Goal: Task Accomplishment & Management: Complete application form

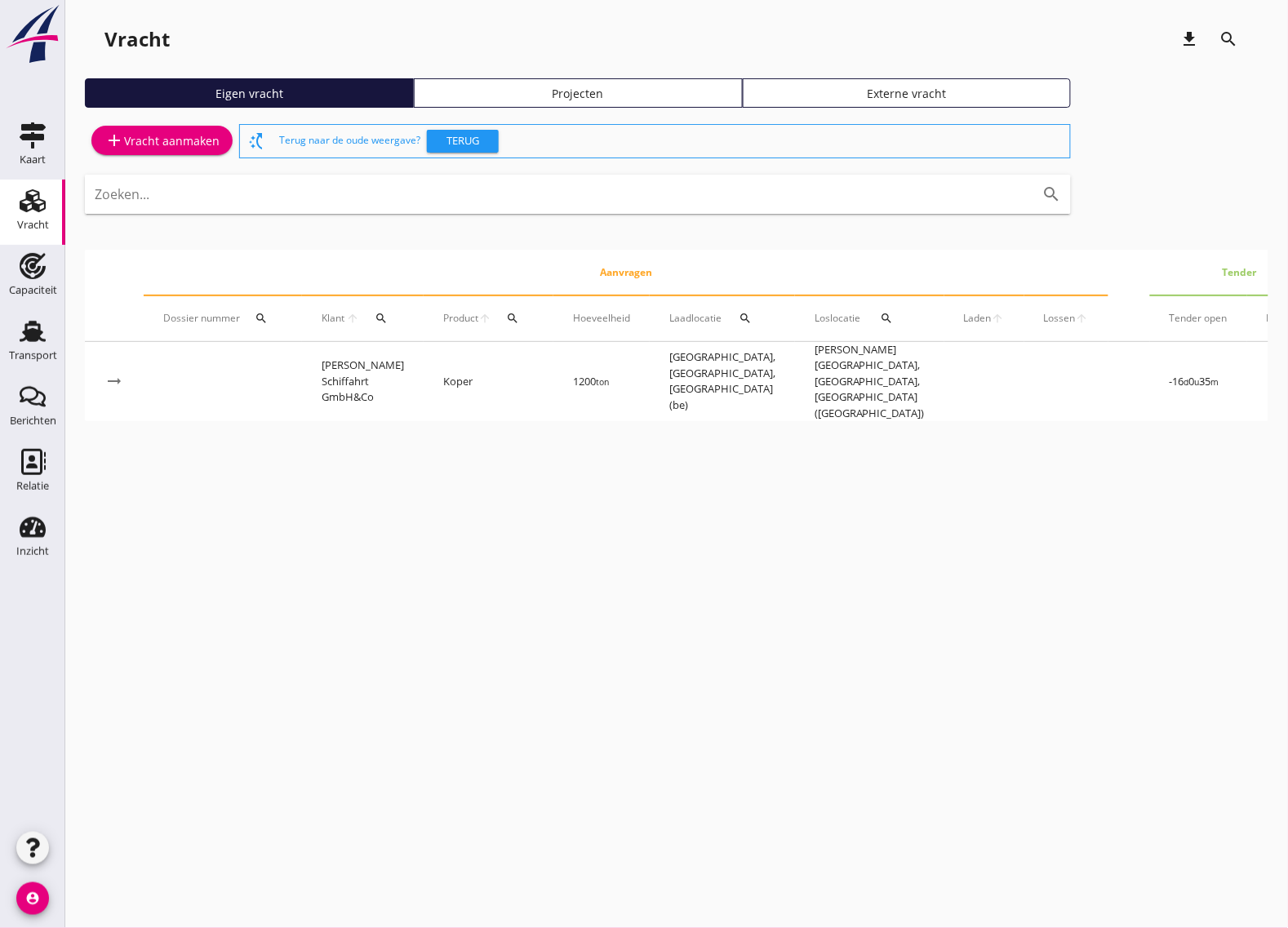
click at [182, 144] on div "add Vracht aanmaken" at bounding box center [162, 140] width 115 height 20
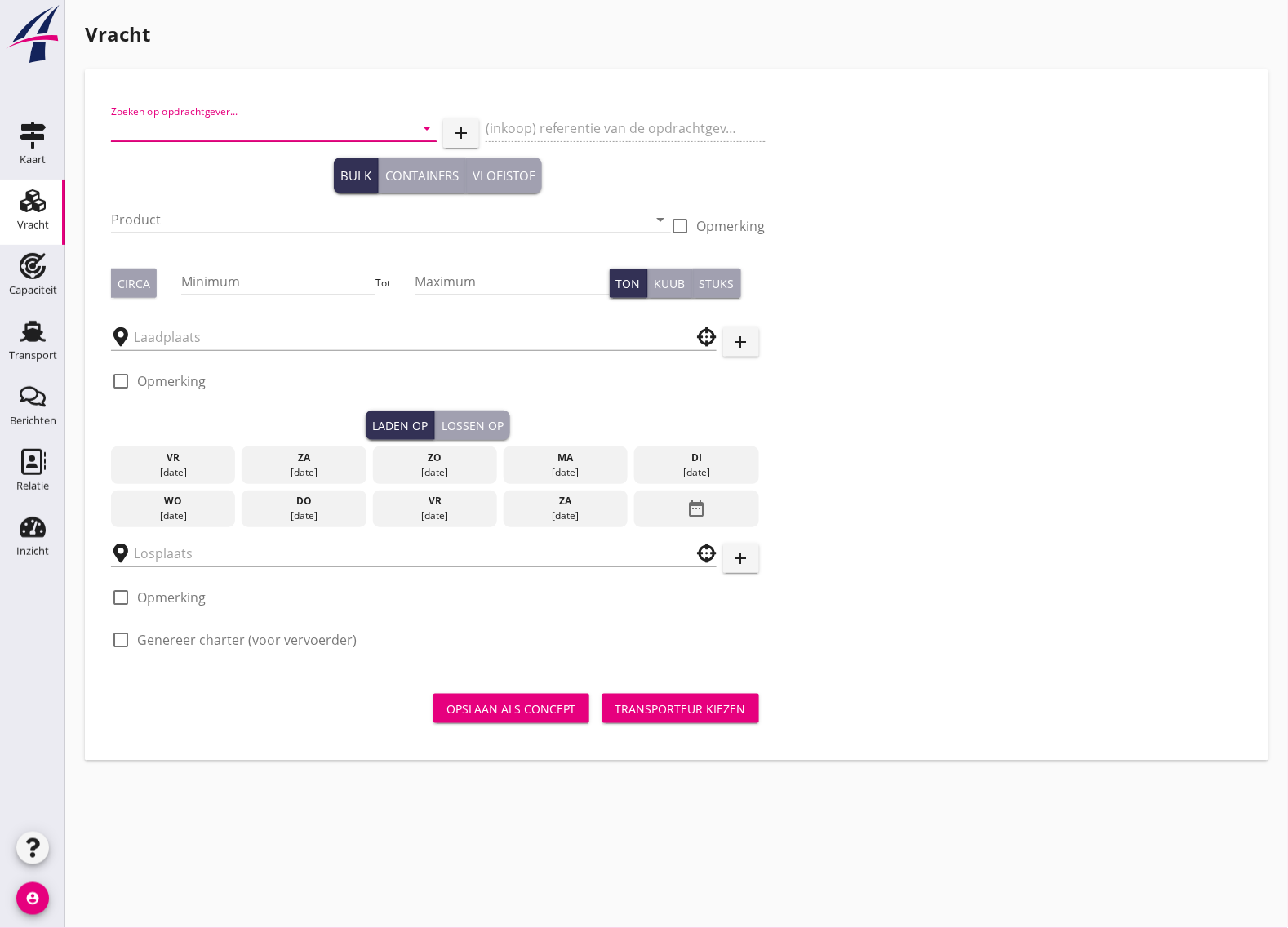
click at [197, 137] on input "Zoeken op opdrachtgever..." at bounding box center [251, 128] width 280 height 26
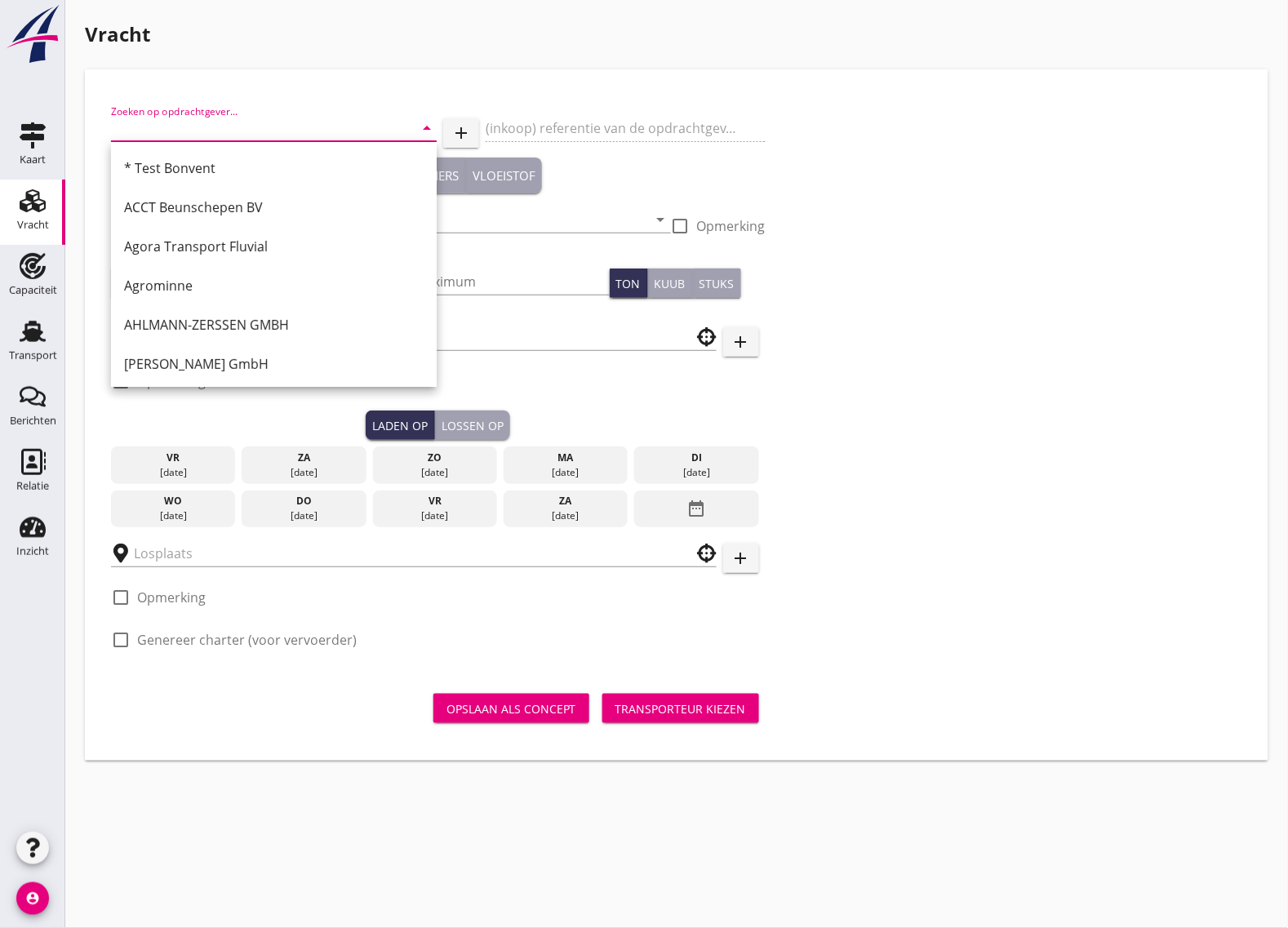
click at [197, 133] on input "Zoeken op opdrachtgever..." at bounding box center [251, 128] width 280 height 26
click at [262, 122] on input "Zoeken op opdrachtgever..." at bounding box center [251, 128] width 280 height 26
click at [218, 129] on input "Zoeken op opdrachtgever..." at bounding box center [251, 128] width 280 height 26
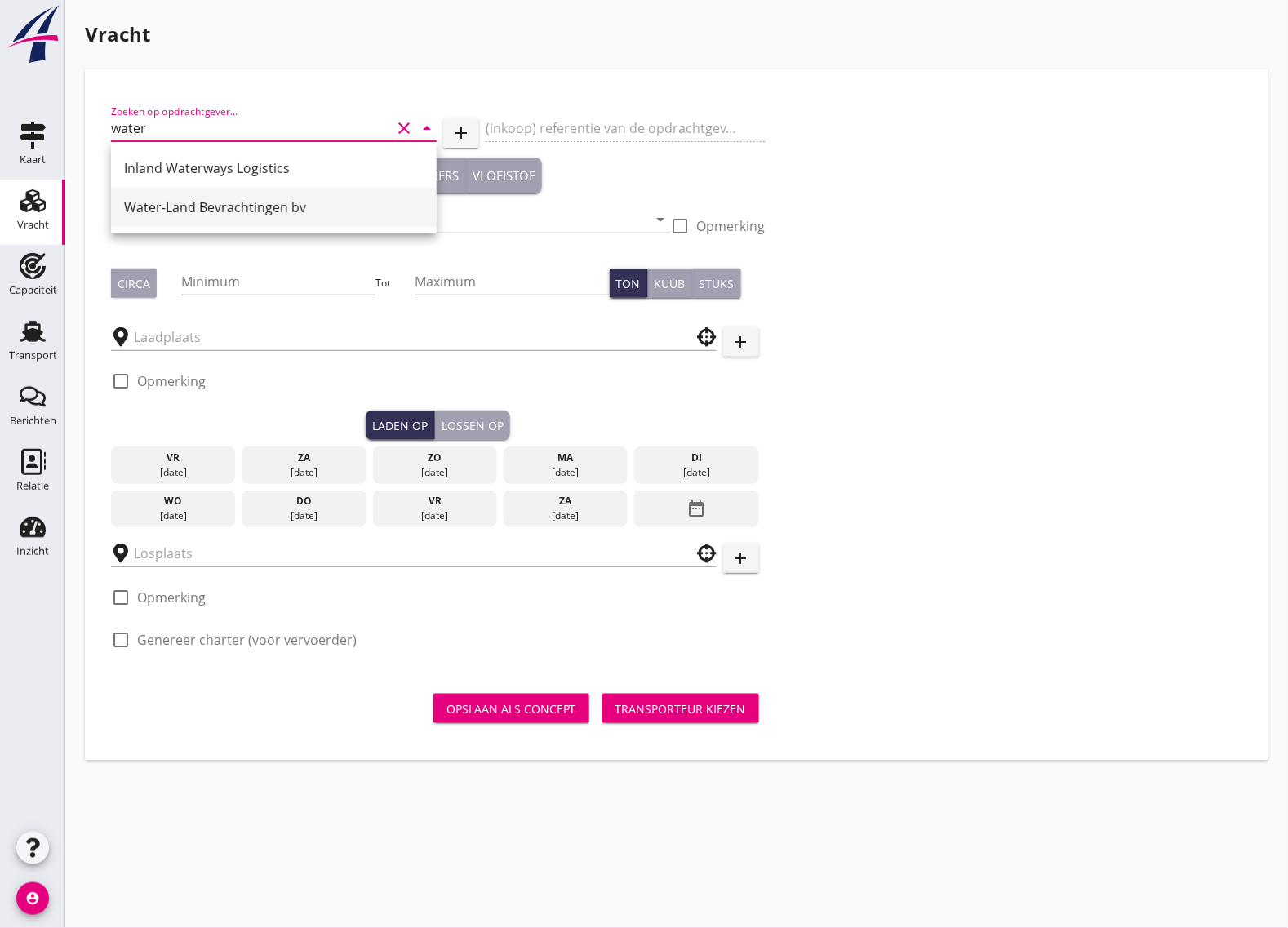
click at [229, 207] on div "Water-Land Bevrachtingen bv" at bounding box center [274, 207] width 300 height 20
type input "Water-Land Bevrachtingen bv"
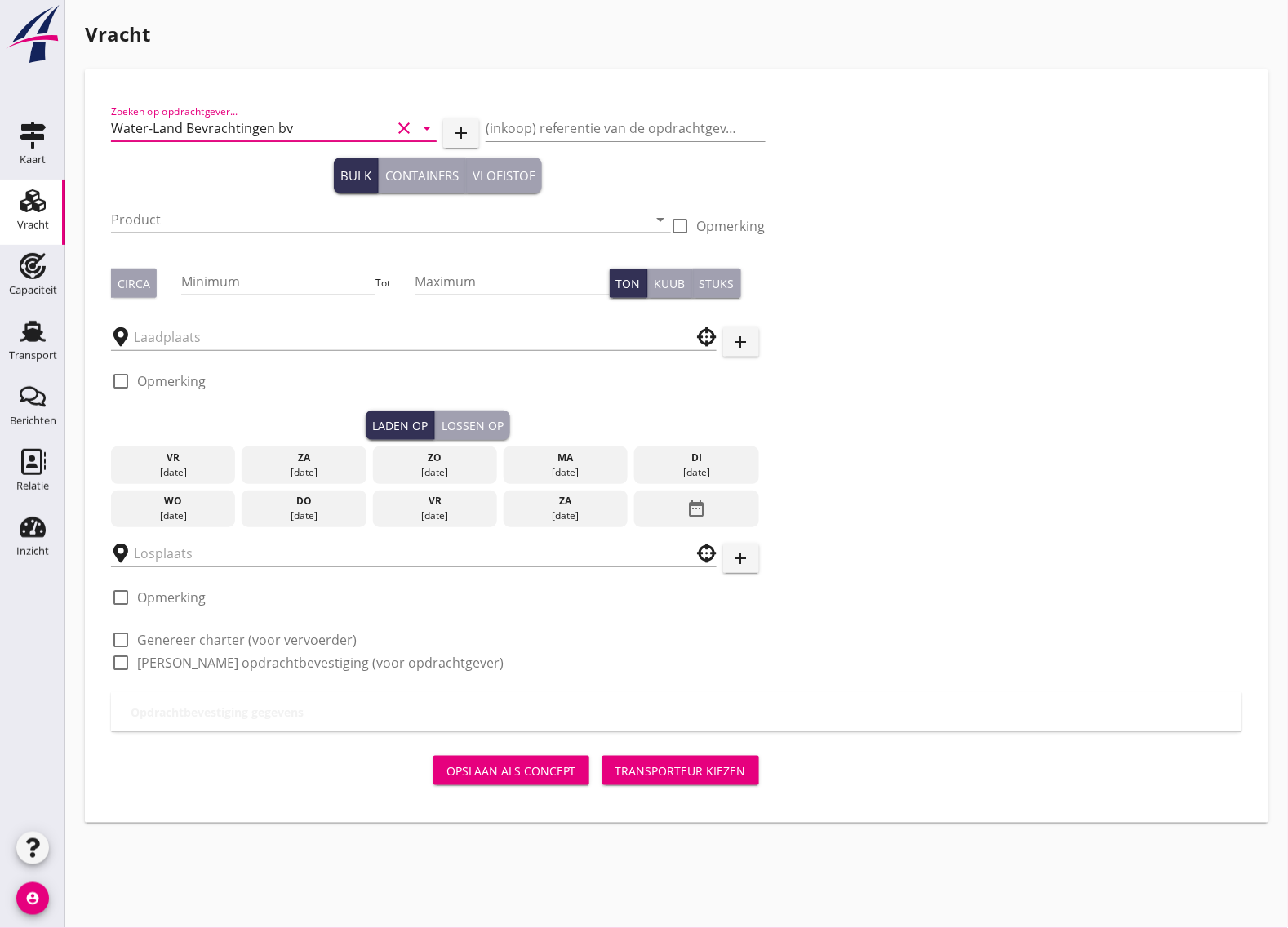
click at [167, 215] on input "Product" at bounding box center [379, 219] width 537 height 26
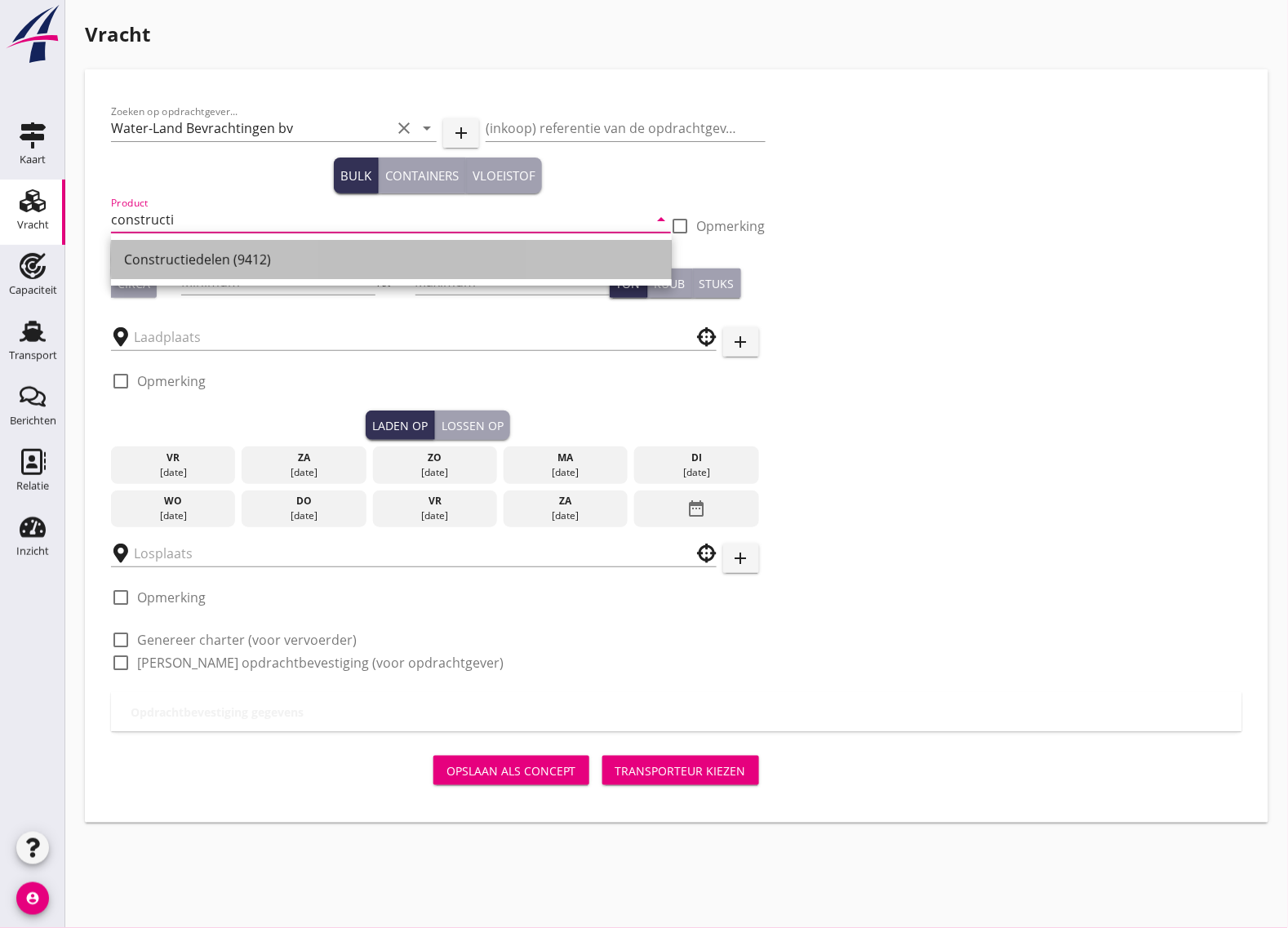
click at [245, 250] on div "Constructiedelen (9412)" at bounding box center [391, 259] width 535 height 20
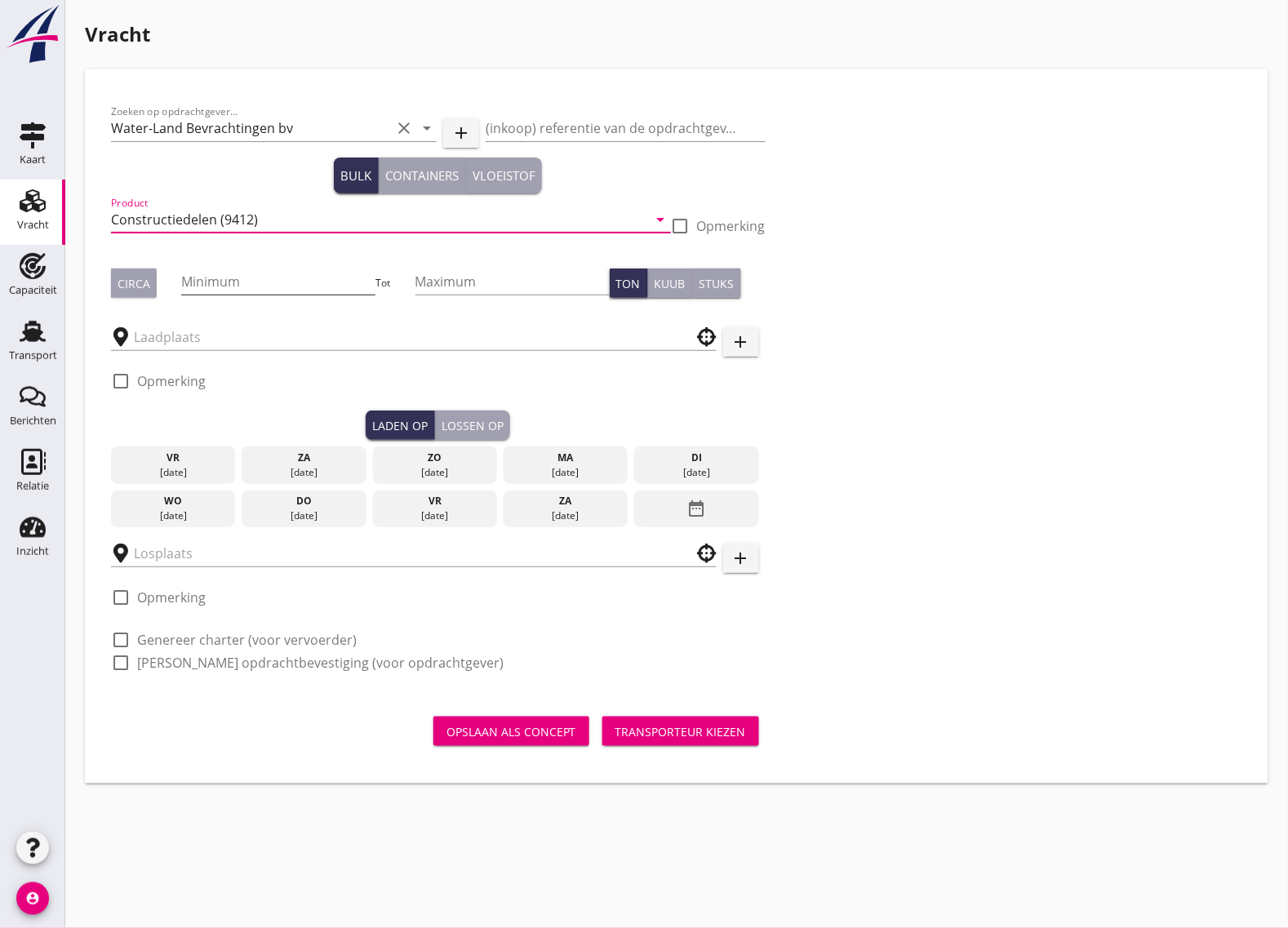
type input "Constructiedelen (9412)"
click at [239, 274] on input "Minimum" at bounding box center [279, 281] width 195 height 26
type input "200"
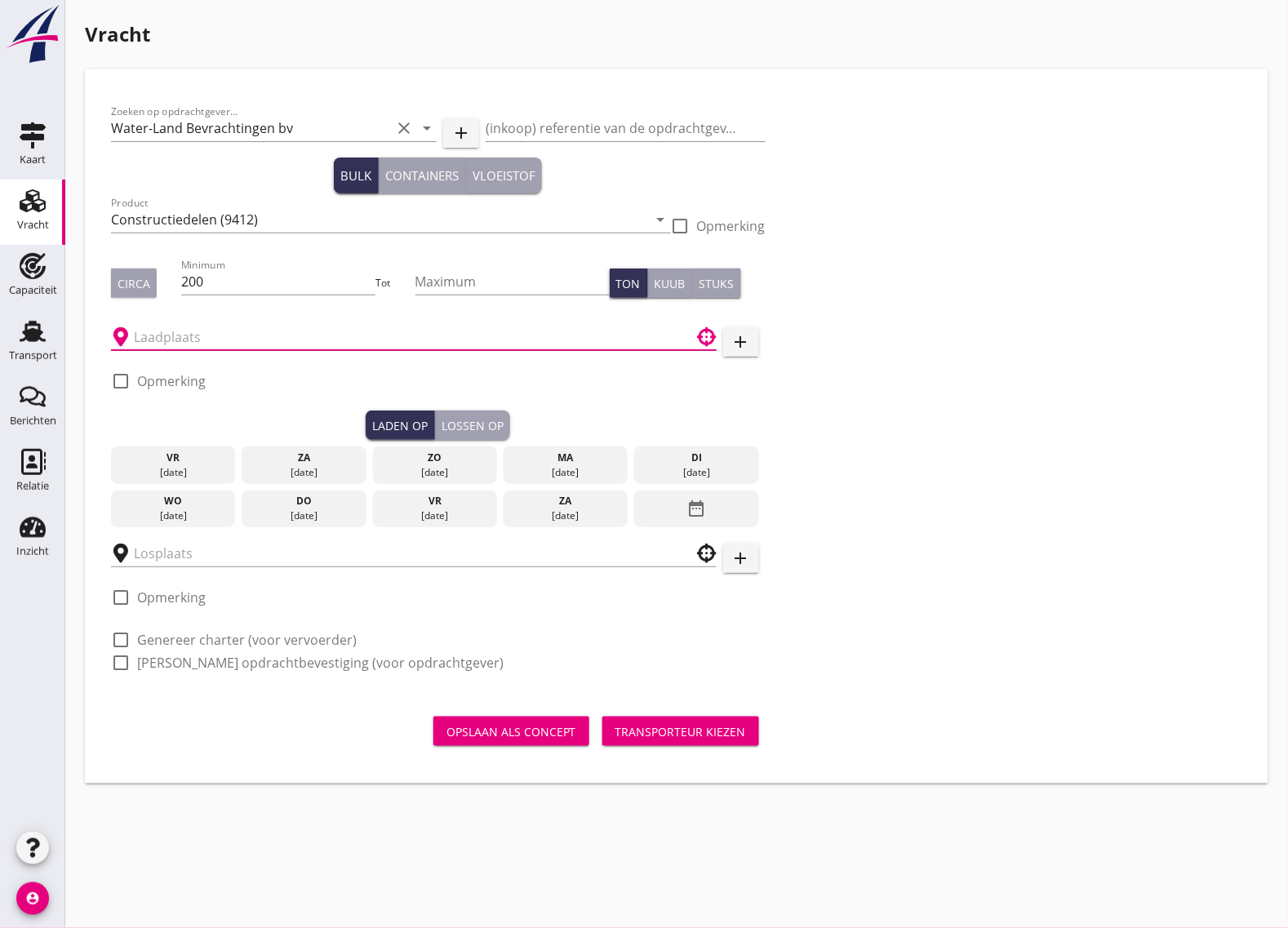
click at [227, 332] on input "text" at bounding box center [402, 337] width 537 height 26
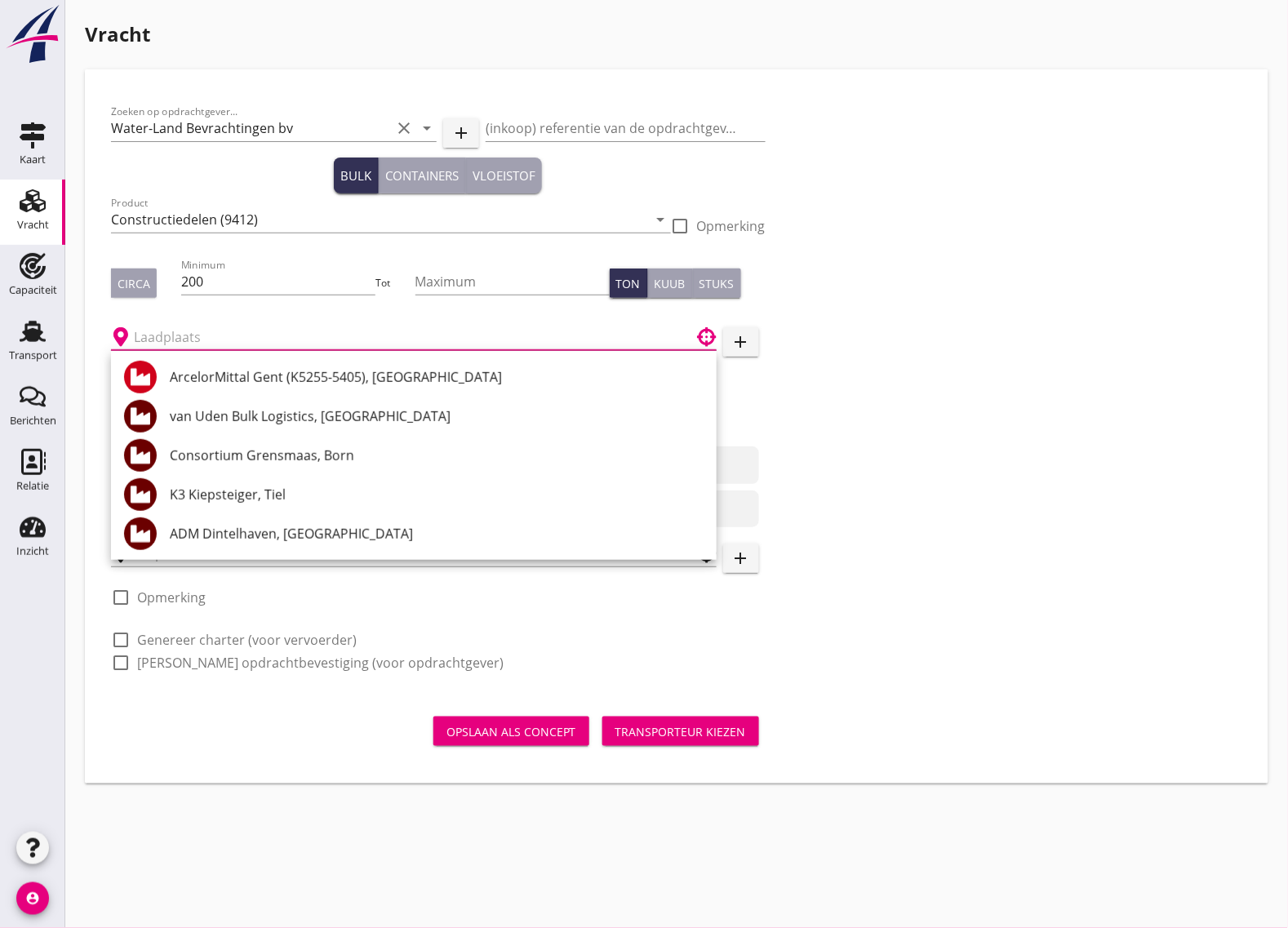
click at [182, 337] on input "text" at bounding box center [402, 337] width 537 height 26
paste input "Rhenus Deepsea Terminal Maasvlakte , Europahaven (8237 Maasvlakte Rotterdam (NL…"
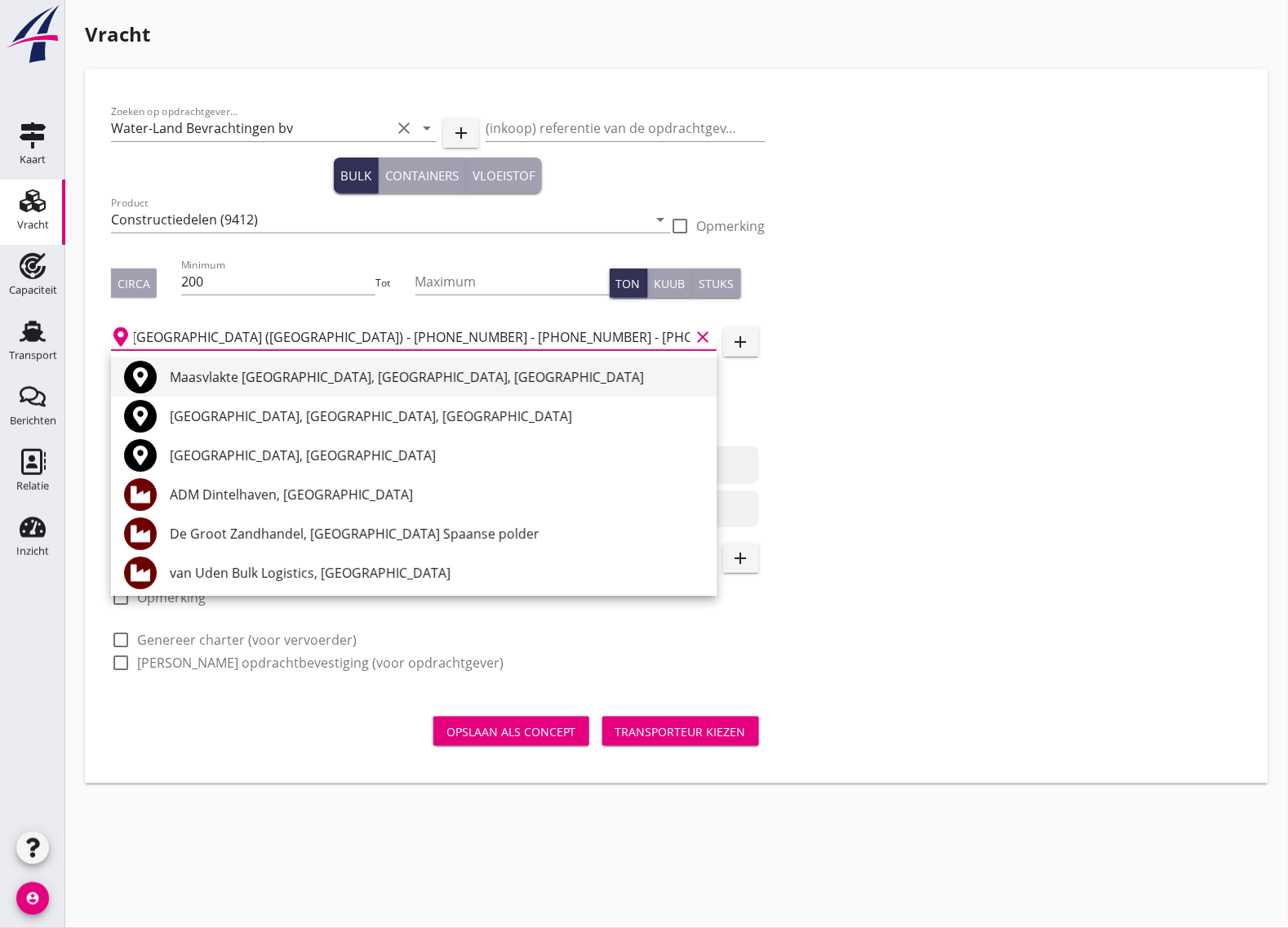
click at [594, 373] on div "Maasvlakte Rotterdam, South Holland, Netherlands" at bounding box center [437, 377] width 534 height 20
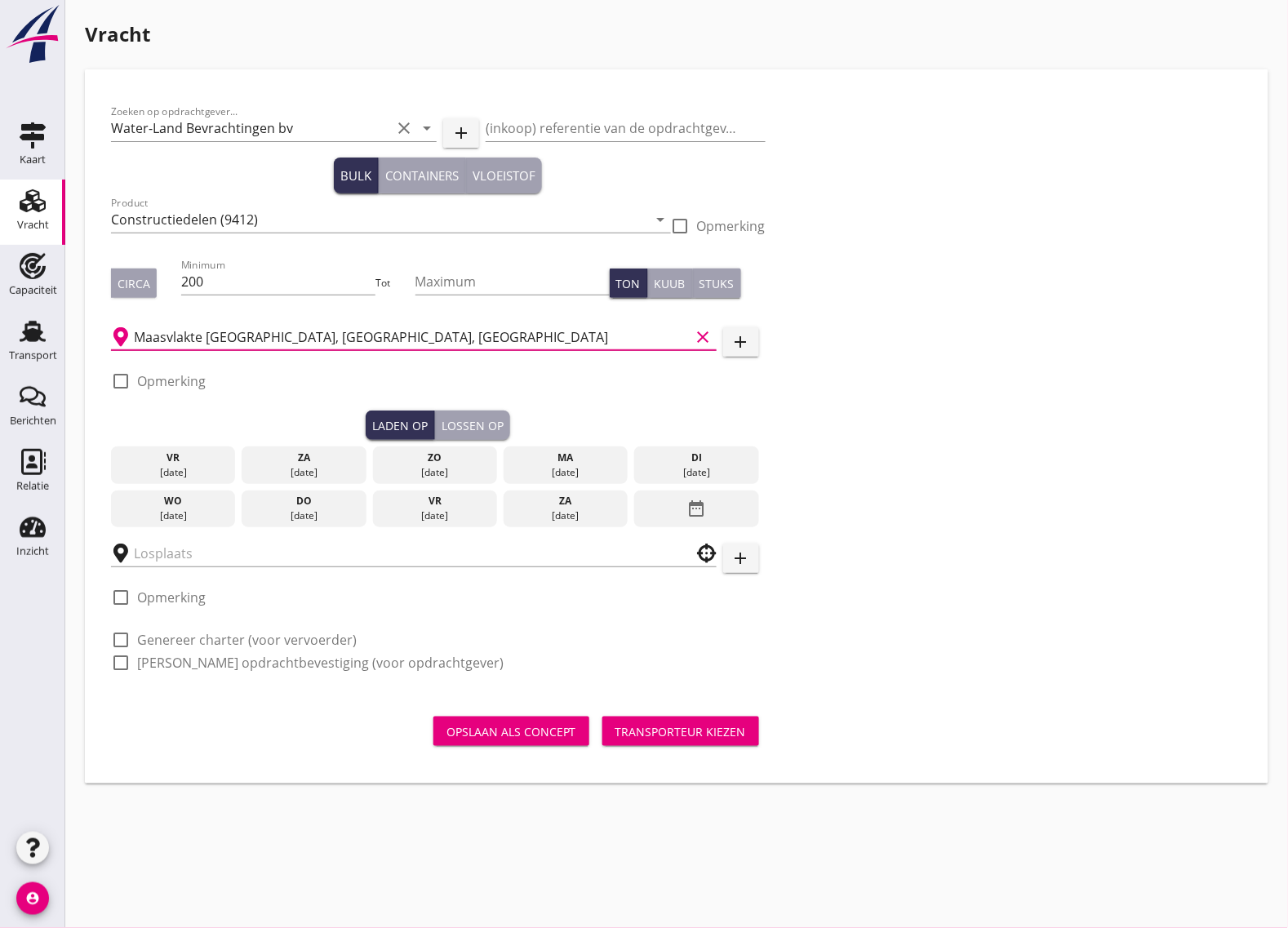
scroll to position [0, 0]
type input "Maasvlakte Rotterdam, South Holland, Netherlands"
click at [120, 380] on div at bounding box center [120, 381] width 28 height 28
checkbox input "true"
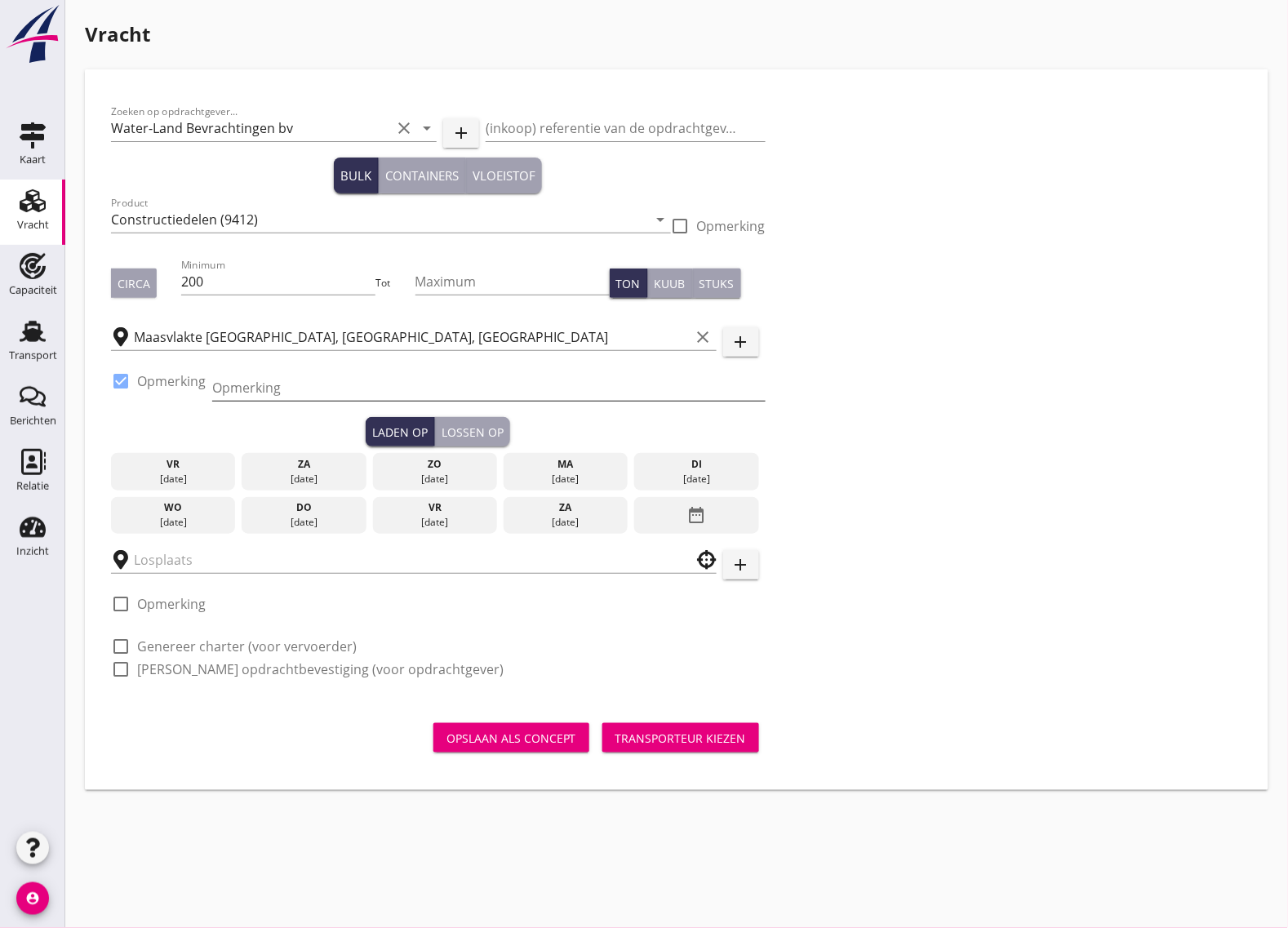
click at [300, 390] on input "Opmerking" at bounding box center [488, 387] width 553 height 26
paste input "Europahaven (8237 Maasvlakte Rotterdam (NL) - +31181355565 - +31 653655410 - +3…"
click at [294, 387] on input "Europahaven (8237 Maasvlakte Rotterdam (NL) - +31181355565 - +31 653655410 - +3…" at bounding box center [488, 387] width 553 height 26
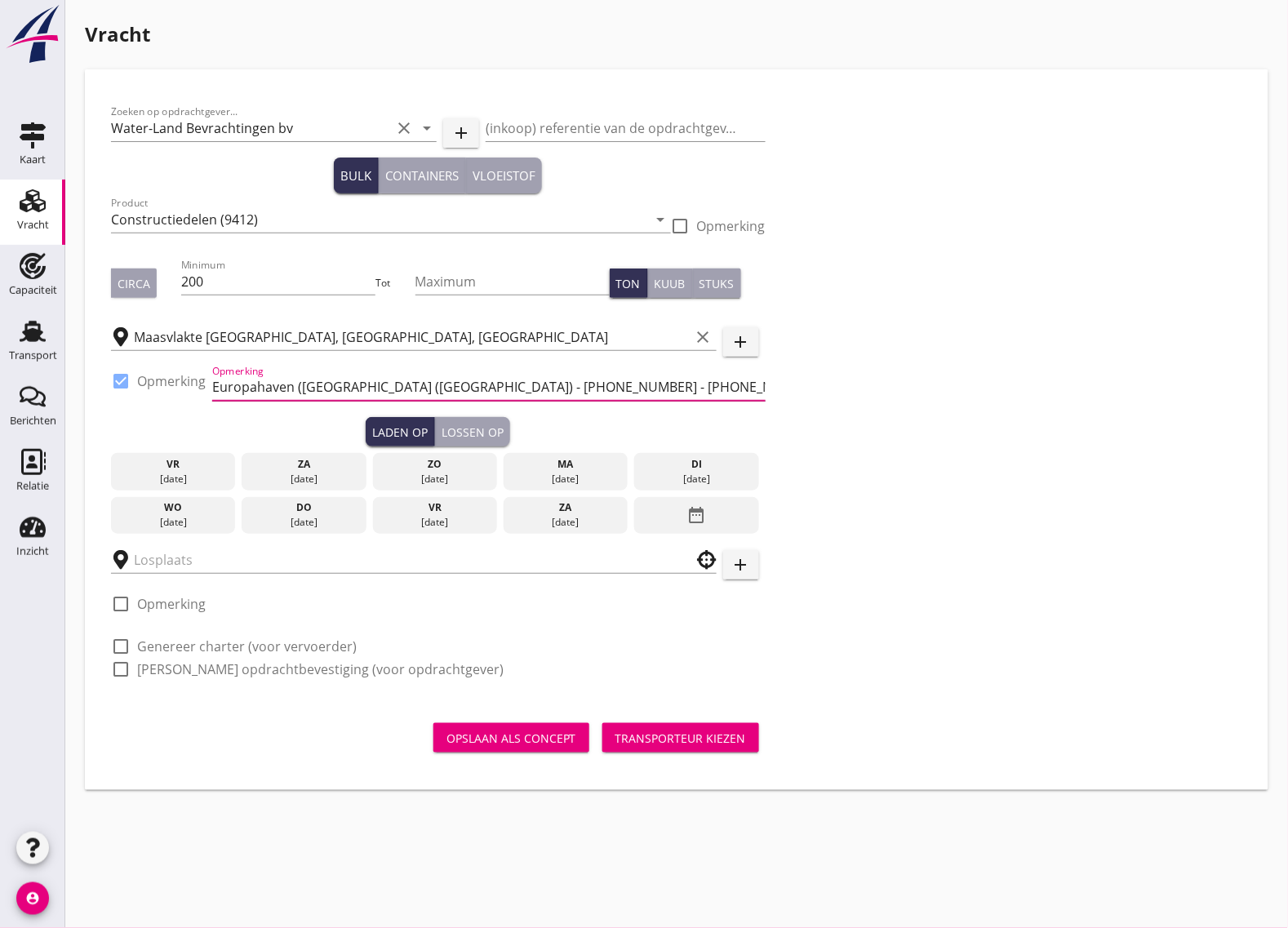
drag, startPoint x: 457, startPoint y: 389, endPoint x: 329, endPoint y: 399, distance: 128.4
click at [329, 399] on div "Opmerking Europahaven (8237 Maasvlakte Rotterdam (NL) - +31181355565 - +31 6536…" at bounding box center [488, 387] width 553 height 26
click at [304, 387] on input "Europahaven (8237 - +31181355565 - +31 653655410 - +31 181355574" at bounding box center [488, 387] width 553 height 26
type input "Europahaven 8237 - +31181355565 - +31 653655410 - +31 181355574"
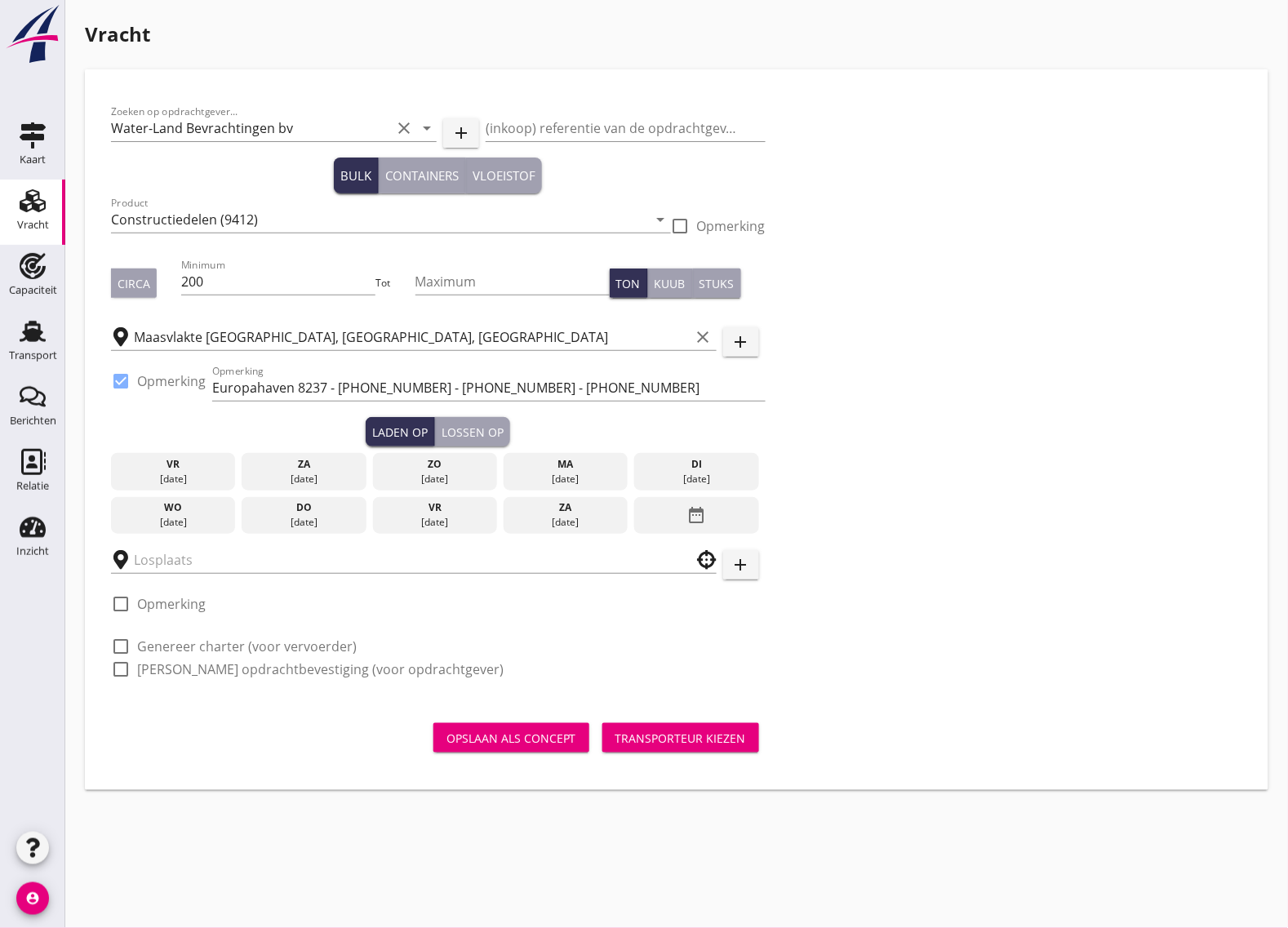
click at [179, 512] on div "wo" at bounding box center [174, 507] width 116 height 14
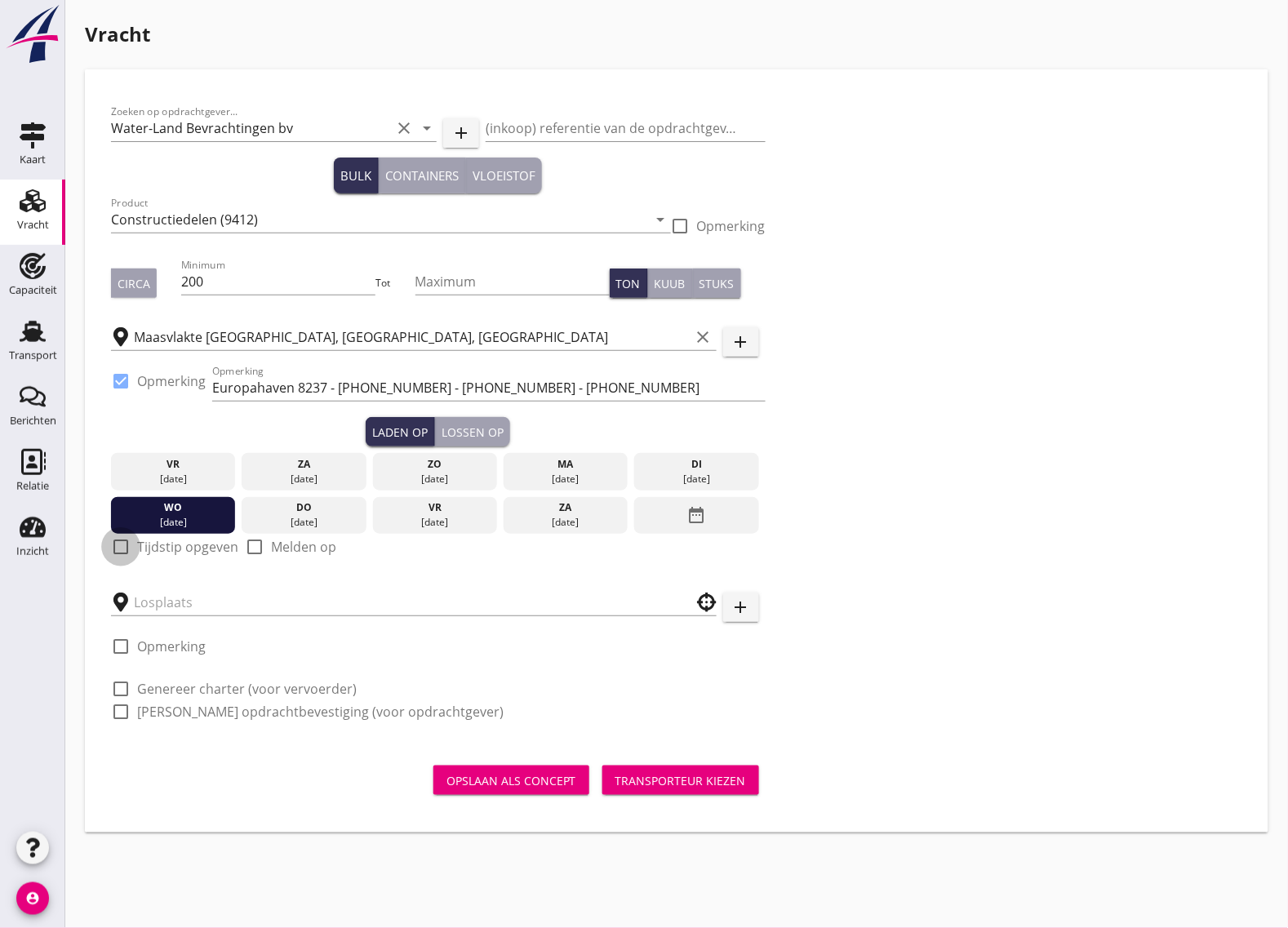
click at [127, 543] on div at bounding box center [120, 546] width 28 height 28
checkbox input "true"
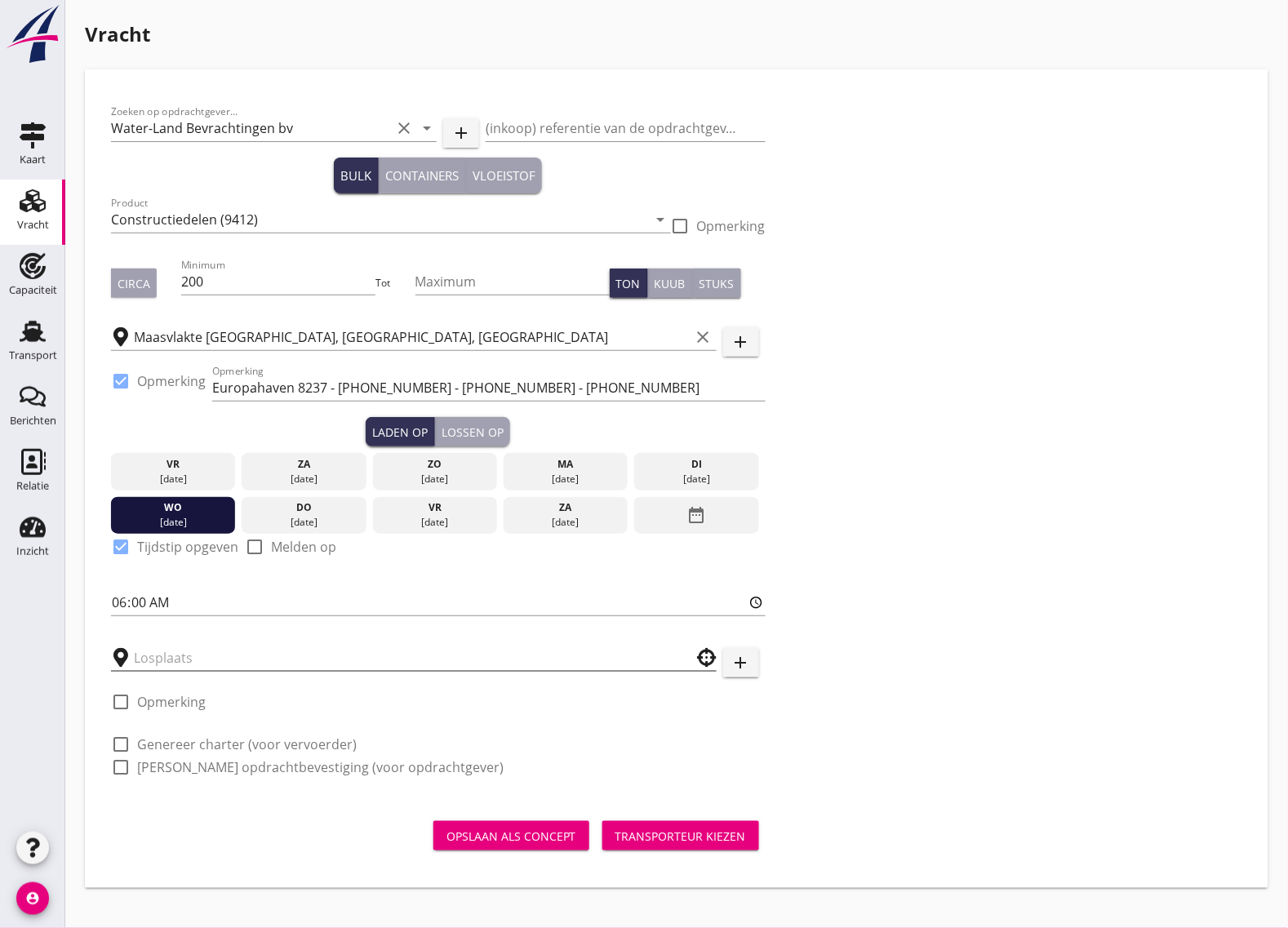
click at [153, 664] on input "text" at bounding box center [402, 657] width 537 height 26
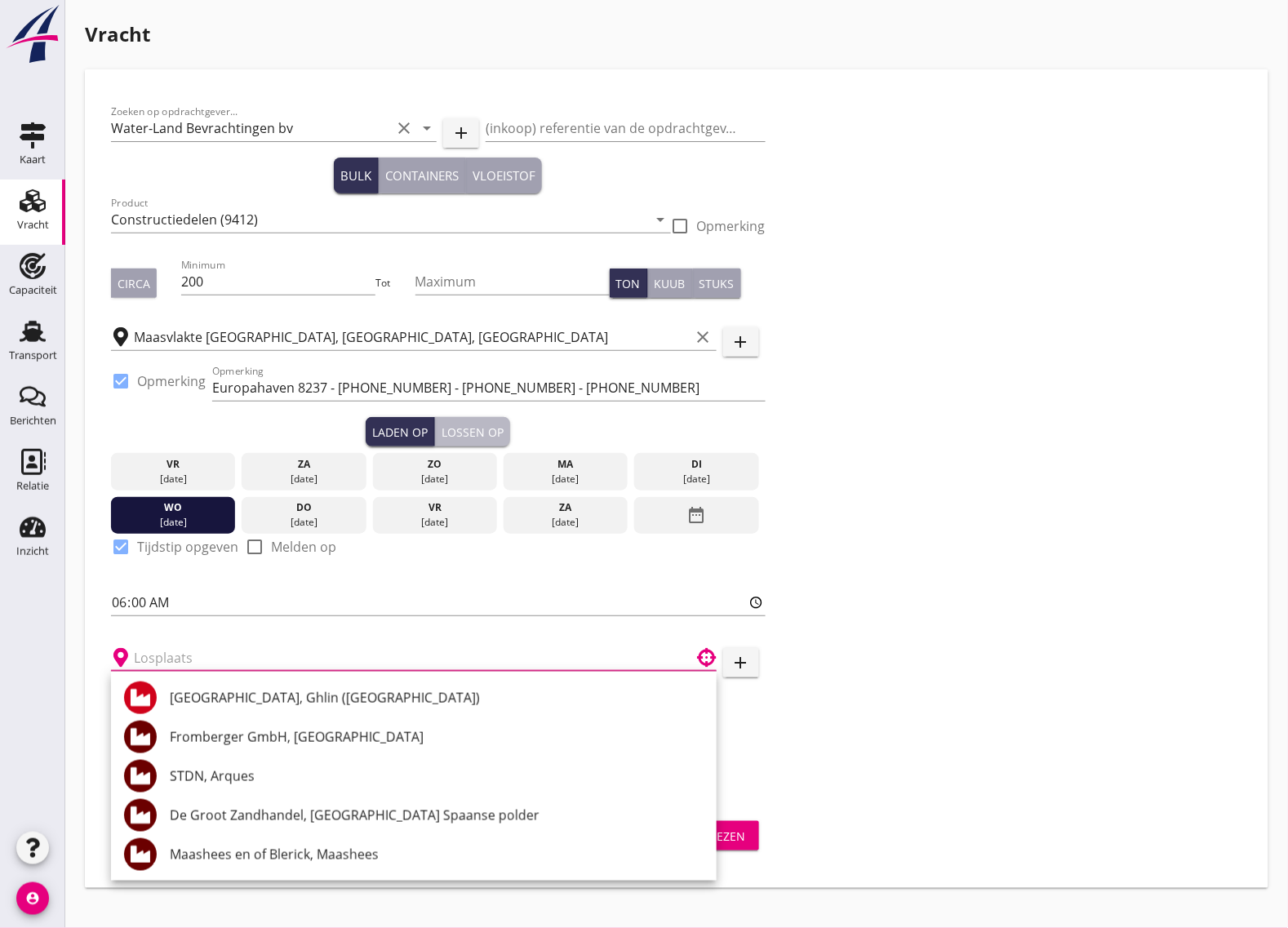
click at [484, 418] on button "Lossen op" at bounding box center [472, 431] width 75 height 30
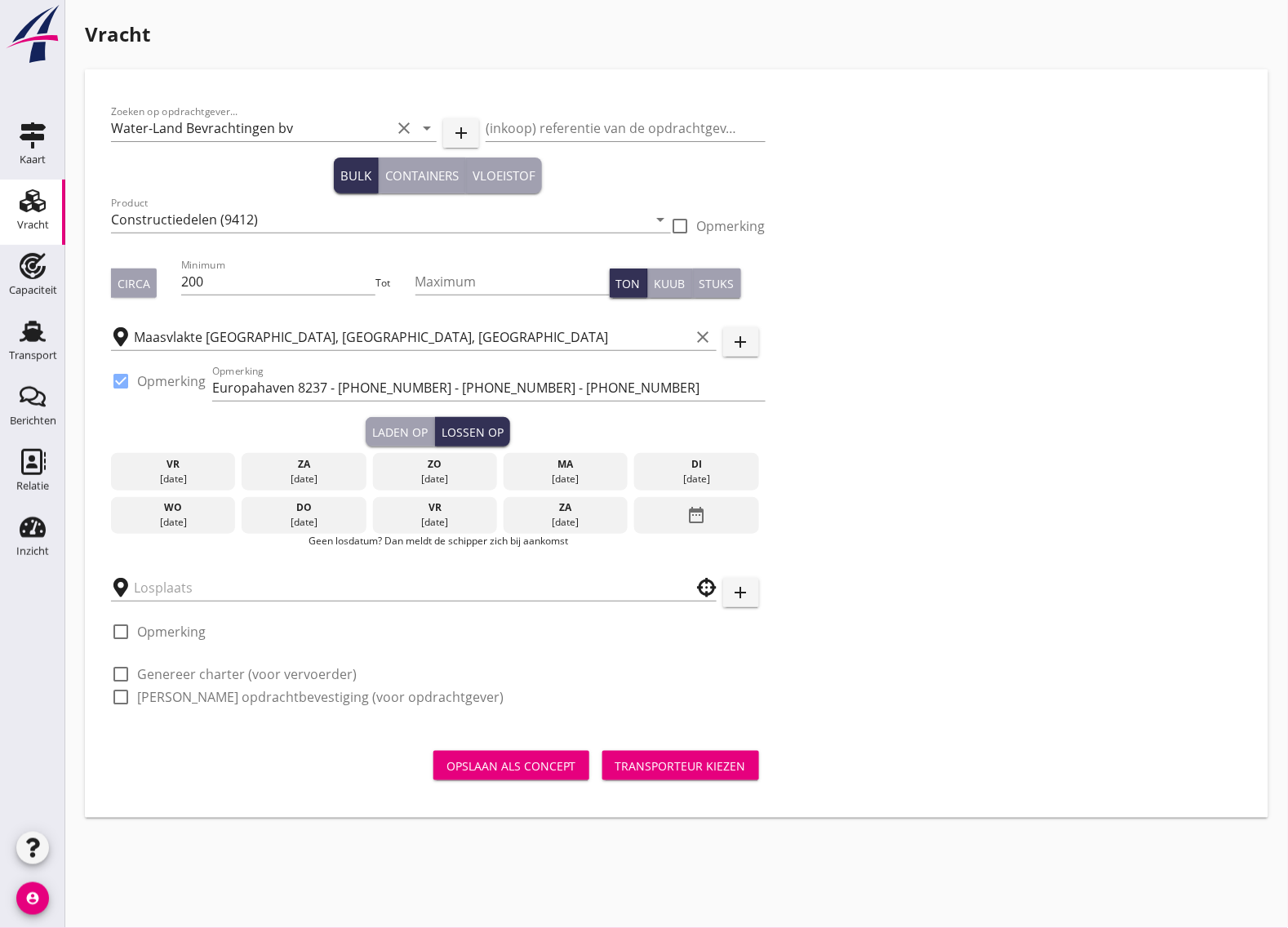
click at [450, 515] on div "[DATE]" at bounding box center [435, 522] width 116 height 14
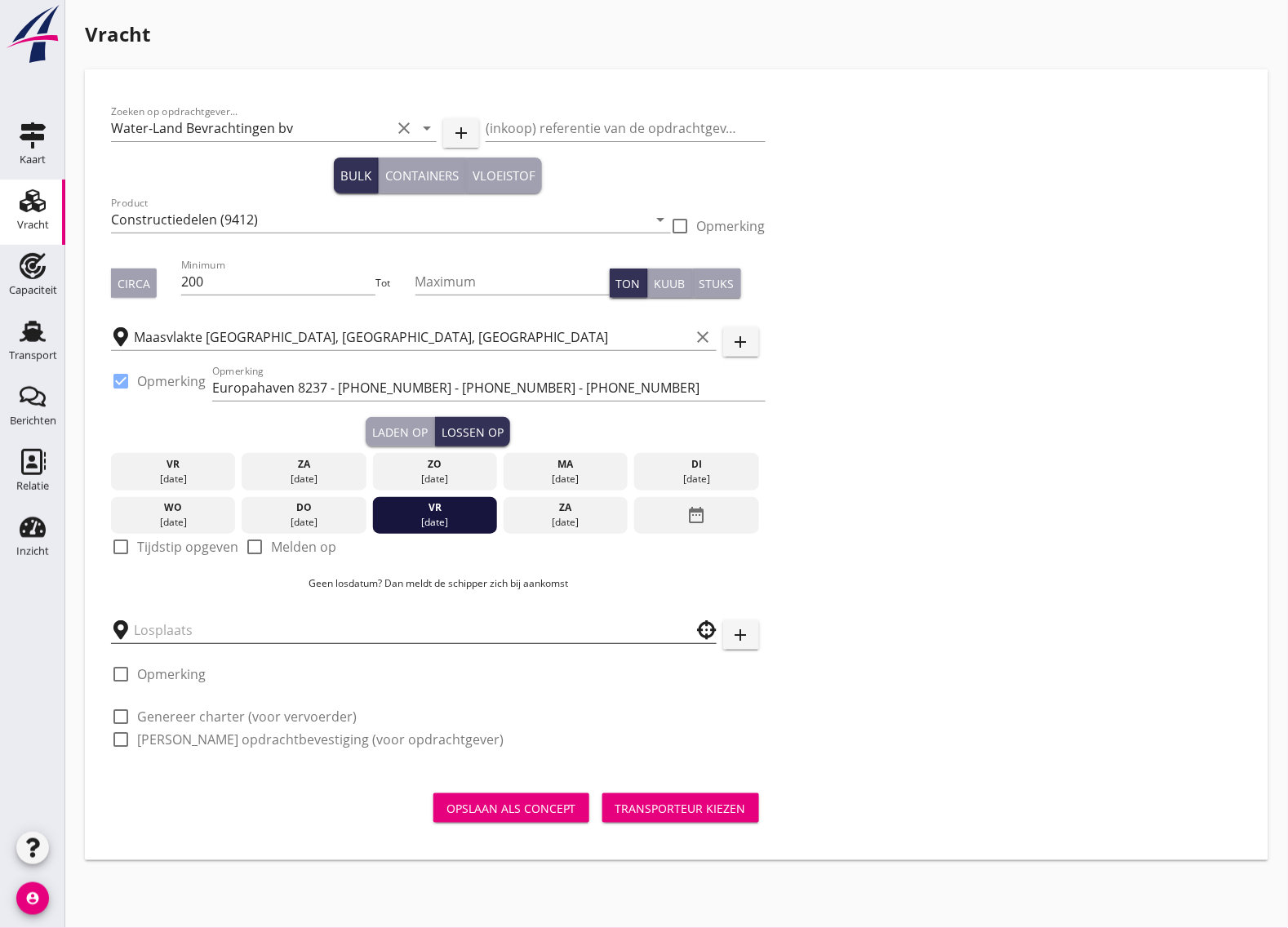
click at [156, 635] on input "text" at bounding box center [402, 629] width 537 height 26
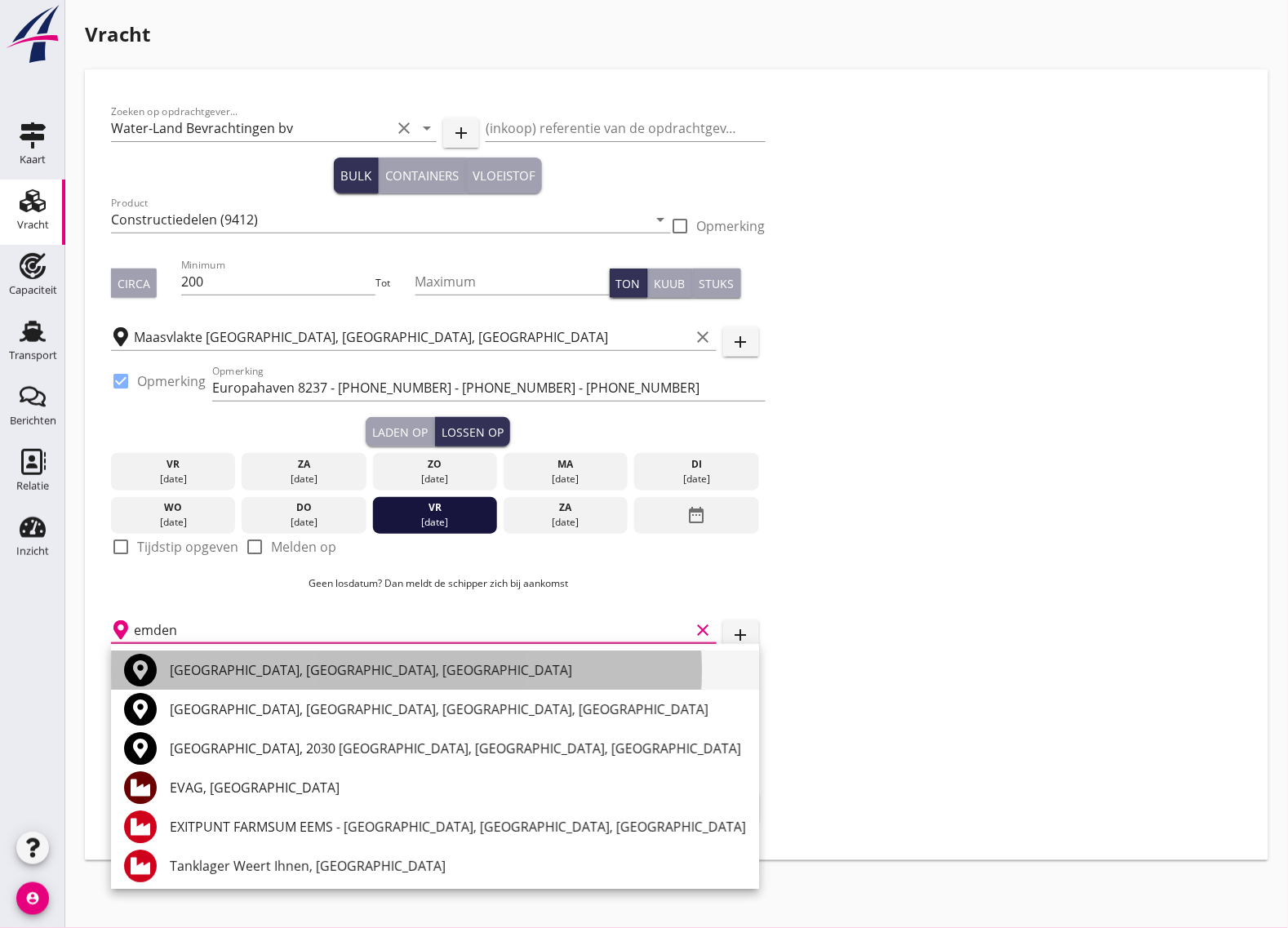
click at [249, 665] on div "Emden, Lower Saxony, Germany" at bounding box center [458, 670] width 576 height 20
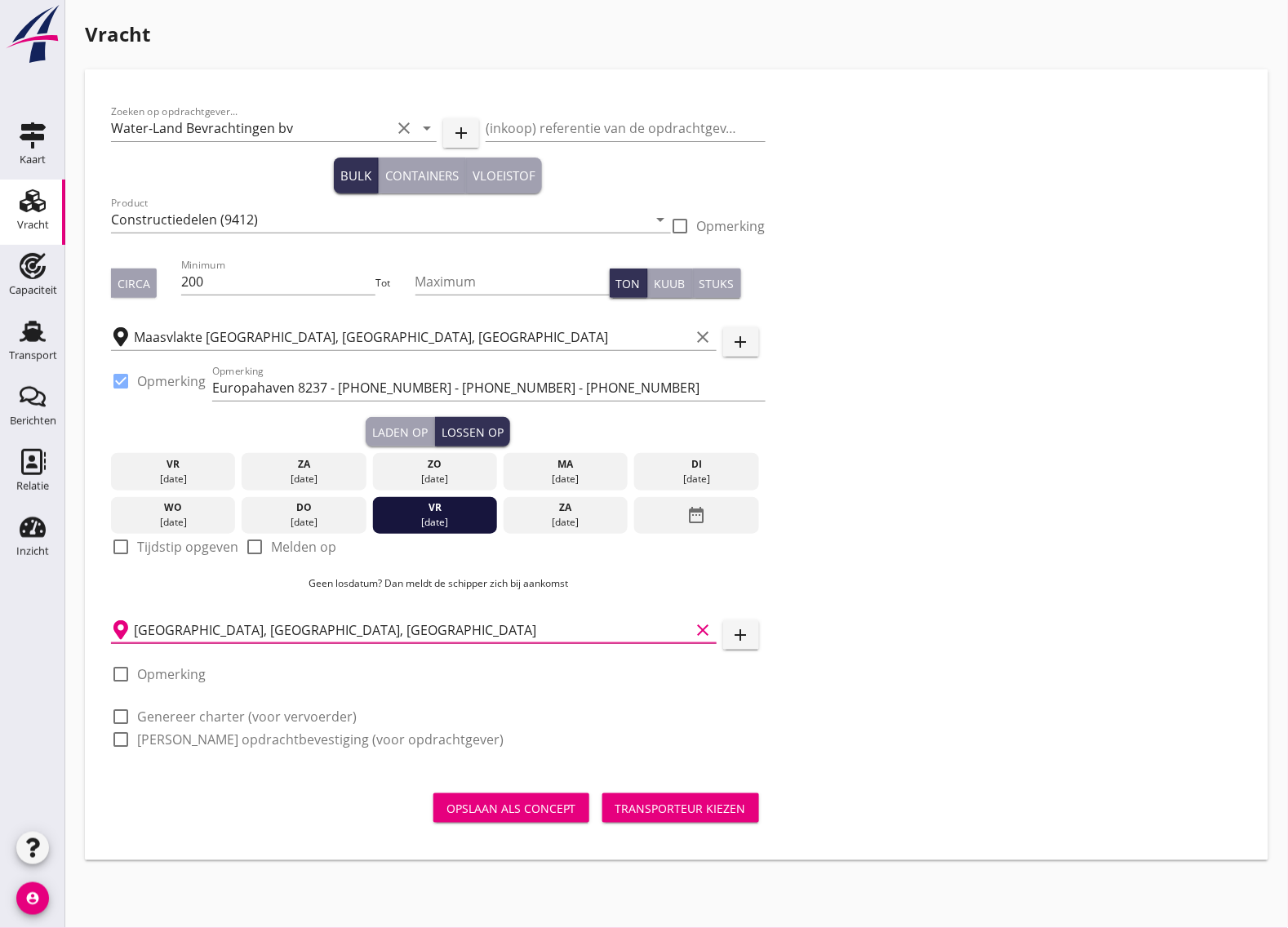
type input "Emden, Lower Saxony, Germany"
click at [120, 726] on div at bounding box center [120, 739] width 28 height 28
checkbox input "true"
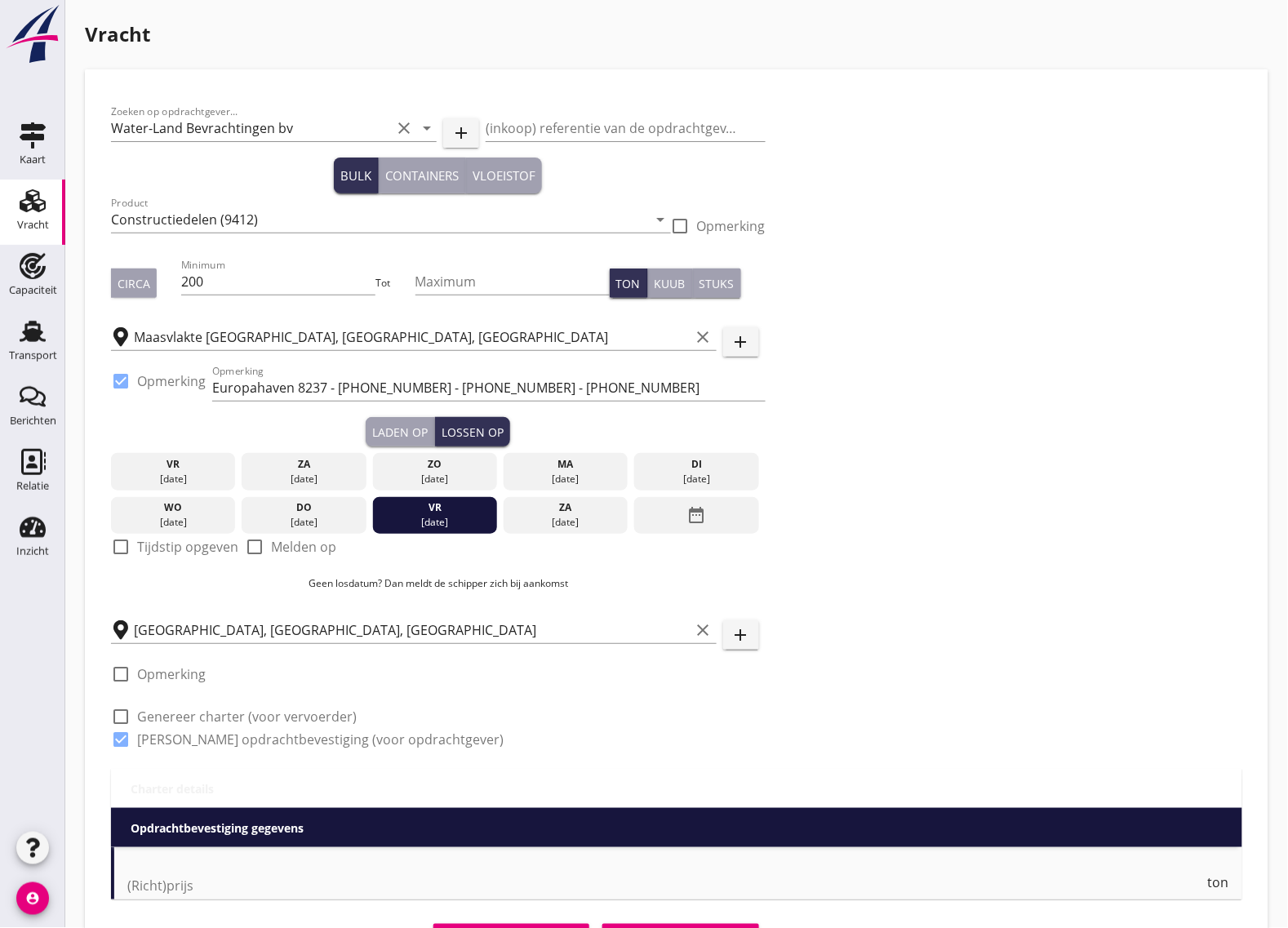
click at [123, 715] on div at bounding box center [120, 716] width 28 height 28
checkbox input "true"
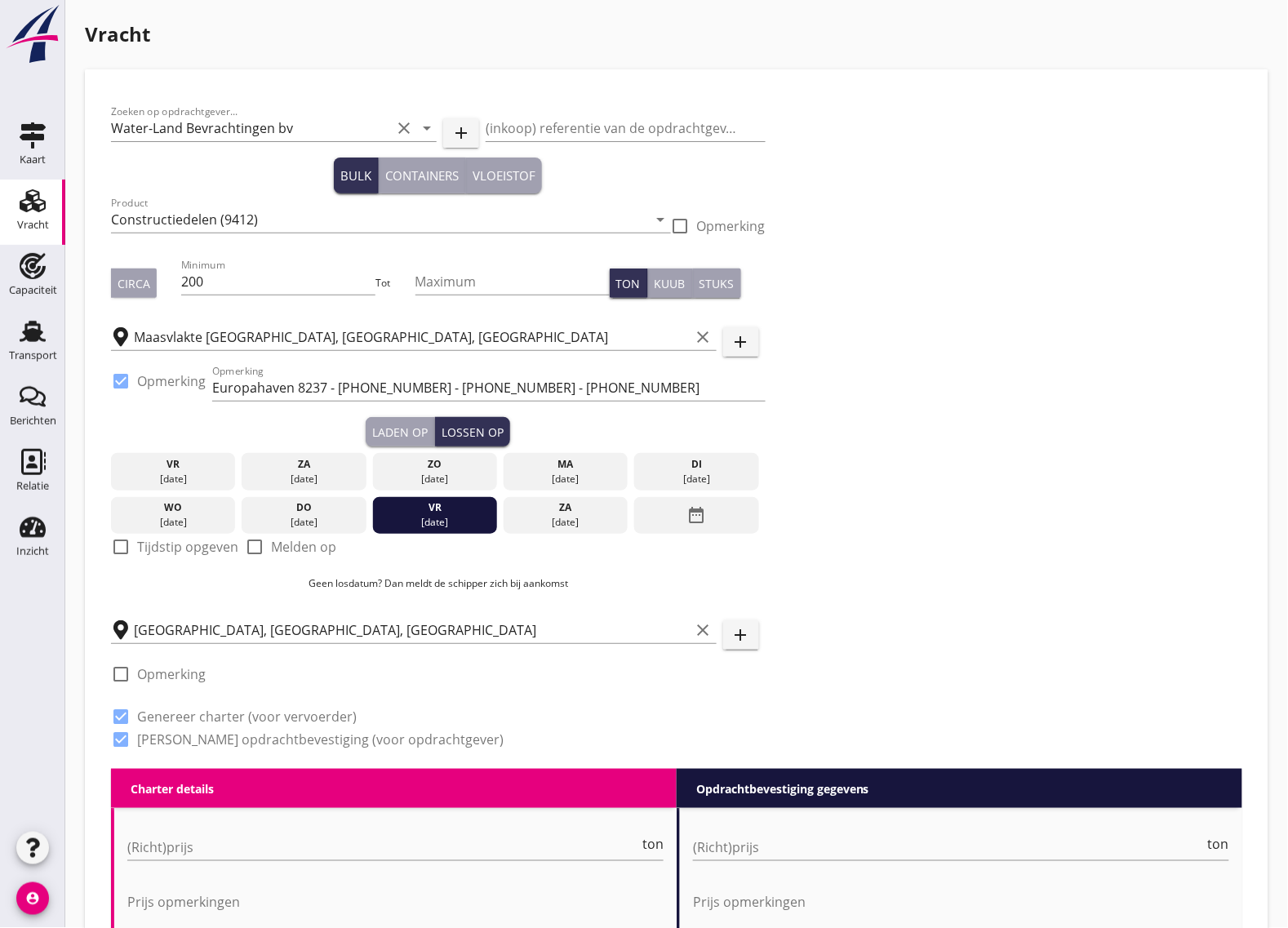
scroll to position [204, 0]
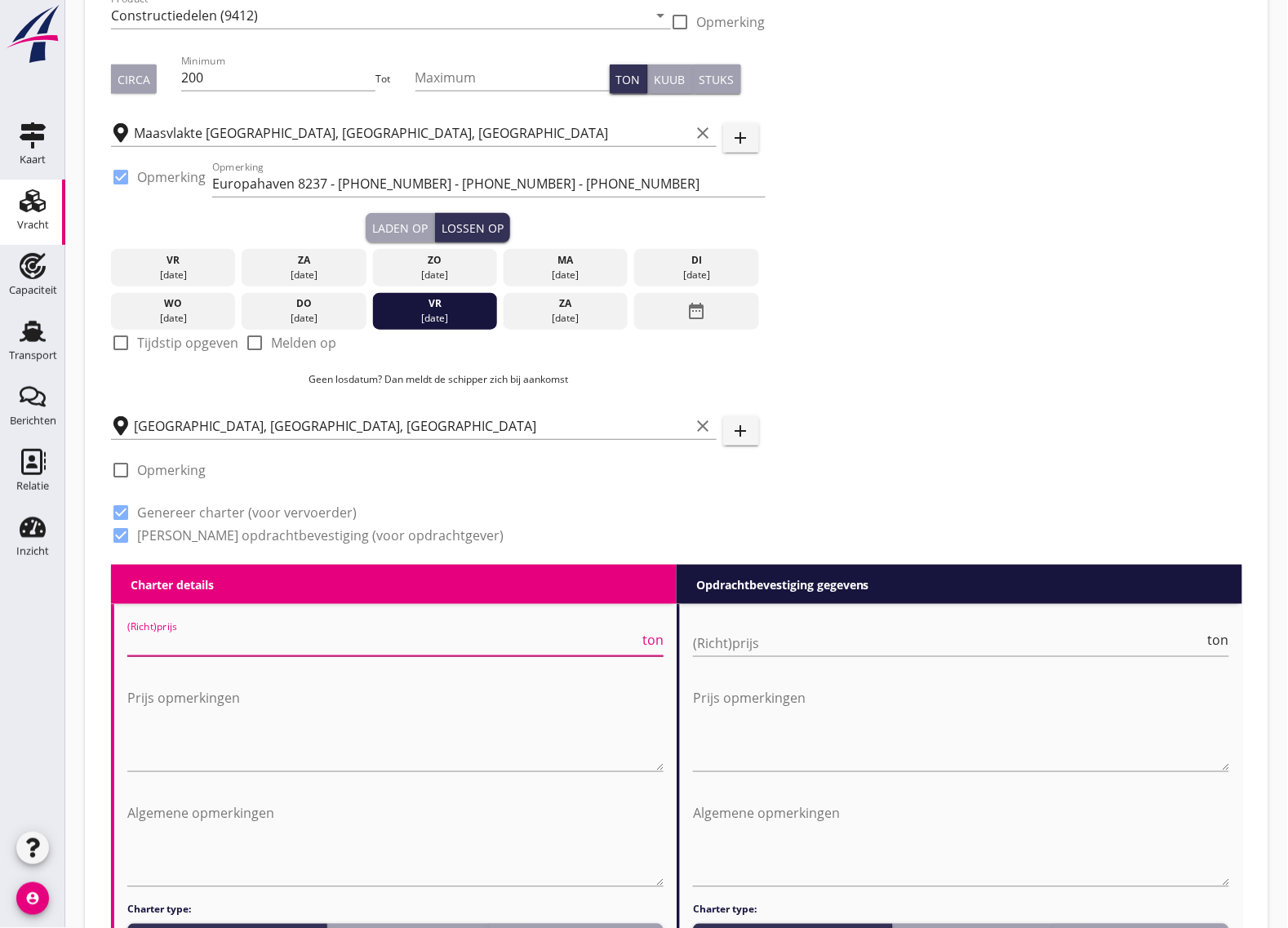
click at [189, 648] on input "(Richt)prijs" at bounding box center [383, 643] width 512 height 26
type input "9000"
click at [914, 642] on input "(Richt)prijs" at bounding box center [949, 643] width 512 height 26
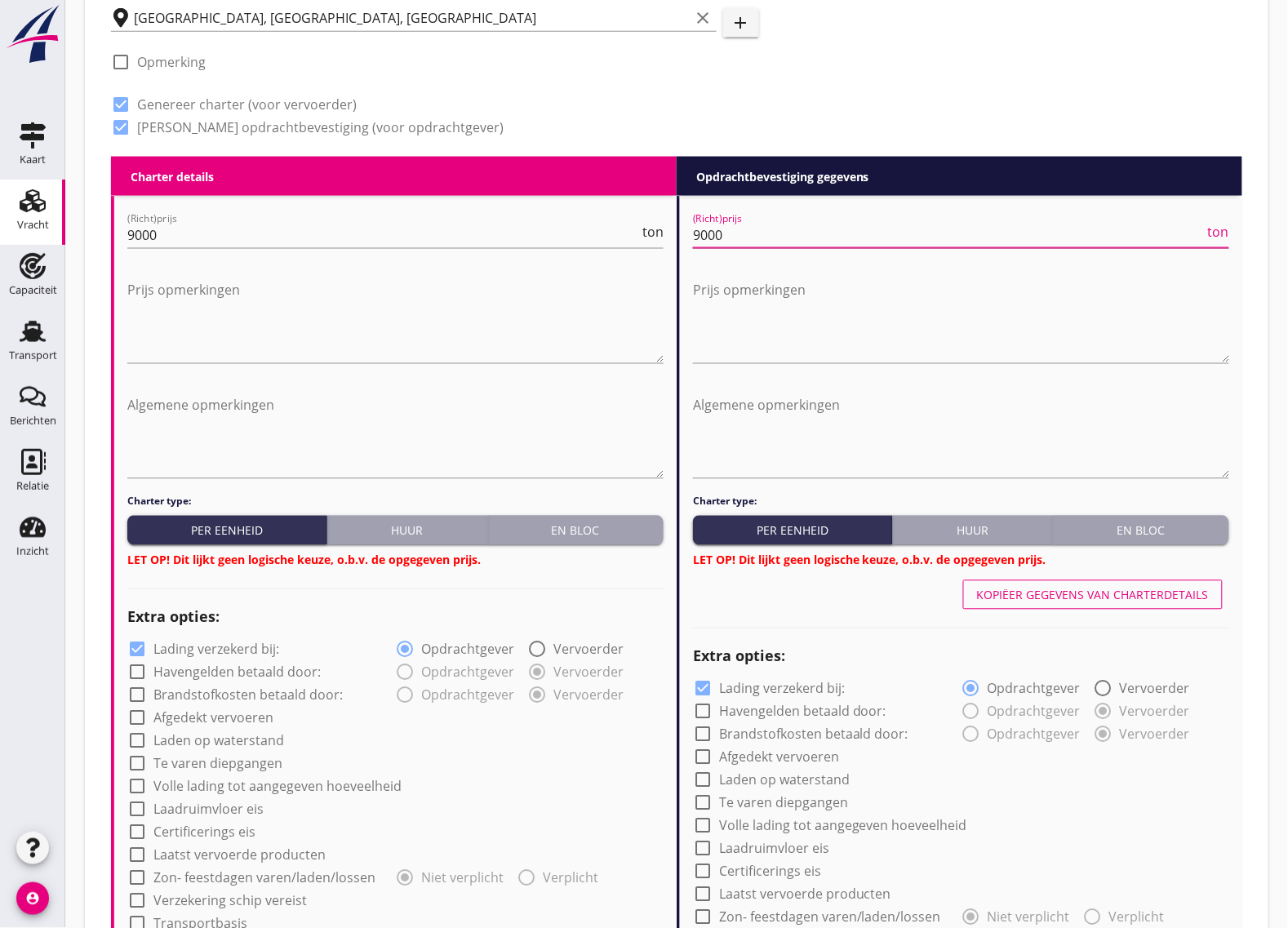
scroll to position [714, 0]
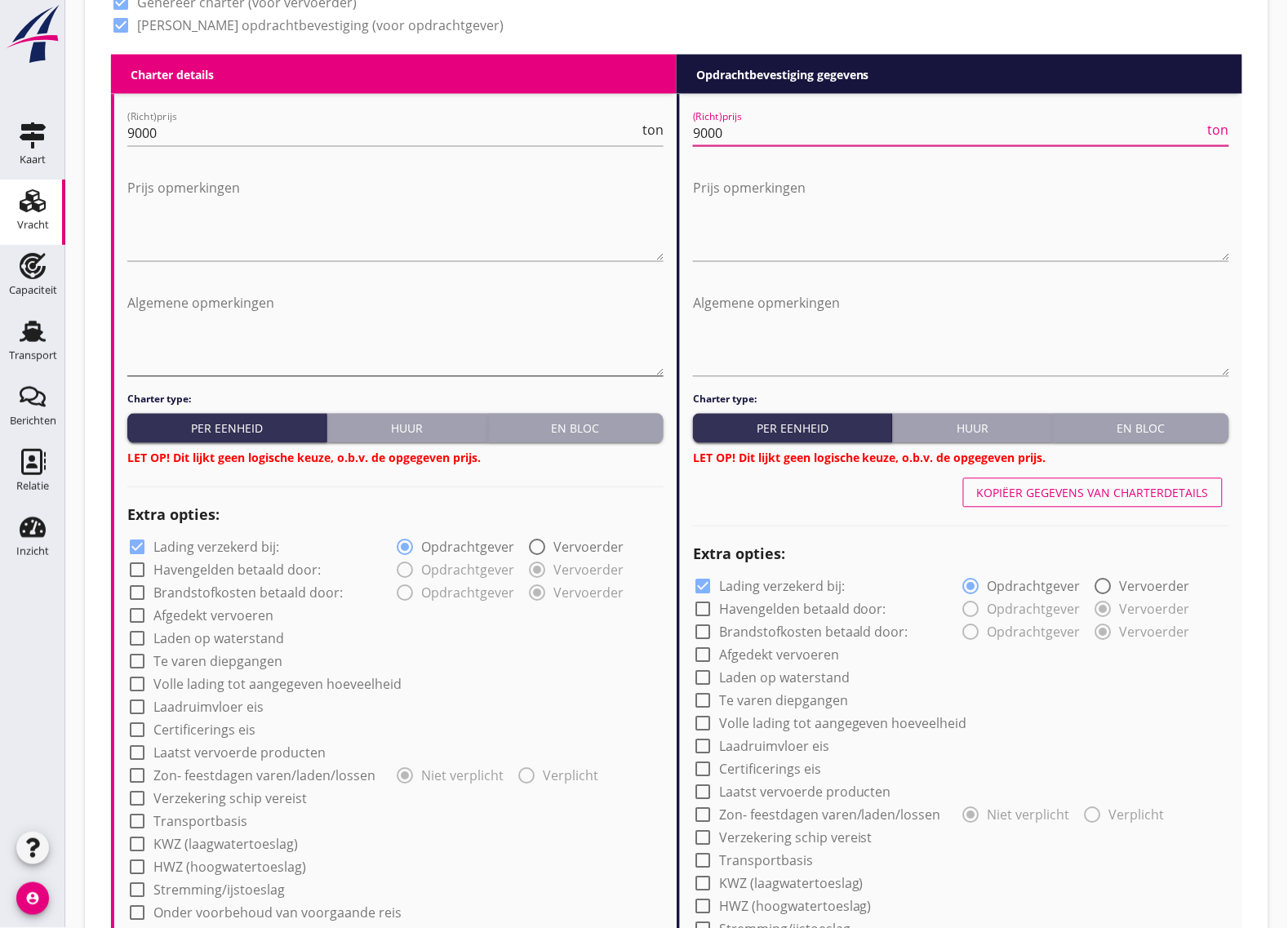
type input "9000"
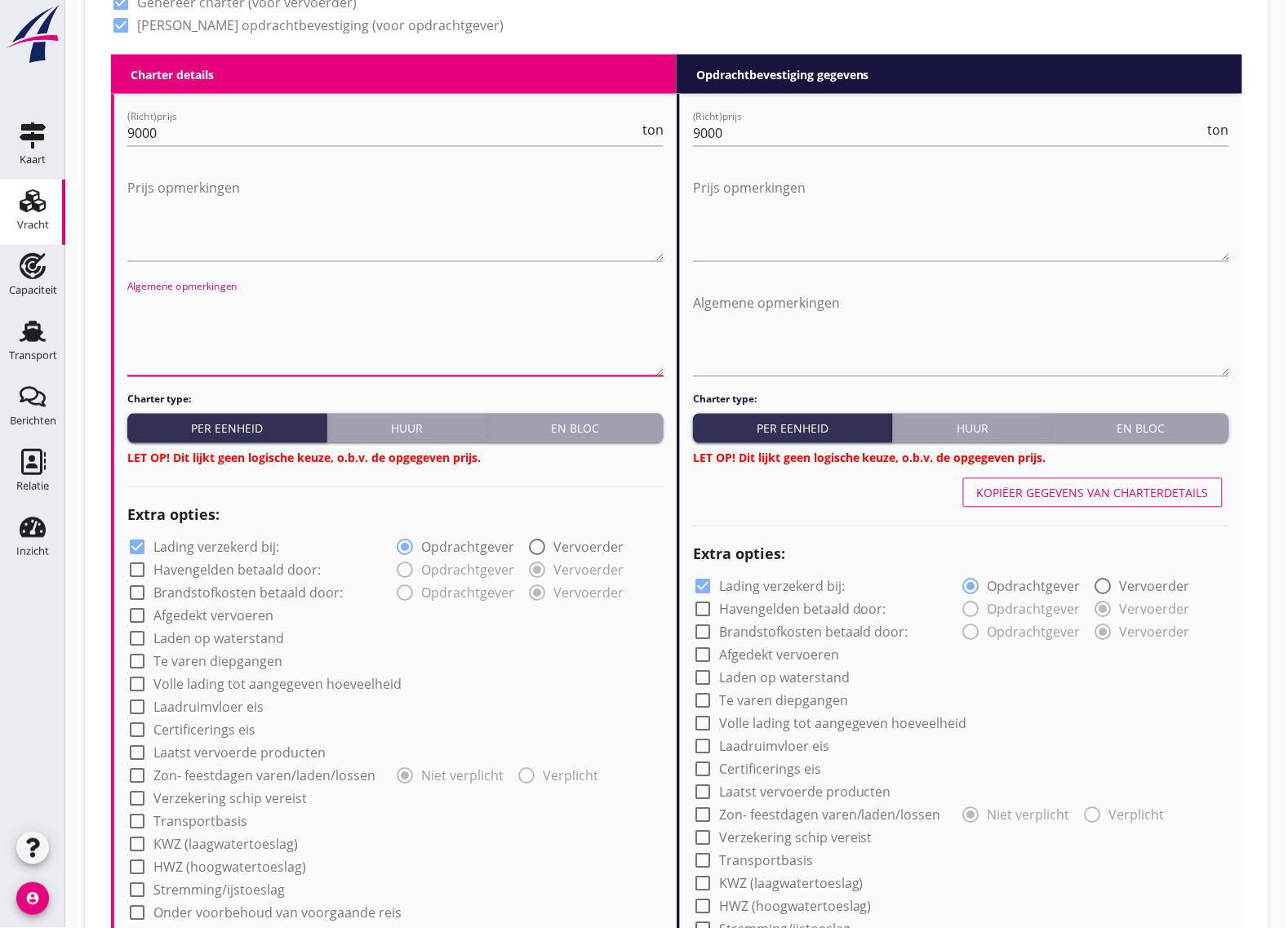
click at [218, 348] on textarea "Algemene opmerkingen" at bounding box center [395, 334] width 536 height 86
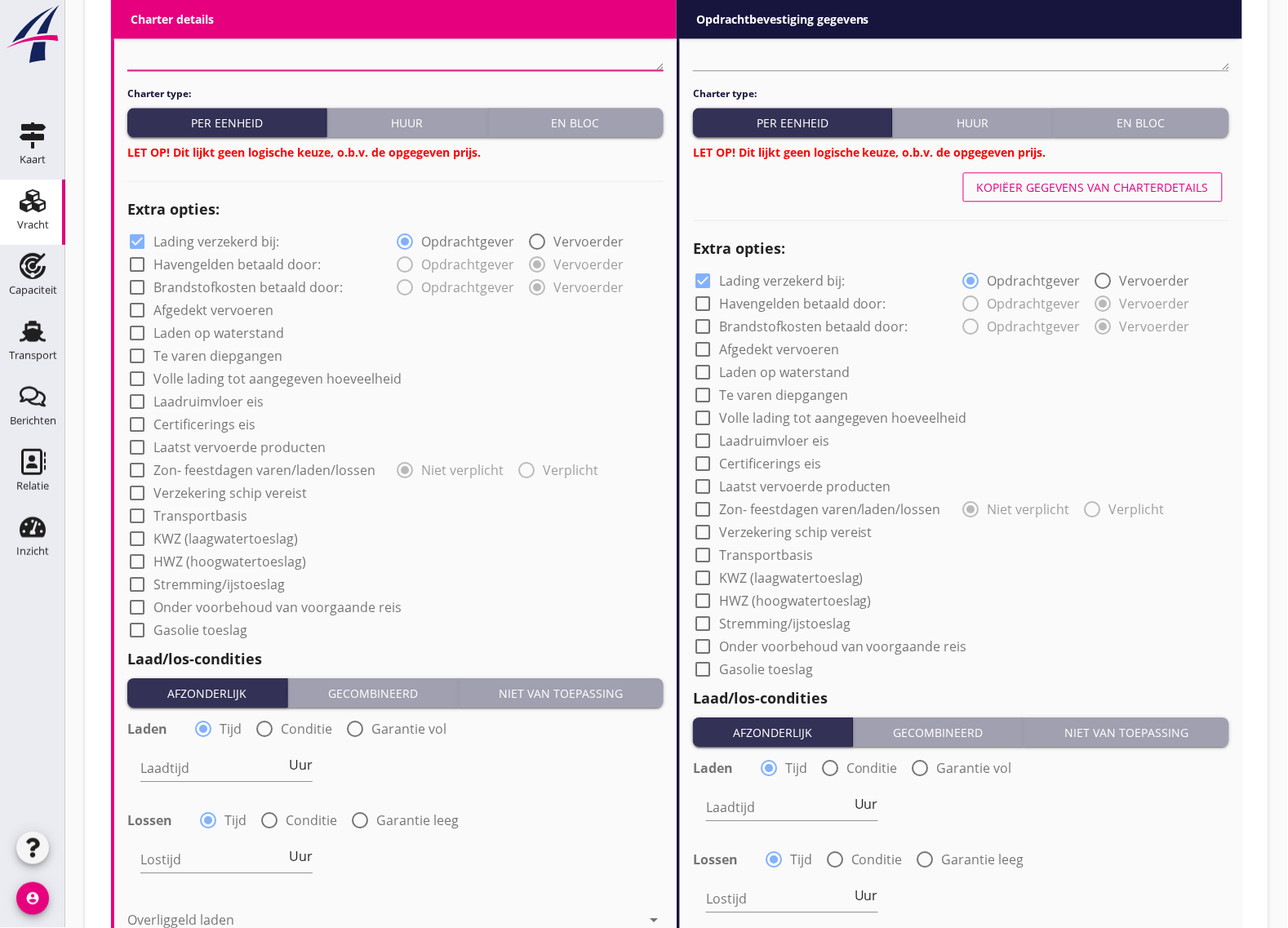
scroll to position [1123, 0]
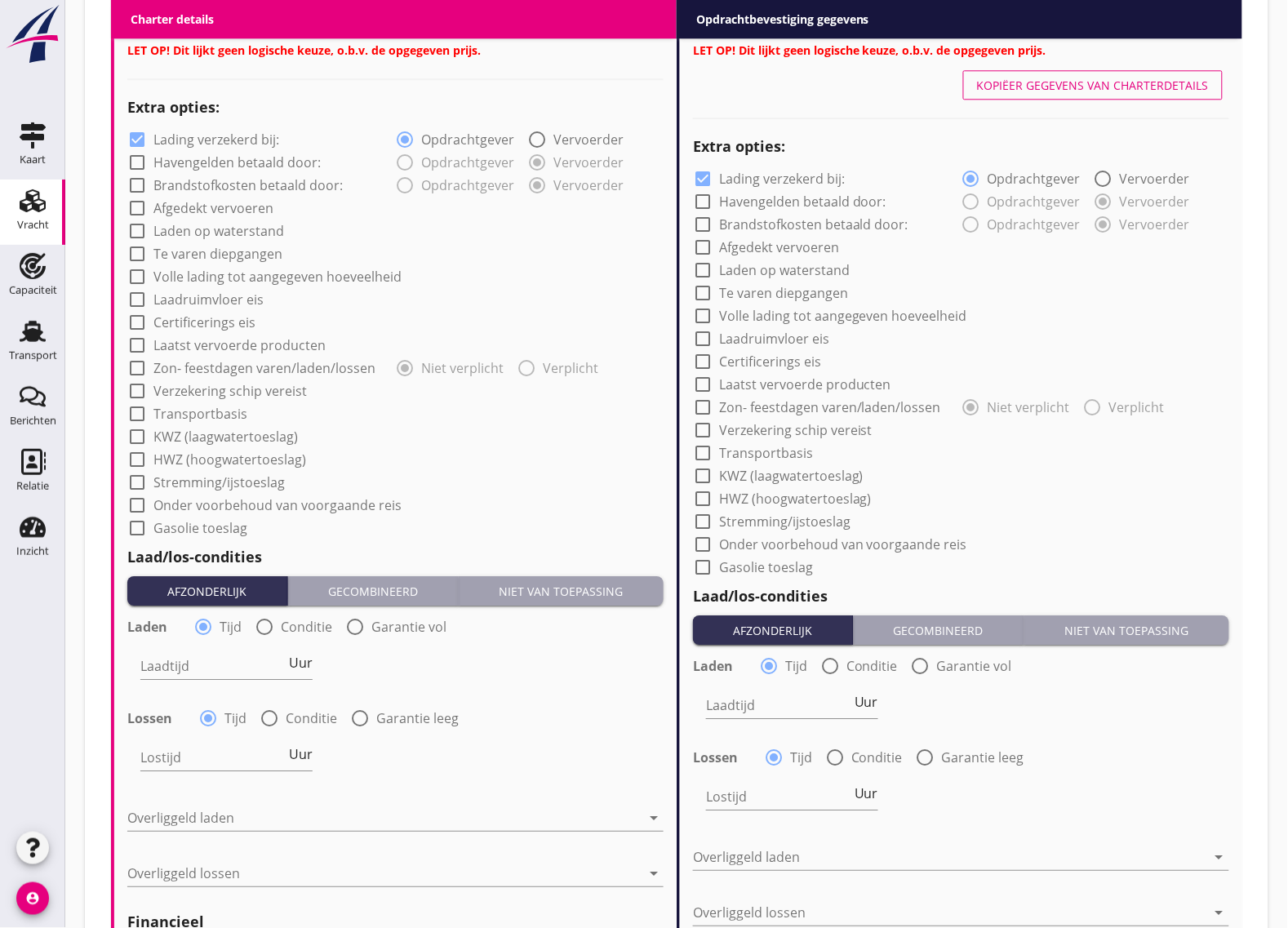
click at [140, 385] on div at bounding box center [136, 390] width 28 height 28
checkbox input "true"
click at [706, 429] on div at bounding box center [702, 429] width 28 height 28
checkbox input "true"
click at [704, 169] on div at bounding box center [702, 178] width 28 height 28
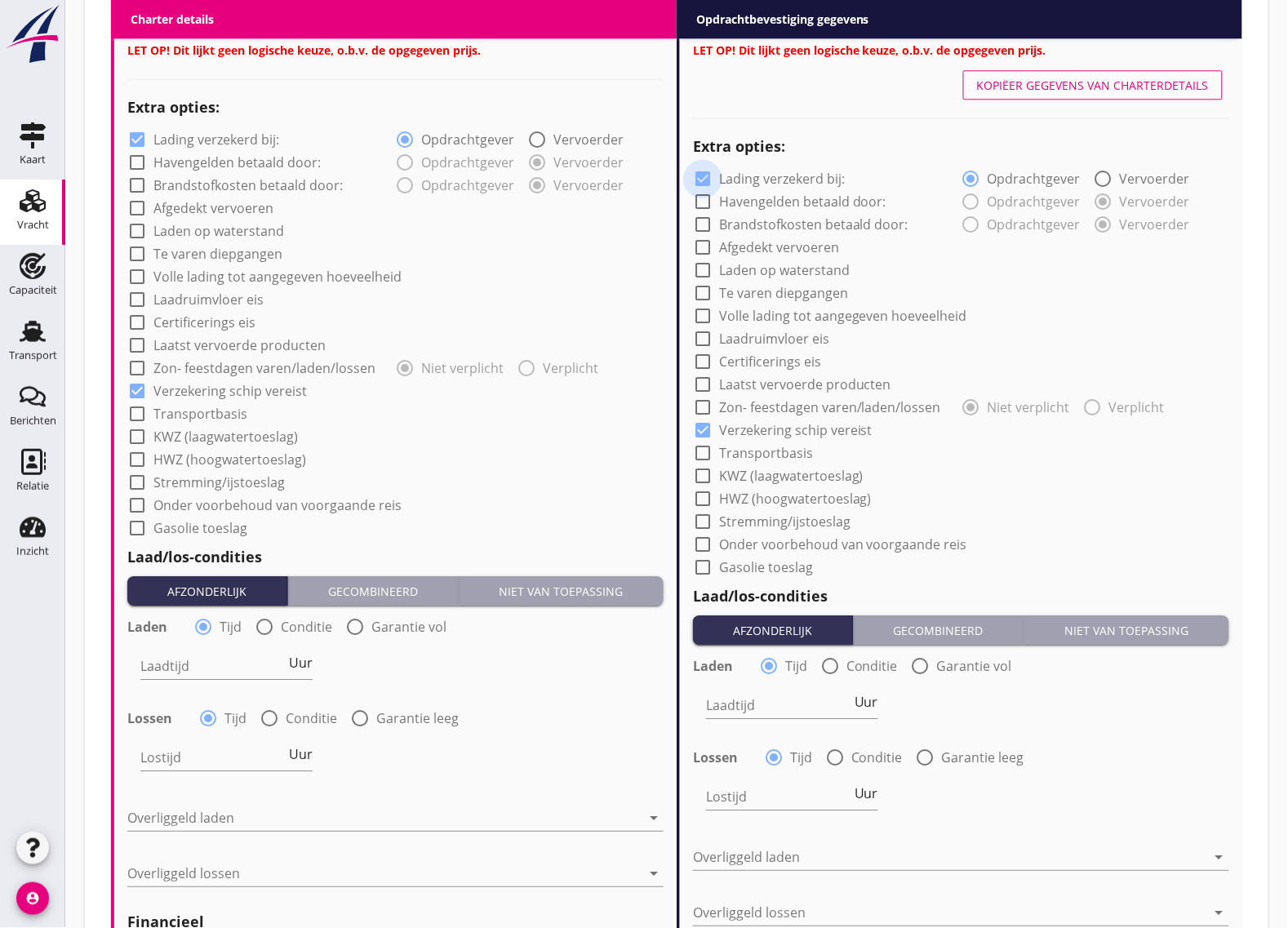
checkbox input "false"
click at [141, 136] on div at bounding box center [136, 139] width 28 height 28
checkbox input "false"
click at [206, 670] on input "Laadtijd" at bounding box center [213, 666] width 145 height 26
type input "18"
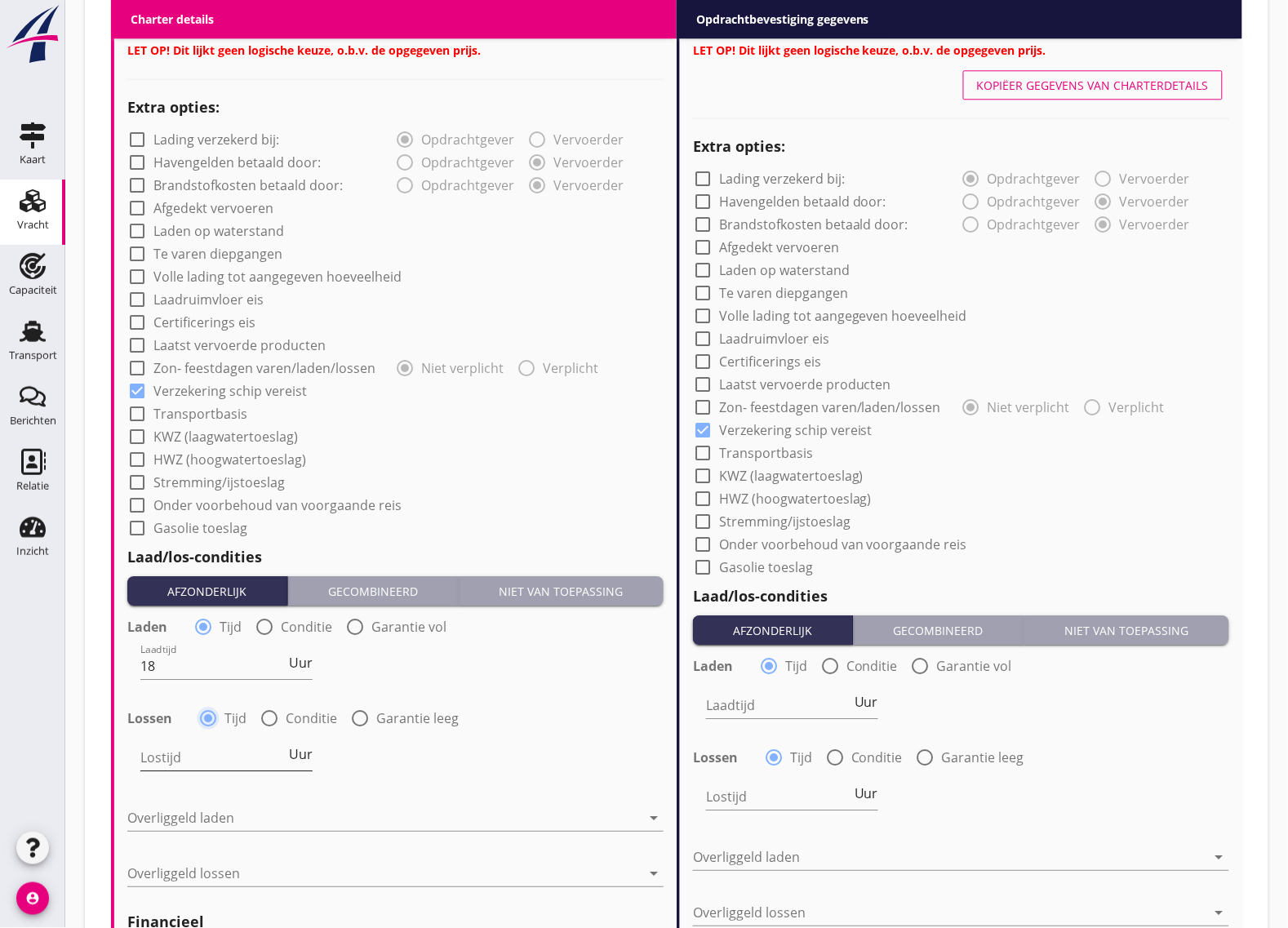
click at [201, 759] on input "Lostijd" at bounding box center [213, 756] width 145 height 26
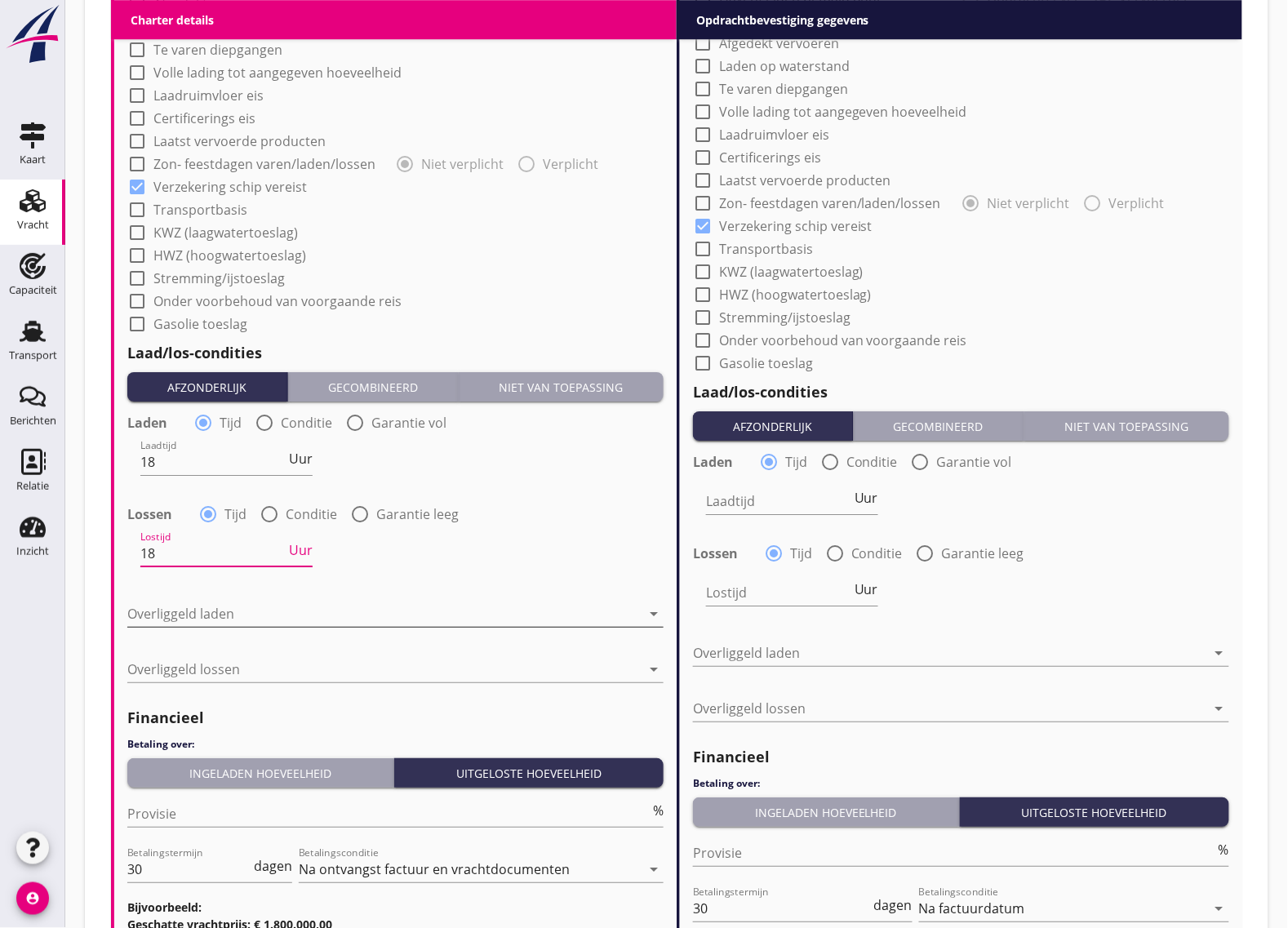
type input "18"
click at [208, 621] on div at bounding box center [384, 613] width 513 height 26
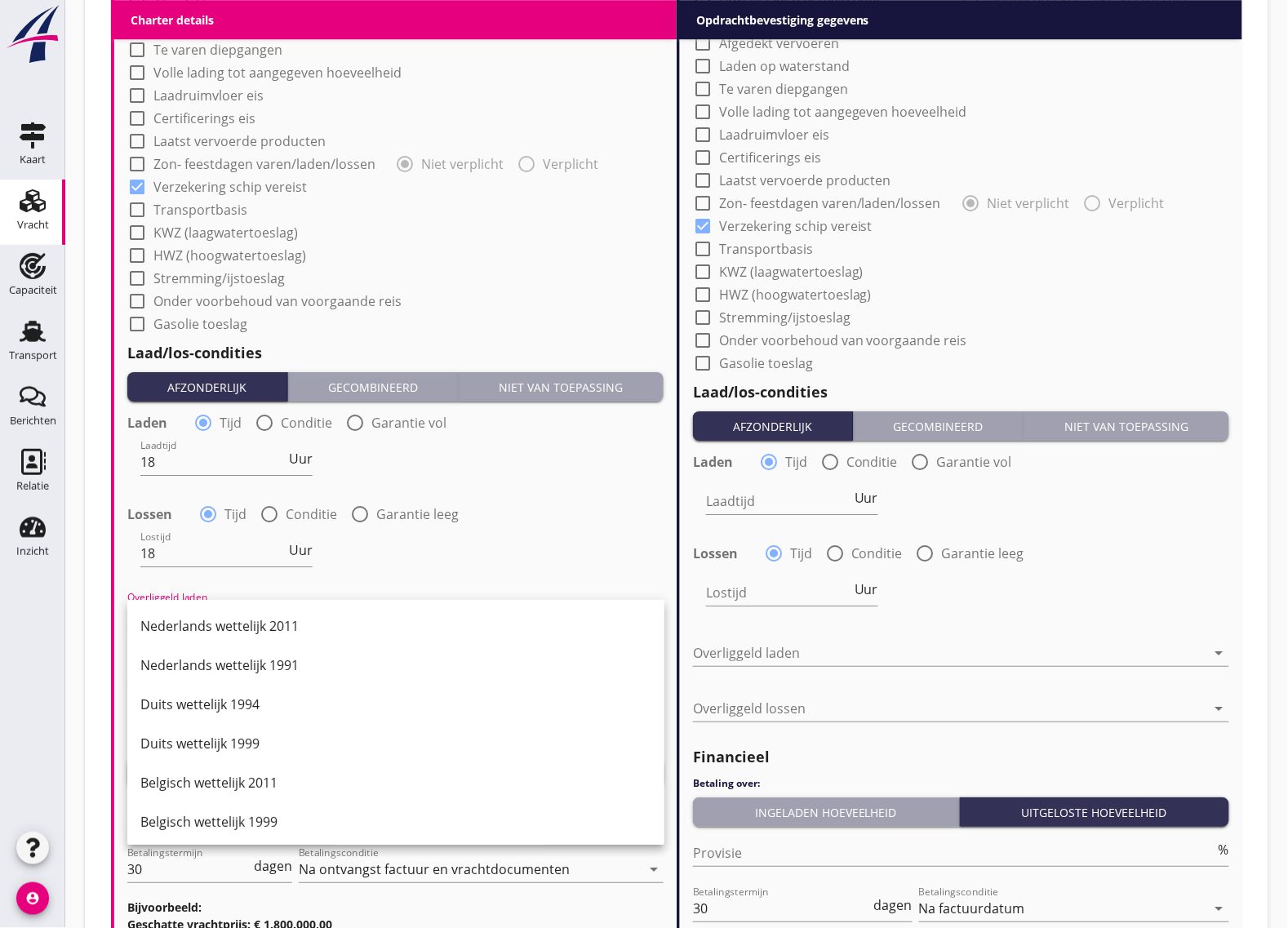
click at [415, 573] on div "Lostijd 18 Uur" at bounding box center [396, 555] width 540 height 59
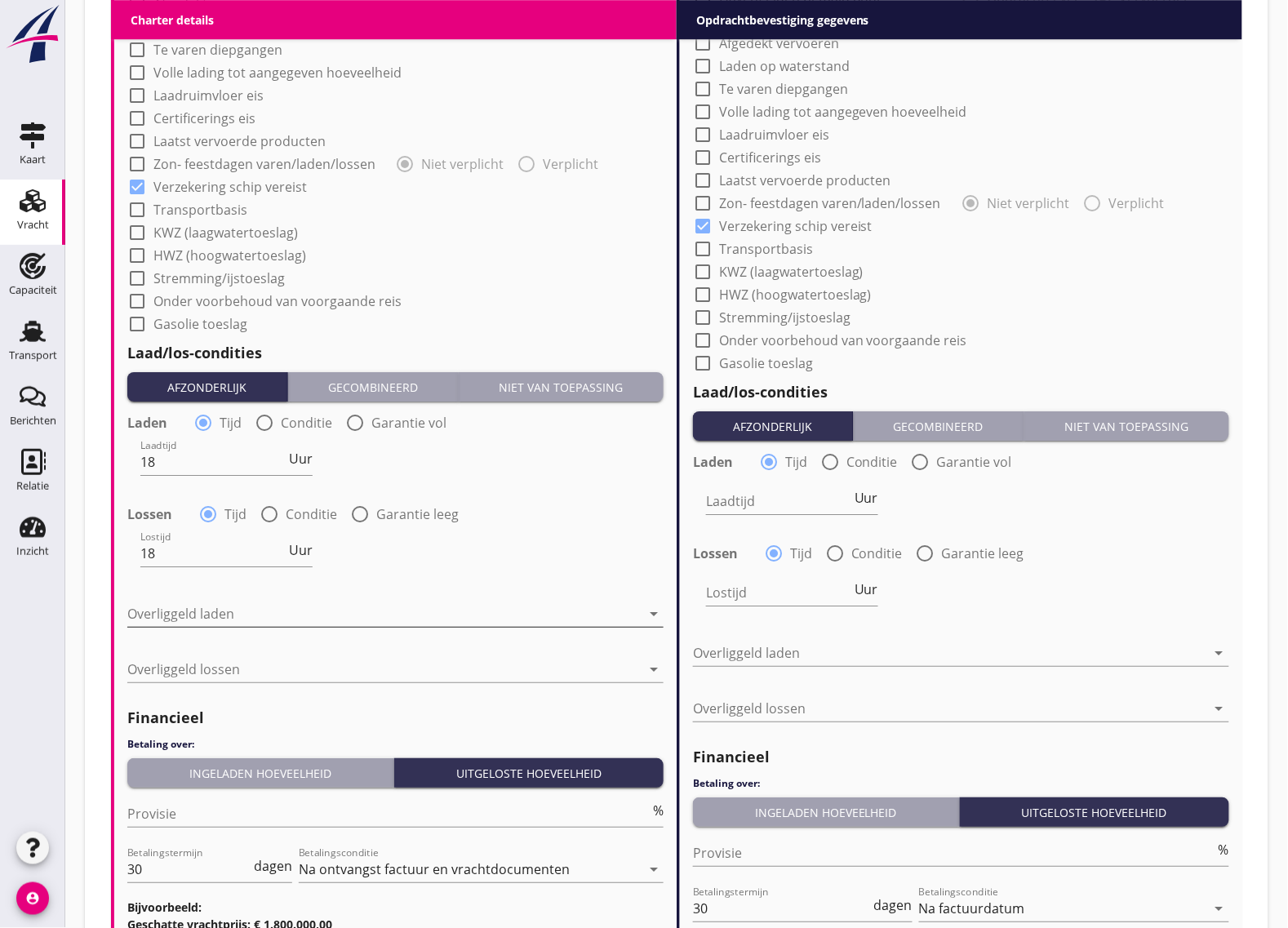
click at [220, 608] on div at bounding box center [384, 613] width 513 height 26
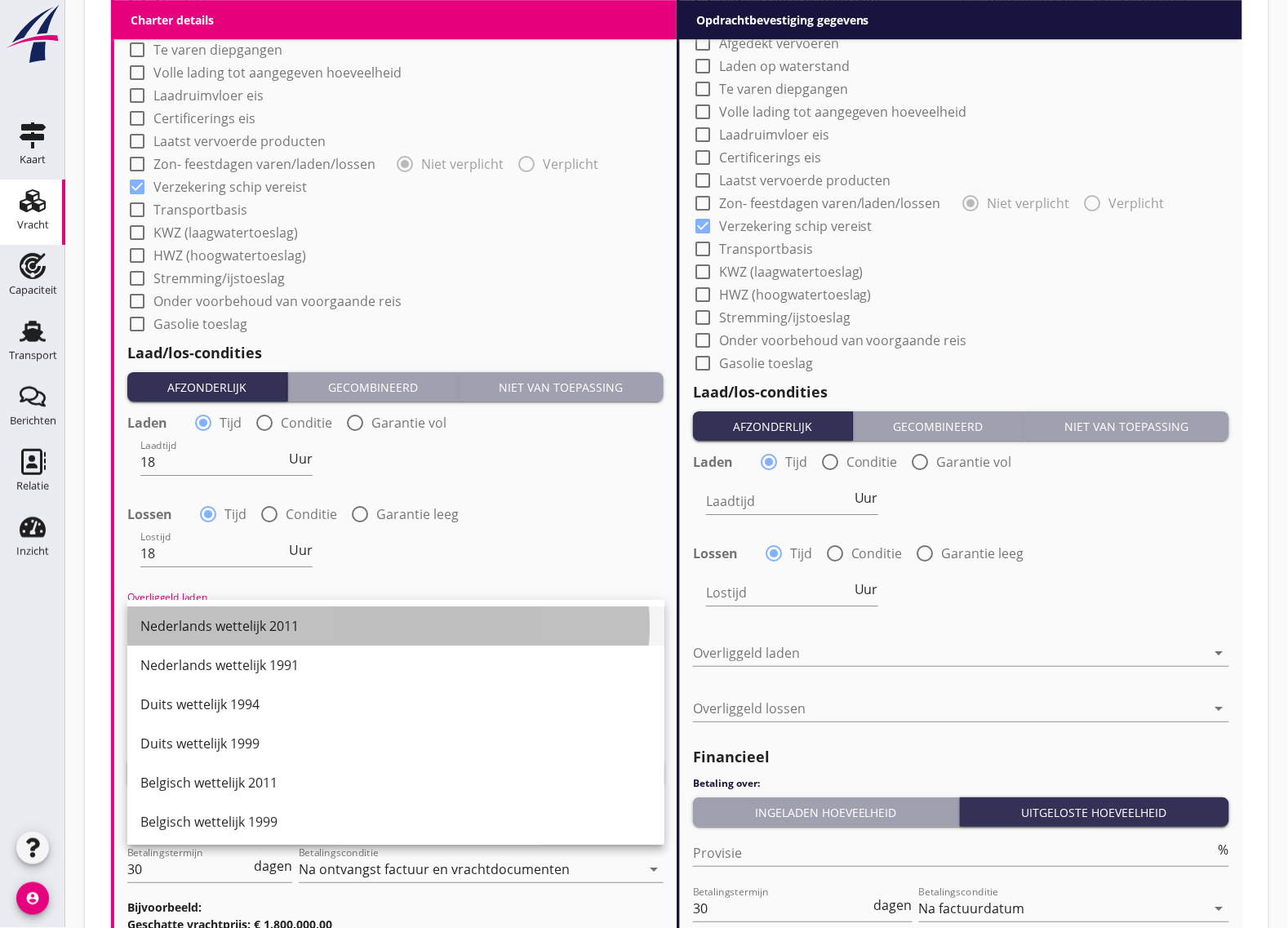
click at [275, 621] on div "Nederlands wettelijk 2011" at bounding box center [396, 626] width 511 height 20
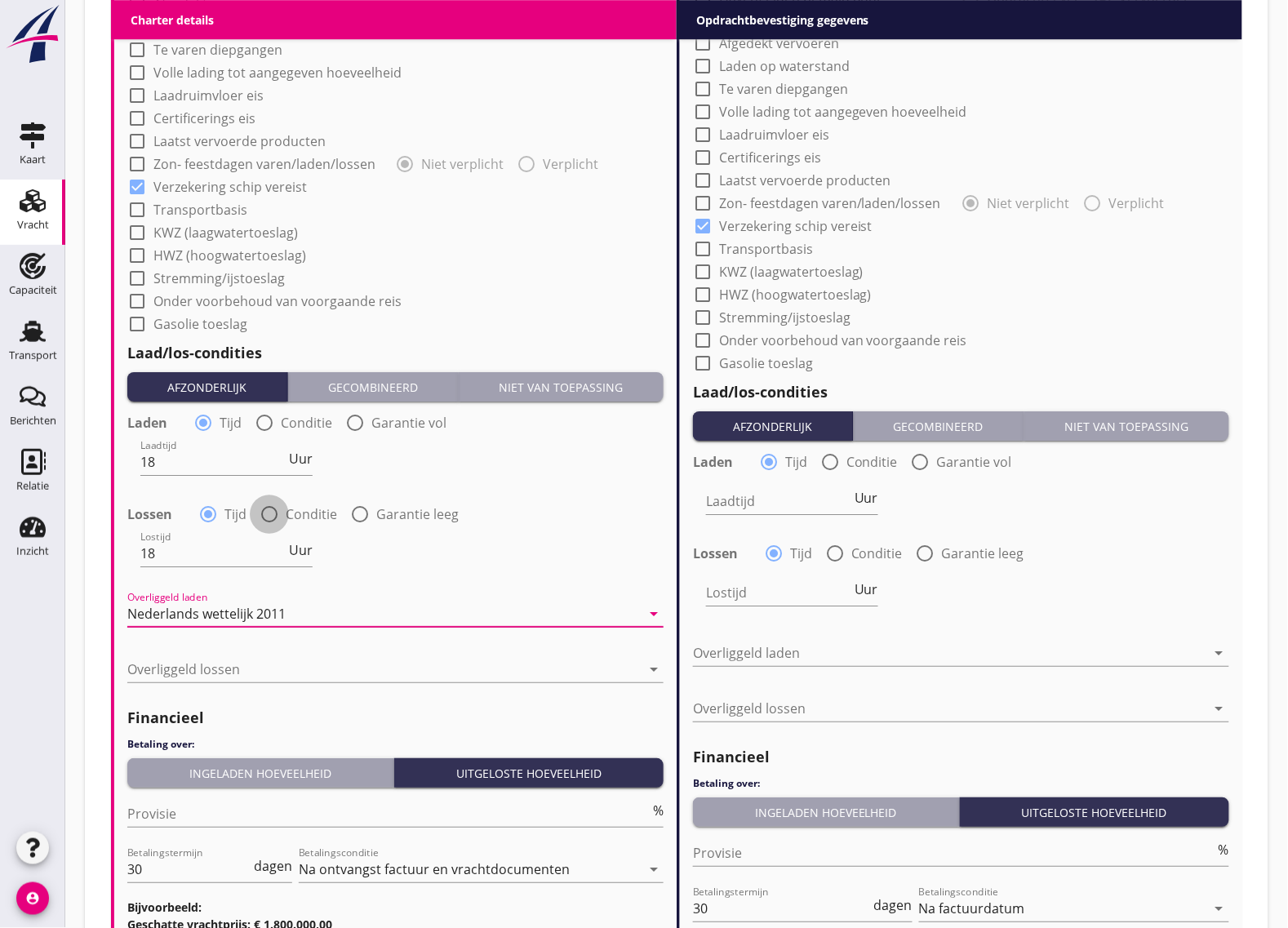
click at [271, 511] on div at bounding box center [269, 514] width 28 height 28
radio input "false"
radio input "true"
click at [204, 516] on div at bounding box center [208, 514] width 28 height 28
radio input "true"
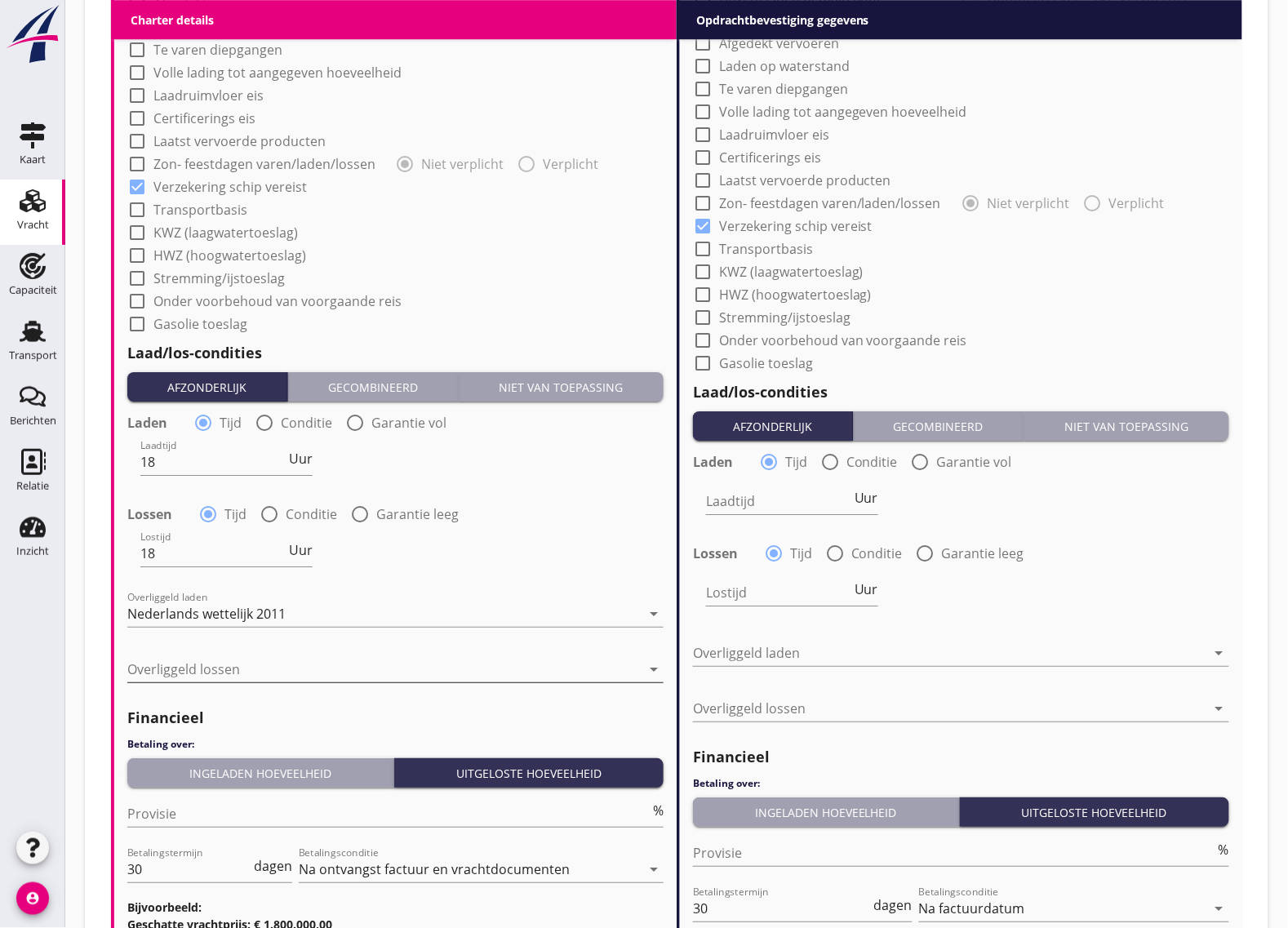
click at [165, 670] on div at bounding box center [384, 669] width 513 height 26
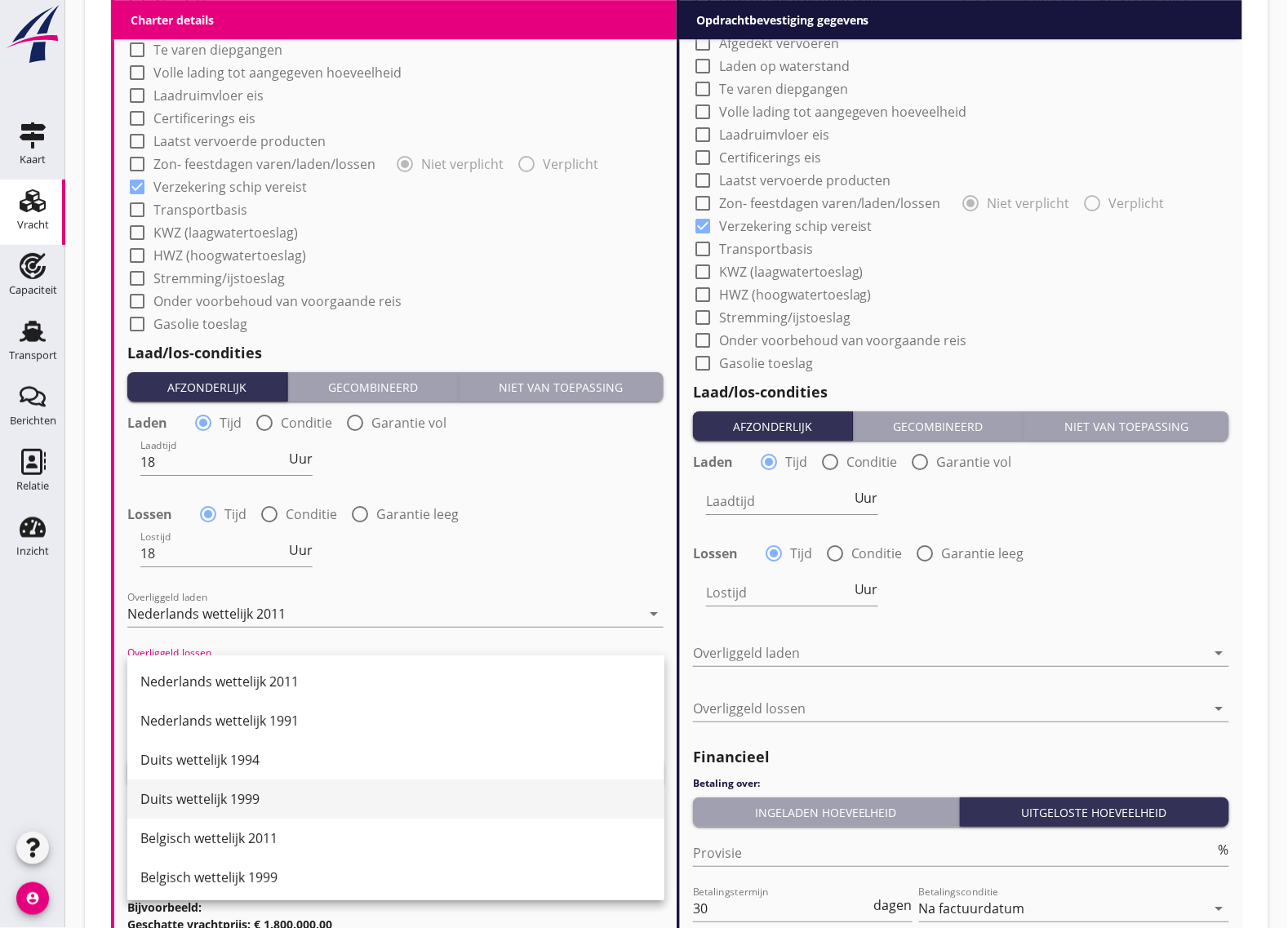
click at [229, 786] on div "Duits wettelijk 1999" at bounding box center [396, 798] width 511 height 39
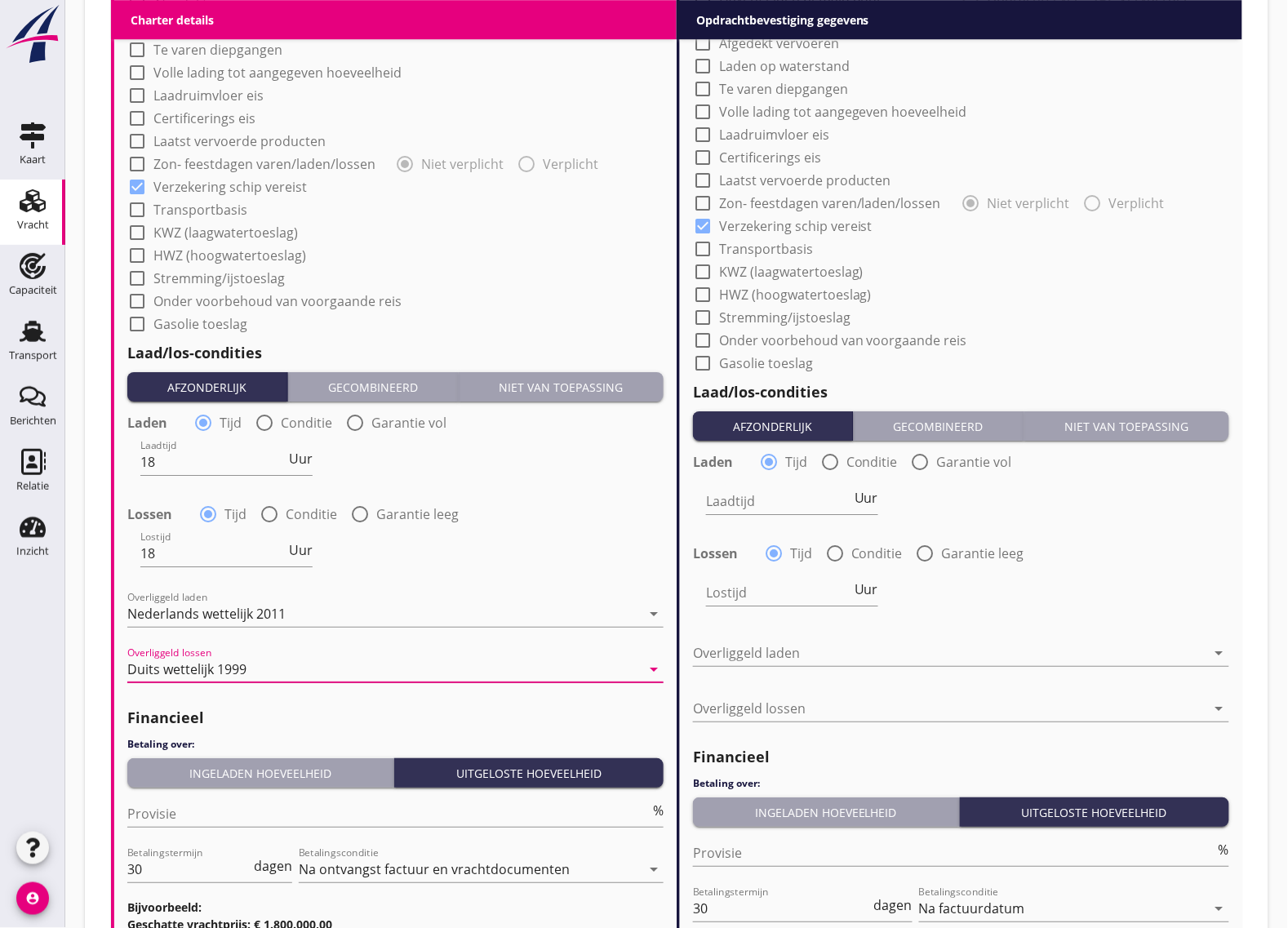
click at [282, 629] on div "Overliggeld laden Nederlands wettelijk 2011 arrow_drop_down" at bounding box center [395, 622] width 536 height 42
click at [286, 618] on div "Nederlands wettelijk 2011" at bounding box center [384, 613] width 513 height 26
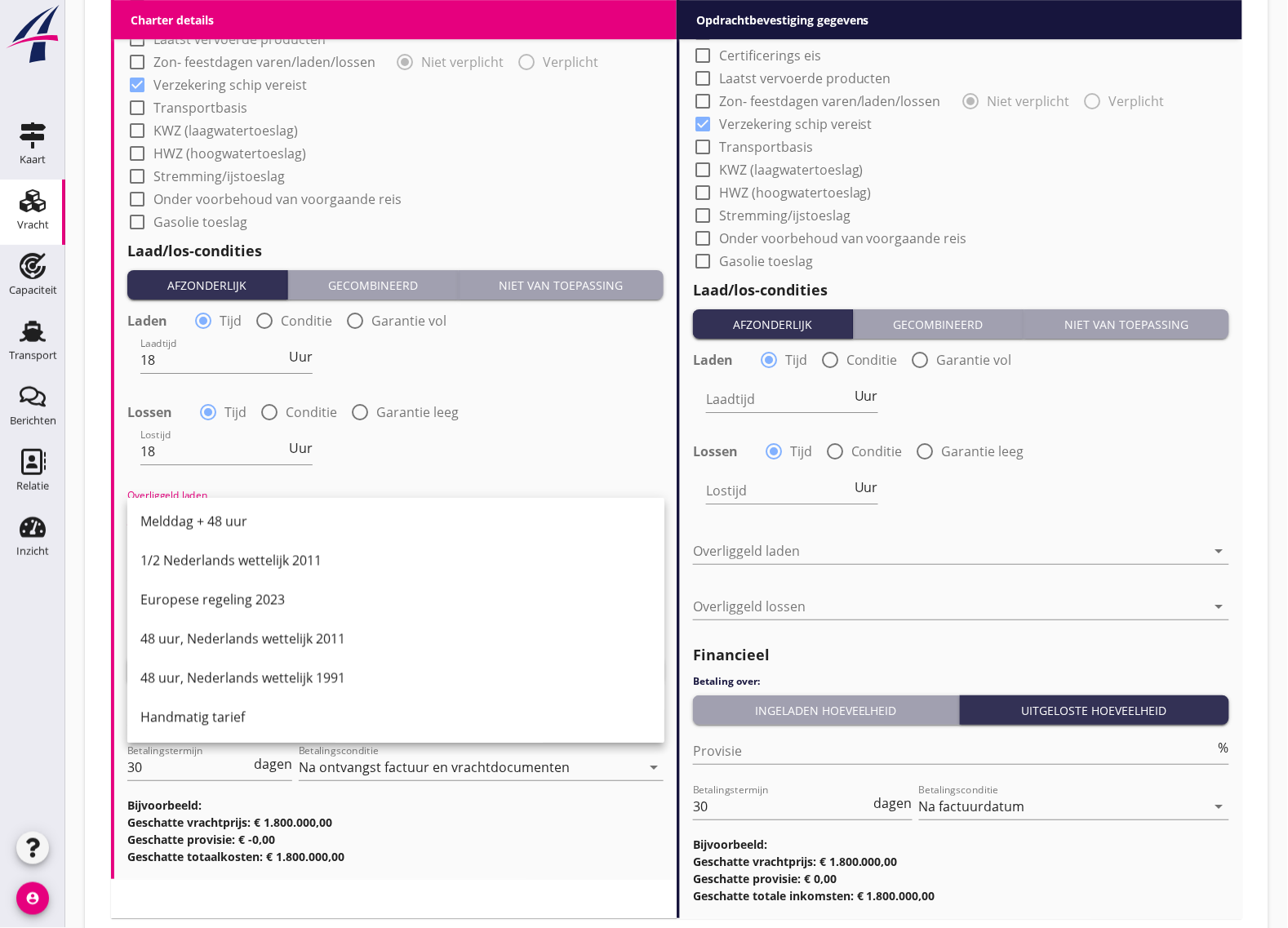
scroll to position [1527, 0]
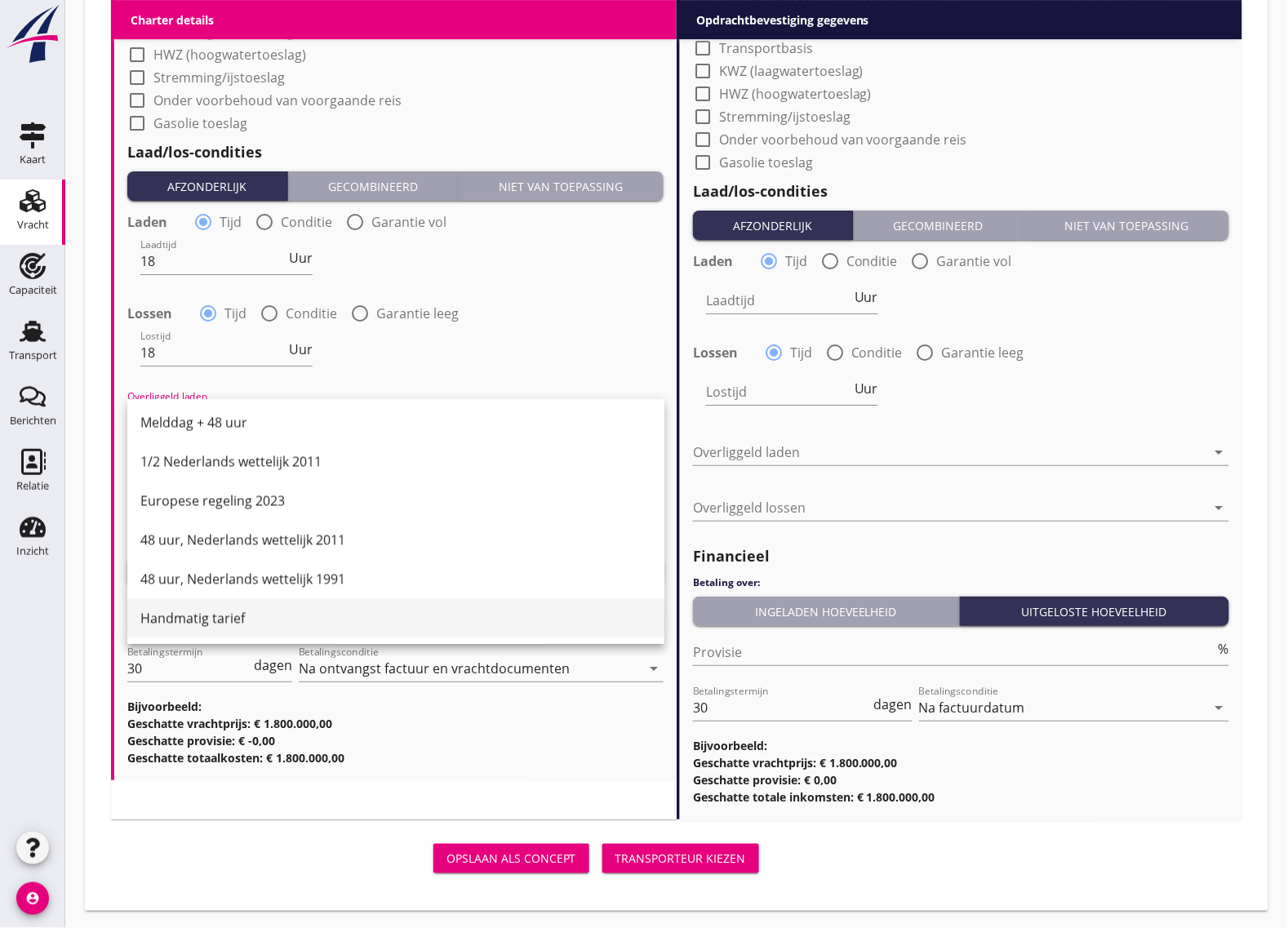
click at [254, 613] on div "Handmatig tarief" at bounding box center [396, 618] width 511 height 20
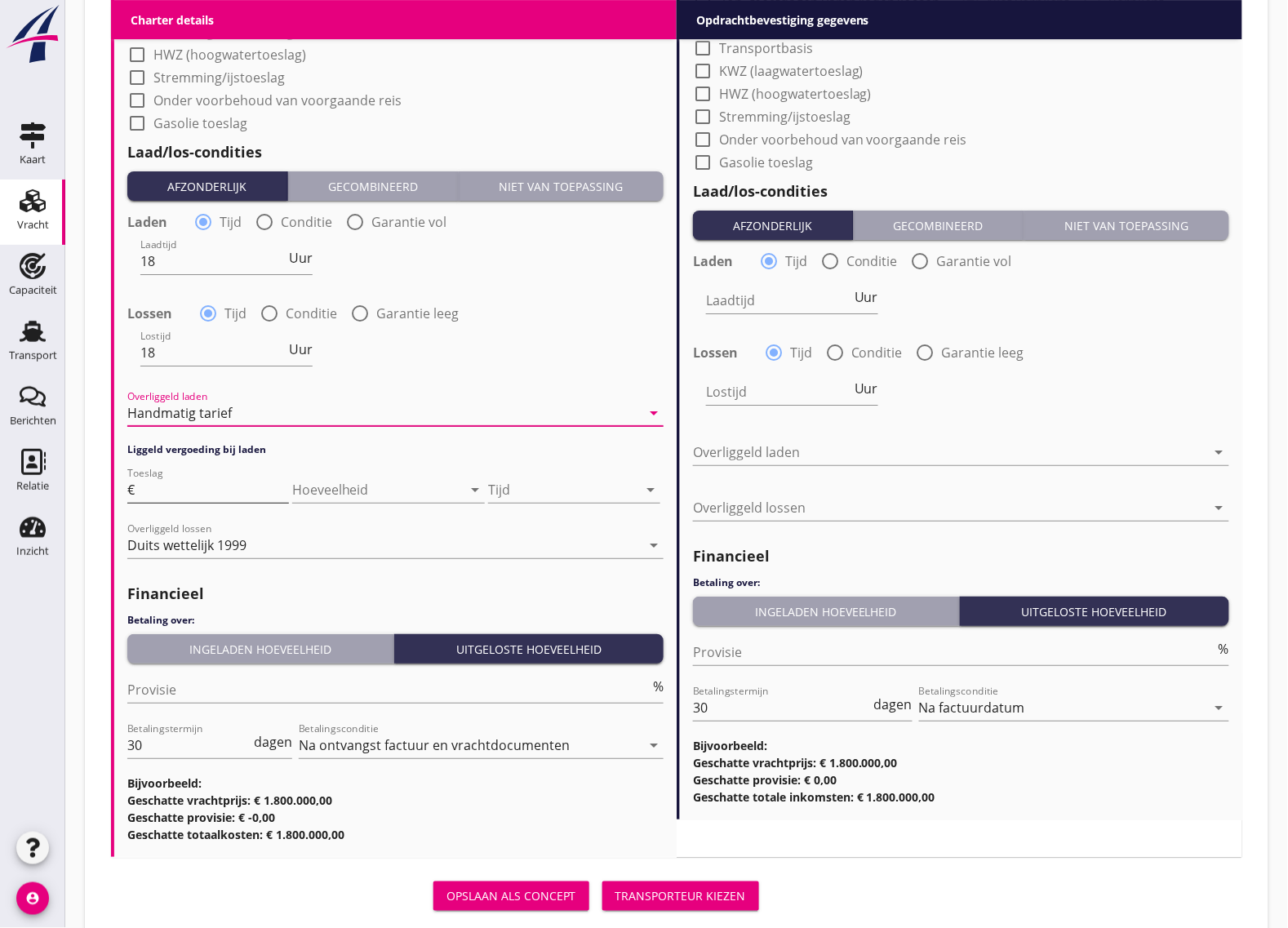
click at [184, 484] on input "Toeslag" at bounding box center [214, 489] width 151 height 26
type input "50"
click at [367, 485] on div at bounding box center [365, 489] width 147 height 26
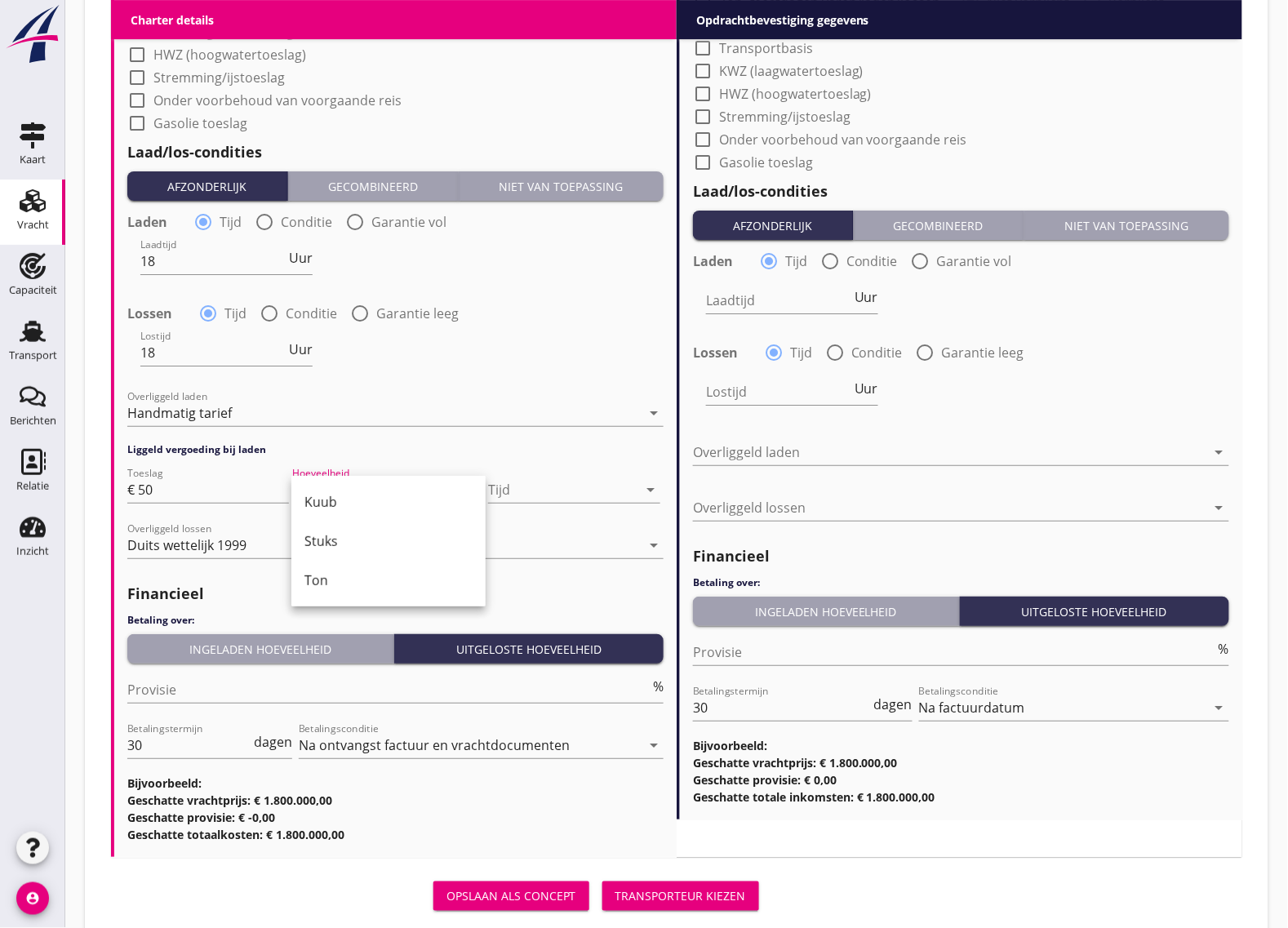
click at [422, 455] on div "Laden radio_button_checked Tijd radio_button_unchecked Conditie radio_button_un…" at bounding box center [395, 390] width 536 height 367
click at [210, 415] on div "Handmatig tarief" at bounding box center [179, 412] width 105 height 14
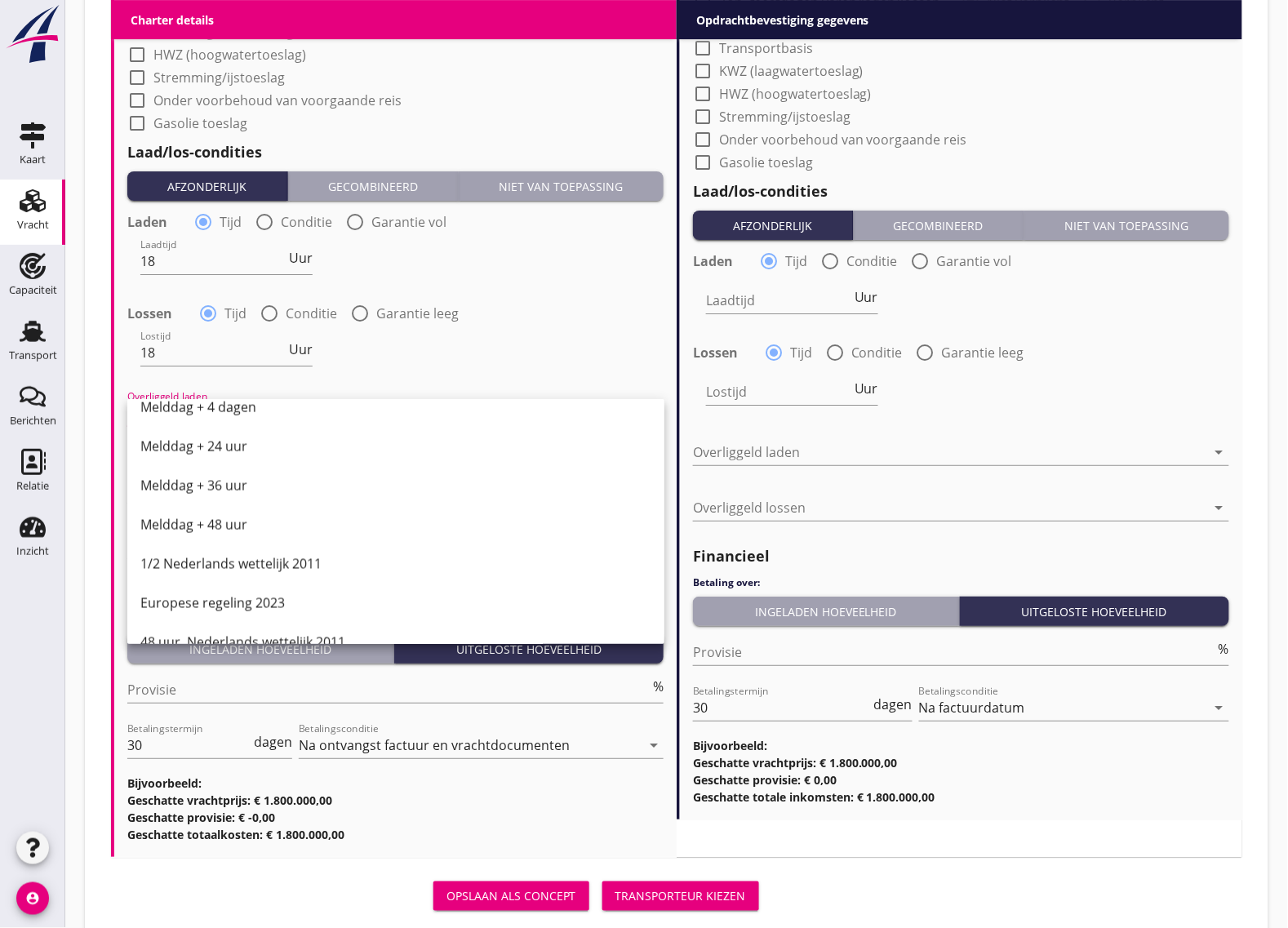
scroll to position [825, 0]
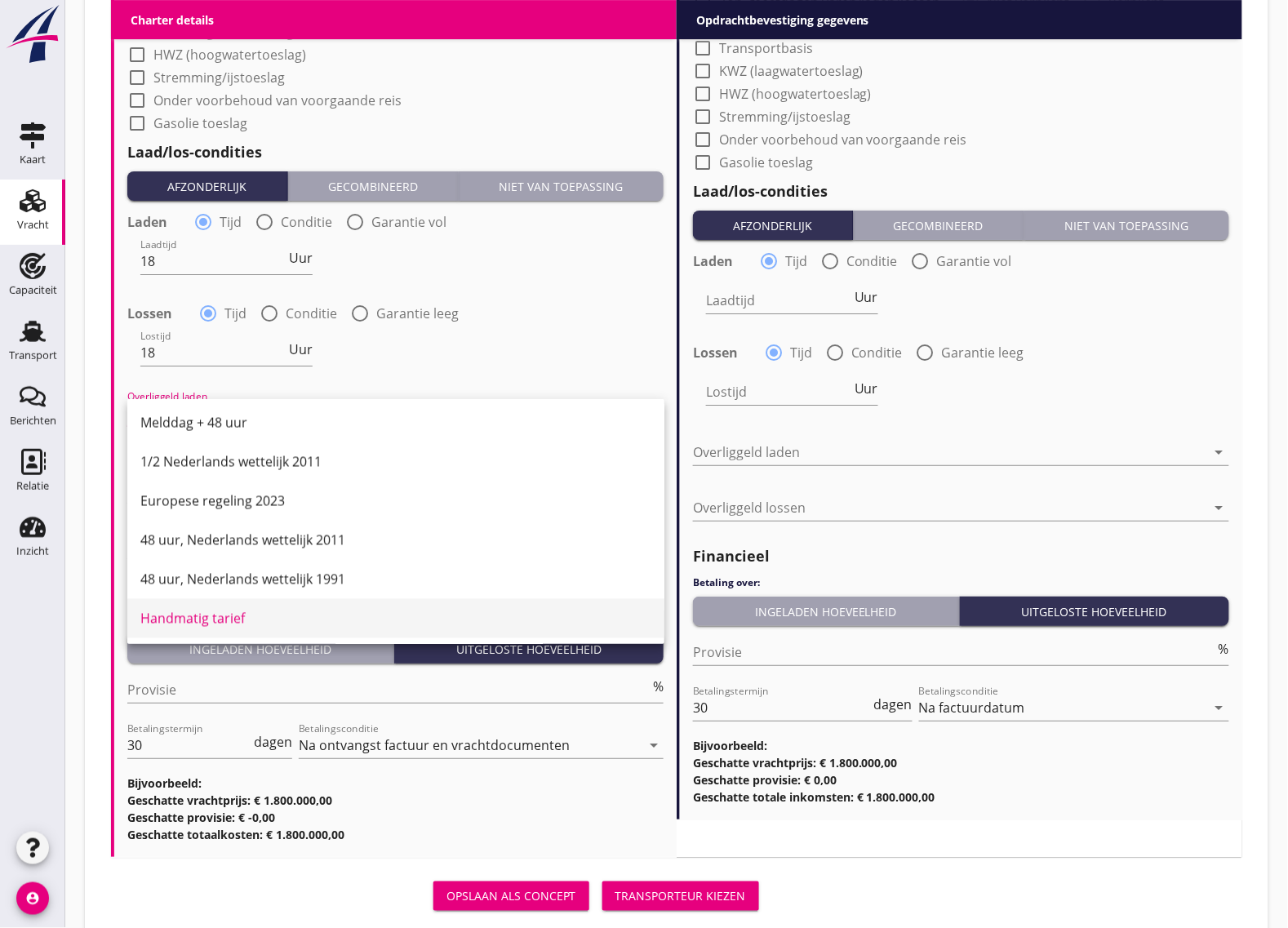
click at [250, 605] on div "Handmatig tarief" at bounding box center [396, 618] width 511 height 39
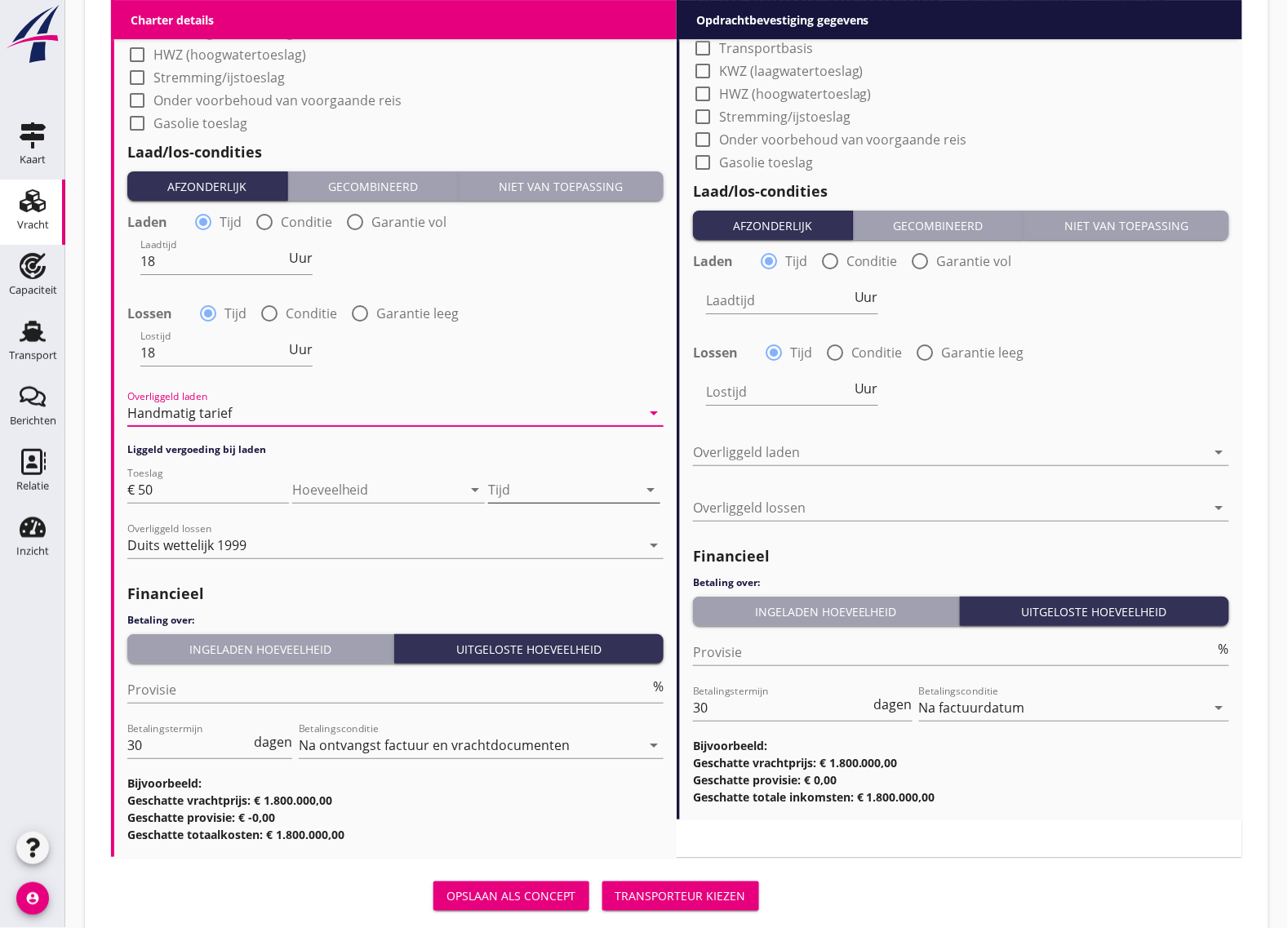
click at [519, 487] on div at bounding box center [563, 489] width 150 height 26
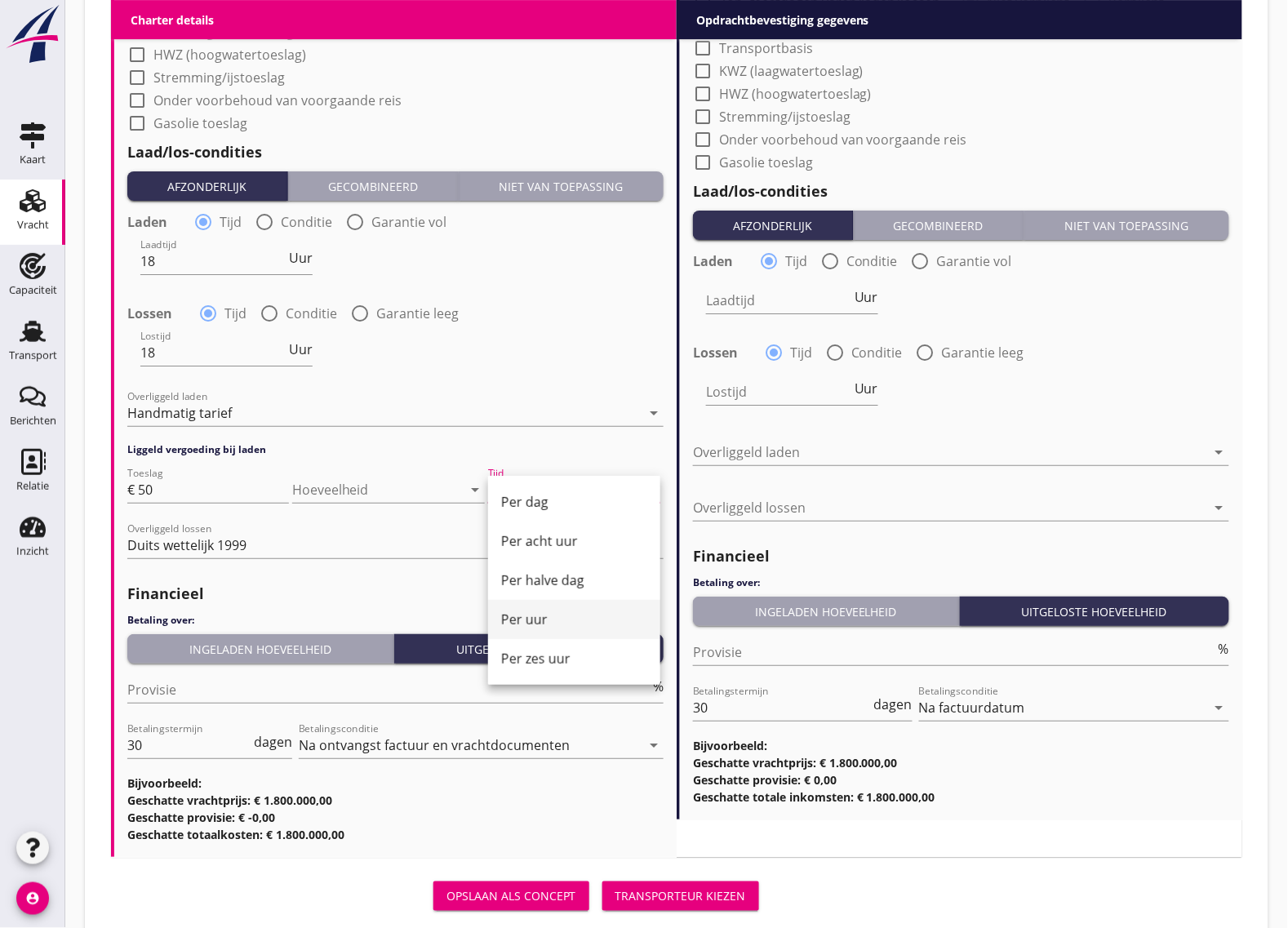
click at [530, 613] on div "Per uur" at bounding box center [573, 619] width 146 height 20
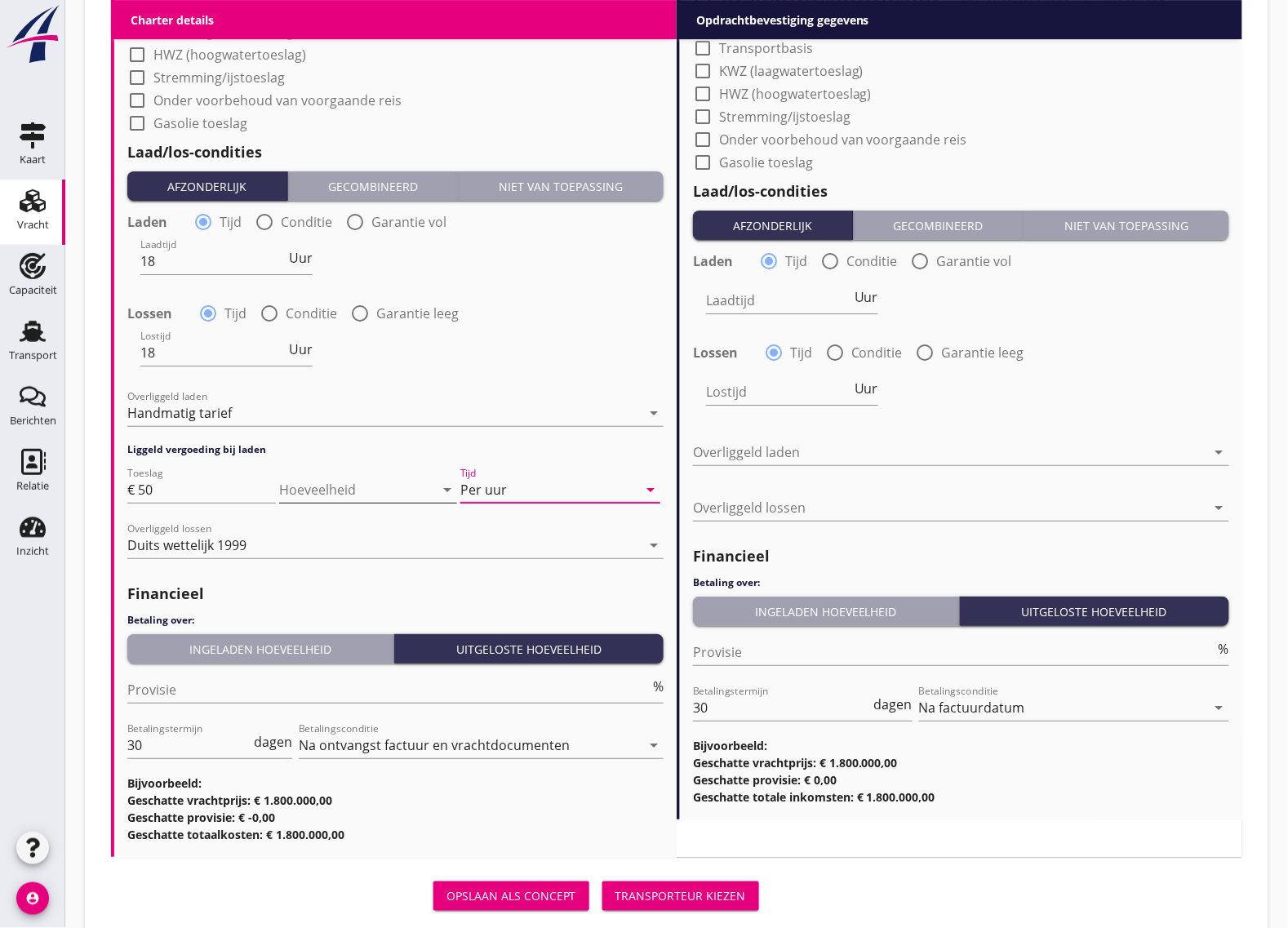
click at [360, 484] on div at bounding box center [345, 489] width 133 height 26
click at [388, 446] on h4 "Liggeld vergoeding bij laden" at bounding box center [395, 449] width 536 height 14
click at [225, 744] on input "30" at bounding box center [188, 745] width 123 height 26
type input "3"
type input "14"
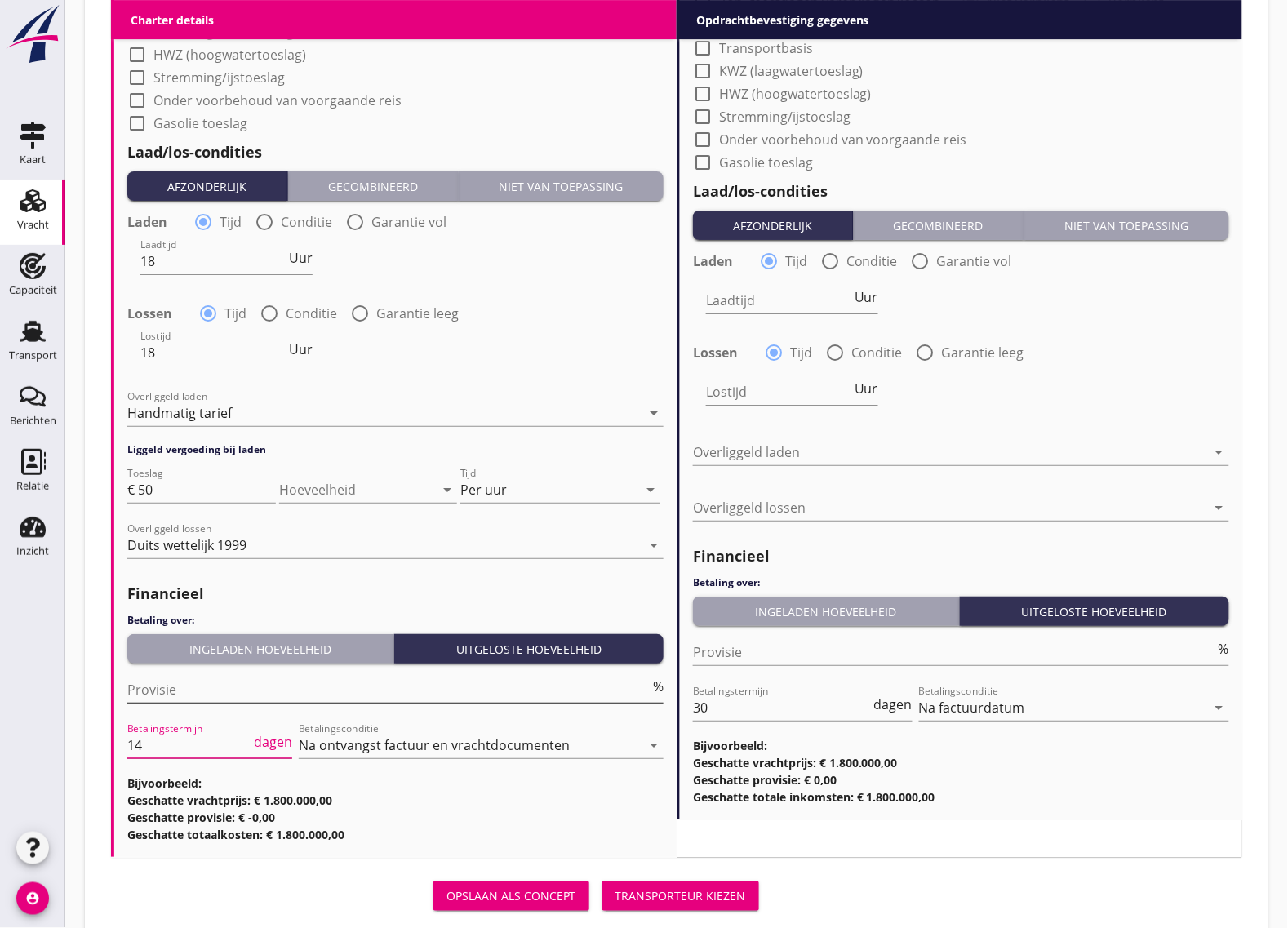
click at [238, 682] on input "Provisie" at bounding box center [388, 689] width 523 height 26
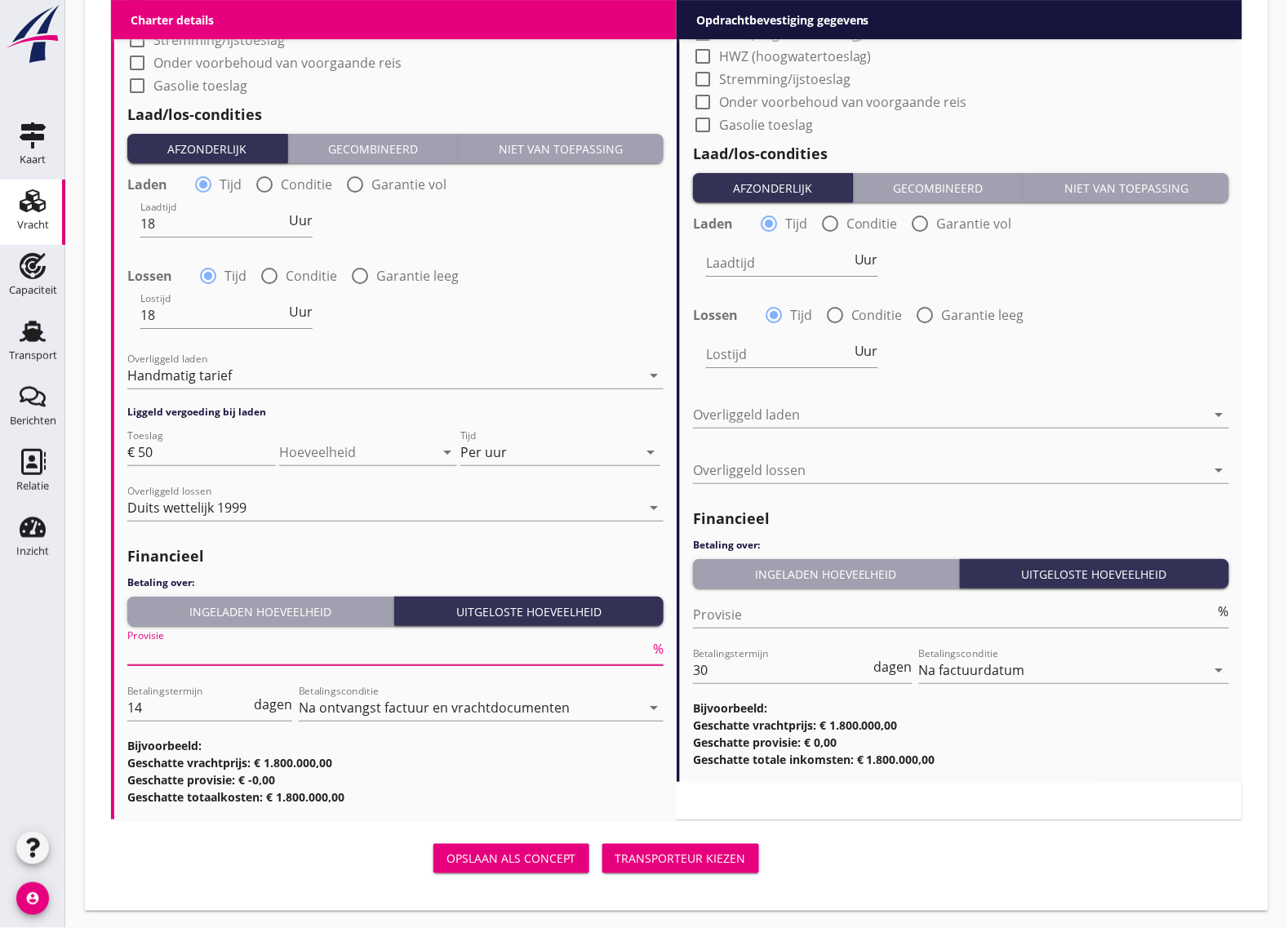
scroll to position [953, 0]
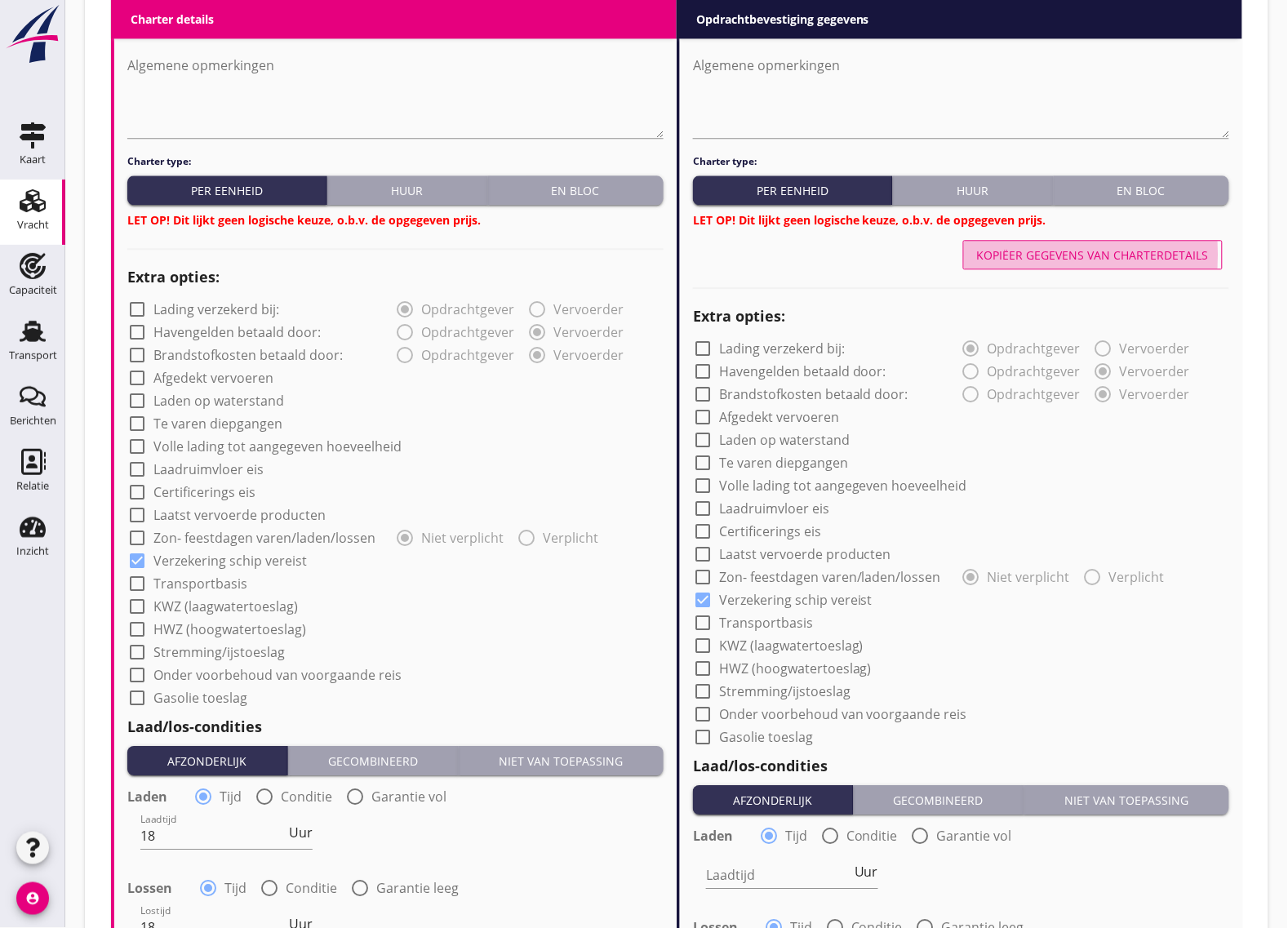
click at [1060, 266] on button "Kopiëer gegevens van charterdetails" at bounding box center [1093, 255] width 260 height 30
type input "18"
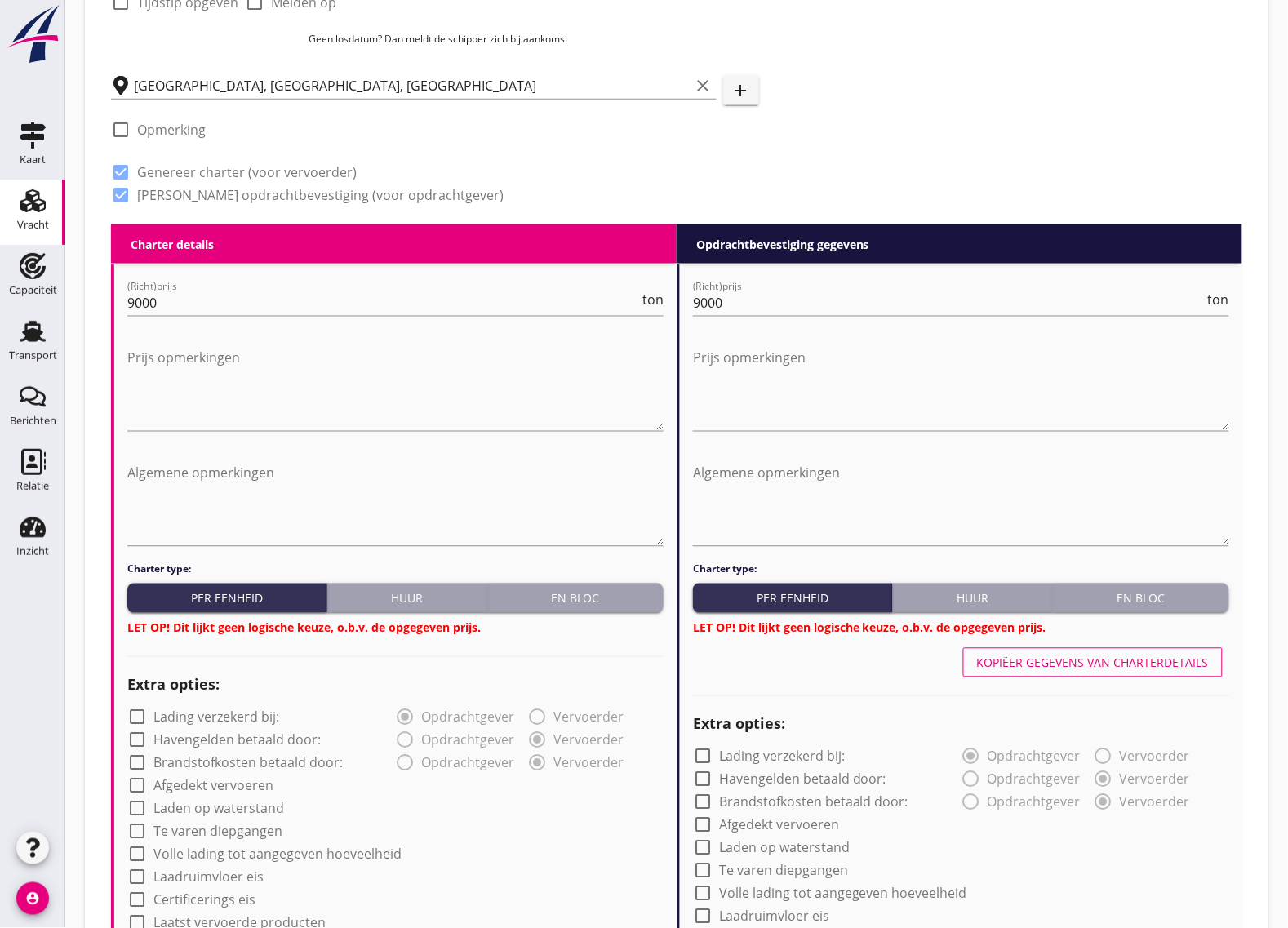
scroll to position [647, 0]
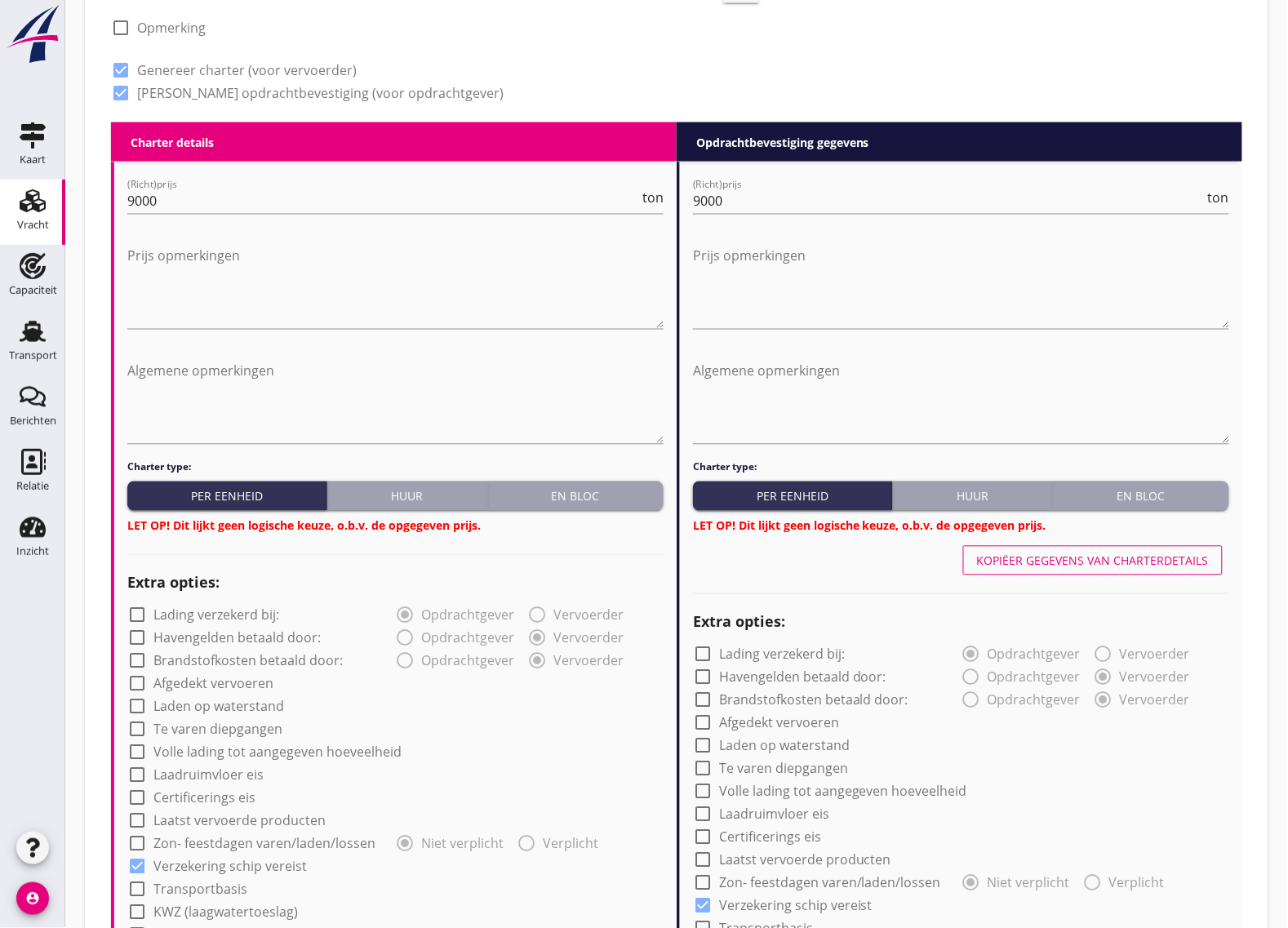
click at [551, 491] on div "En bloc" at bounding box center [576, 497] width 162 height 17
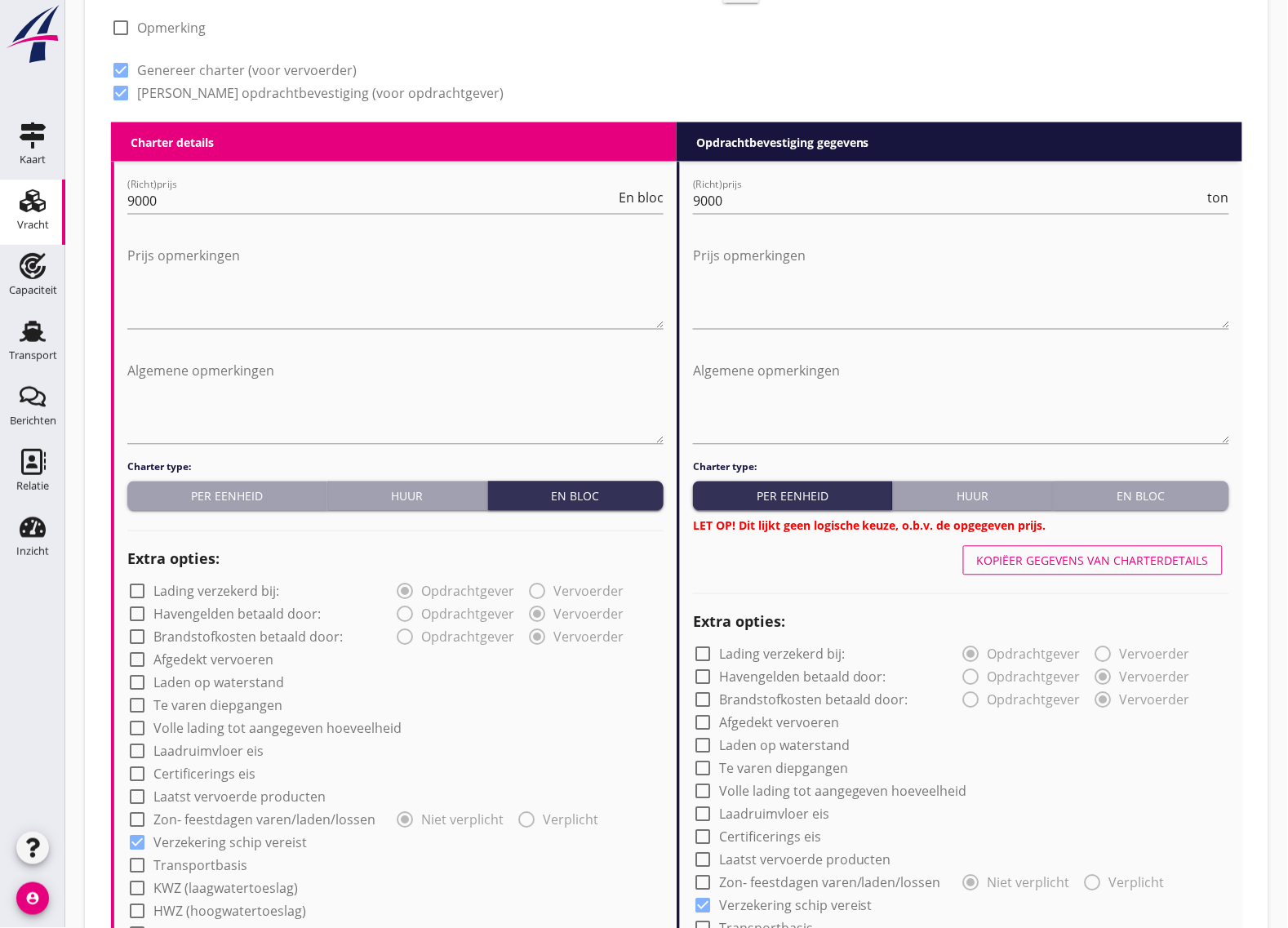
click at [1071, 491] on div "En bloc" at bounding box center [1142, 497] width 162 height 17
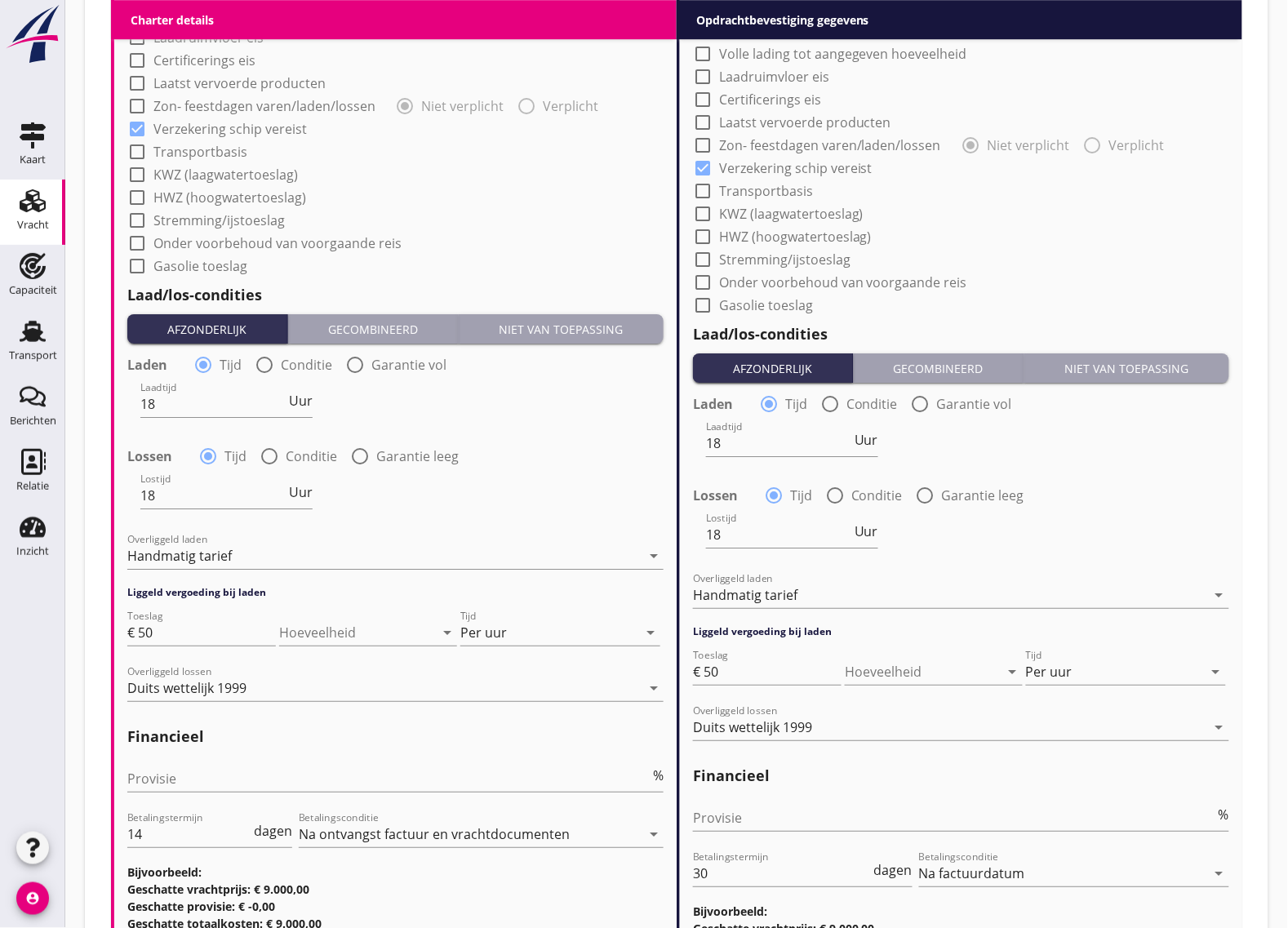
scroll to position [1526, 0]
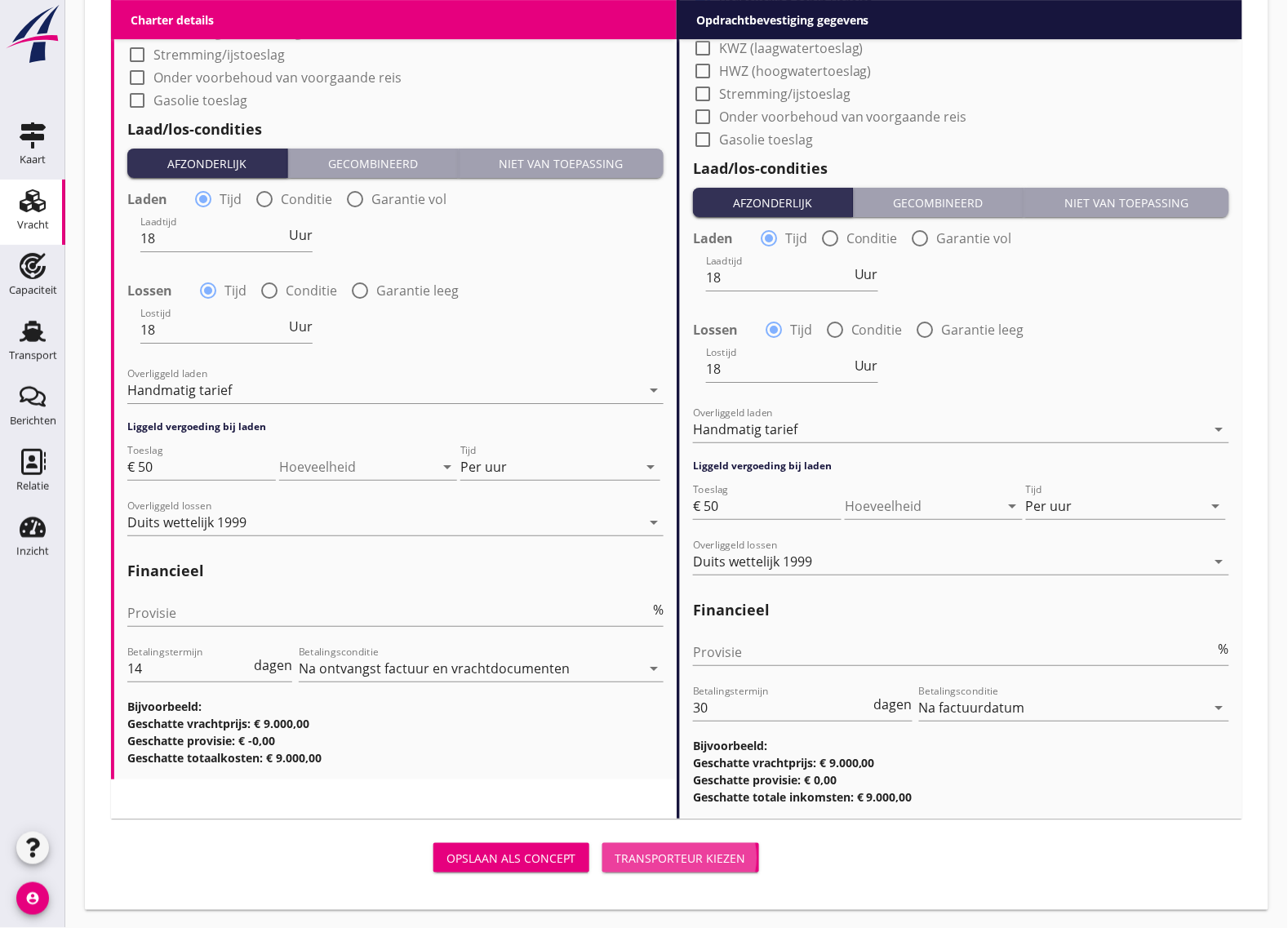
click at [671, 862] on div "Transporteur kiezen" at bounding box center [680, 858] width 131 height 17
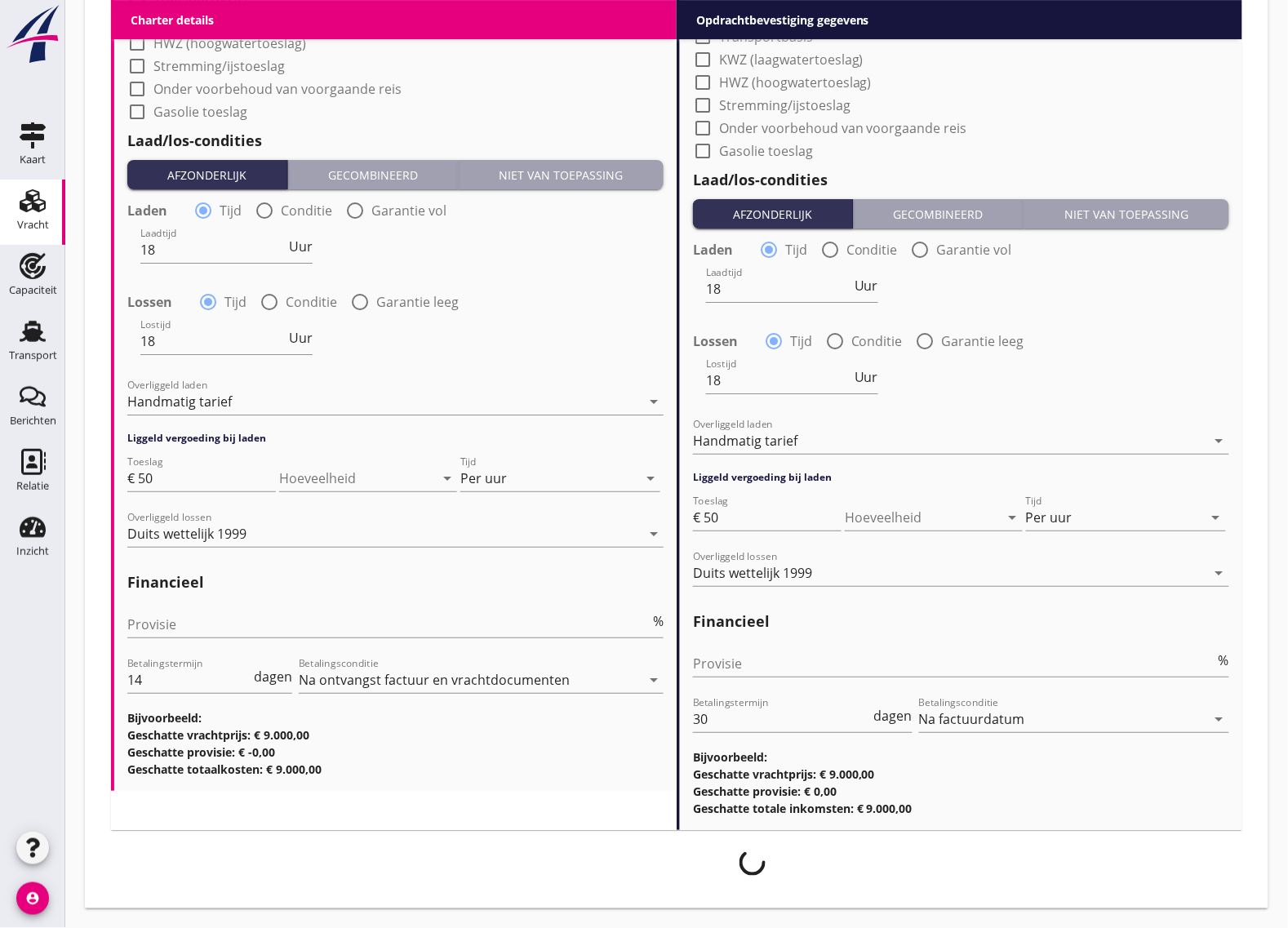
scroll to position [1514, 0]
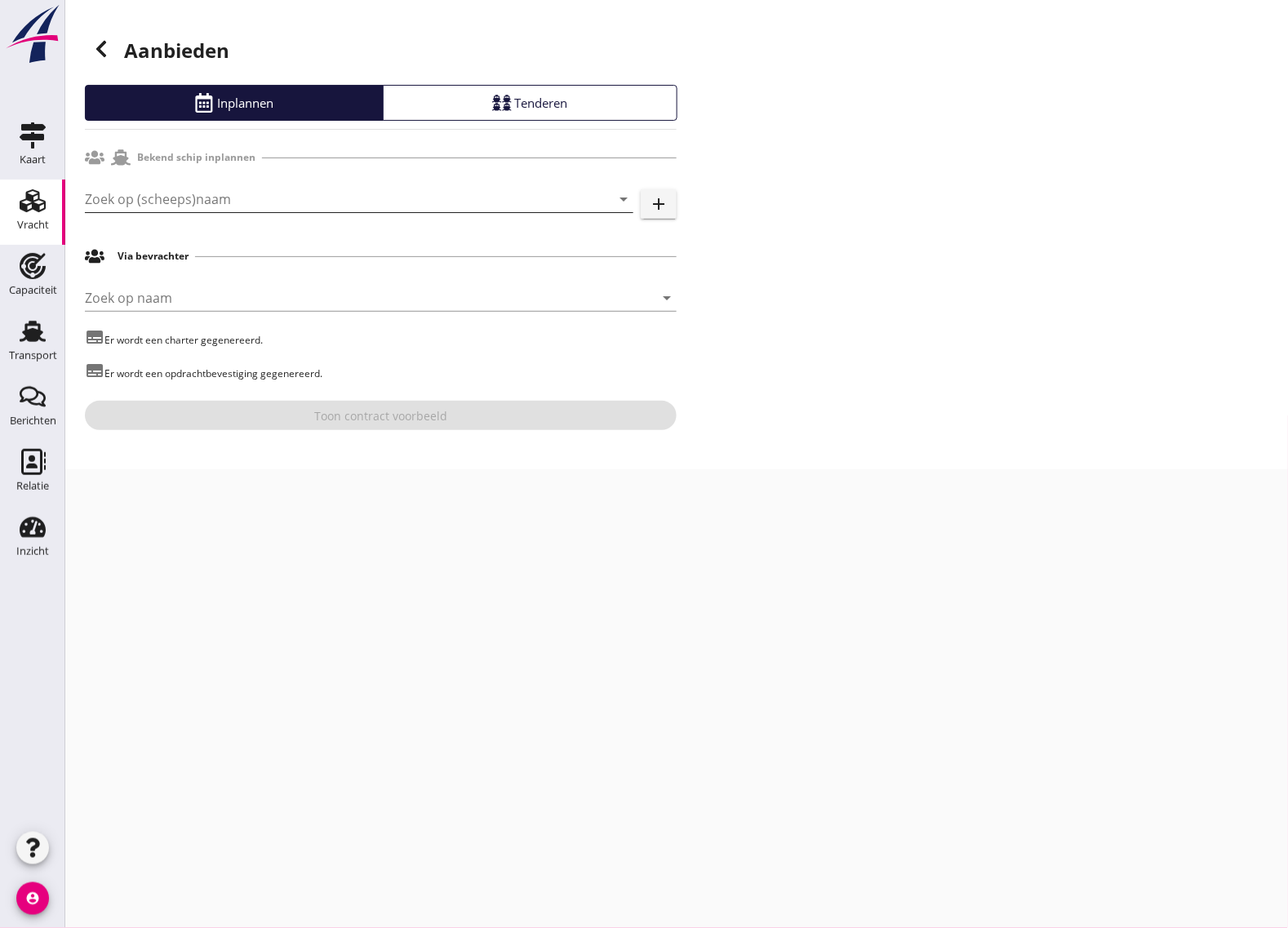
click at [253, 200] on input "Zoek op (scheeps)naam" at bounding box center [336, 198] width 503 height 26
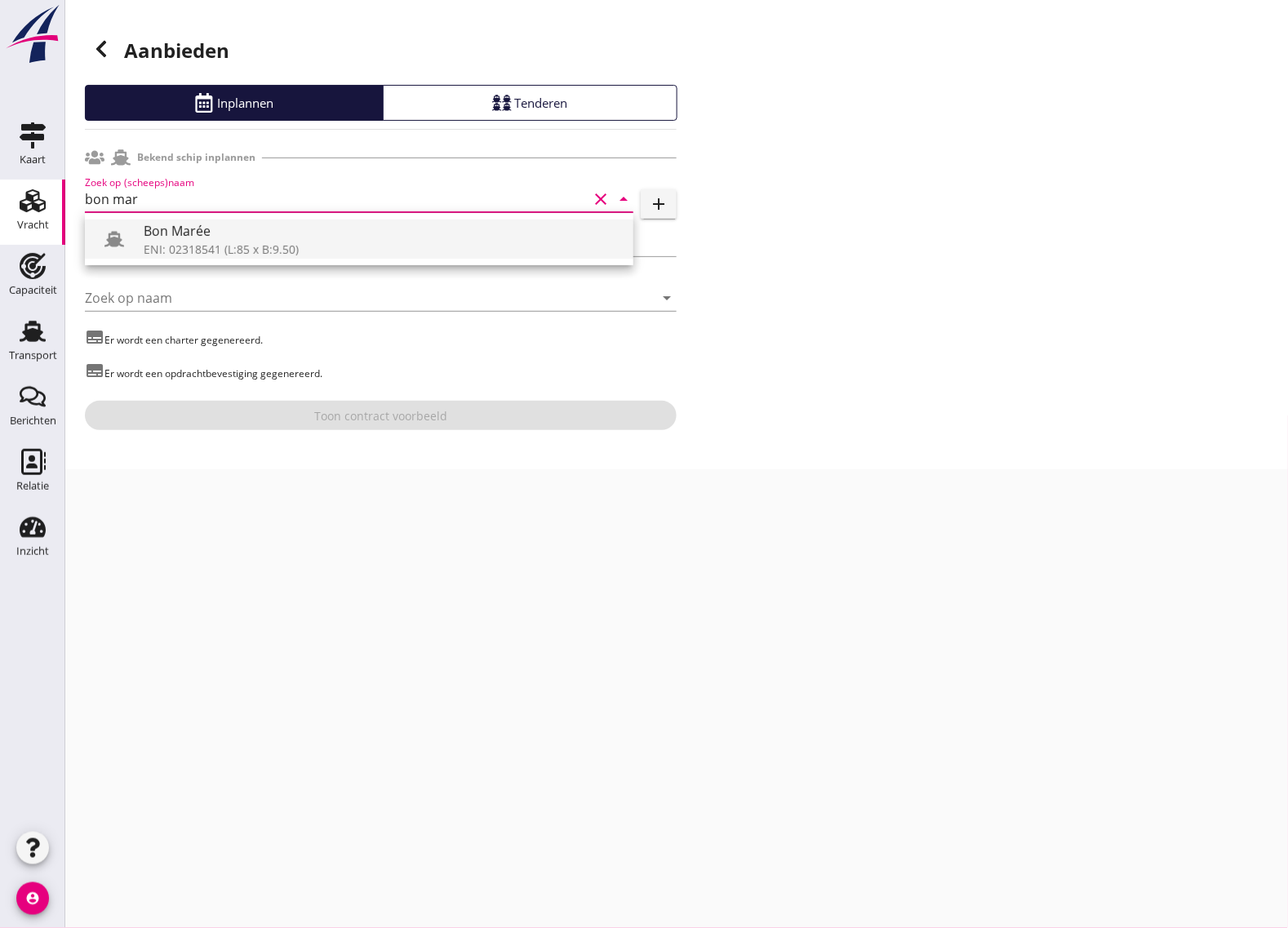
click at [214, 253] on div "ENI: 02318541 (L:85 x B:9.50)" at bounding box center [383, 249] width 477 height 17
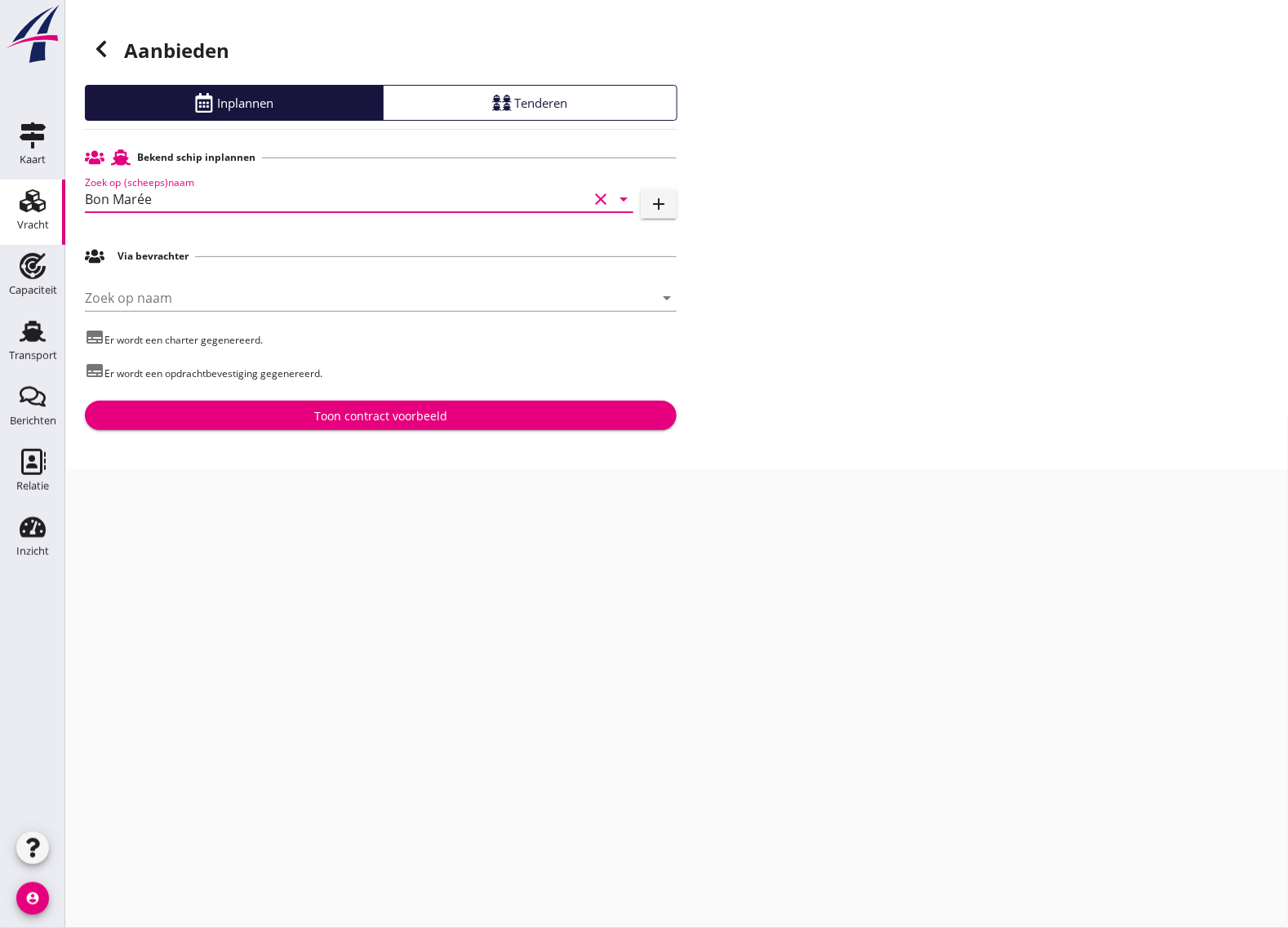
type input "Bon Marée"
click at [258, 409] on div "Toon contract voorbeeld" at bounding box center [381, 416] width 566 height 17
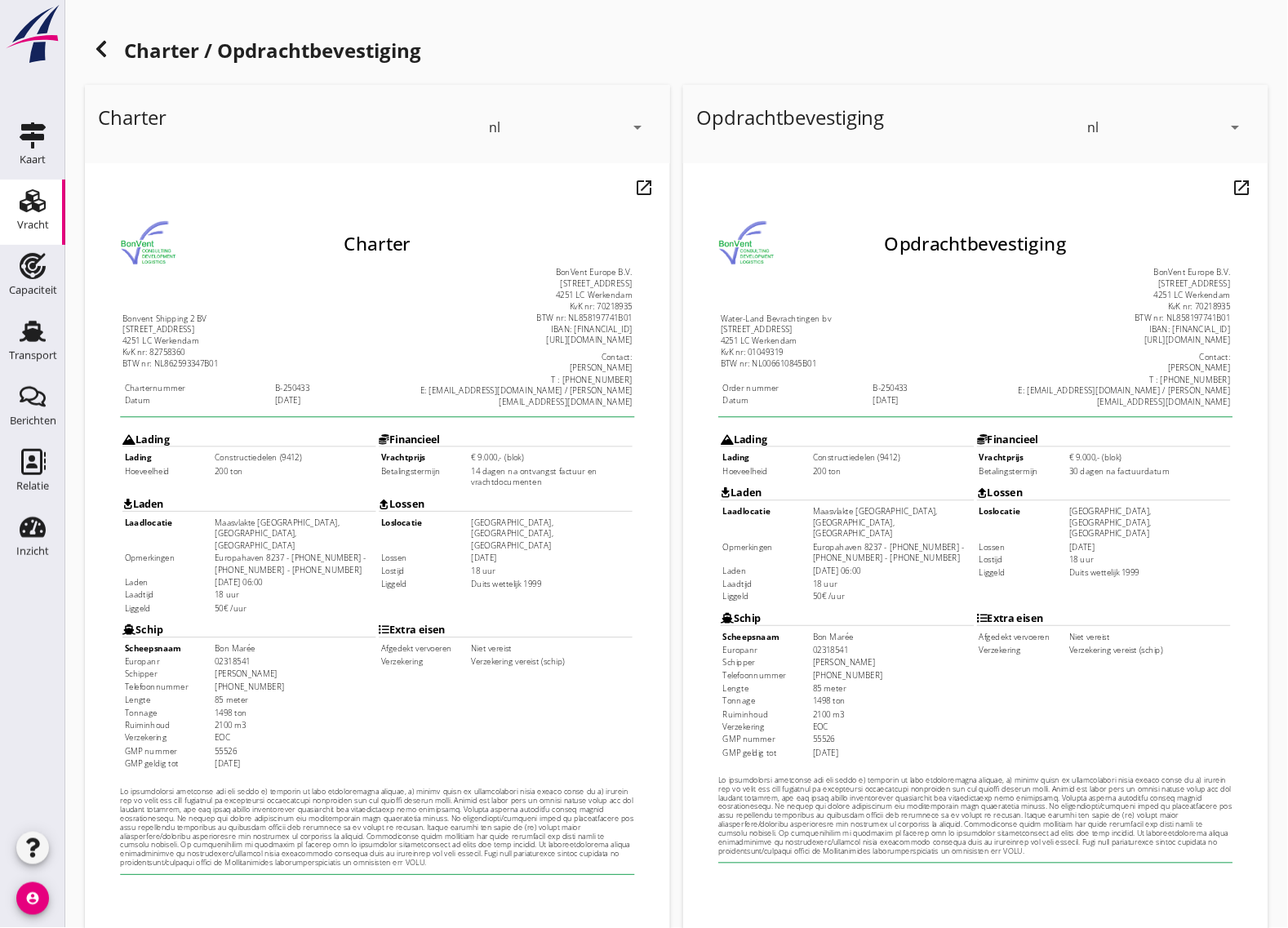
scroll to position [192, 0]
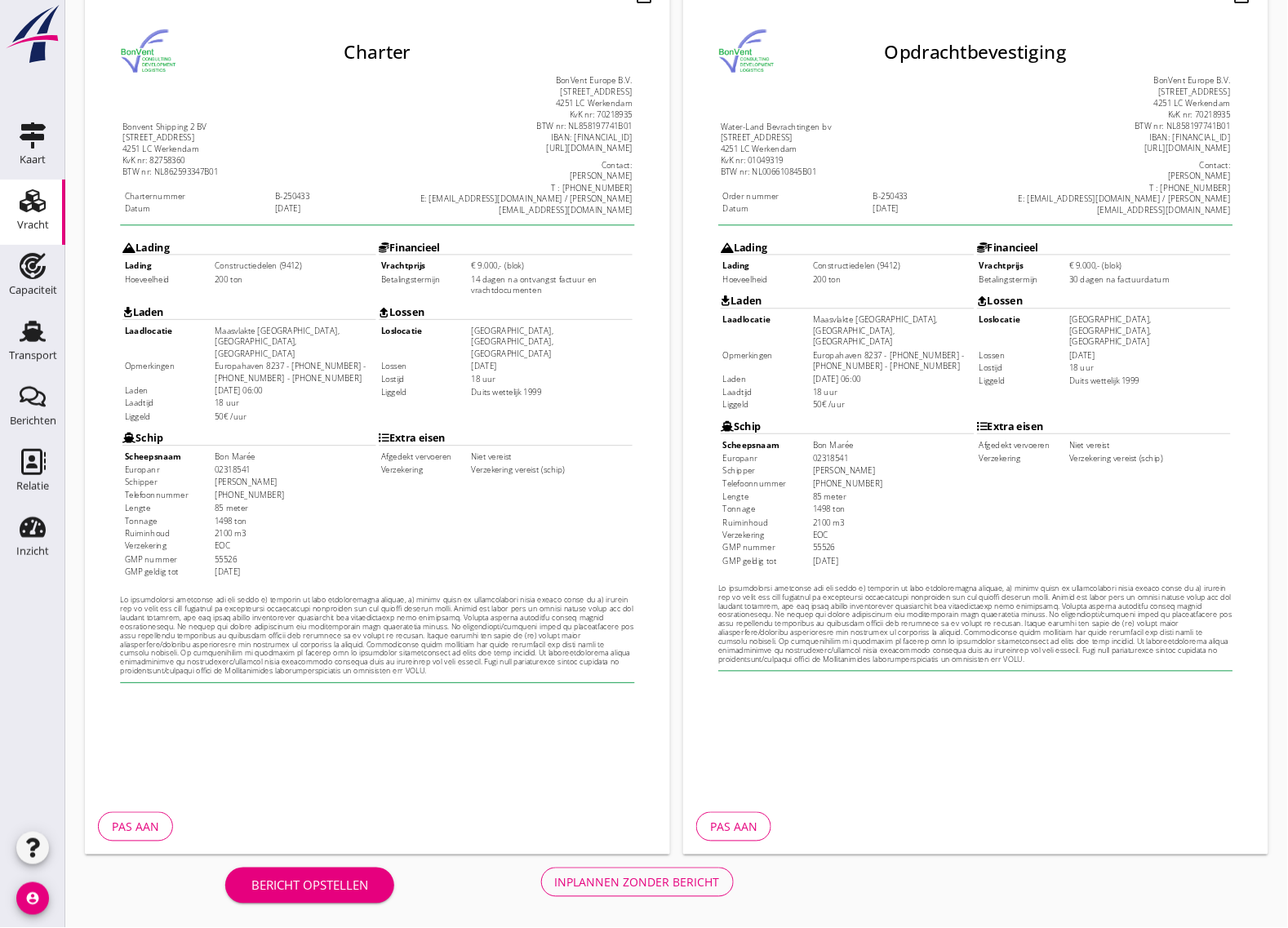
click at [115, 823] on div "Pas aan" at bounding box center [135, 827] width 48 height 17
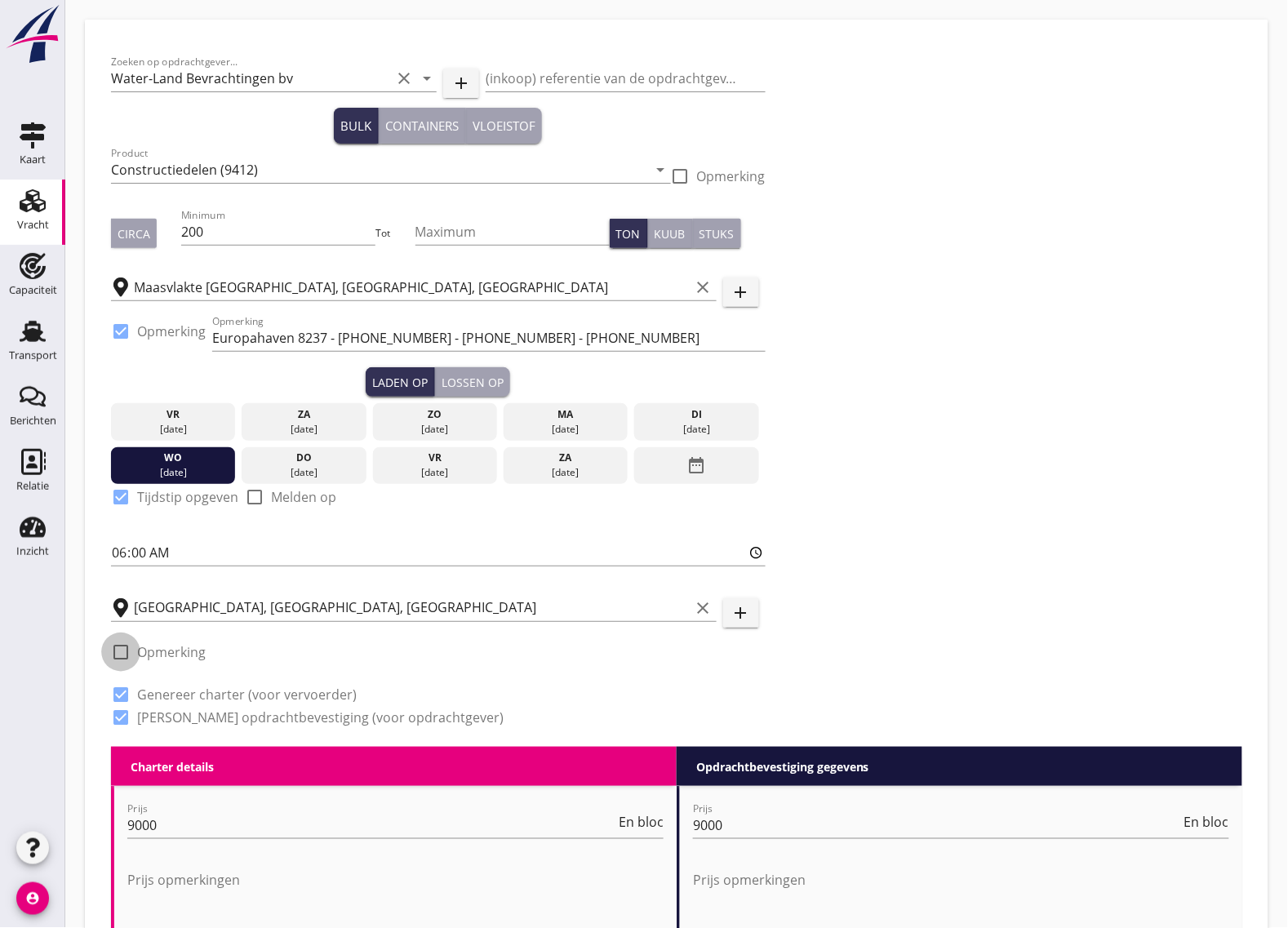
click at [127, 650] on div at bounding box center [120, 651] width 28 height 28
checkbox input "true"
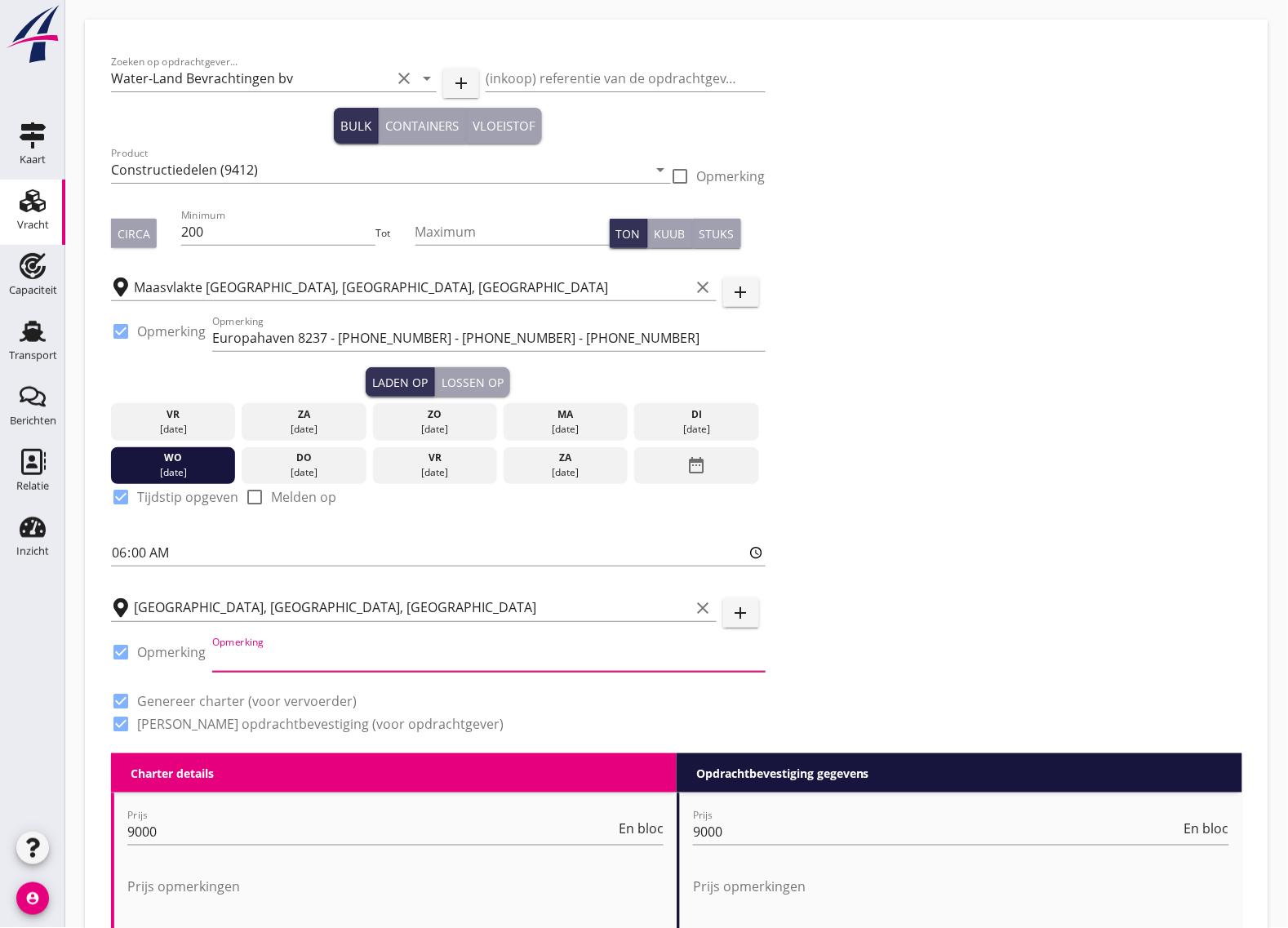
click at [279, 665] on input "Opmerking" at bounding box center [488, 658] width 553 height 26
paste input "De Romein GmbH / Marco Stolte Tel. 0049 1736246241"
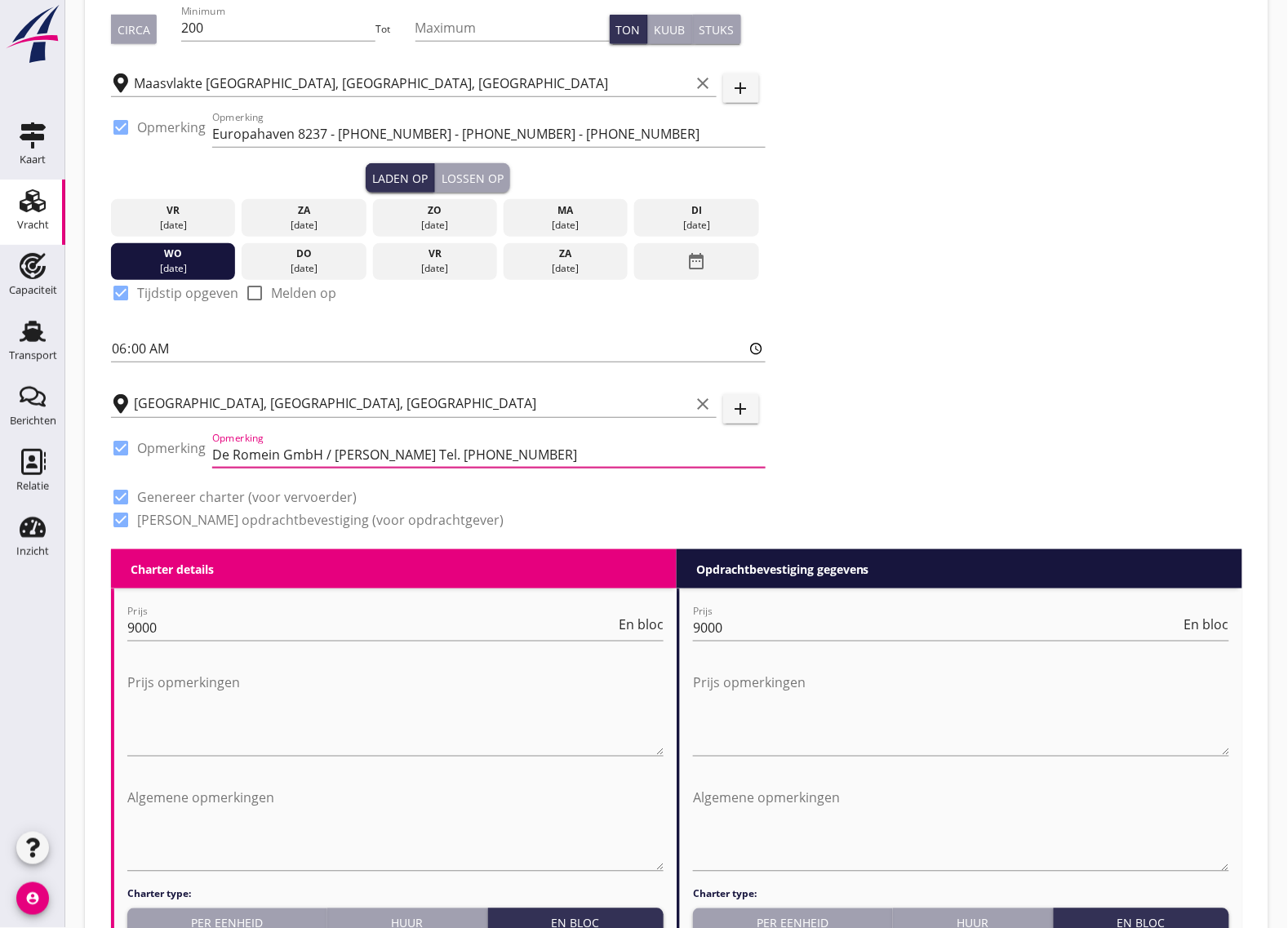
scroll to position [306, 0]
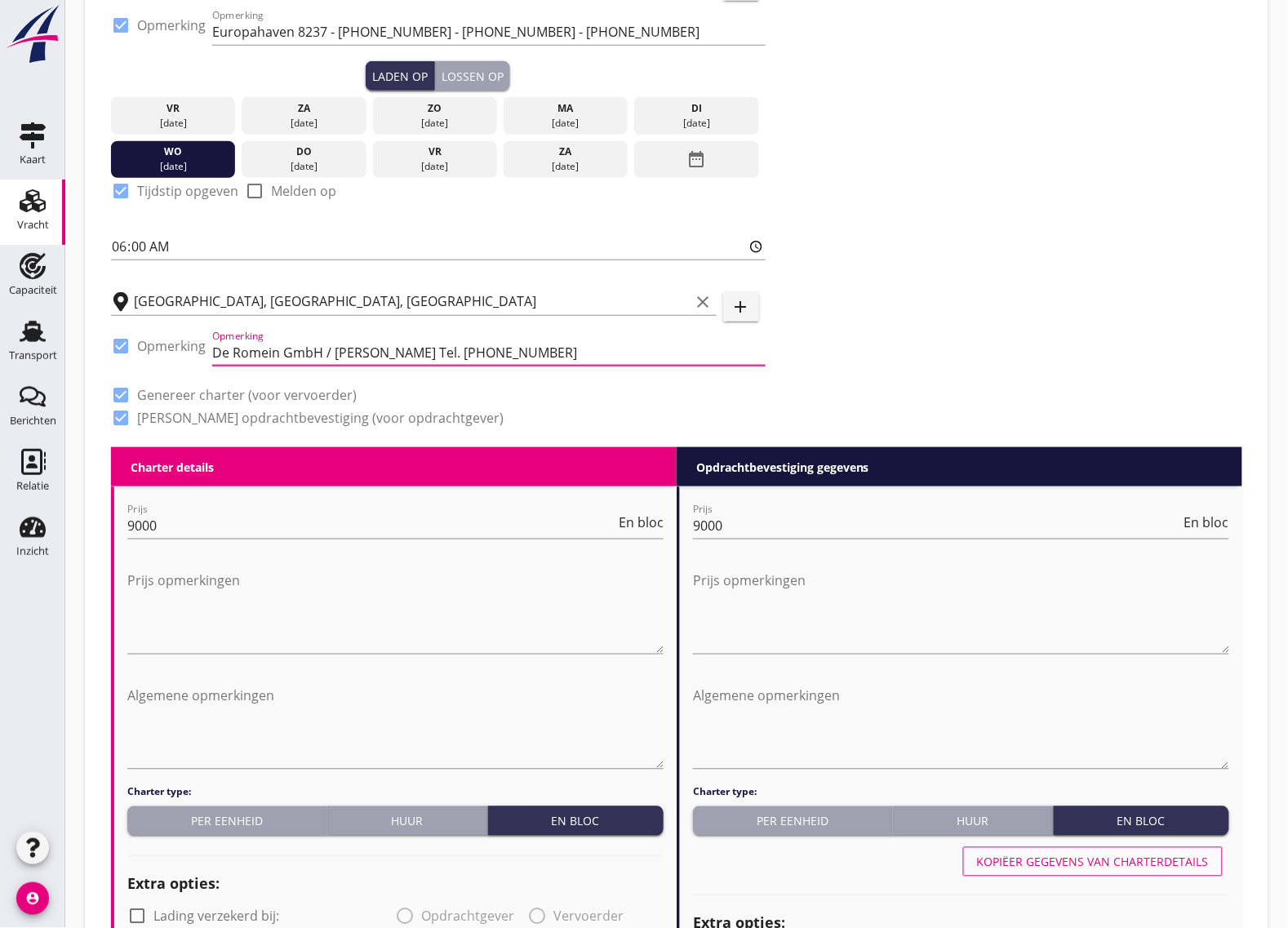
type input "De Romein GmbH / Marco Stolte Tel. 0049 1736246241"
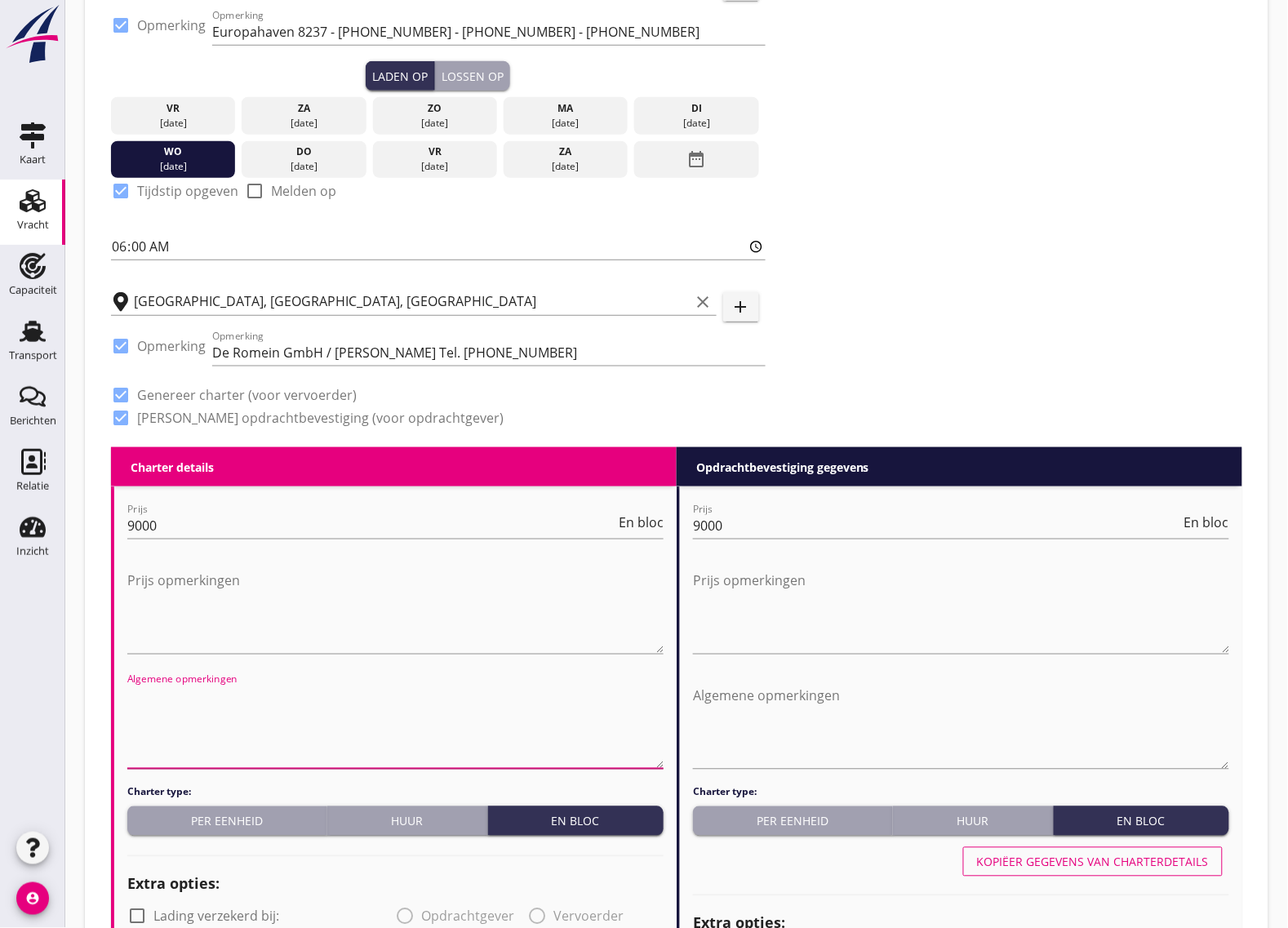
click at [189, 724] on textarea "Algemene opmerkingen" at bounding box center [395, 726] width 536 height 86
paste textarea "In de lengterichting 0,5 m ruimte houden tussen de kabeltrommels. PBM op laad-e…"
type textarea "In de lengterichting 0,5 m ruimte houden tussen de kabeltrommels. PBM op laad-e…"
click at [802, 728] on textarea "Algemene opmerkingen" at bounding box center [962, 726] width 536 height 86
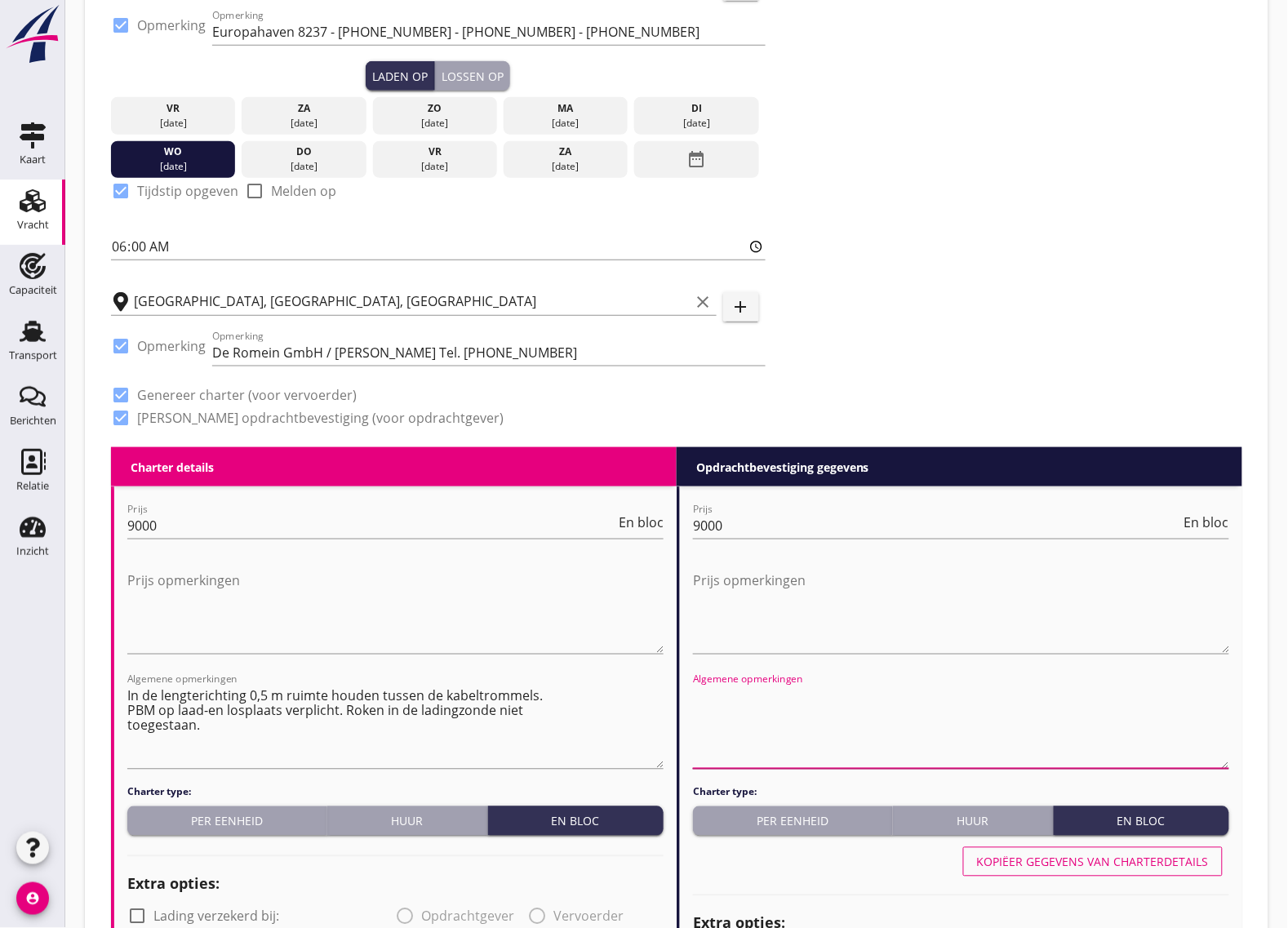
paste textarea "In de lengterichting 0,5 m ruimte houden tussen de kabeltrommels. PBM op laad-e…"
type textarea "In de lengterichting 0,5 m ruimte houden tussen de kabeltrommels. PBM op laad-e…"
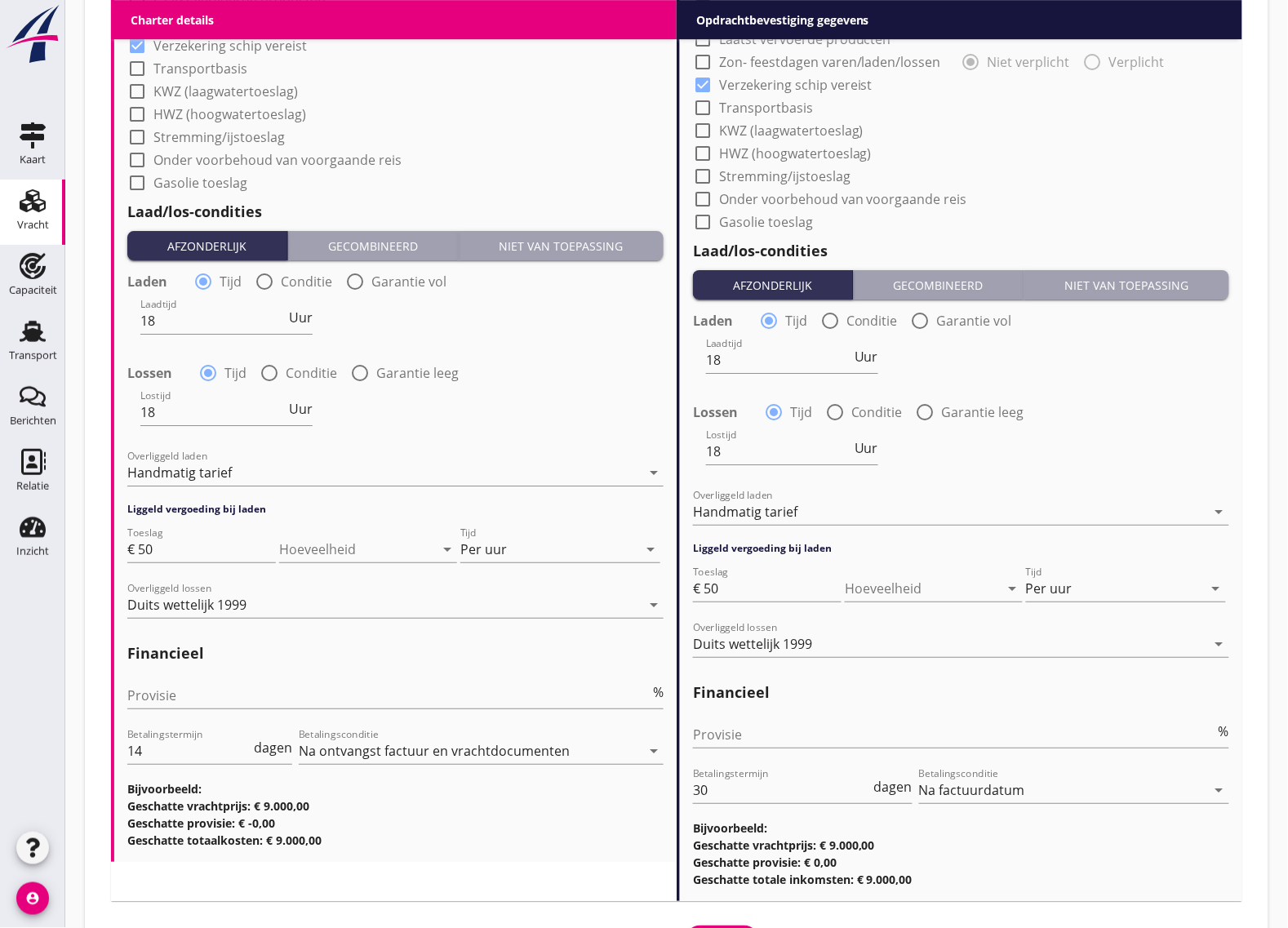
scroll to position [1511, 0]
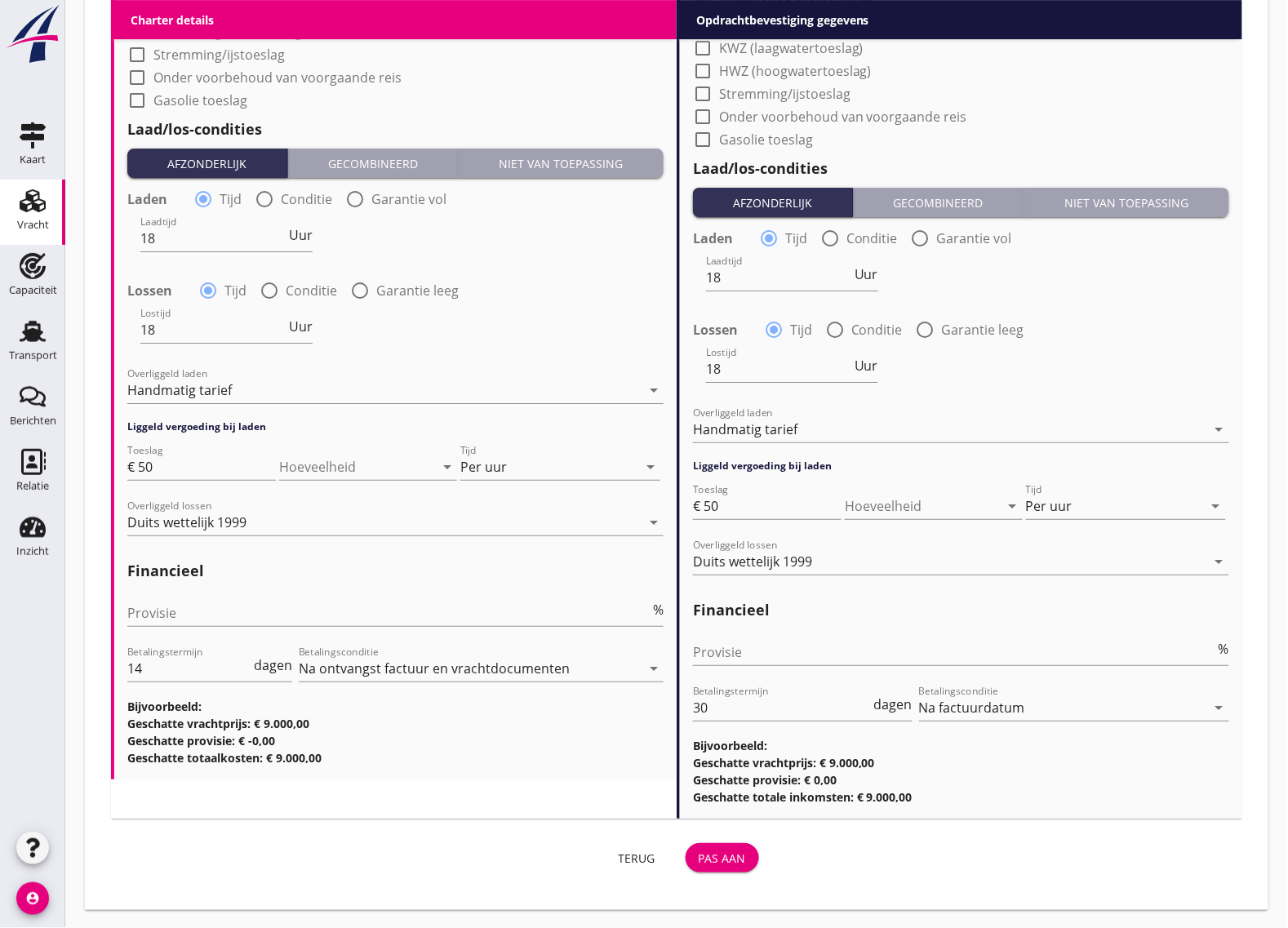
click at [719, 854] on div "Pas aan" at bounding box center [723, 858] width 48 height 17
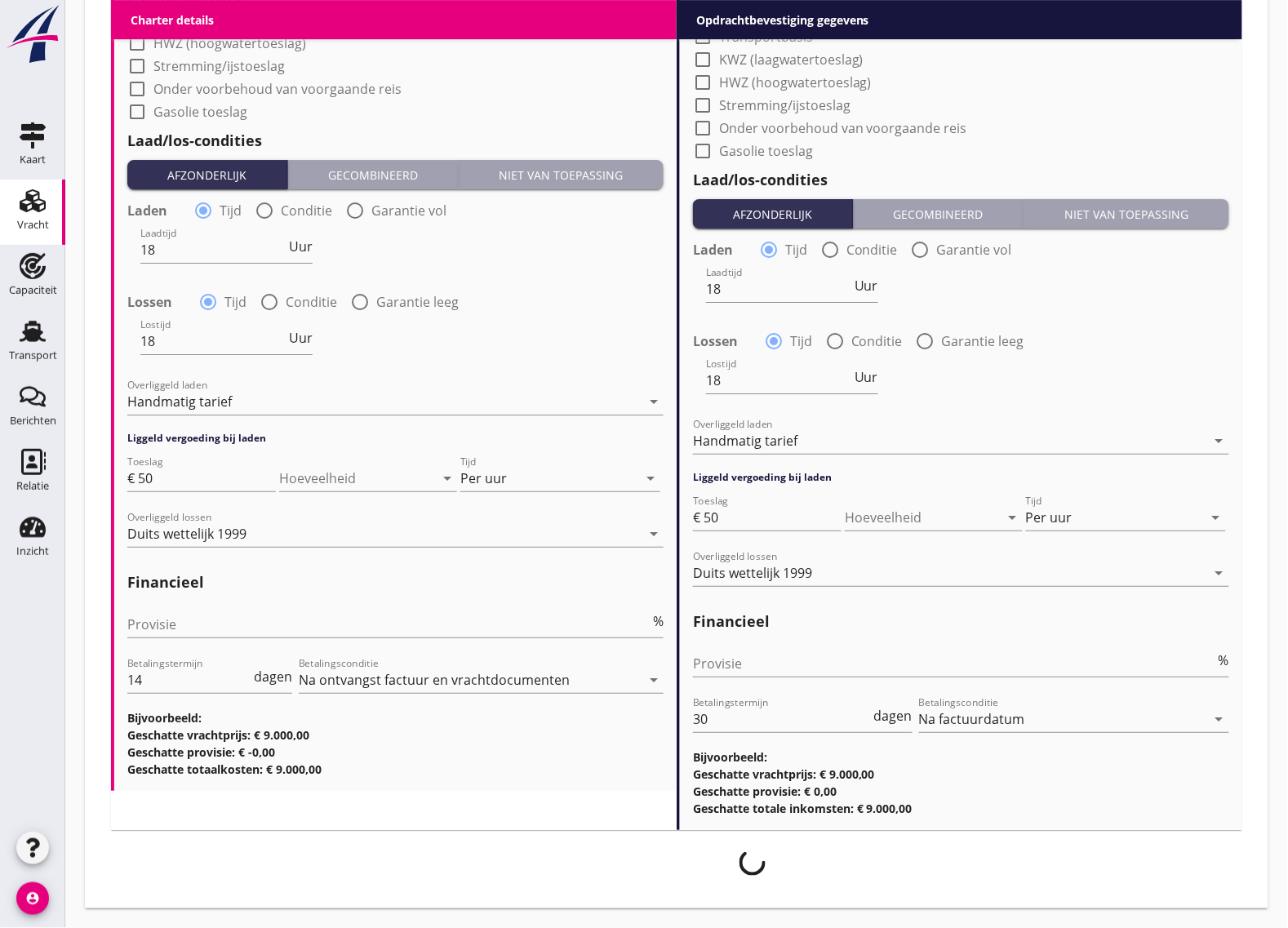
scroll to position [1497, 0]
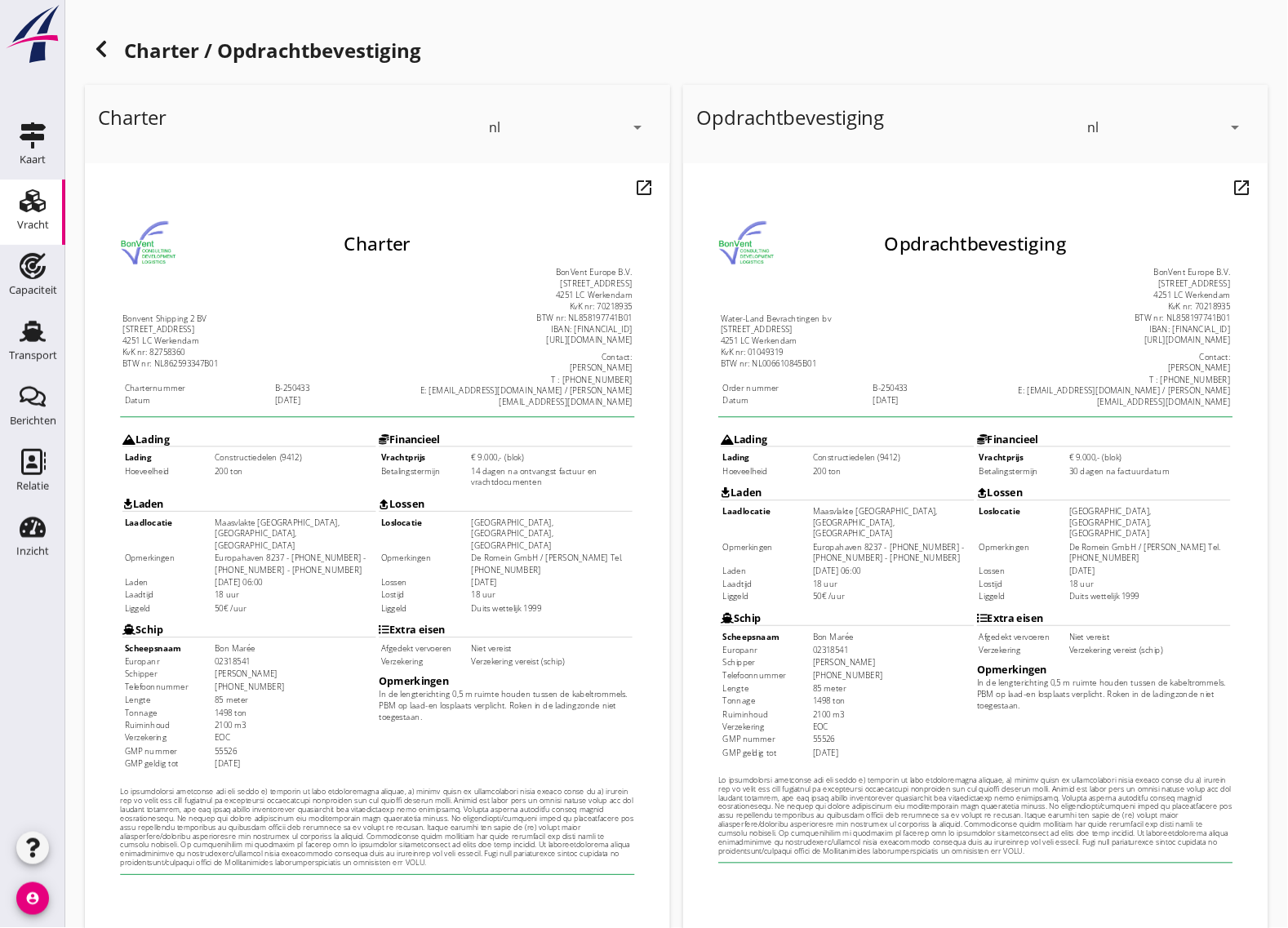
click at [215, 440] on td "Constructiedelen (9412)" at bounding box center [283, 445] width 178 height 12
click at [210, 455] on td "200 ton" at bounding box center [283, 461] width 178 height 12
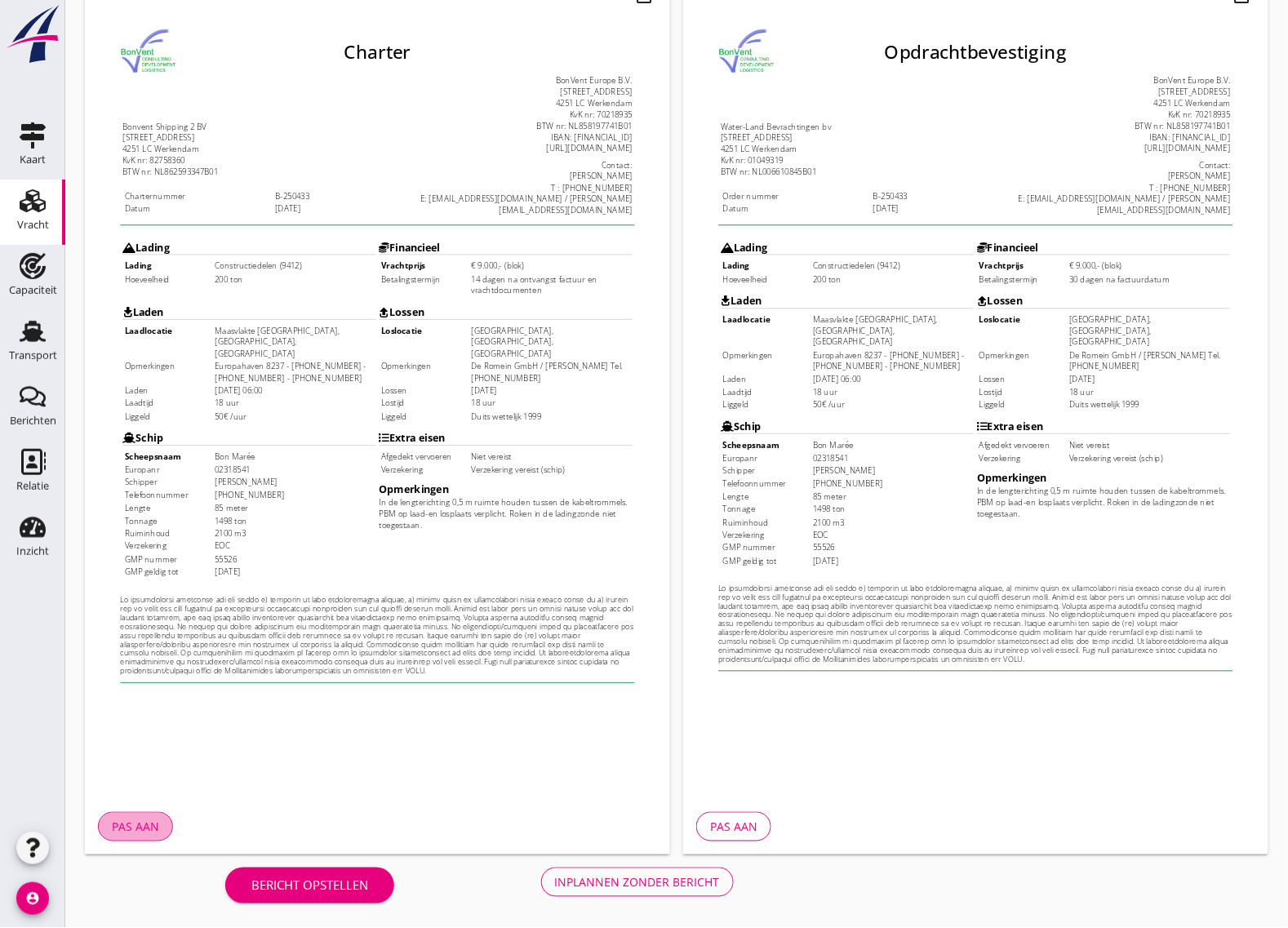
click at [147, 826] on div "Pas aan" at bounding box center [135, 827] width 48 height 17
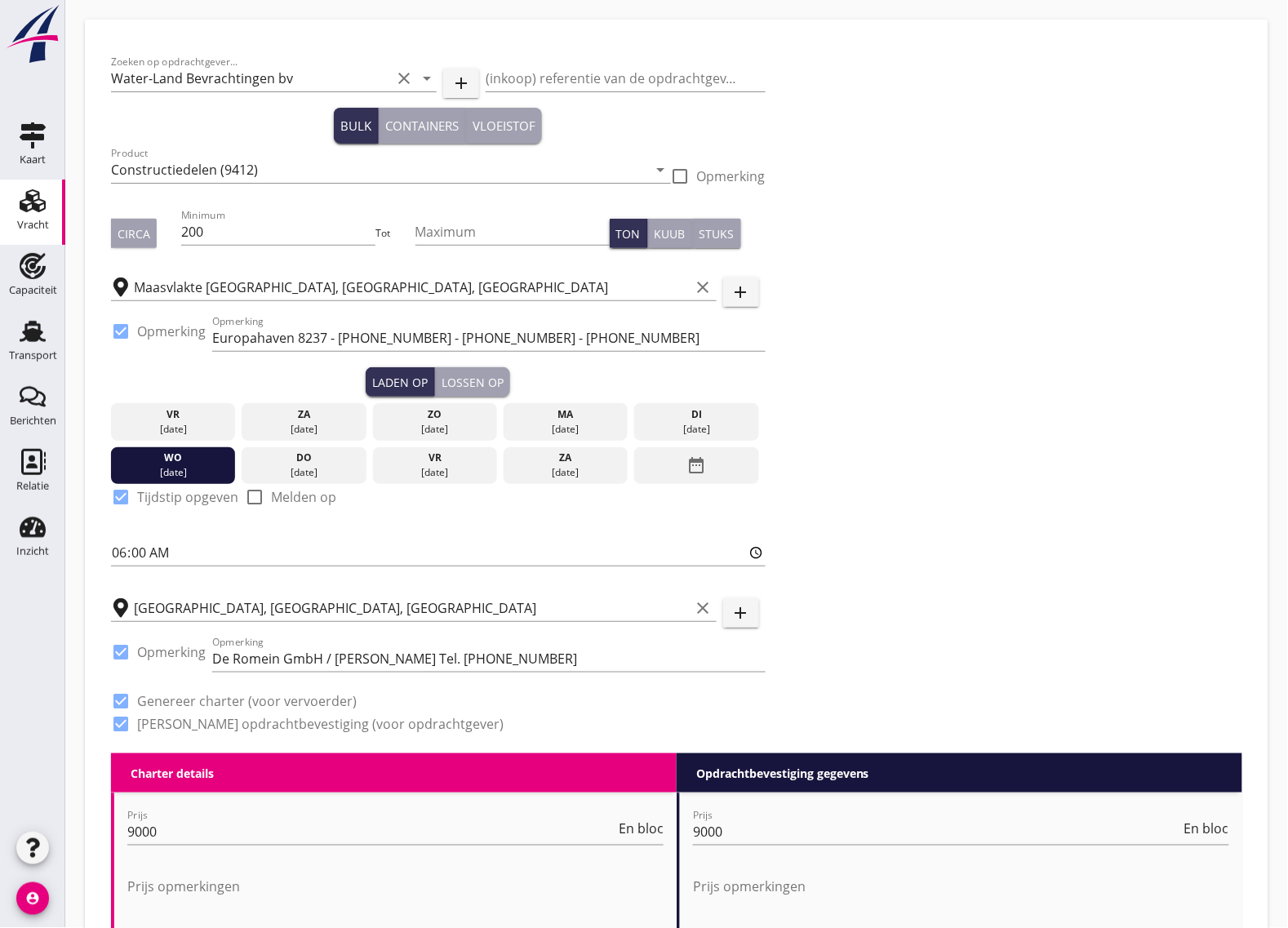
click at [684, 175] on div at bounding box center [680, 175] width 28 height 28
checkbox input "true"
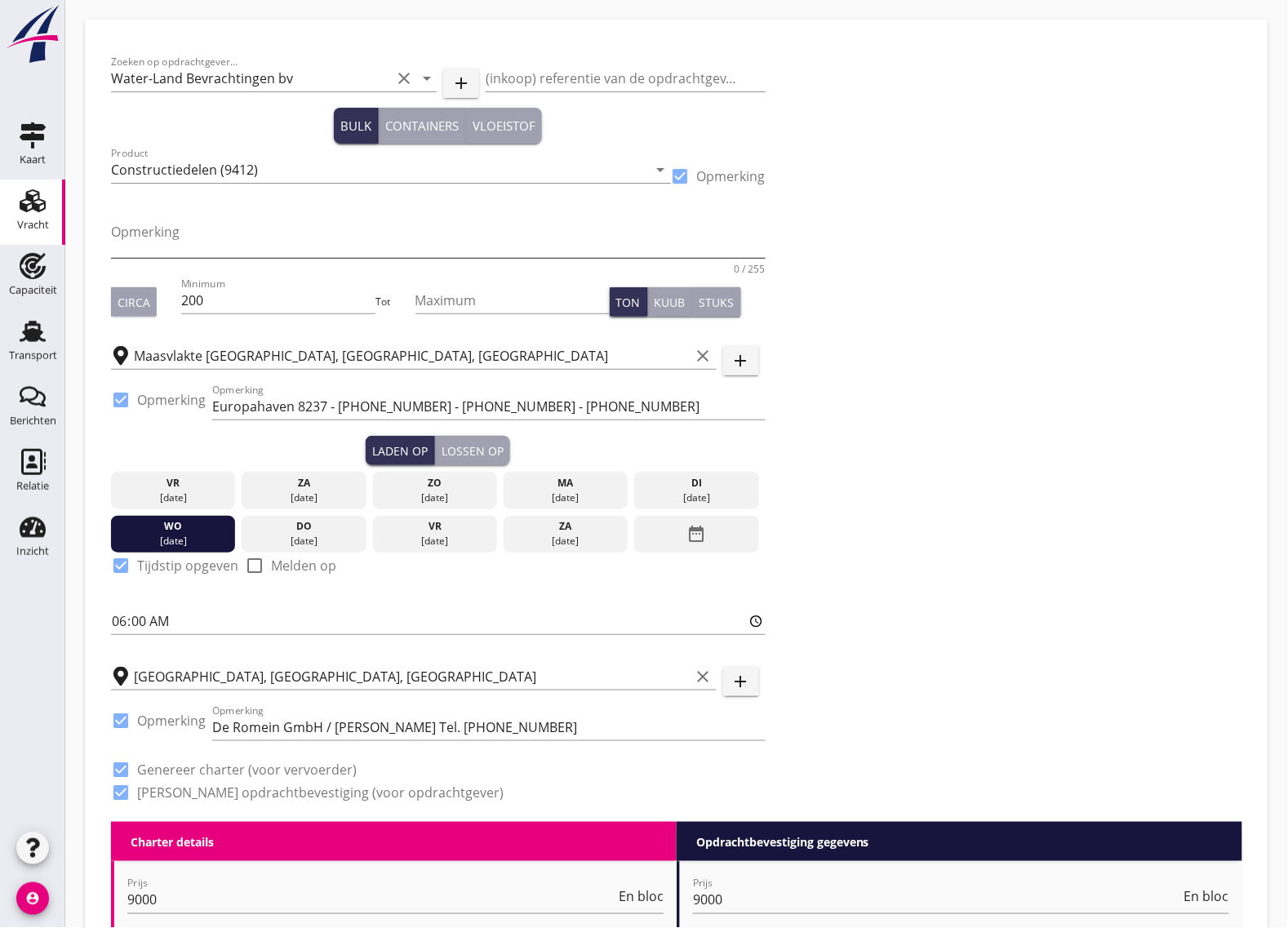
click at [178, 233] on textarea "Opmerking" at bounding box center [438, 237] width 654 height 39
paste textarea "6 x LBH 4,20x4,76x4,30 m en 1 x LBH 4,20x5,66x4,30 m"
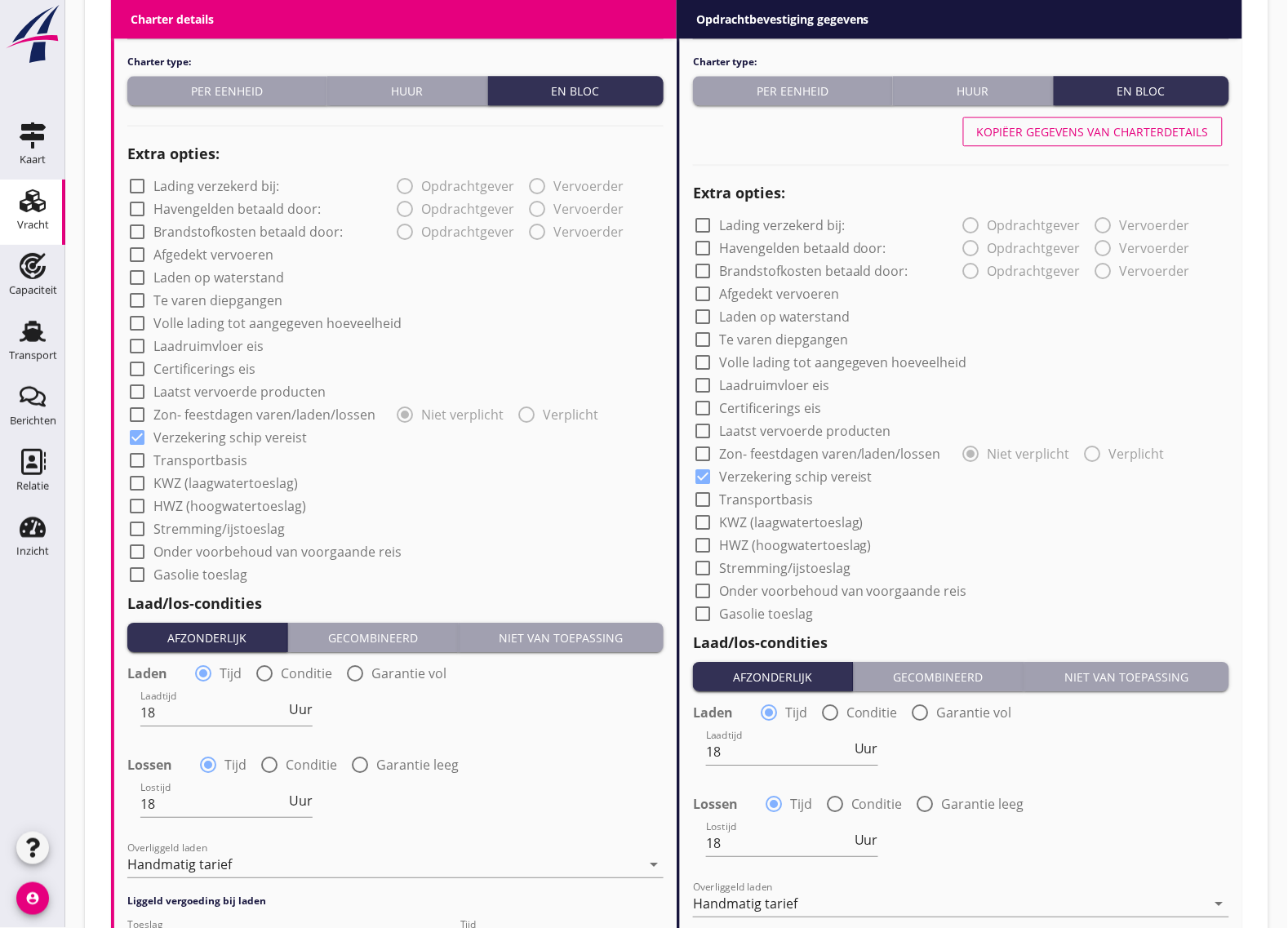
scroll to position [1, 0]
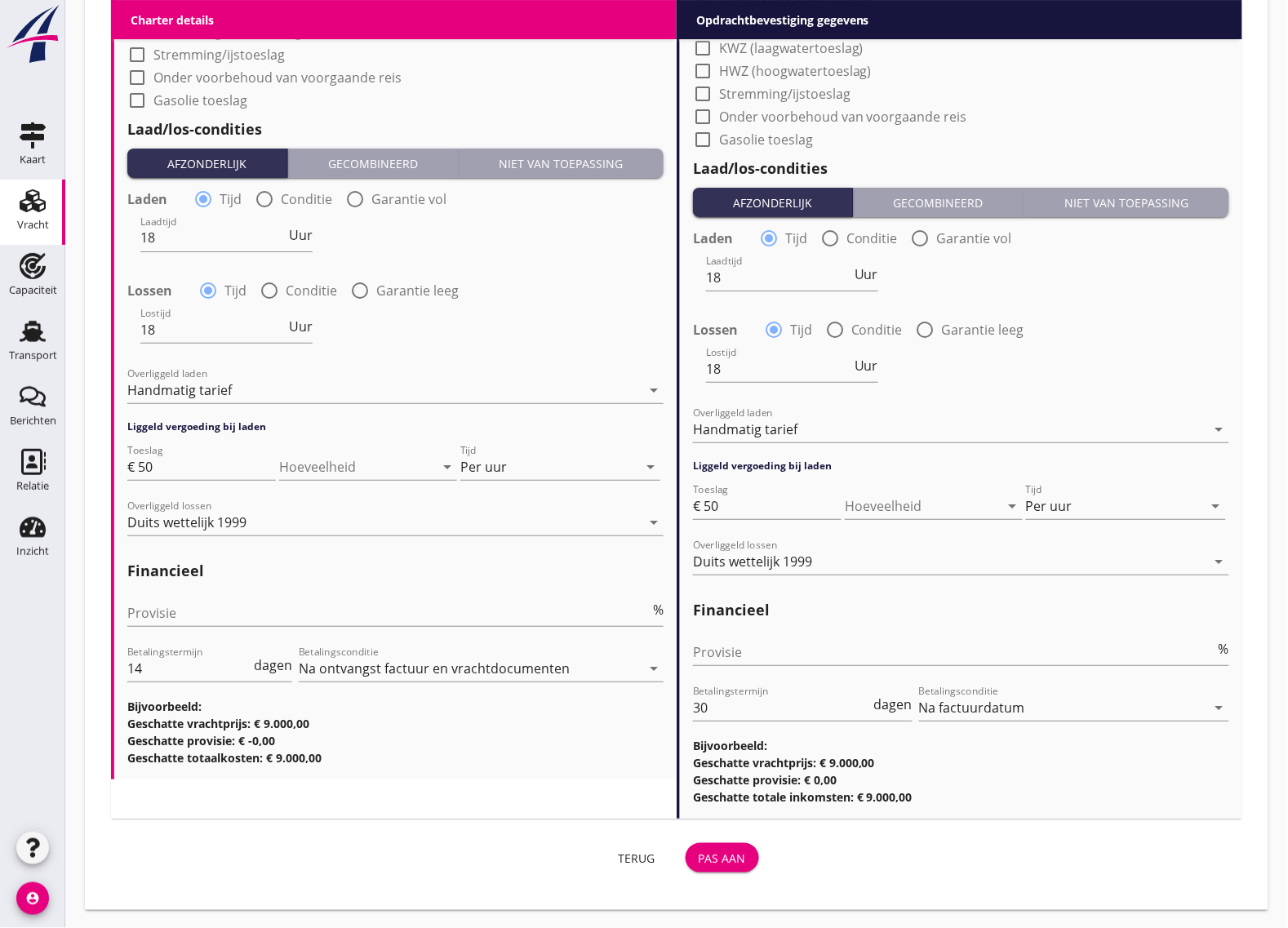
type textarea "6 x LBH 4,20x4,76x4,30 m en 1 x LBH 4,20x5,66x4,30 m"
click at [736, 858] on div "Pas aan" at bounding box center [723, 858] width 48 height 17
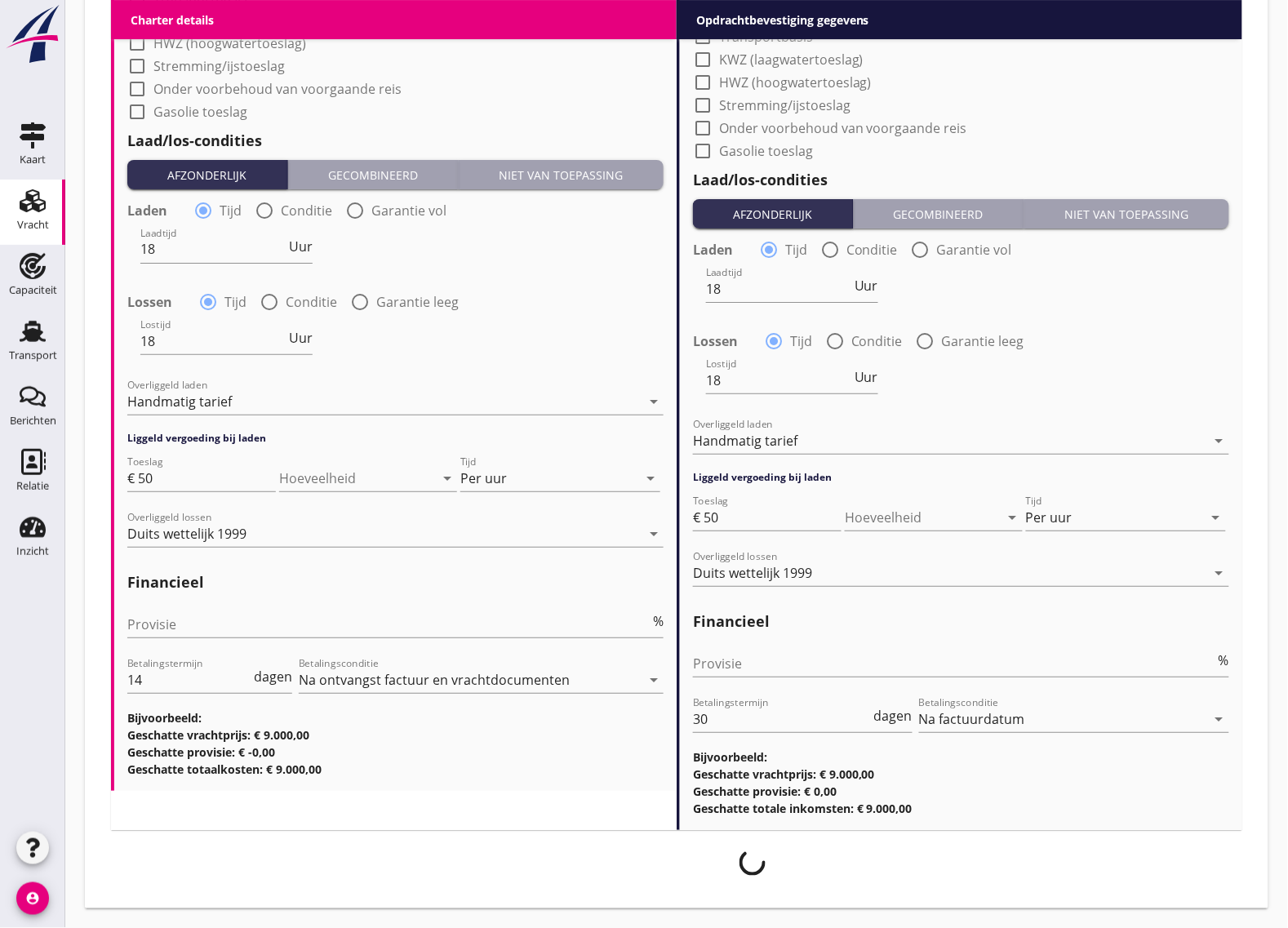
scroll to position [1583, 0]
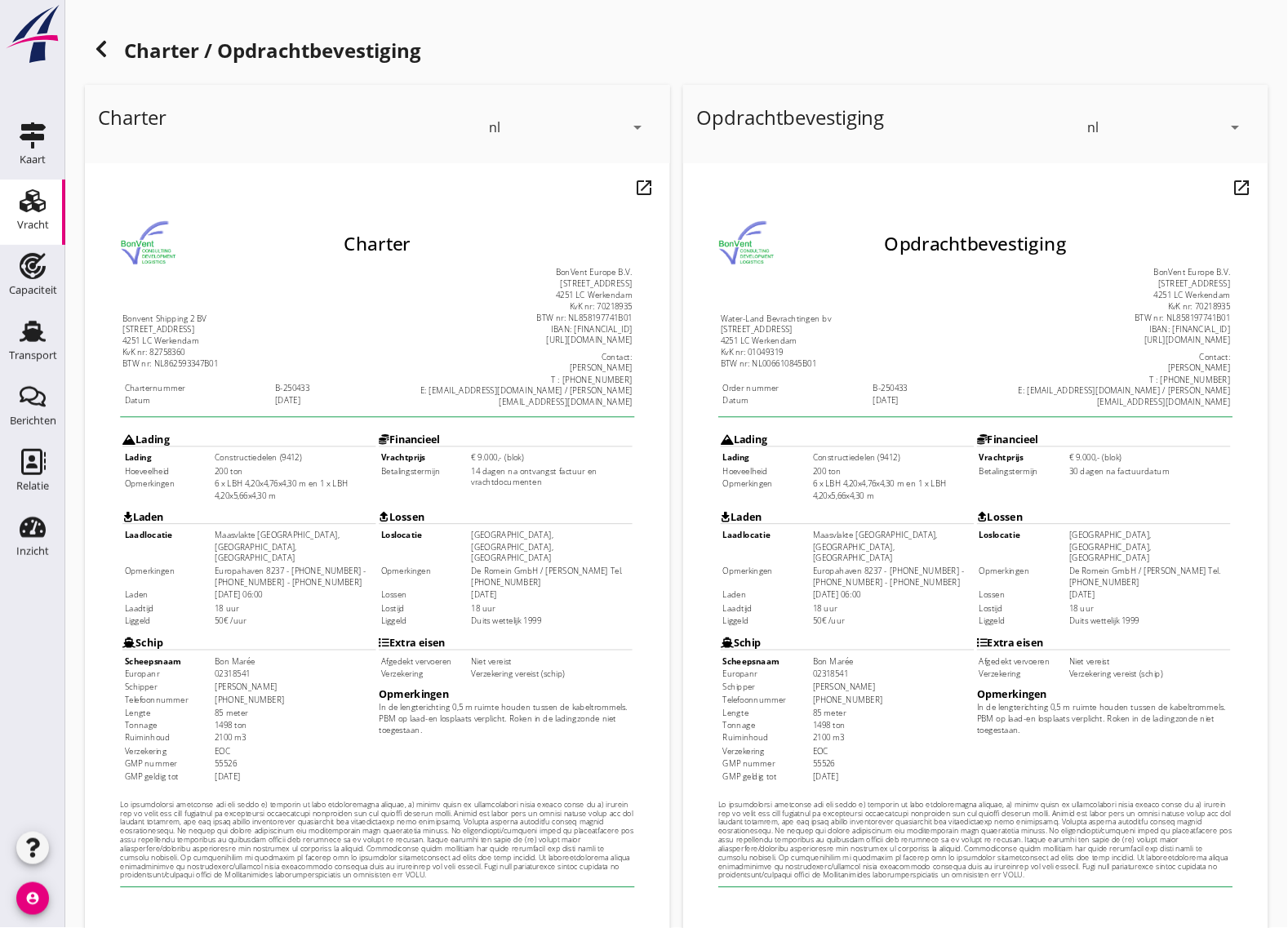
scroll to position [192, 0]
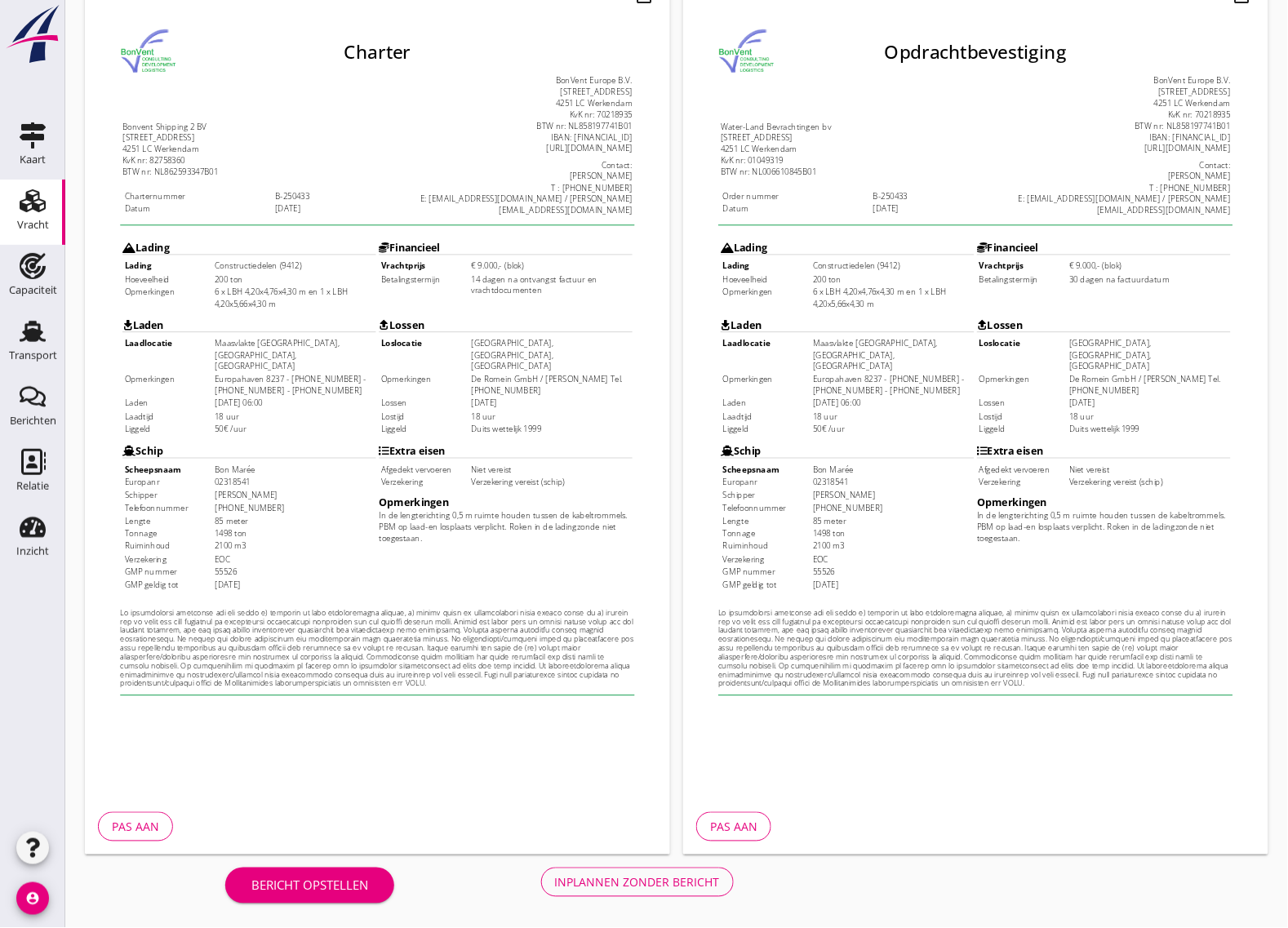
click at [143, 823] on div "Pas aan" at bounding box center [135, 827] width 48 height 17
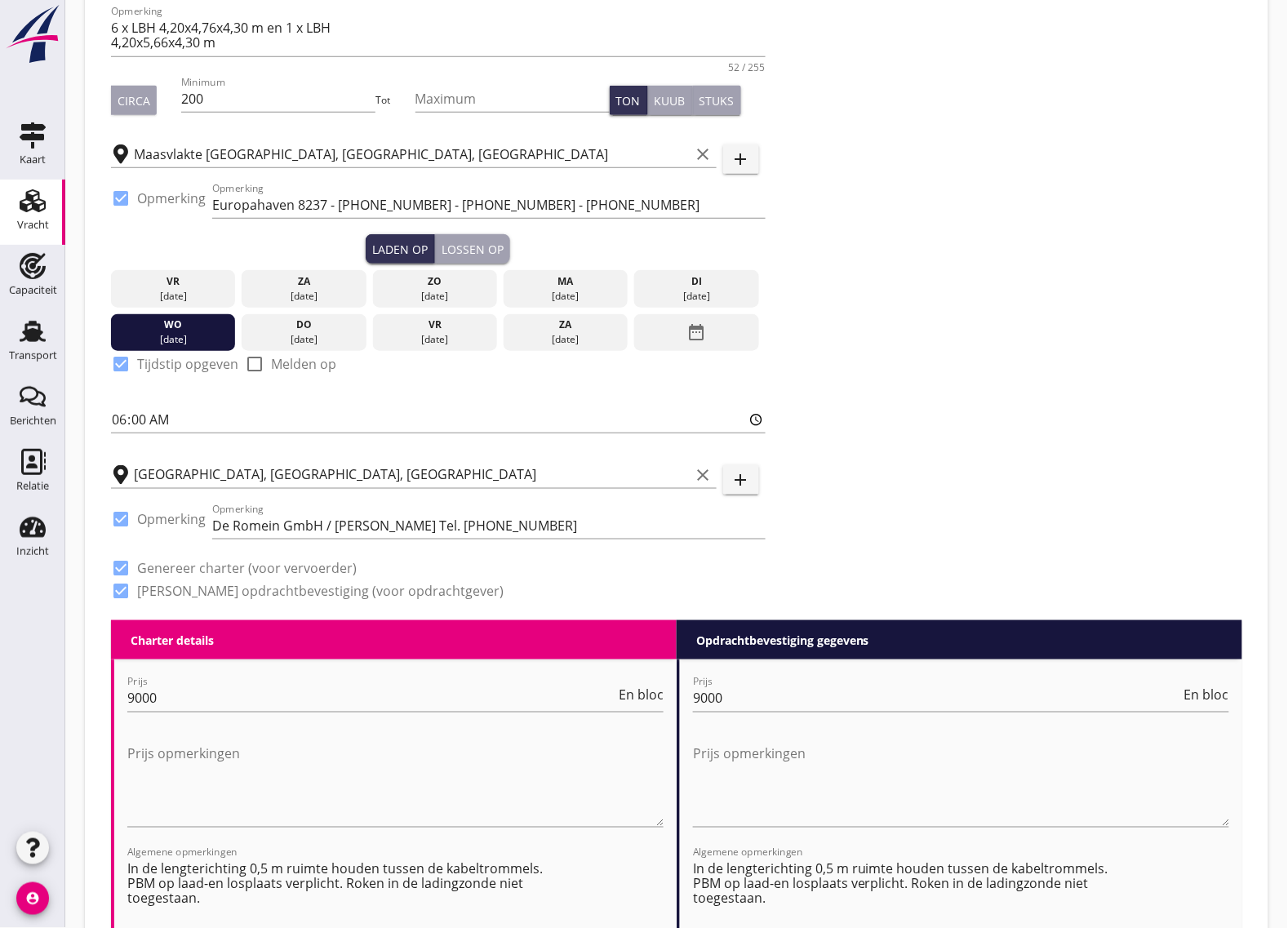
scroll to position [306, 0]
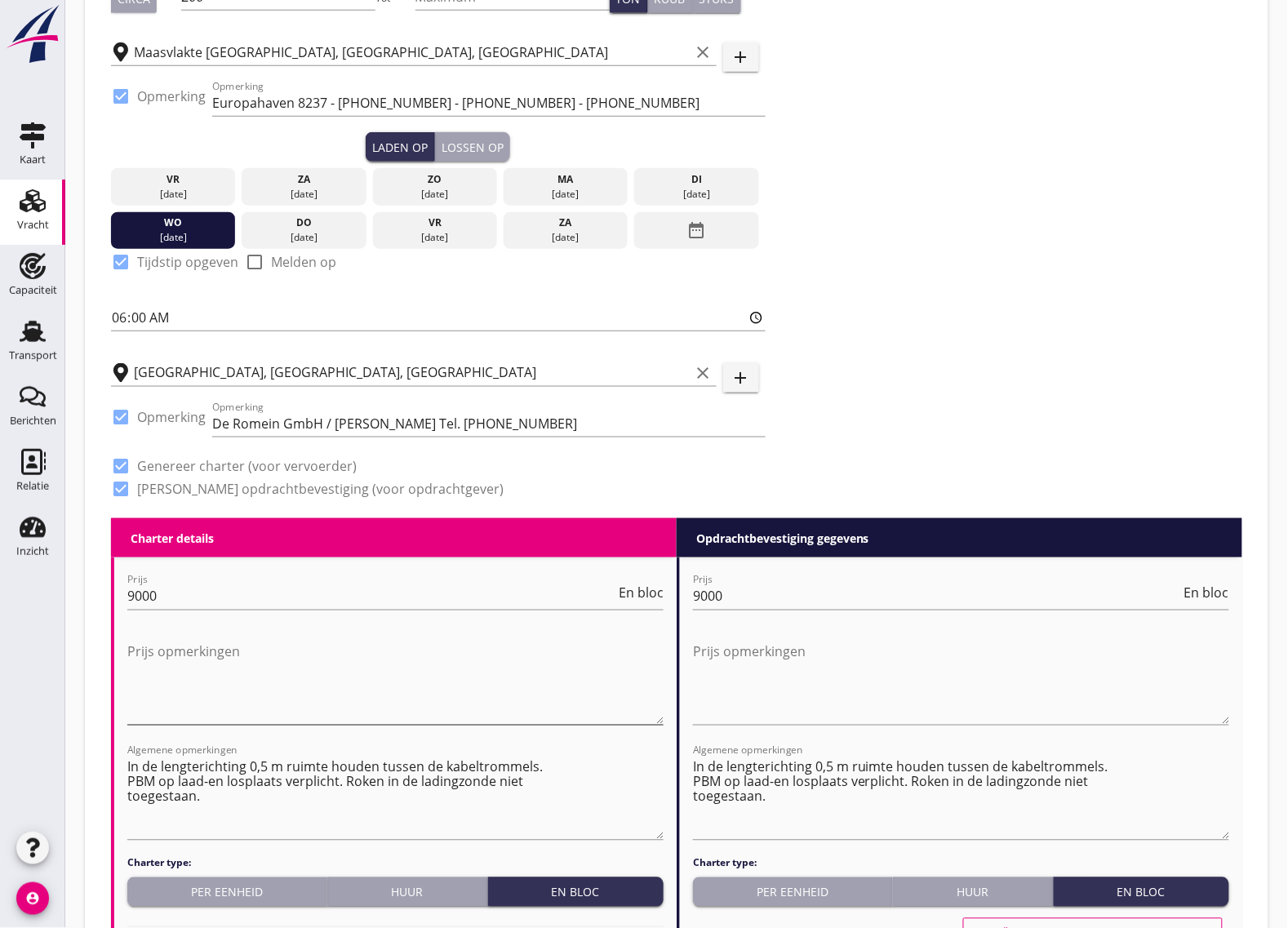
click at [231, 699] on textarea "Prijs opmerkingen" at bounding box center [395, 682] width 536 height 86
paste textarea "Indien het schip niet op tijd is om vrijdag nog te lossen, verschuift de loster…"
type textarea "Indien het schip niet op tijd is om vrijdag nog te lossen, verschuift de loster…"
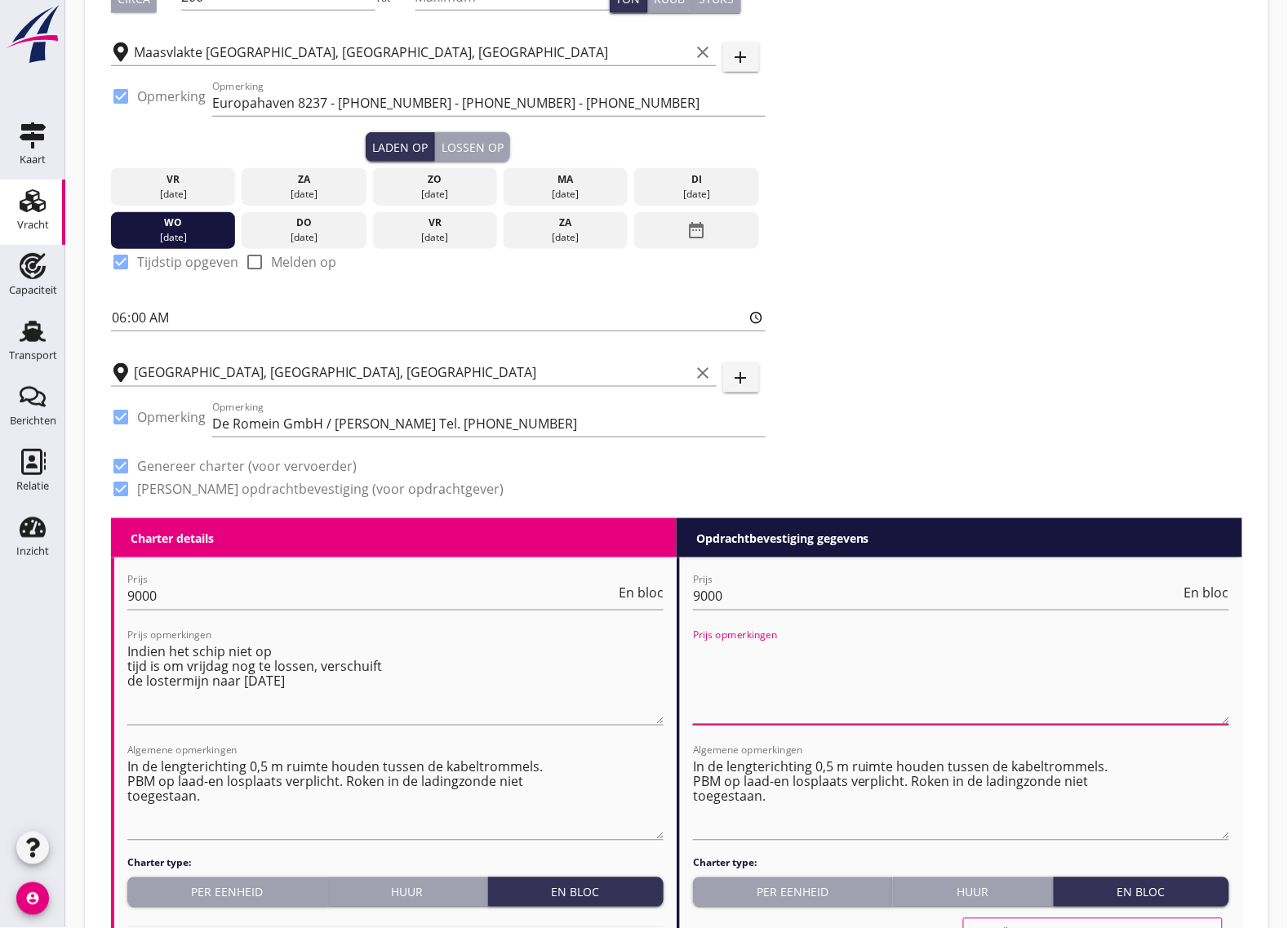
click at [811, 668] on textarea "Prijs opmerkingen" at bounding box center [962, 682] width 536 height 86
paste textarea "Indien het schip niet op tijd is om vrijdag nog te lossen, verschuift de loster…"
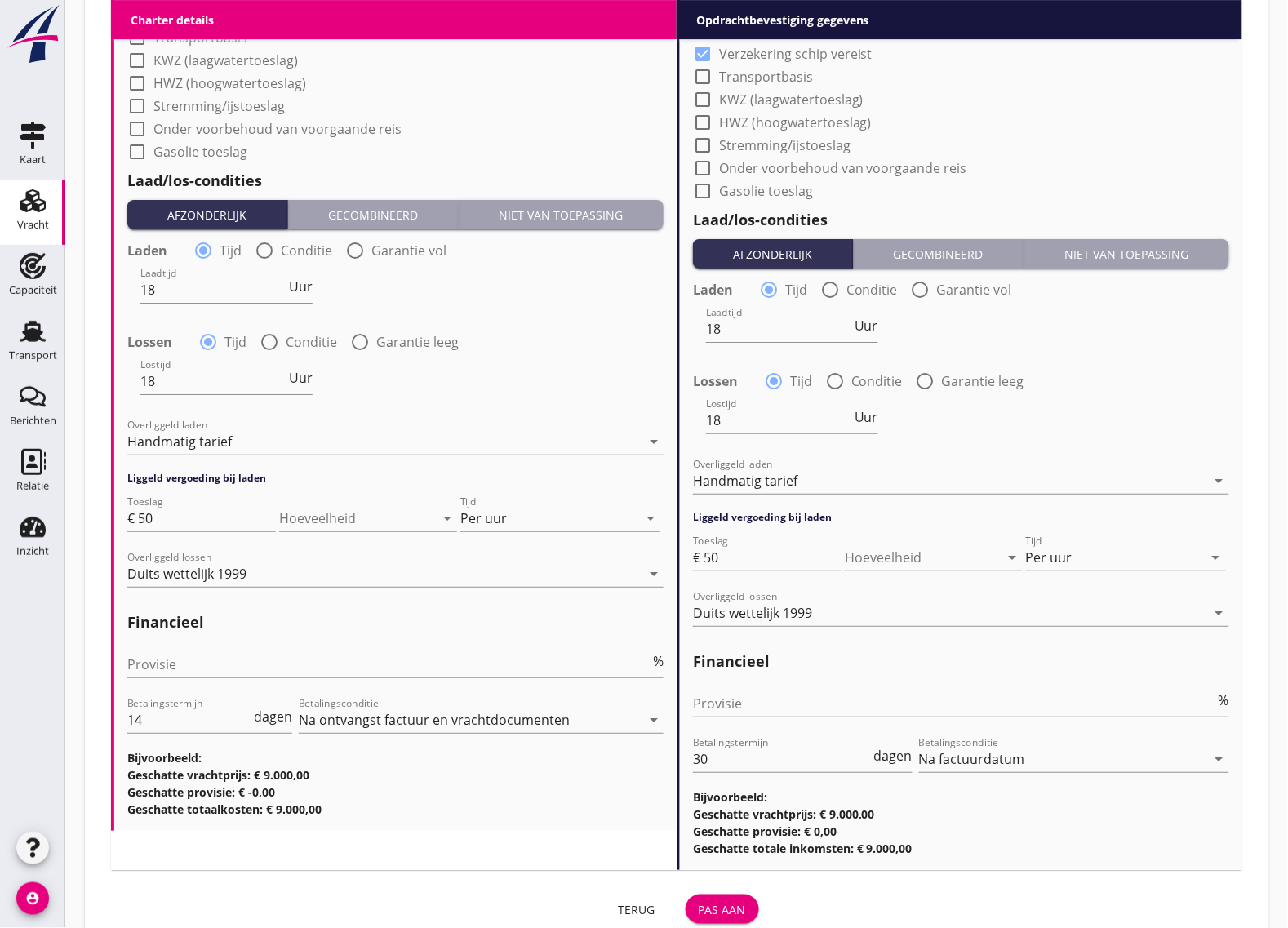
scroll to position [1581, 0]
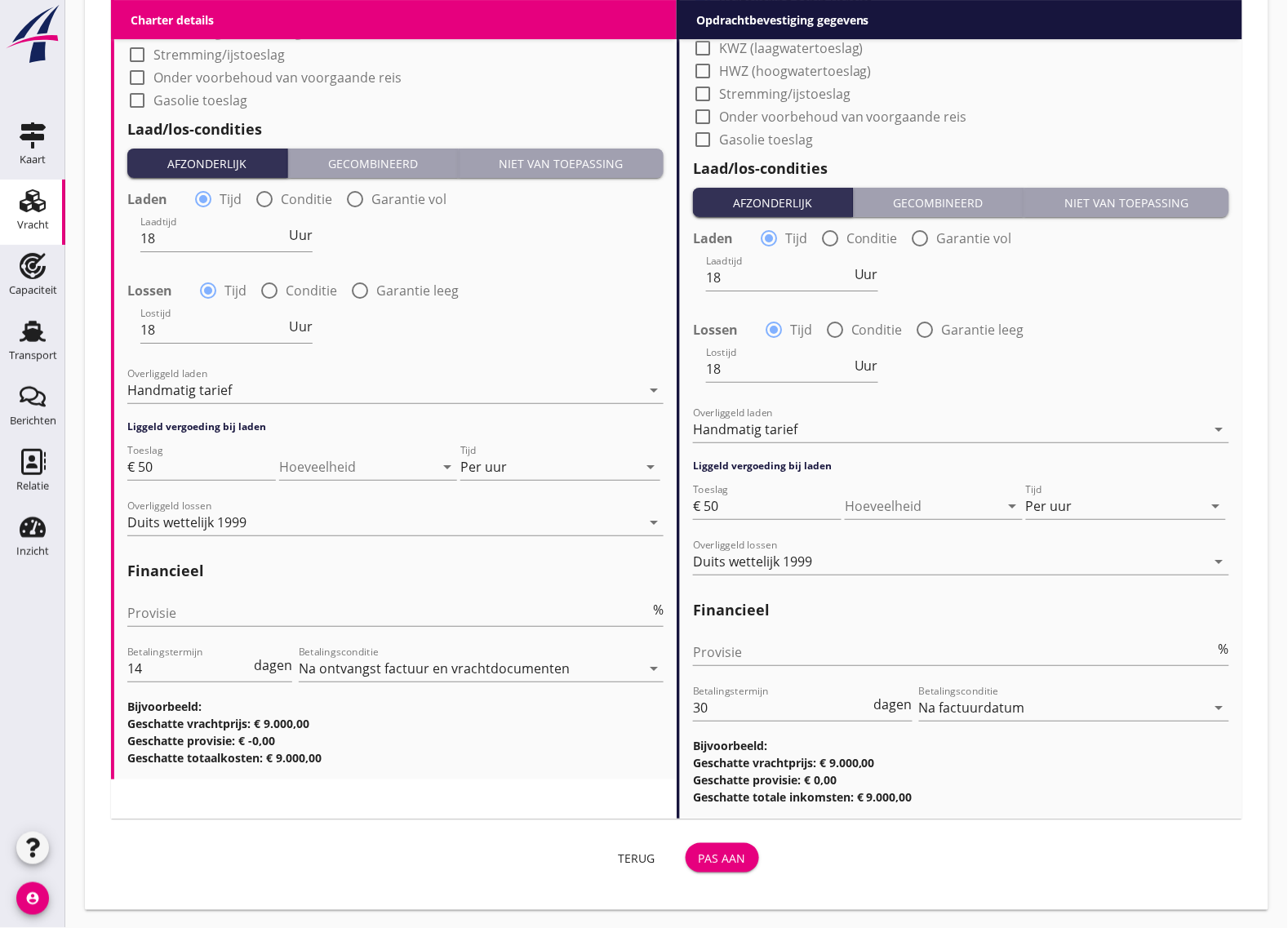
type textarea "Indien het schip niet op tijd is om vrijdag nog te lossen, verschuift de loster…"
click at [733, 866] on button "Pas aan" at bounding box center [722, 857] width 73 height 30
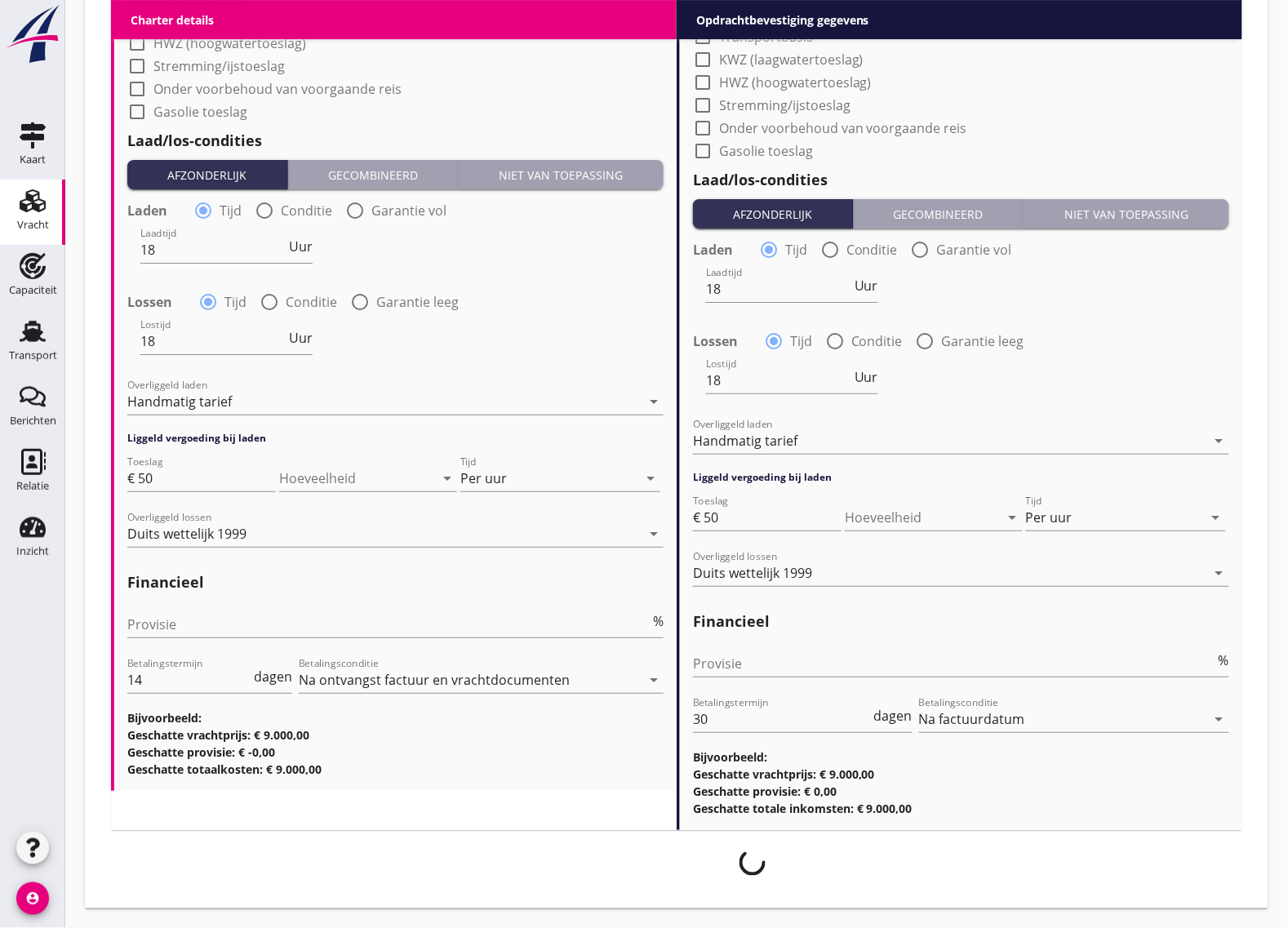
scroll to position [1569, 0]
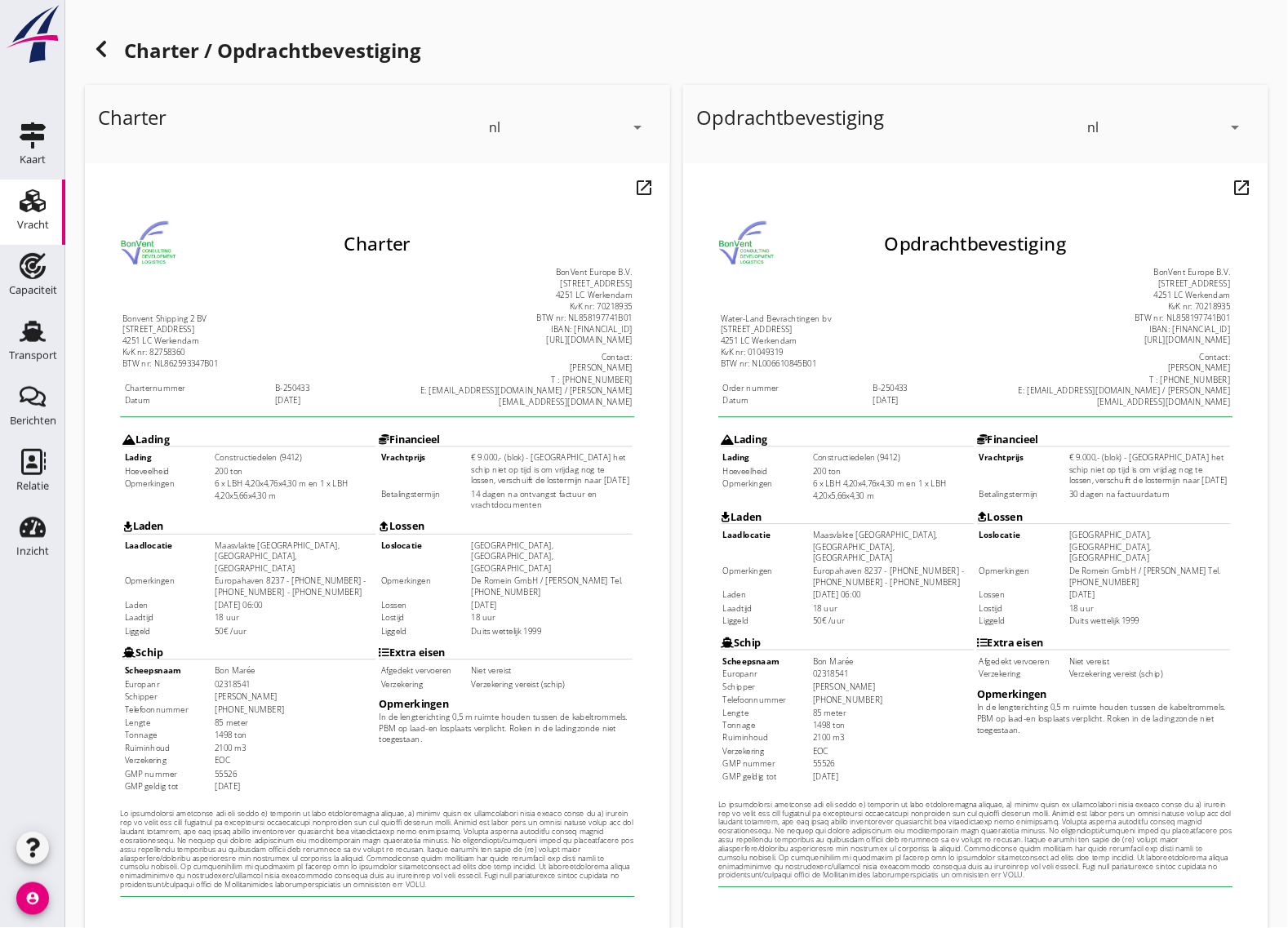
scroll to position [192, 0]
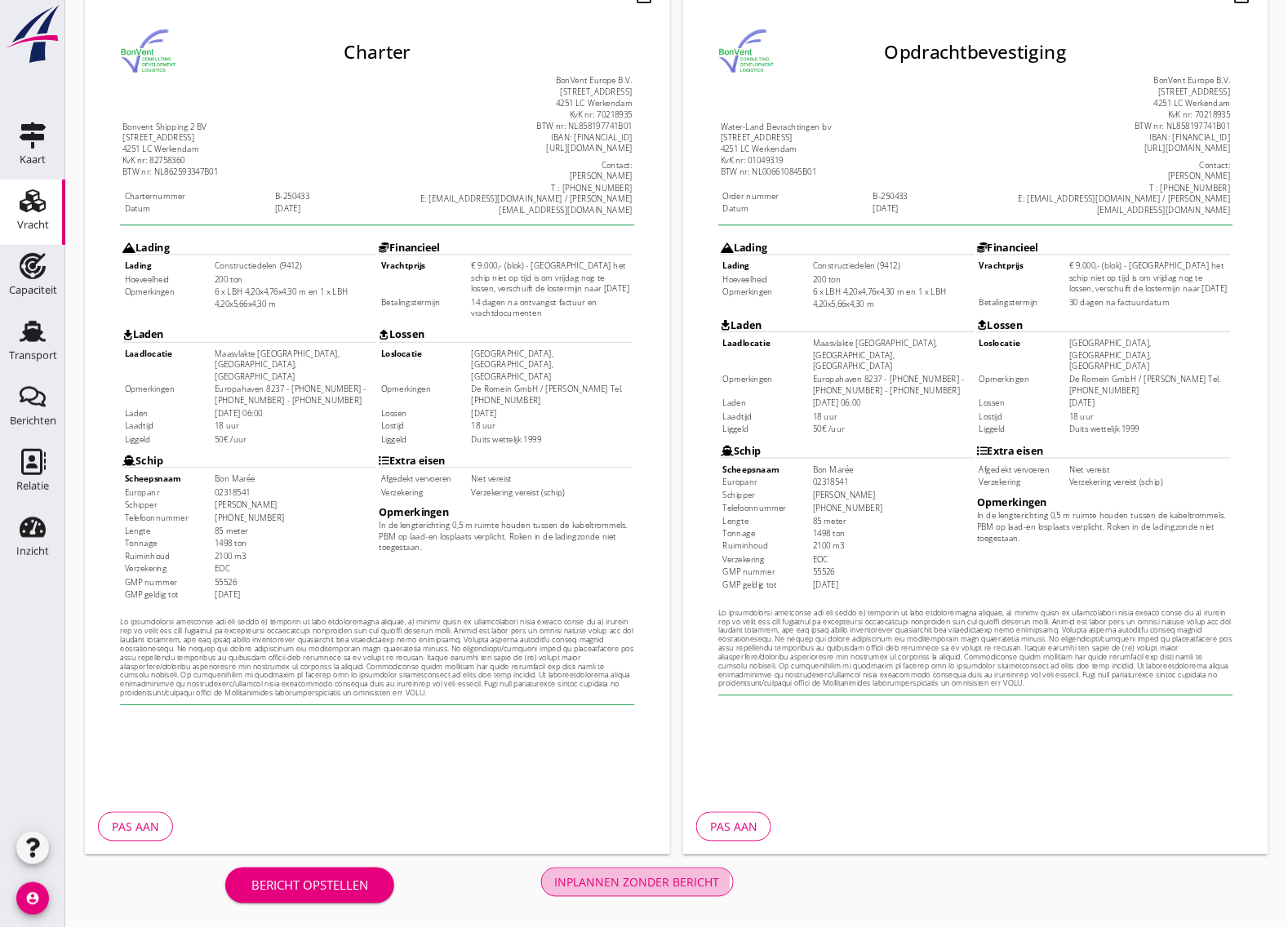
click at [662, 879] on div "Inplannen zonder bericht" at bounding box center [637, 882] width 165 height 17
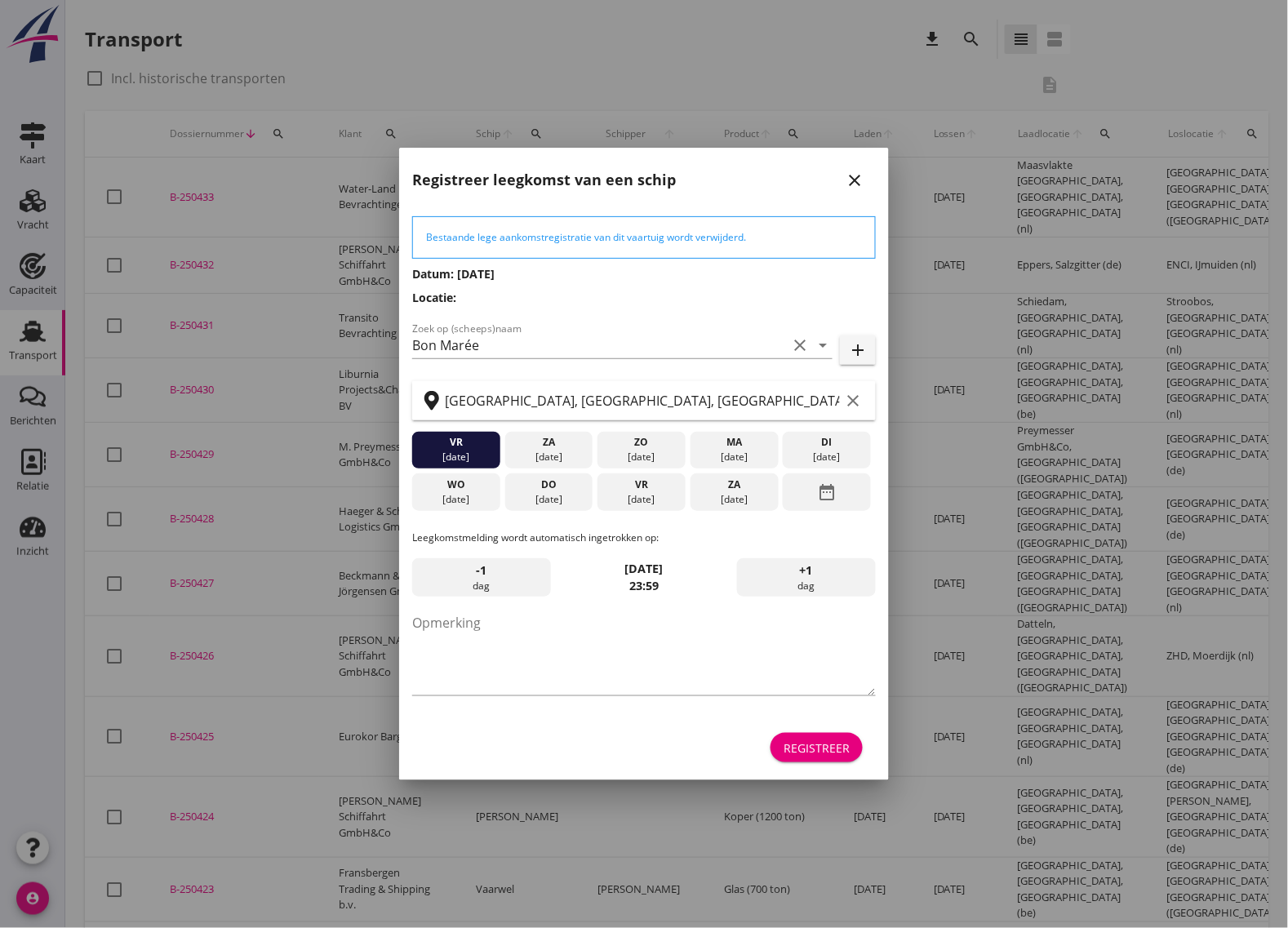
click at [830, 734] on button "Registreer" at bounding box center [817, 747] width 93 height 30
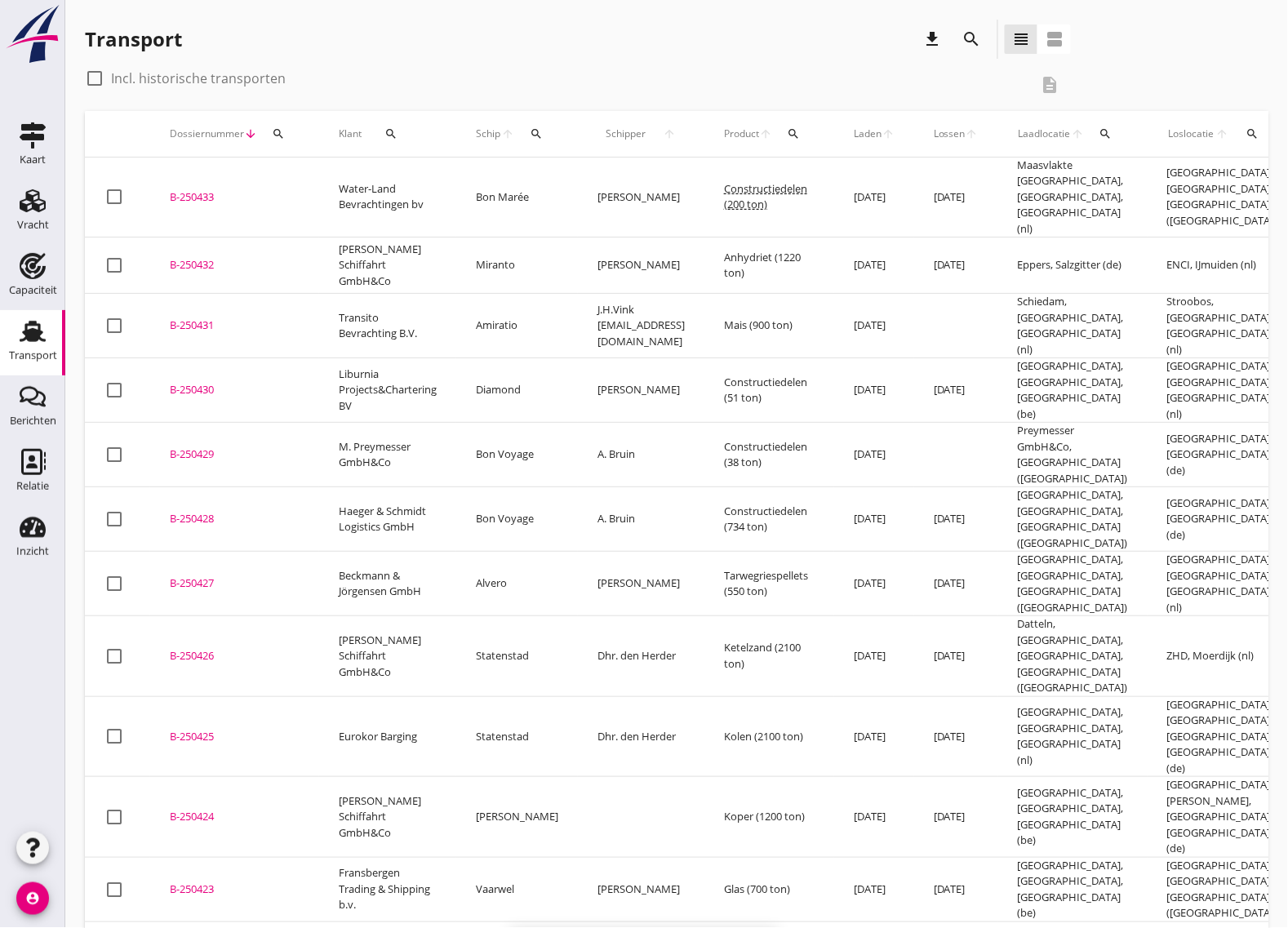
click at [184, 190] on div "B-250433" at bounding box center [235, 197] width 130 height 16
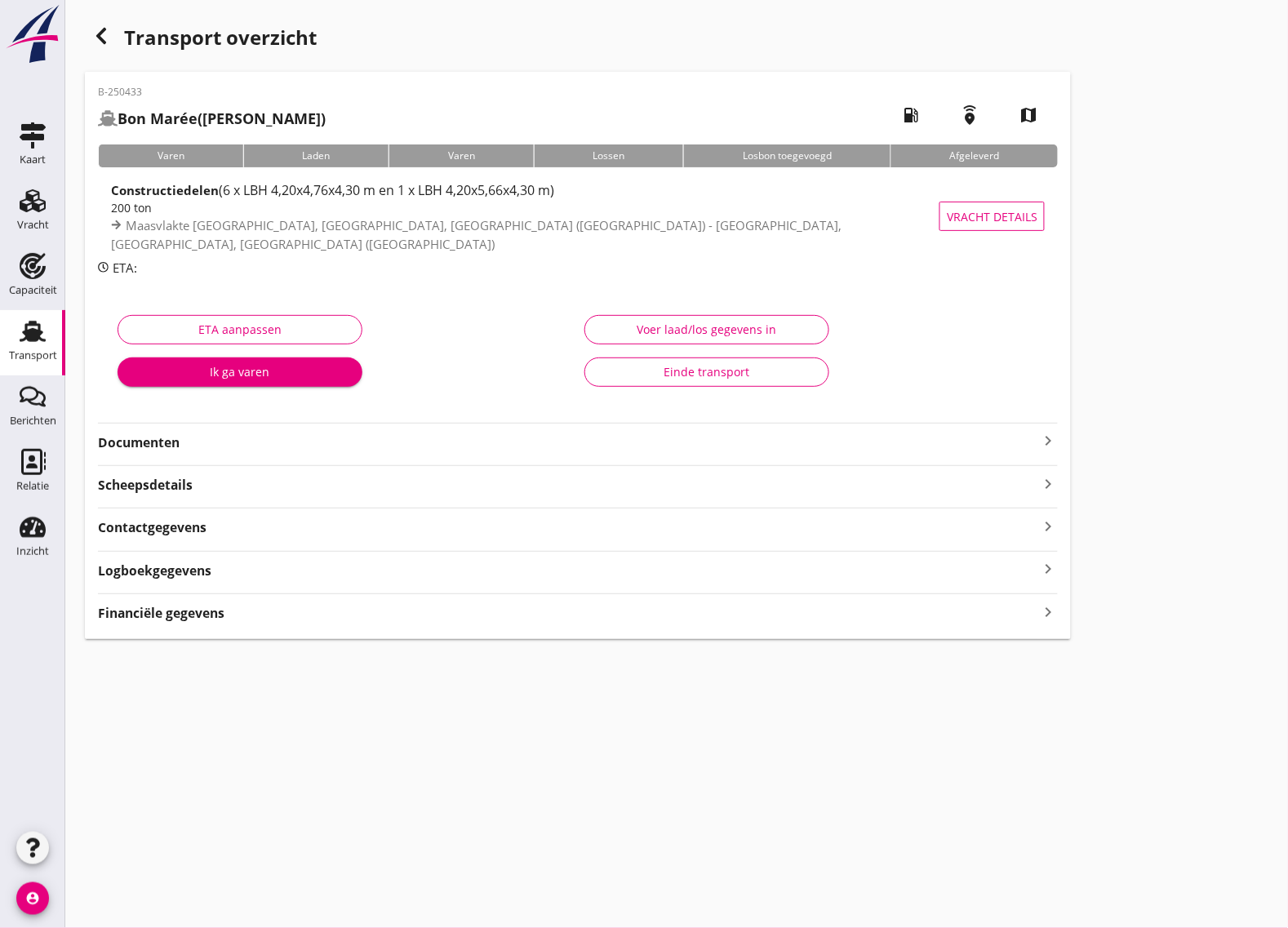
click at [300, 450] on strong "Documenten" at bounding box center [569, 443] width 941 height 19
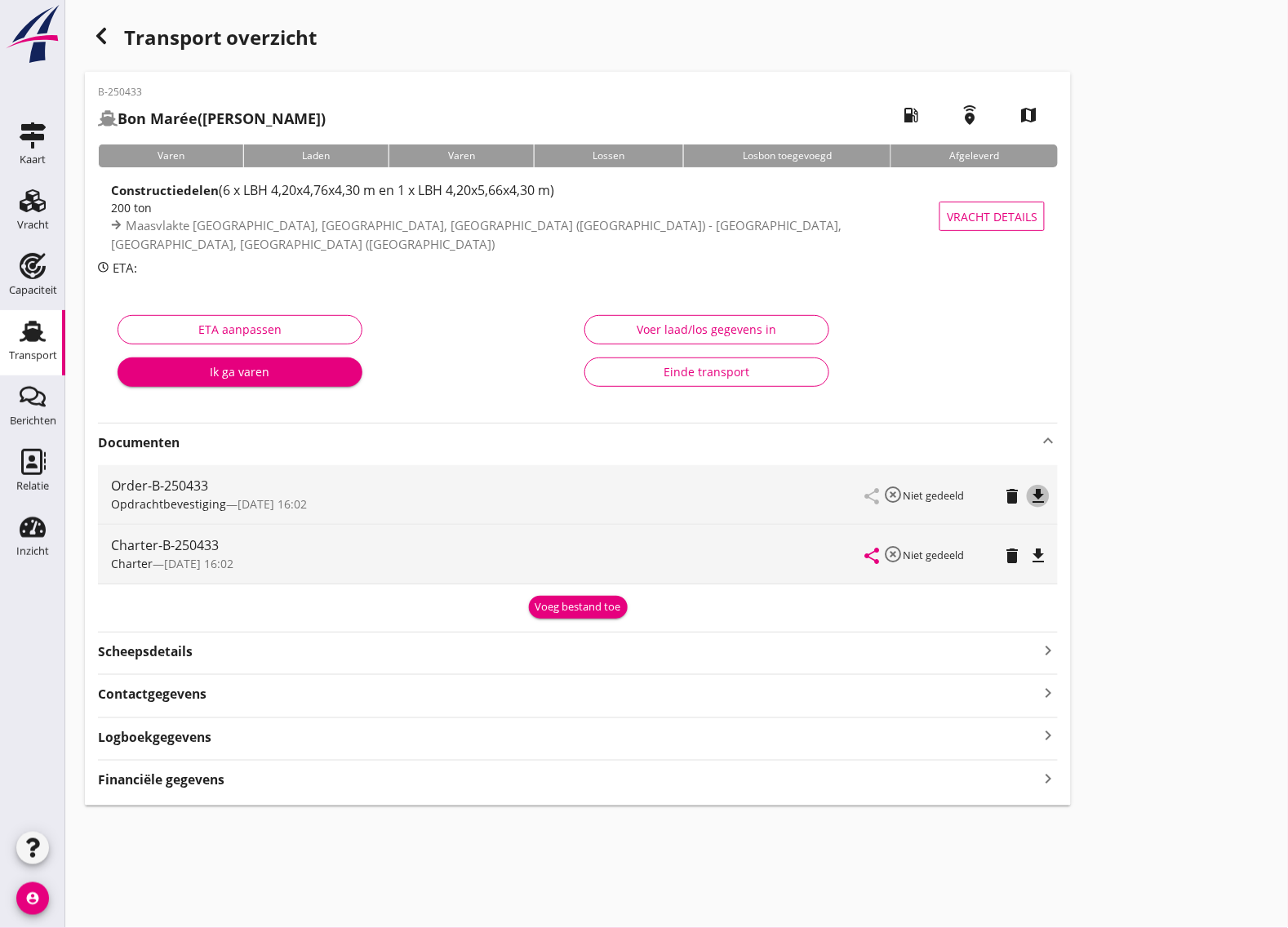
click at [1038, 495] on icon "file_download" at bounding box center [1038, 496] width 20 height 20
click at [1045, 551] on icon "file_download" at bounding box center [1038, 555] width 20 height 20
click at [104, 42] on use "button" at bounding box center [101, 35] width 10 height 16
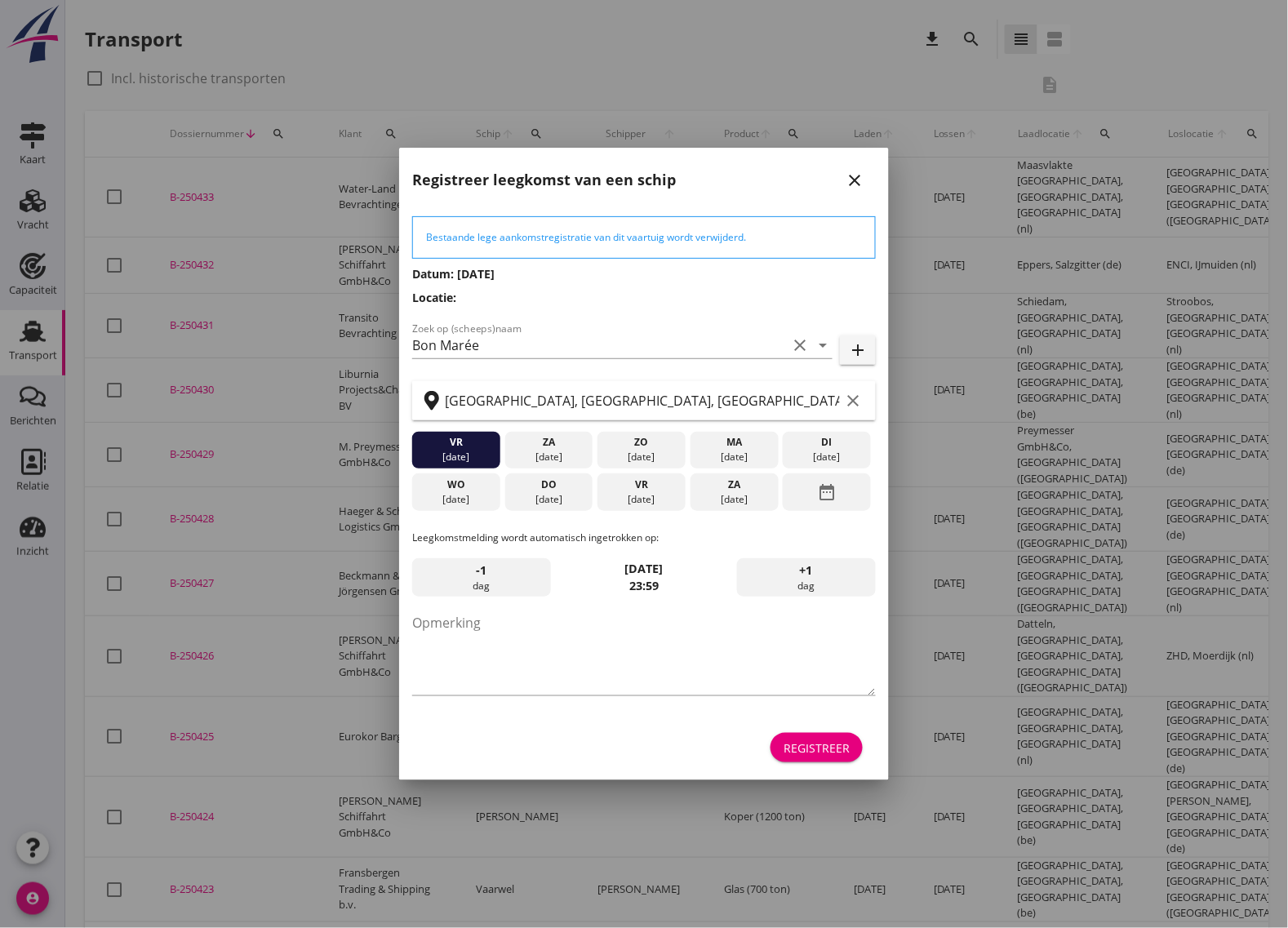
click at [809, 743] on div "Registreer" at bounding box center [817, 748] width 66 height 17
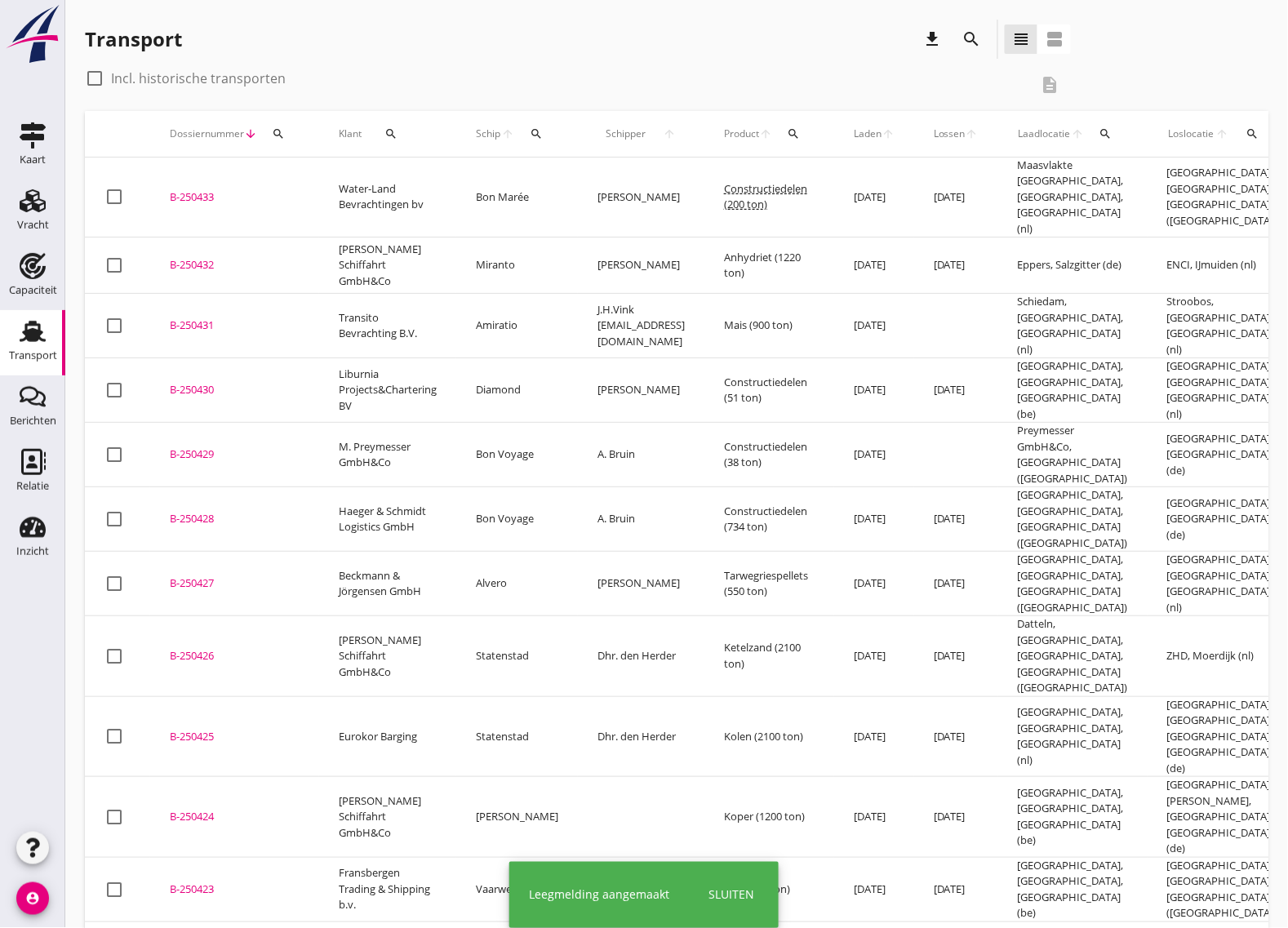
click at [197, 190] on div "B-250433" at bounding box center [235, 197] width 130 height 16
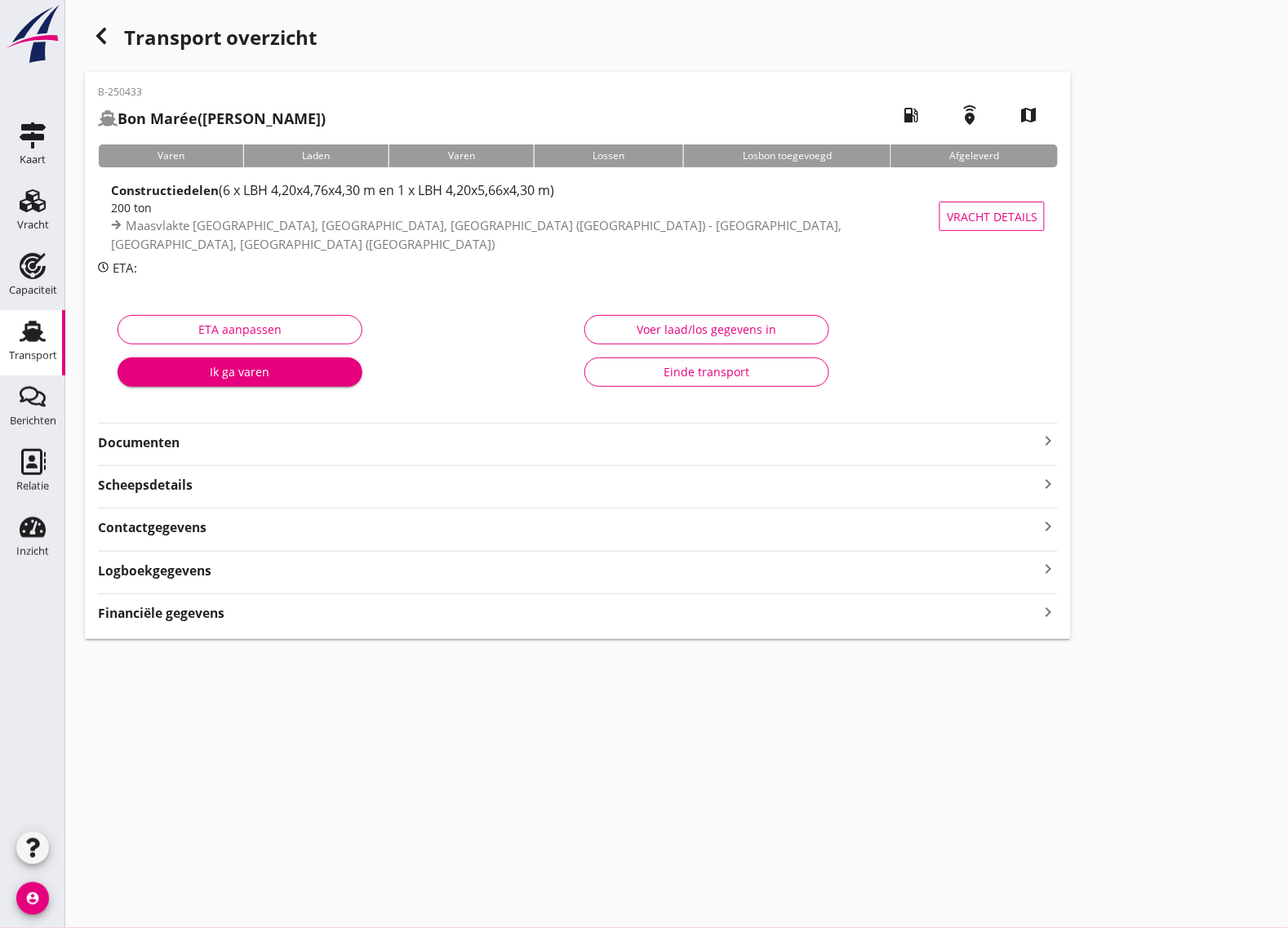
click at [237, 439] on strong "Documenten" at bounding box center [569, 443] width 941 height 19
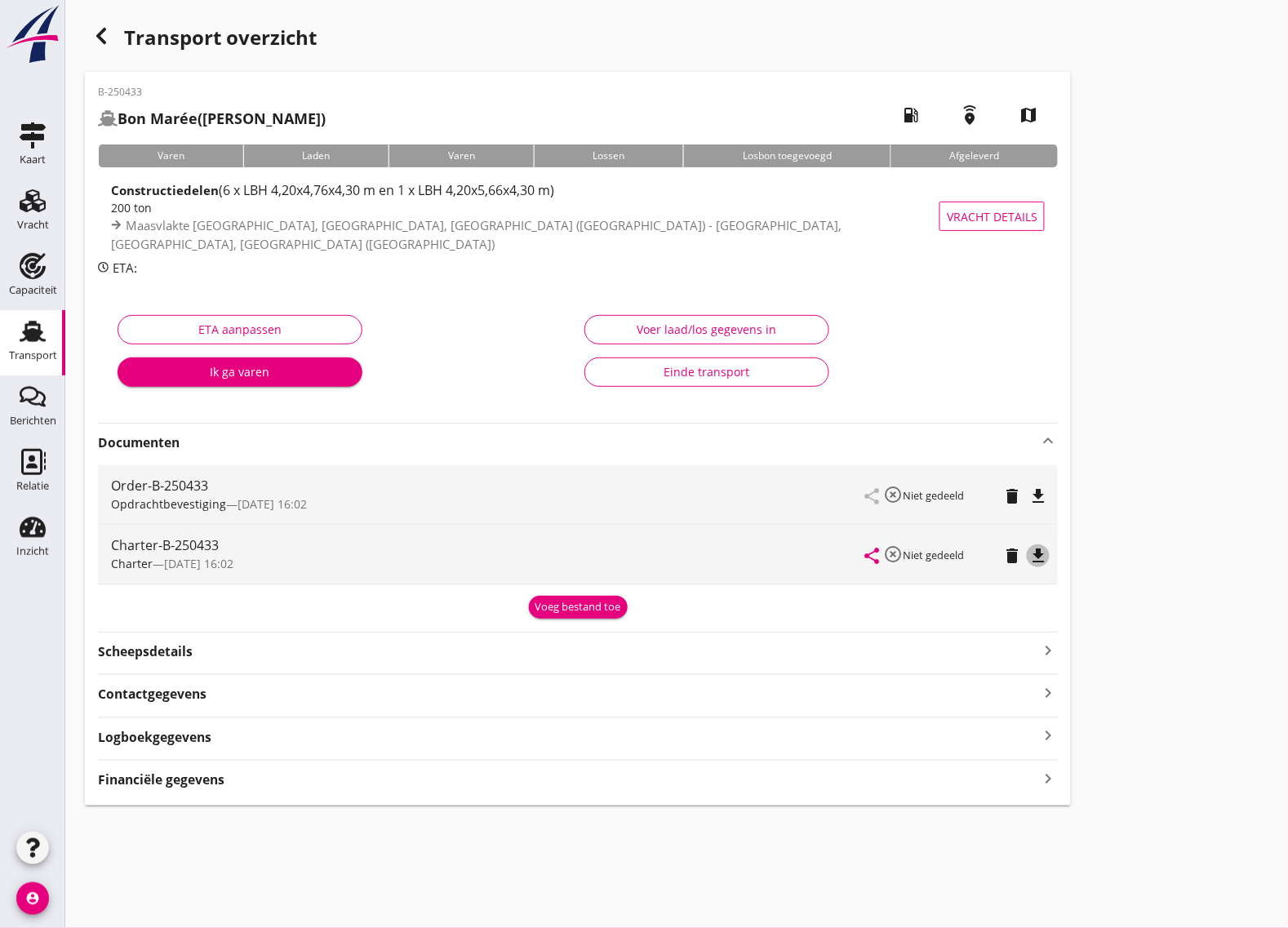
click at [1043, 551] on icon "file_download" at bounding box center [1038, 555] width 20 height 20
click at [100, 23] on div "button" at bounding box center [101, 36] width 32 height 32
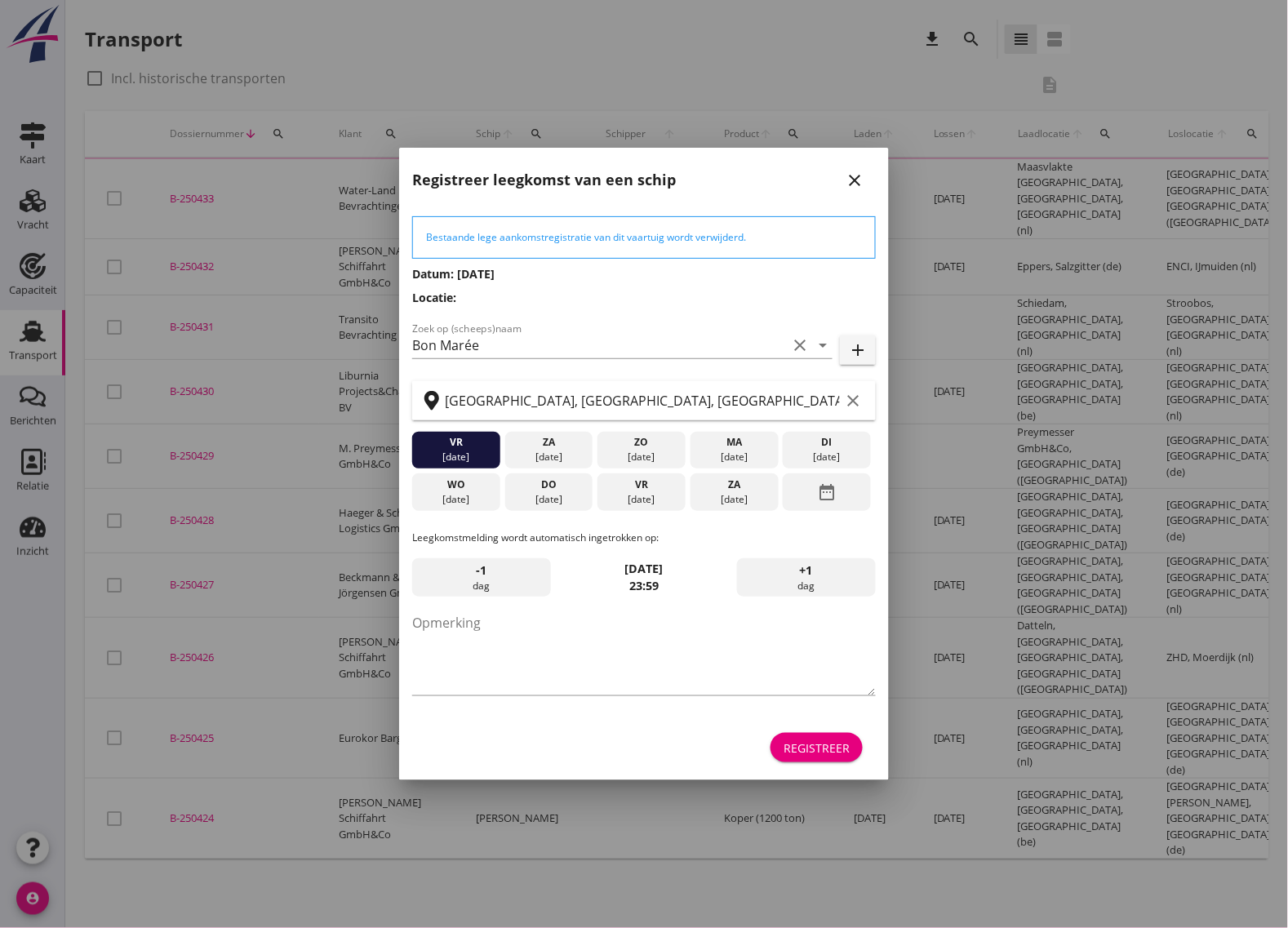
click at [46, 908] on div at bounding box center [644, 464] width 1288 height 928
click at [825, 748] on div "Registreer" at bounding box center [817, 748] width 66 height 17
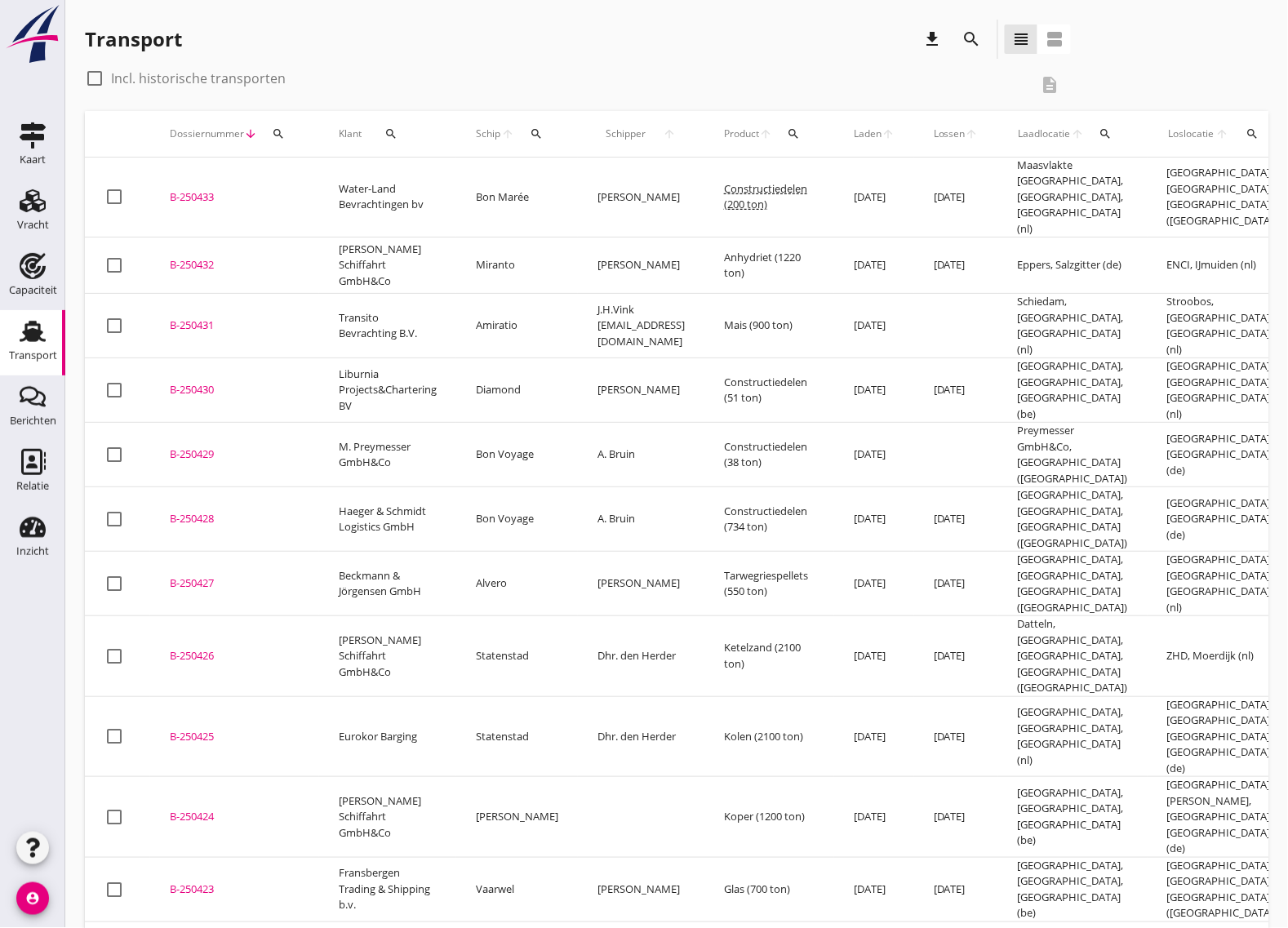
click at [192, 190] on div "B-250433" at bounding box center [235, 197] width 130 height 16
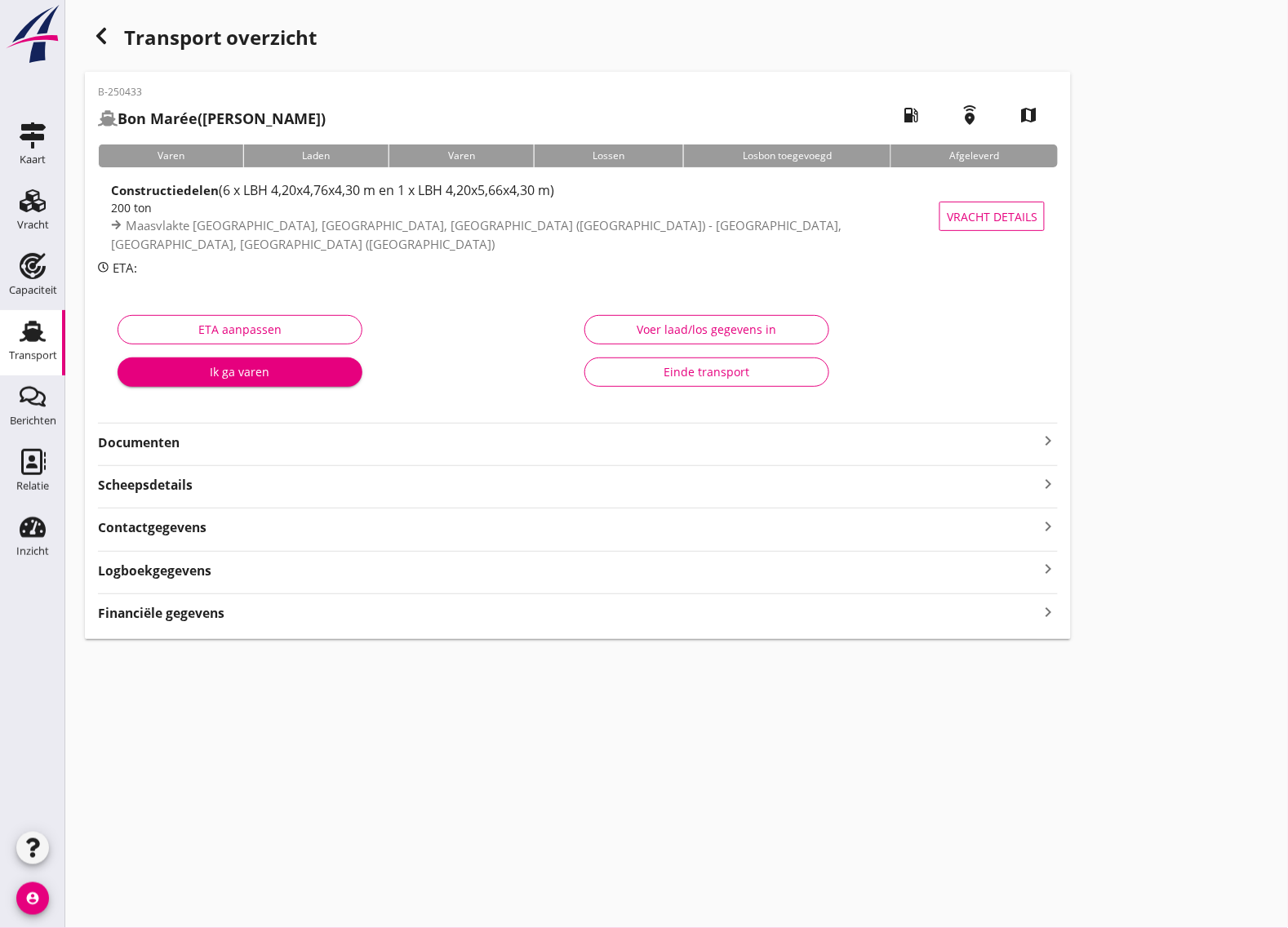
click at [156, 442] on strong "Documenten" at bounding box center [569, 443] width 941 height 19
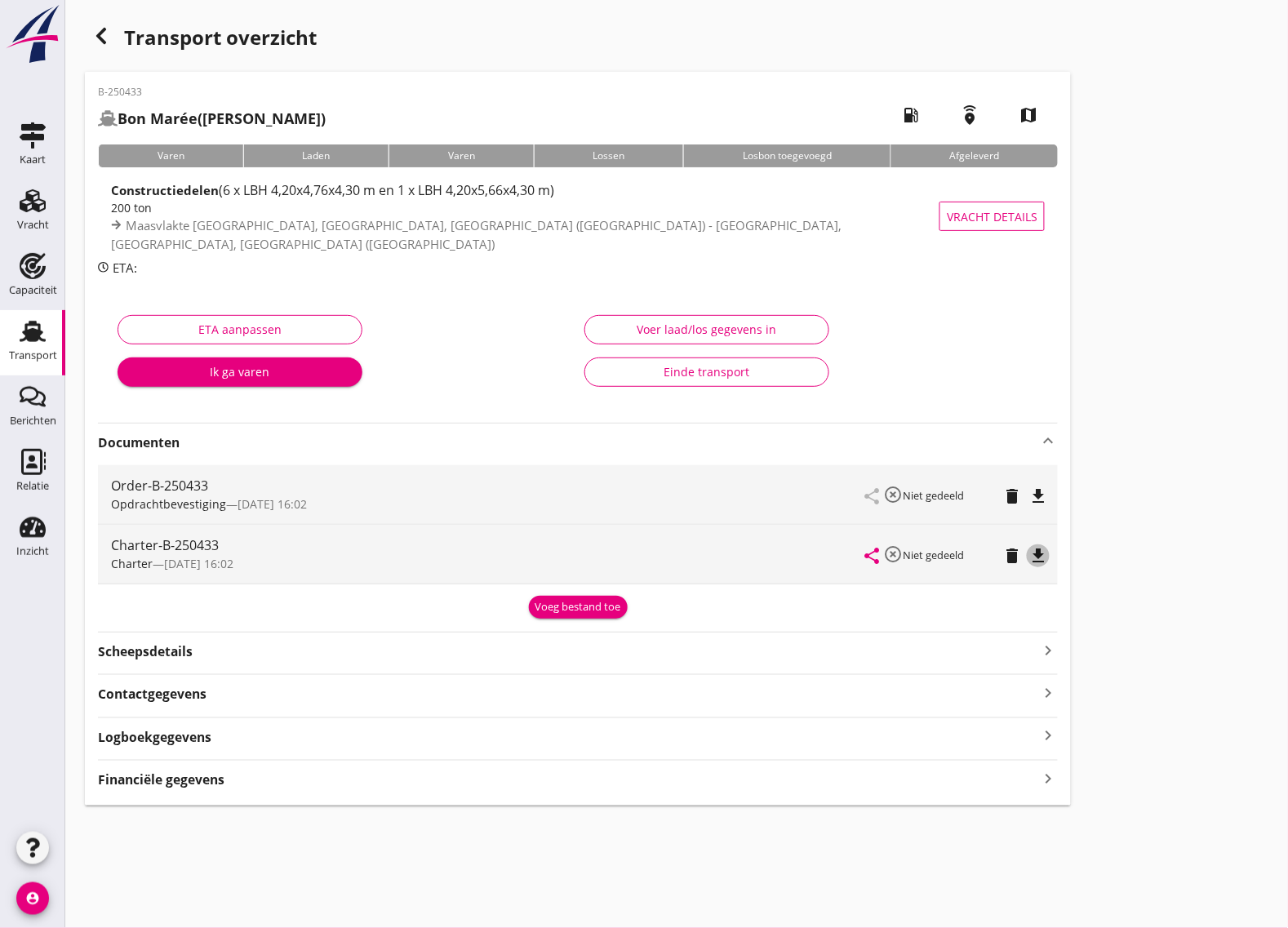
click at [1042, 551] on icon "file_download" at bounding box center [1038, 555] width 20 height 20
click at [104, 37] on icon "button" at bounding box center [101, 35] width 20 height 20
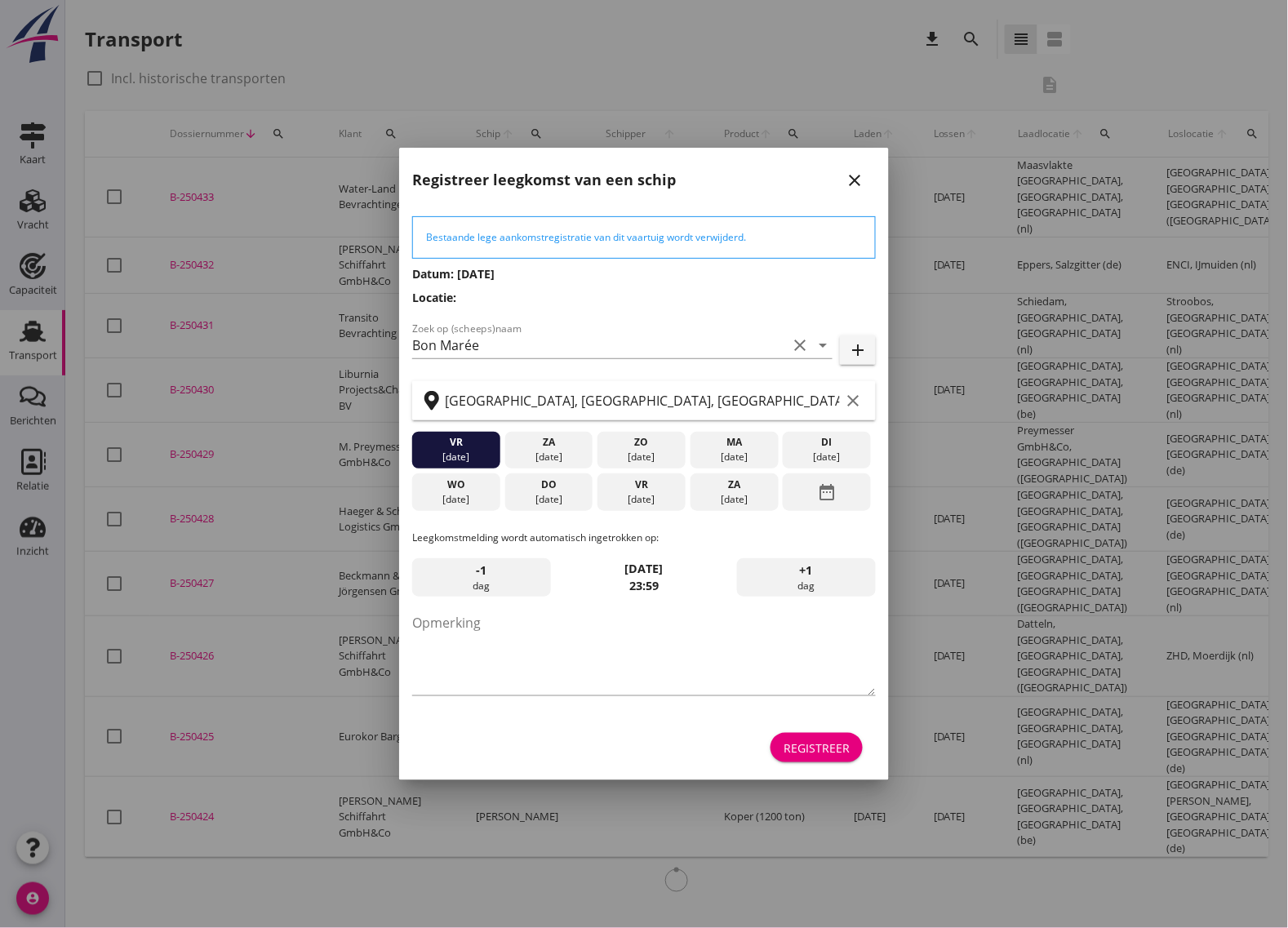
click at [859, 177] on icon "close" at bounding box center [855, 180] width 20 height 20
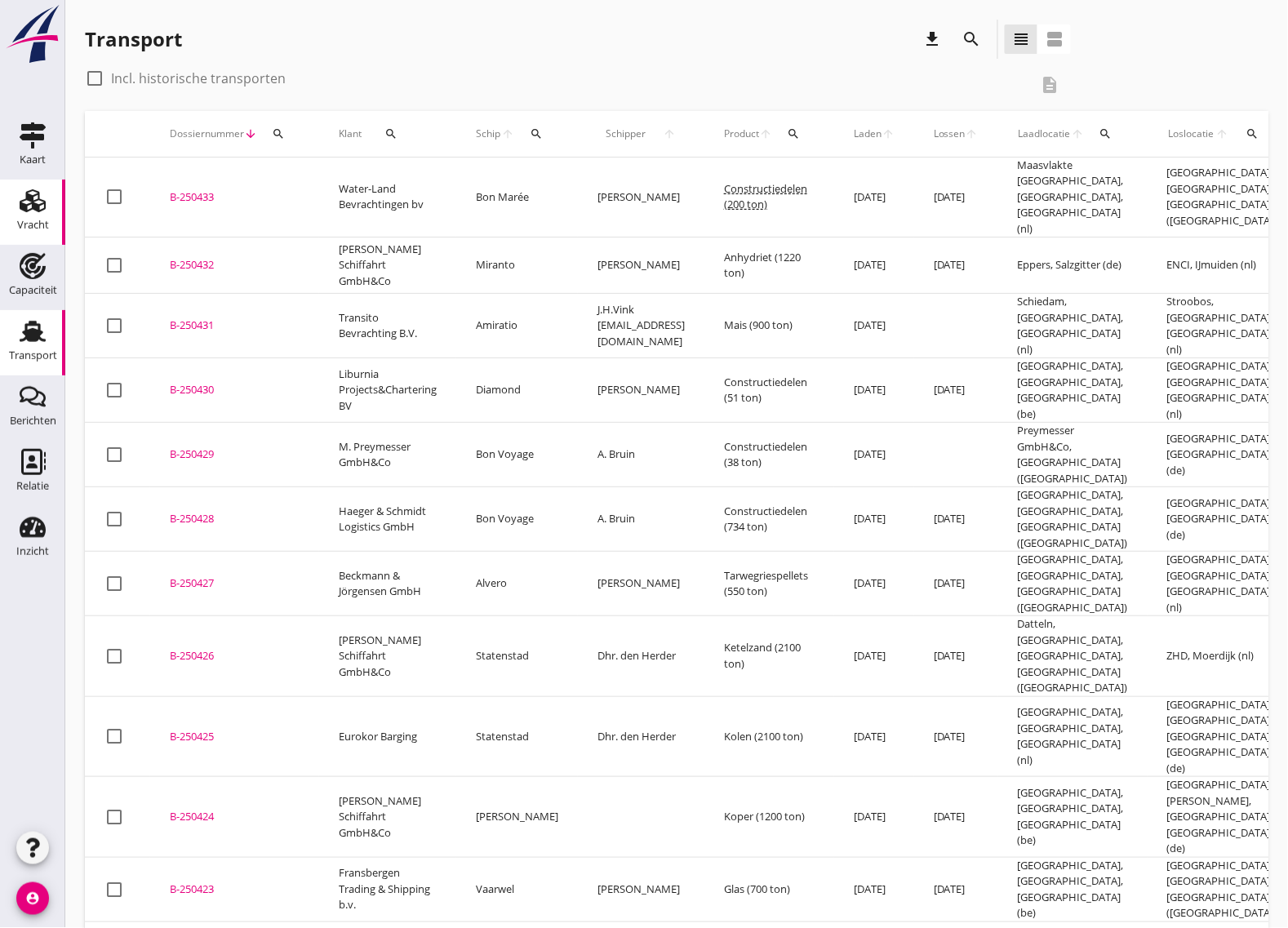
click at [41, 201] on icon "Vracht" at bounding box center [32, 200] width 26 height 26
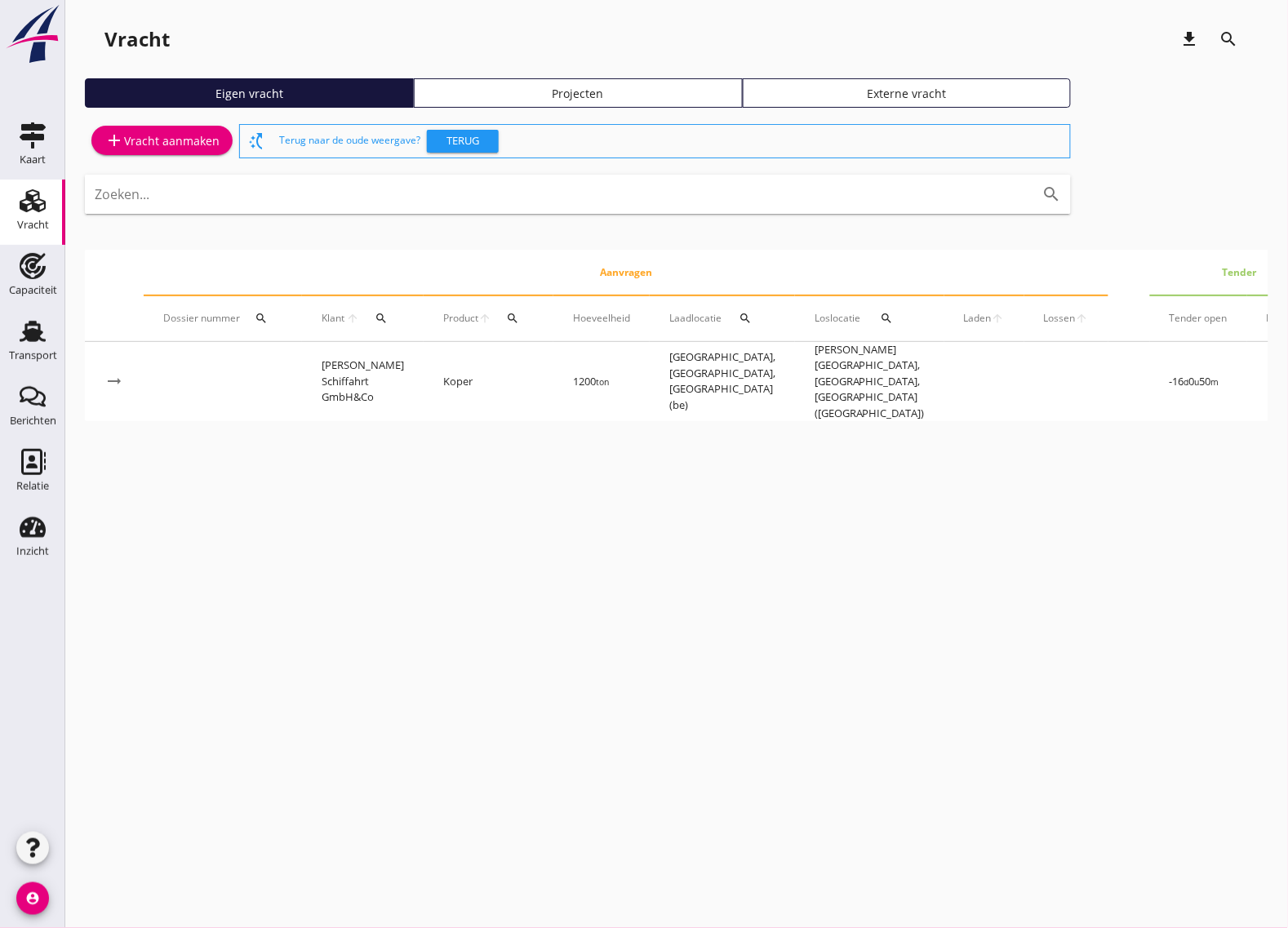
click at [38, 894] on icon "account_circle" at bounding box center [32, 898] width 32 height 32
click at [121, 895] on div "Uitloggen" at bounding box center [122, 892] width 70 height 20
click at [35, 320] on icon "Transport" at bounding box center [32, 331] width 26 height 26
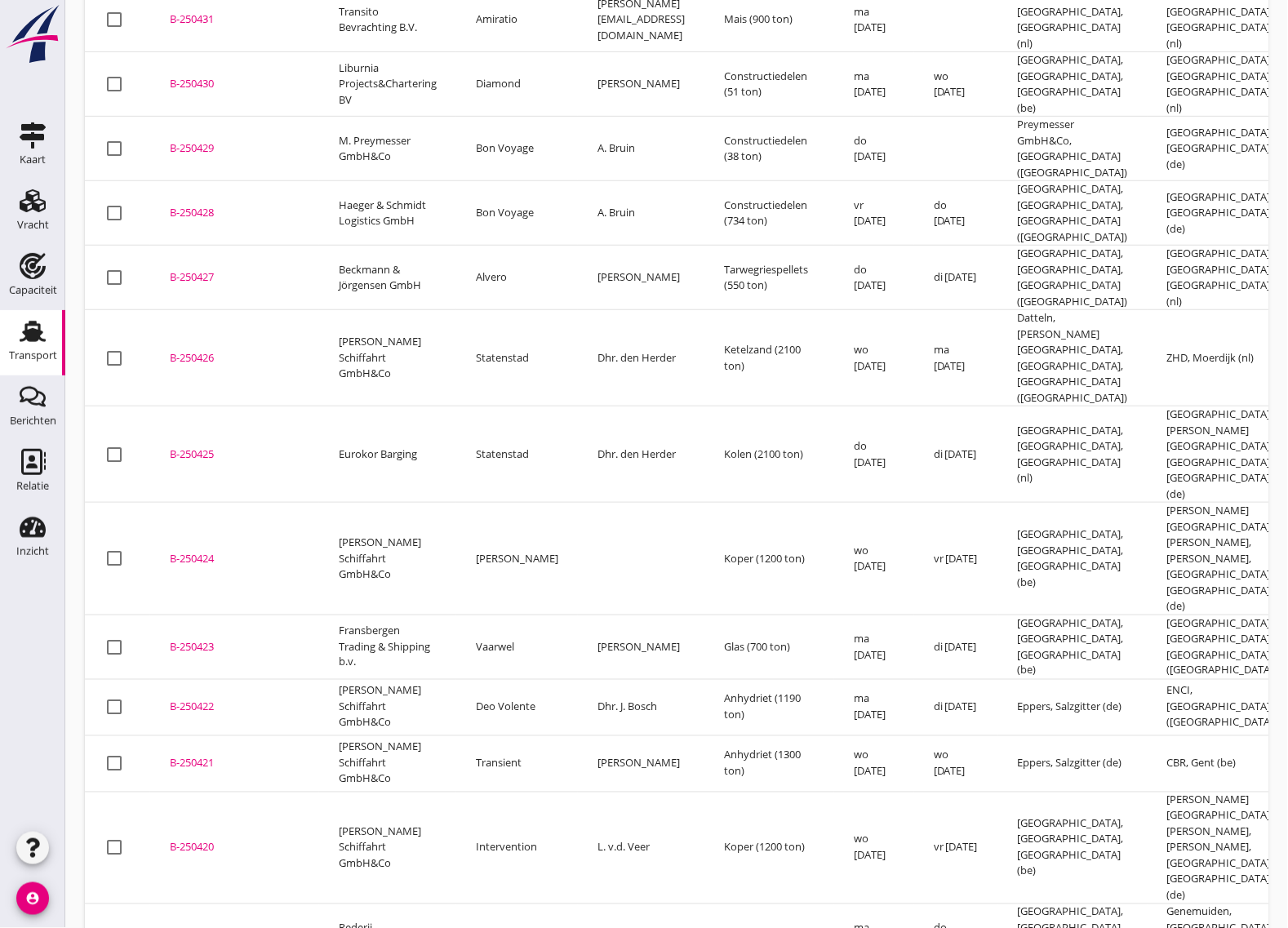
scroll to position [408, 0]
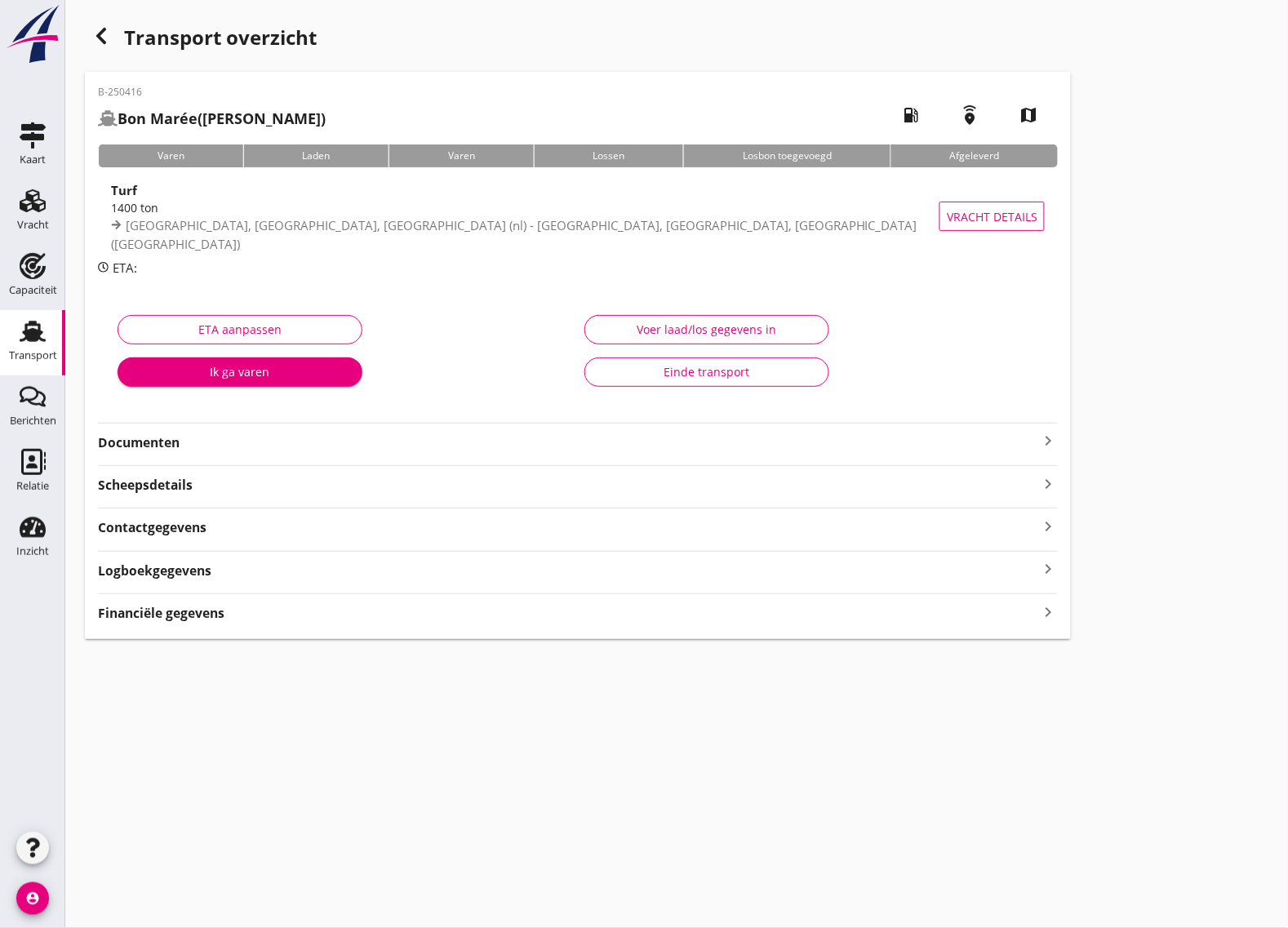
click at [167, 443] on strong "Documenten" at bounding box center [569, 443] width 941 height 19
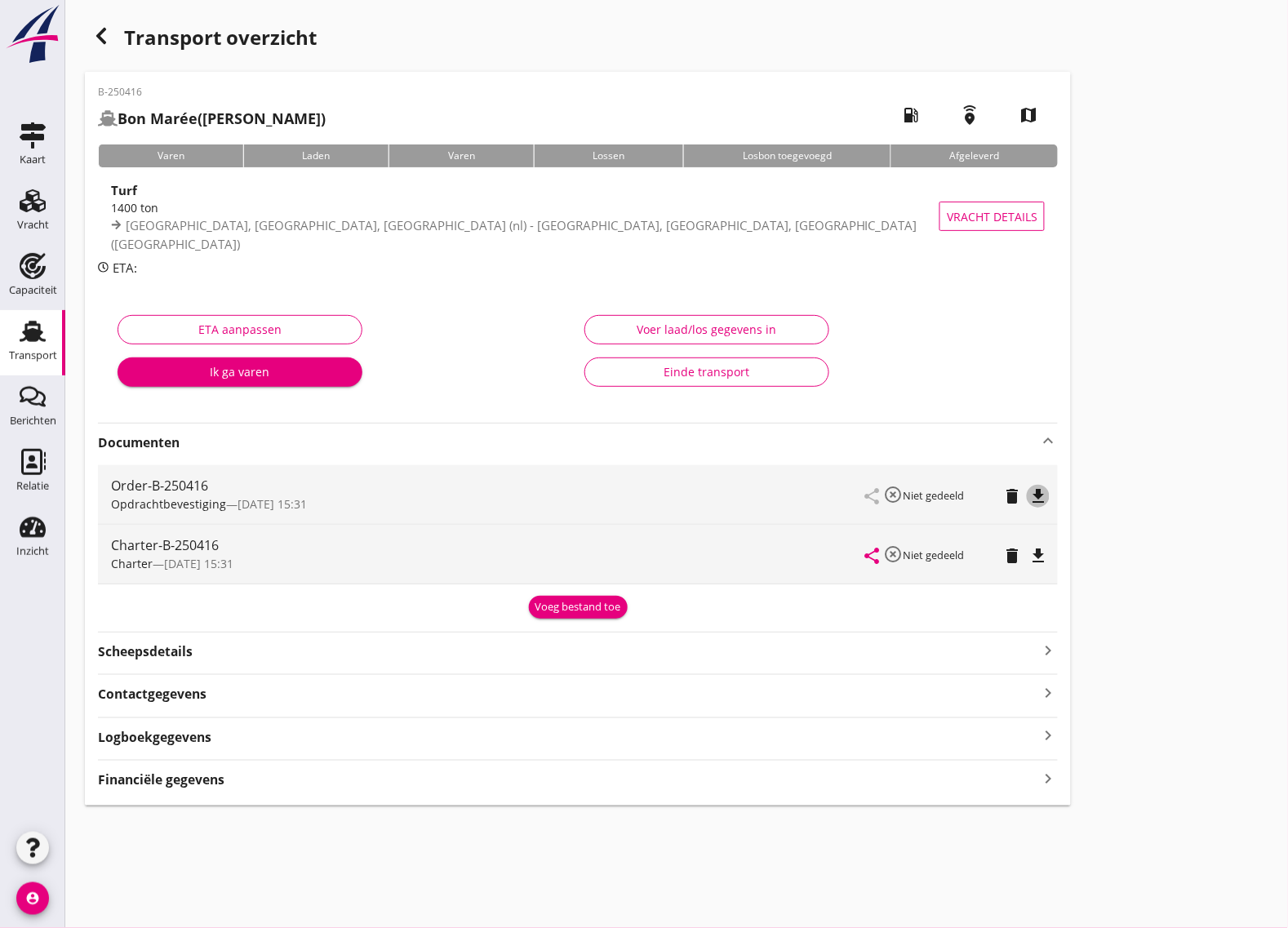
click at [1044, 490] on icon "file_download" at bounding box center [1038, 496] width 20 height 20
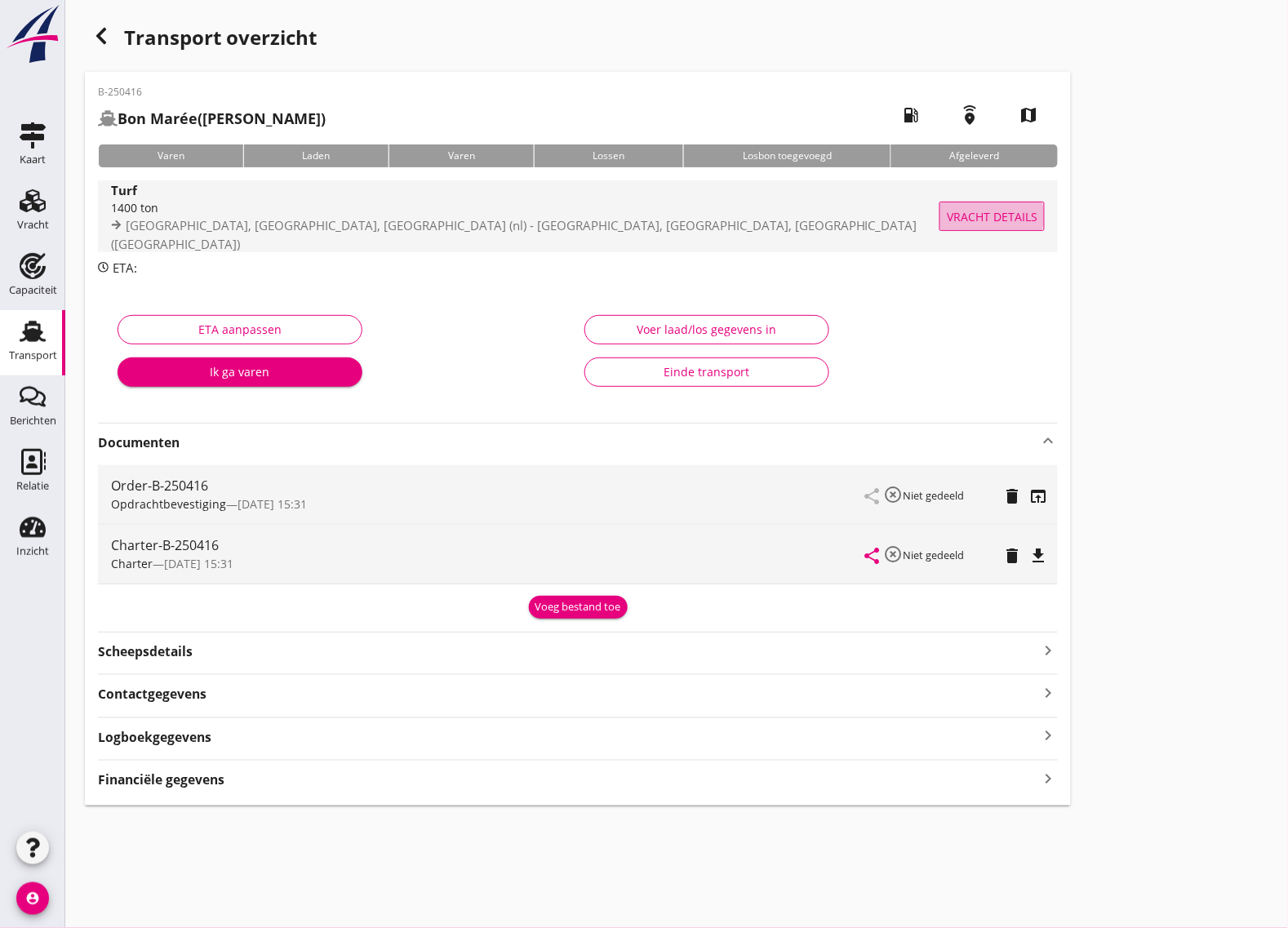
click at [982, 217] on span "Vracht details" at bounding box center [992, 217] width 91 height 17
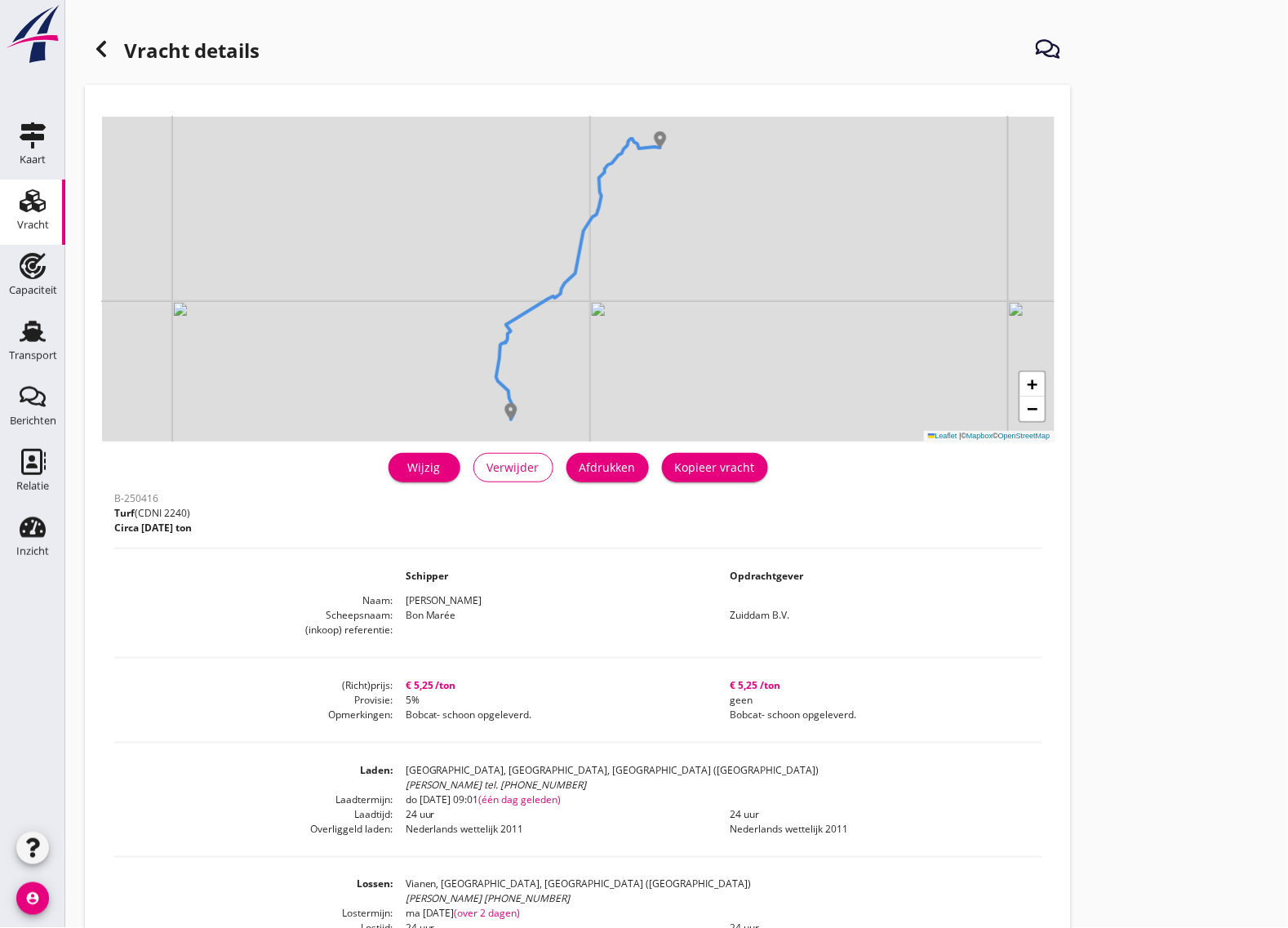
click at [428, 466] on div "Wijzig" at bounding box center [425, 467] width 46 height 17
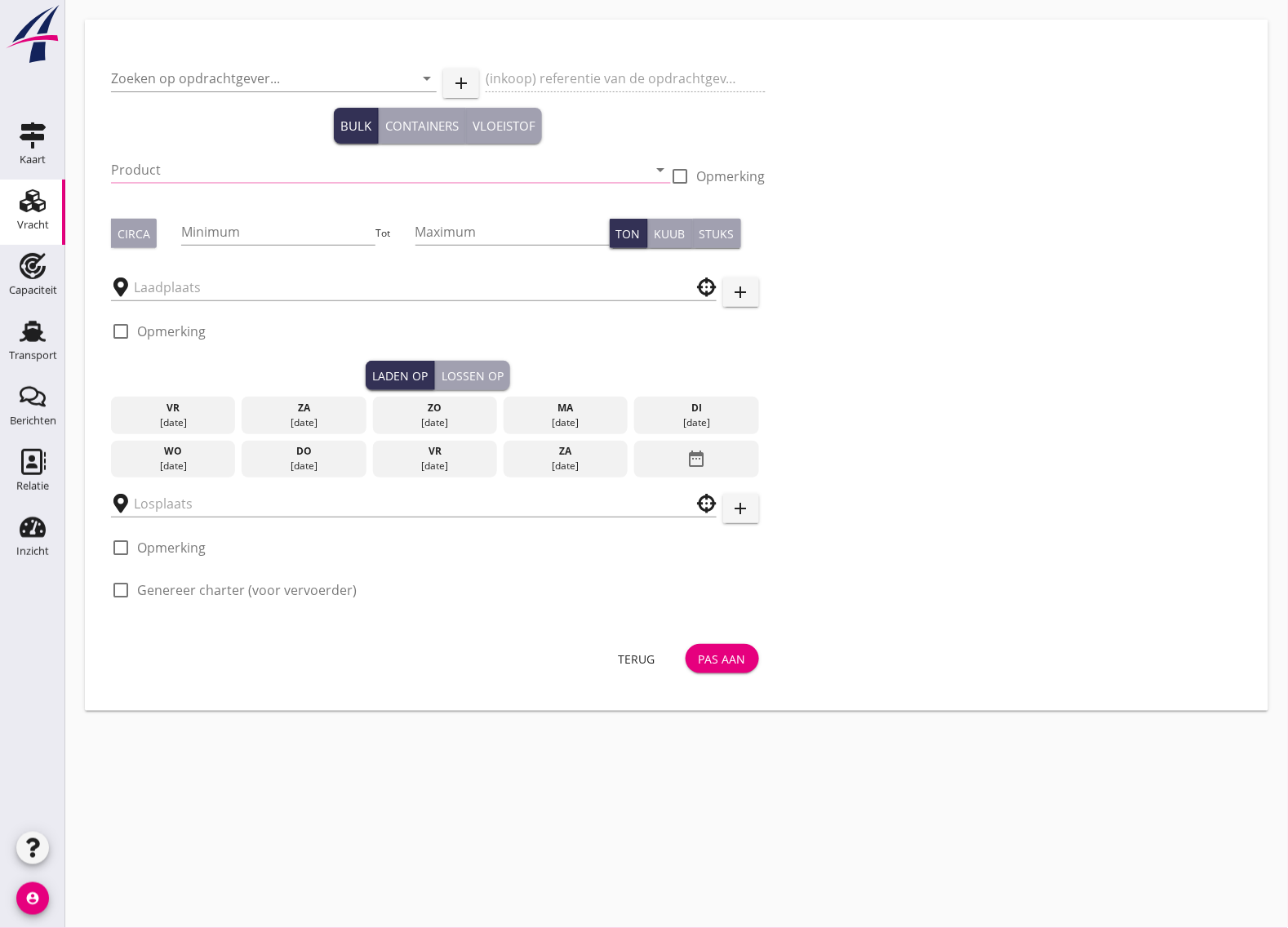
type input "Zuiddam B.V."
type input "Turf (2240)"
type input "1400"
type input "[GEOGRAPHIC_DATA], [GEOGRAPHIC_DATA], [GEOGRAPHIC_DATA]"
checkbox input "true"
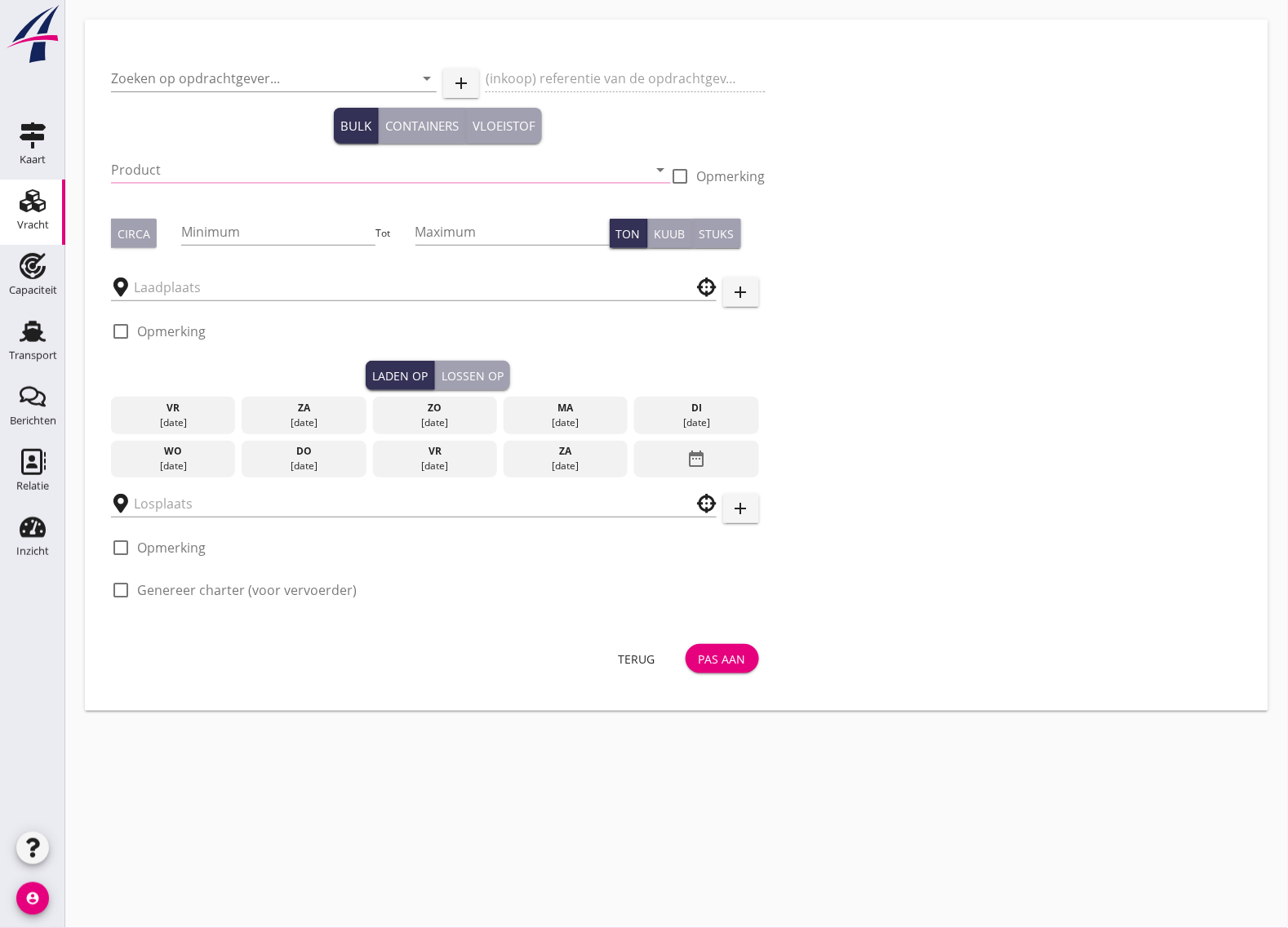
type input "Vianen, [GEOGRAPHIC_DATA], [GEOGRAPHIC_DATA]"
checkbox input "true"
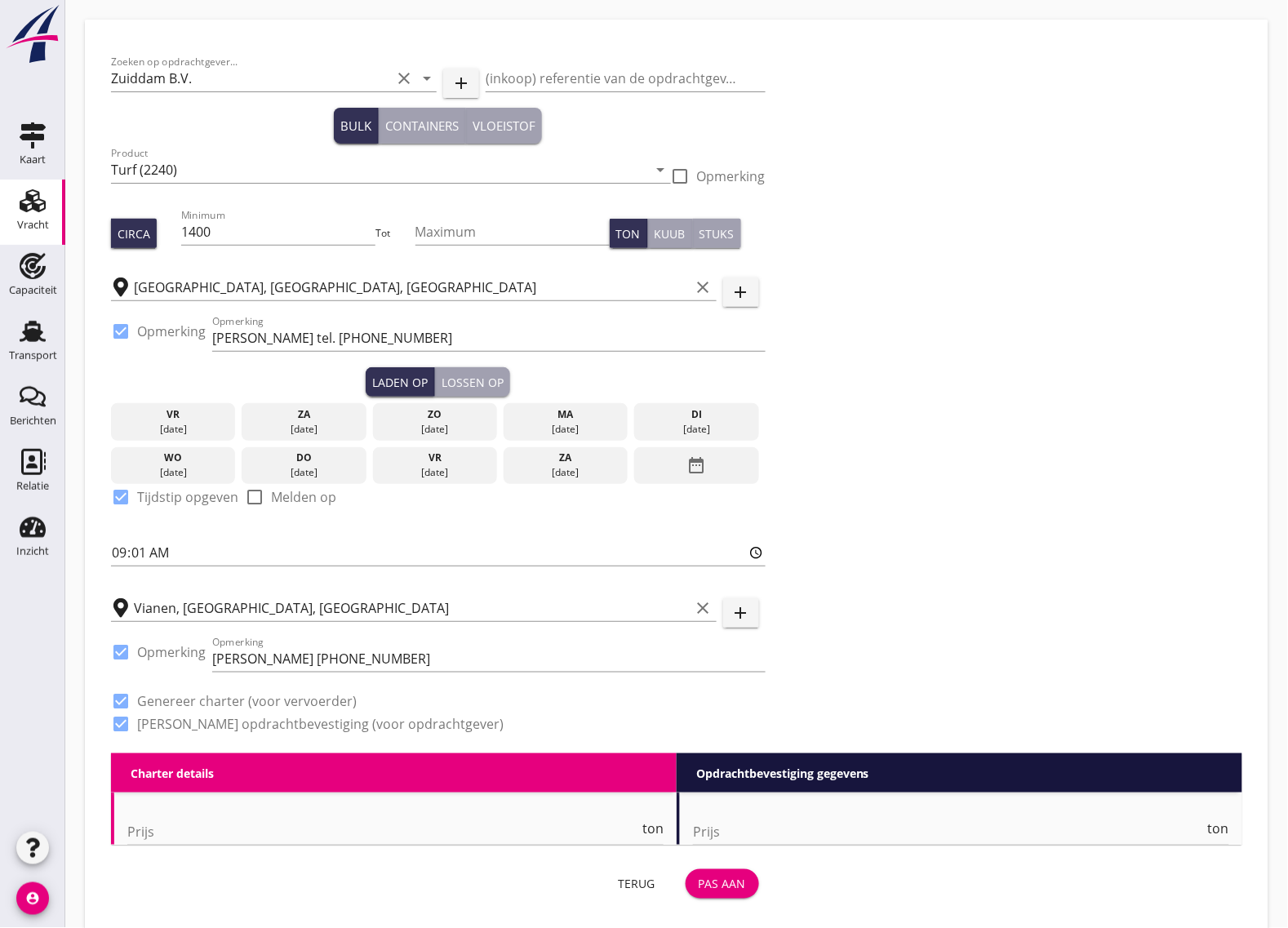
type input "5.25"
type textarea "Bobcat- schoon opgeleverd."
checkbox input "false"
radio input "false"
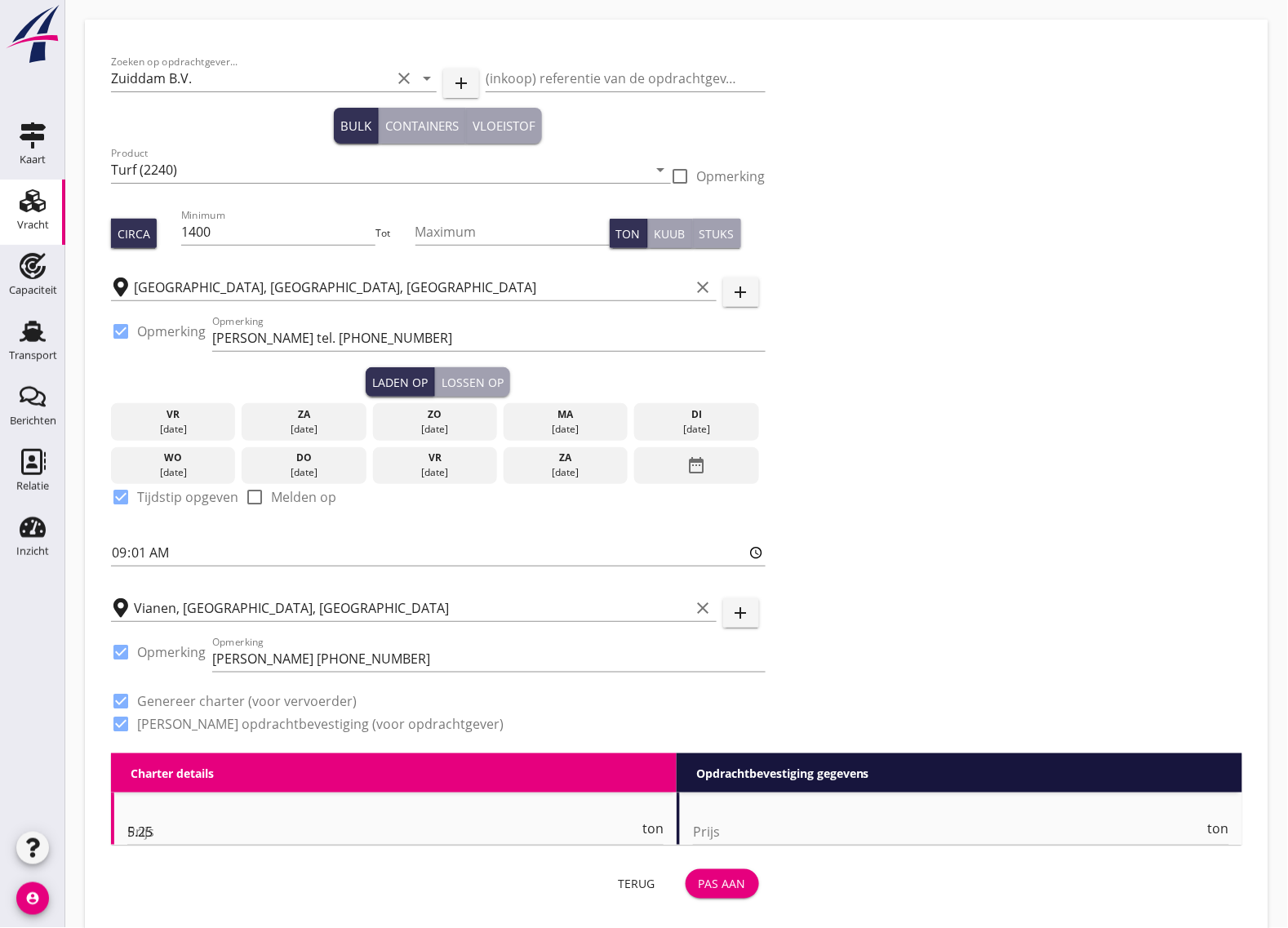
radio input "false"
checkbox input "true"
type input "24"
type input "5"
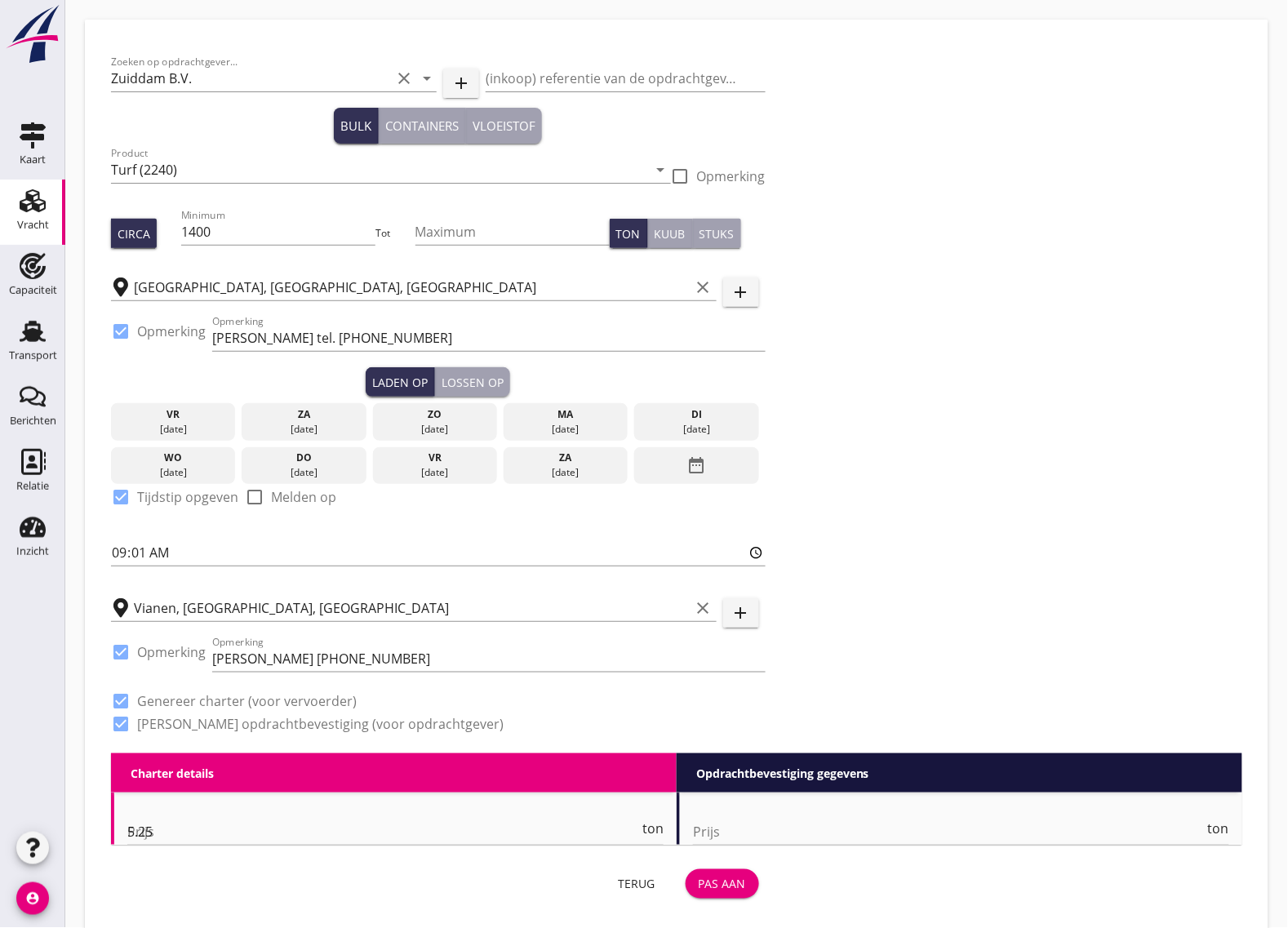
type input "14"
type input "5.25"
type textarea "Bobcat- schoon opgeleverd."
checkbox input "false"
radio input "false"
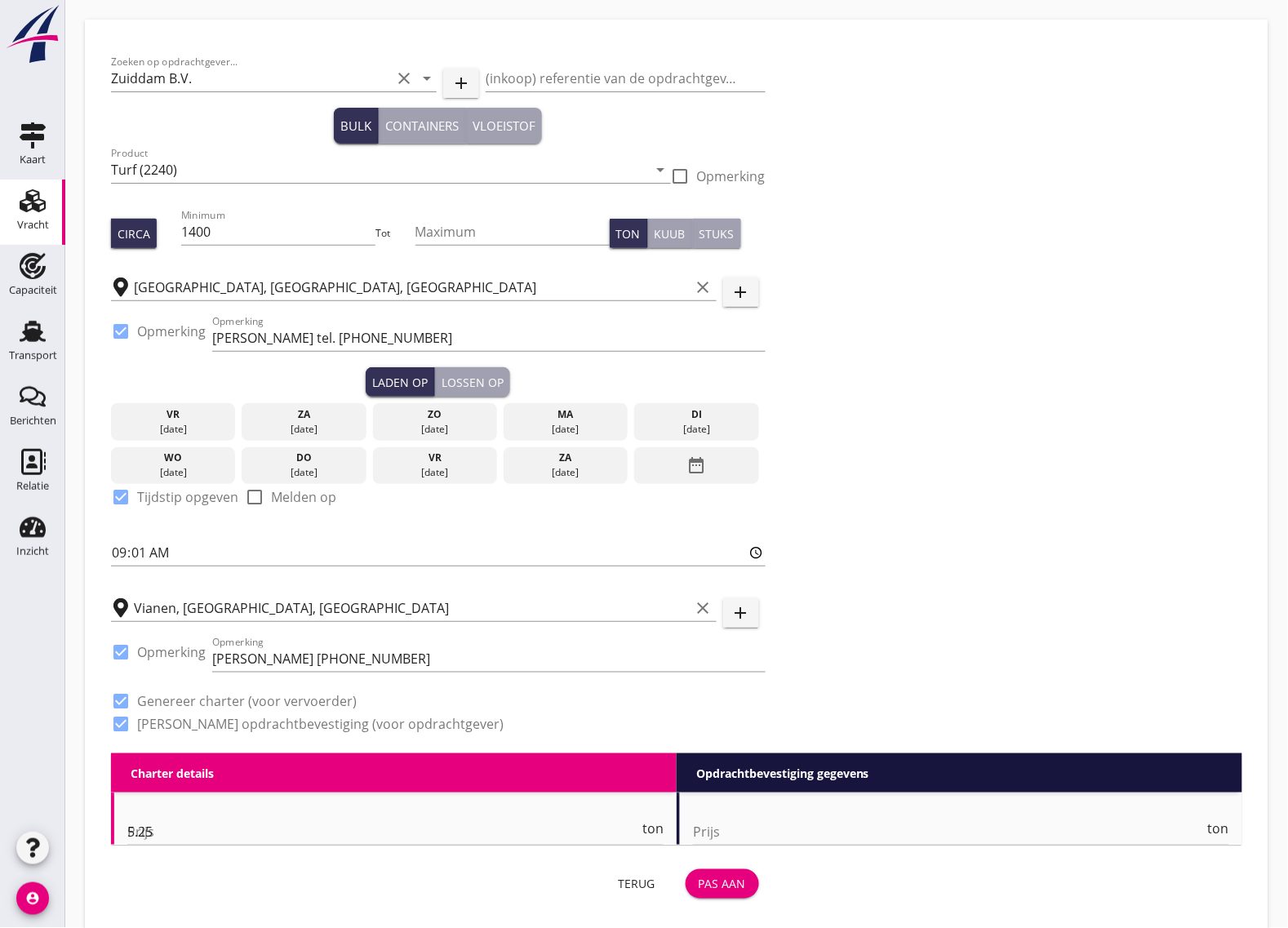
radio input "false"
checkbox input "true"
type input "24"
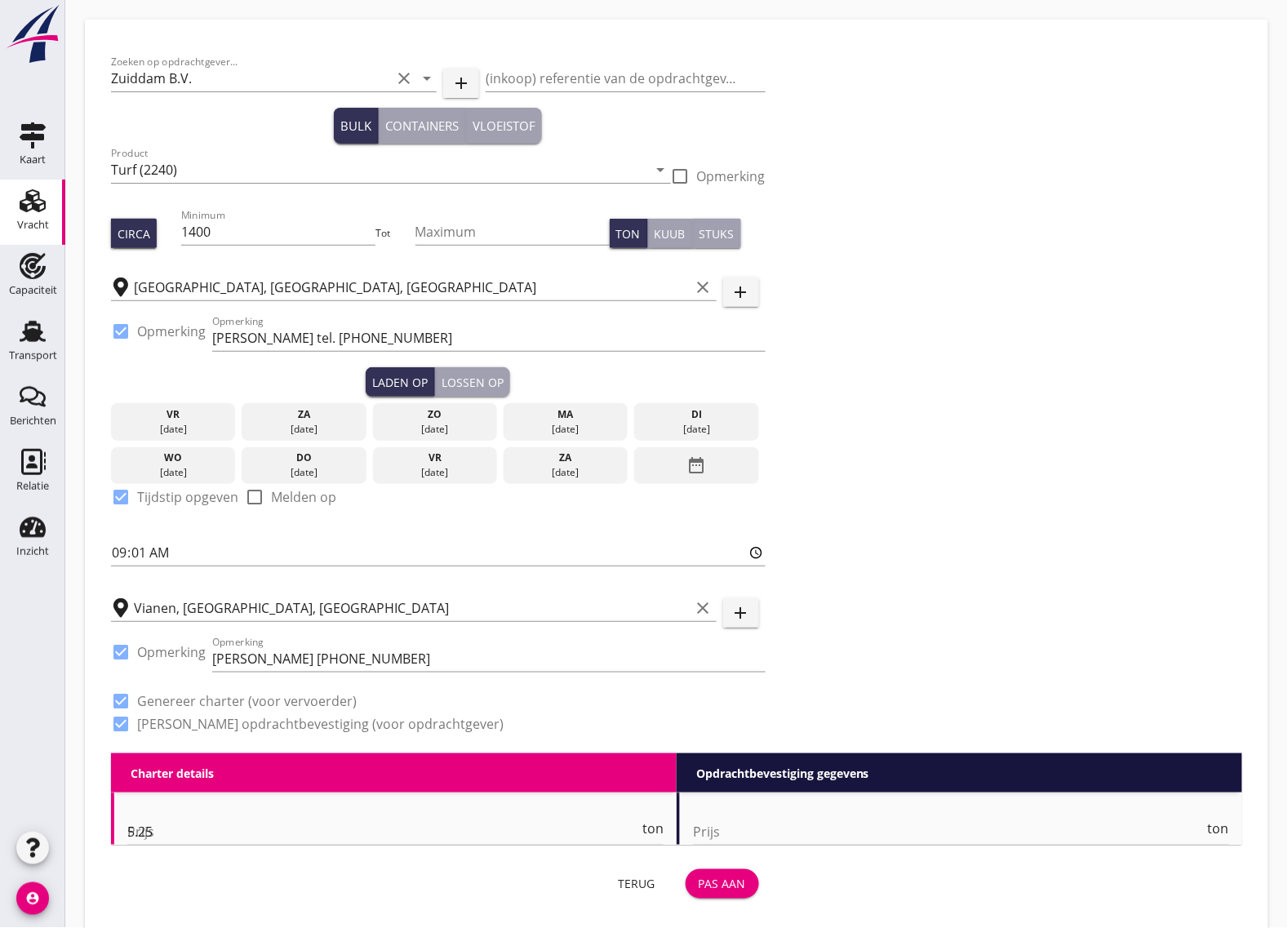
type input "14"
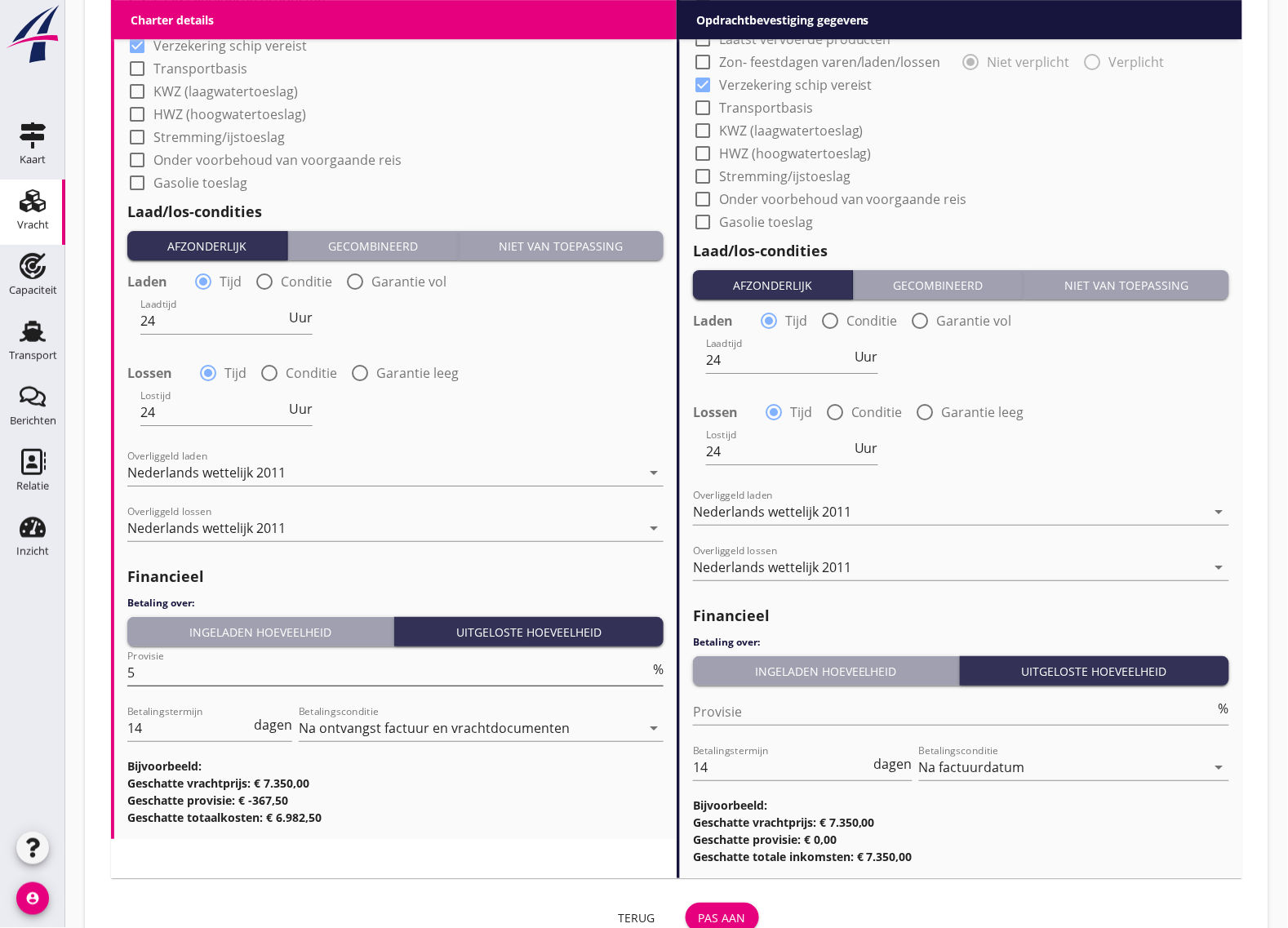
scroll to position [1488, 0]
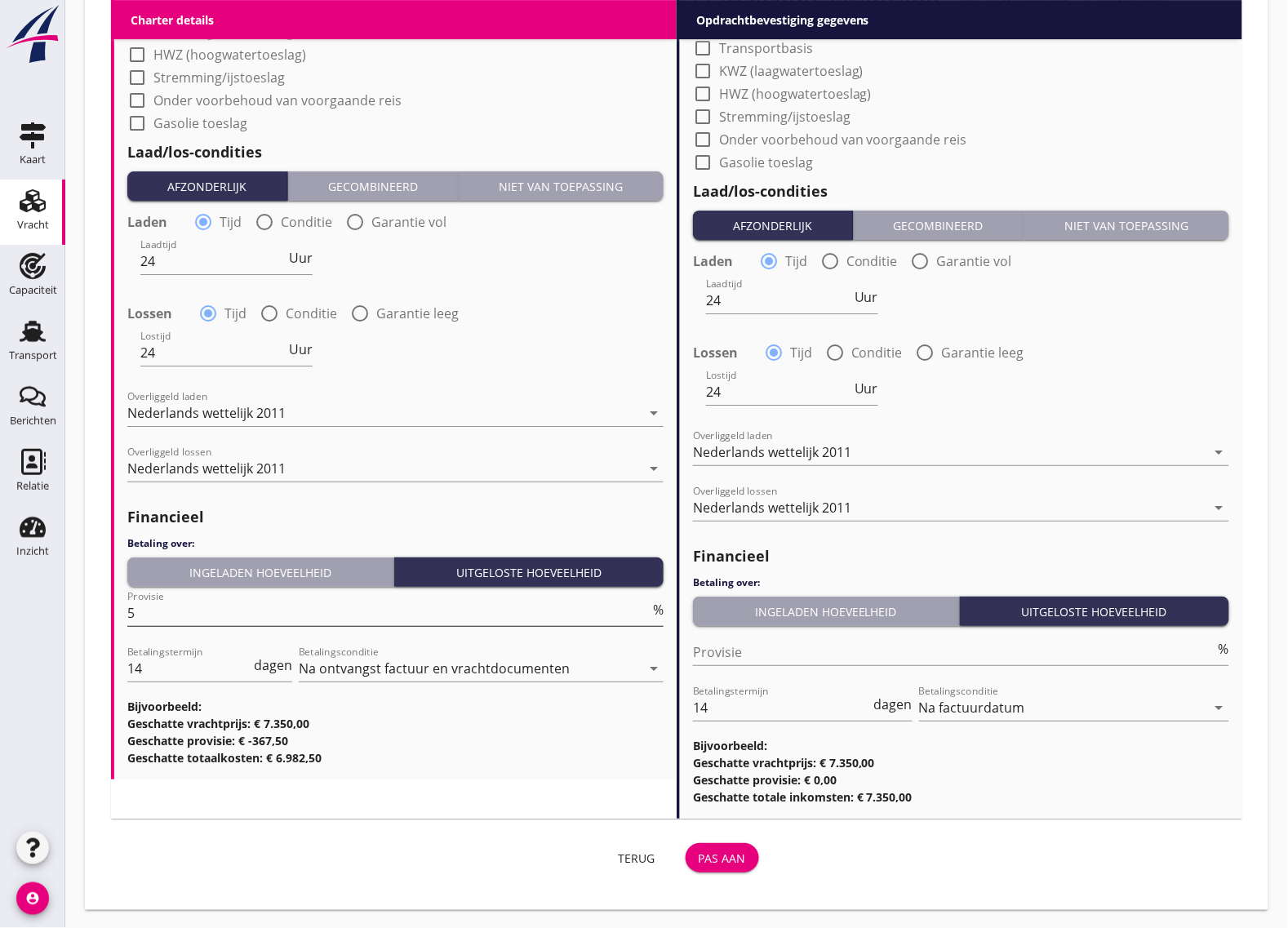
click at [166, 612] on input "5" at bounding box center [388, 612] width 523 height 26
click at [736, 865] on button "Pas aan" at bounding box center [722, 857] width 73 height 30
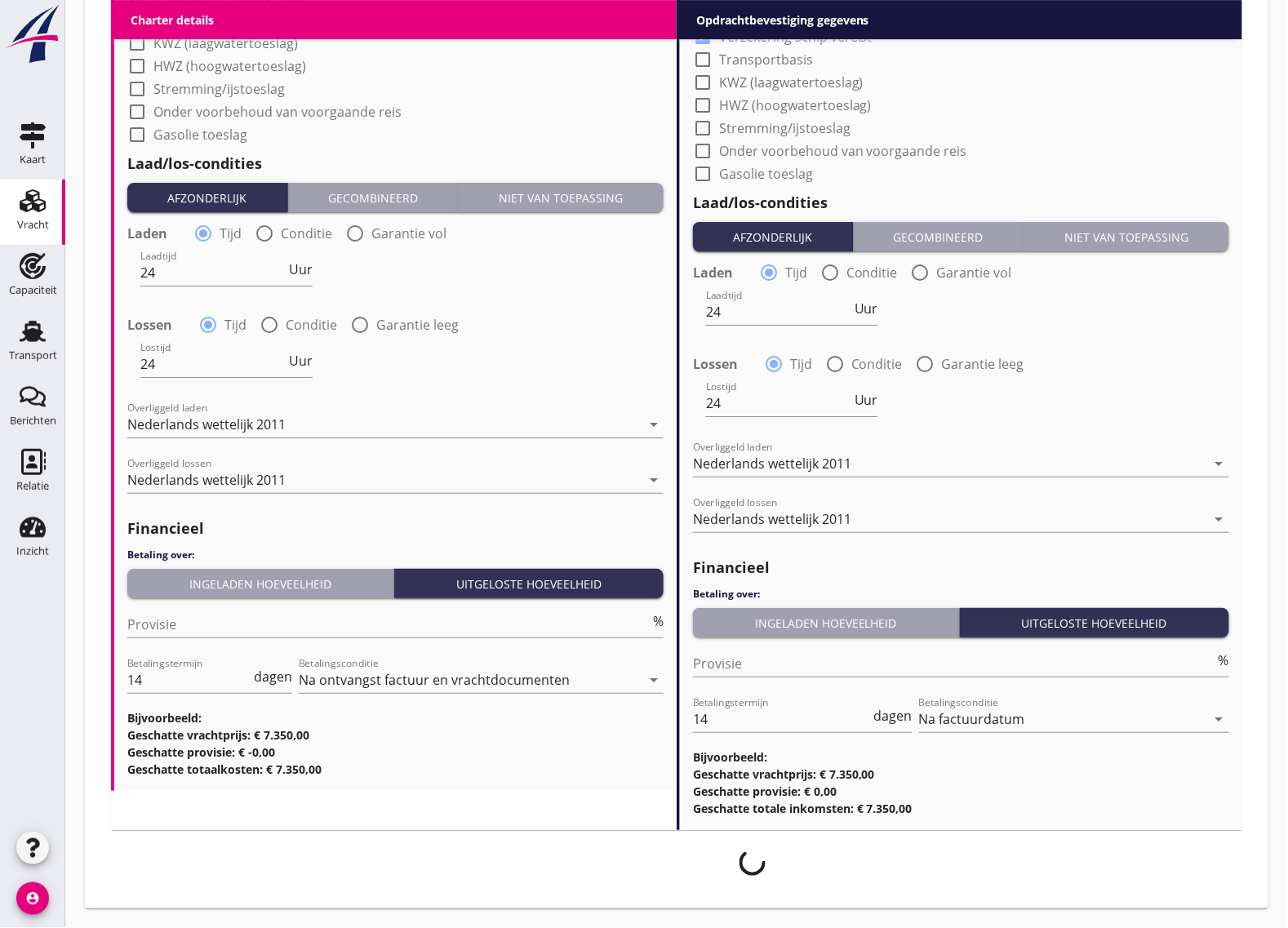
scroll to position [1474, 0]
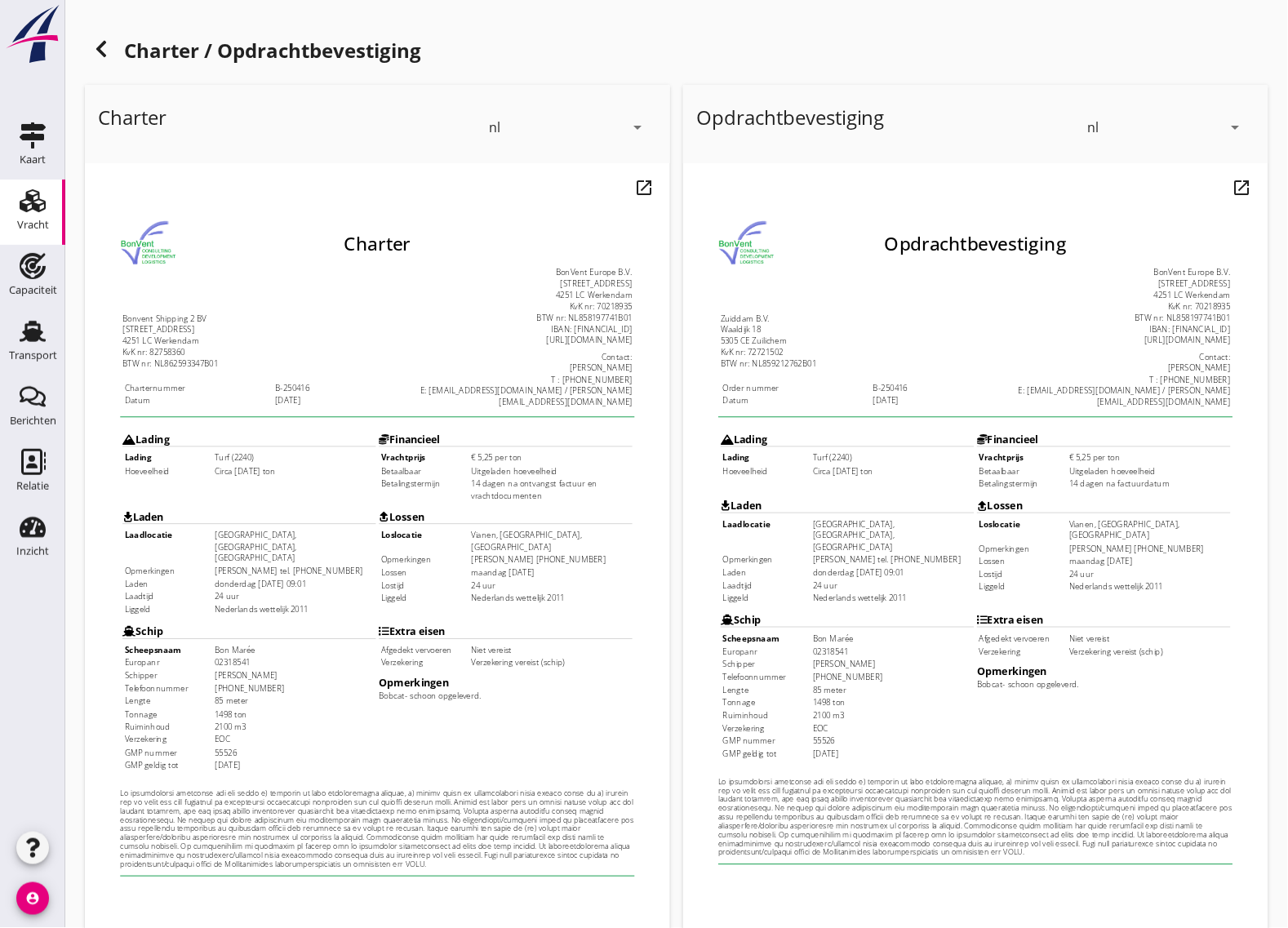
scroll to position [192, 0]
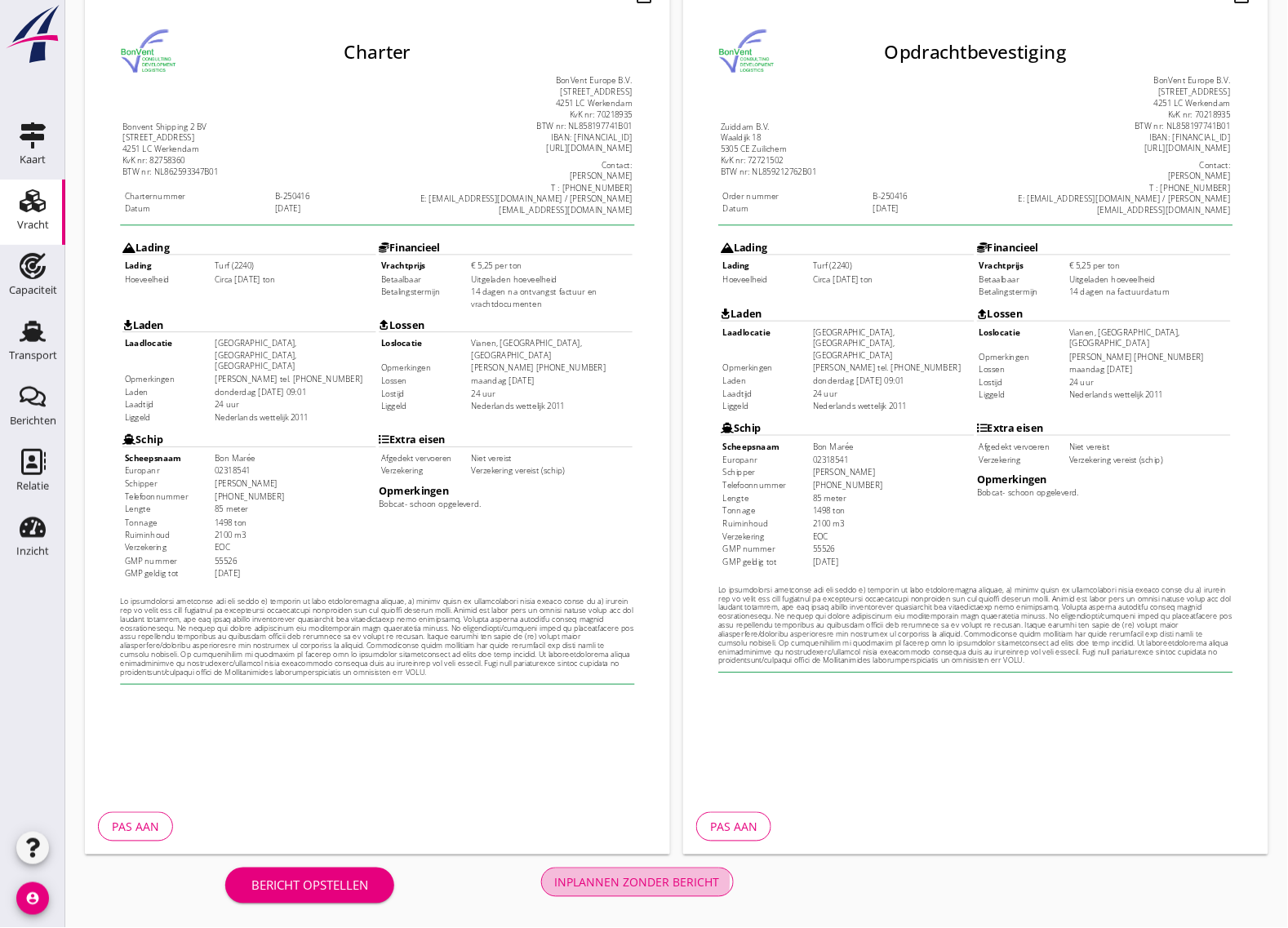
click at [688, 882] on div "Inplannen zonder bericht" at bounding box center [637, 882] width 165 height 17
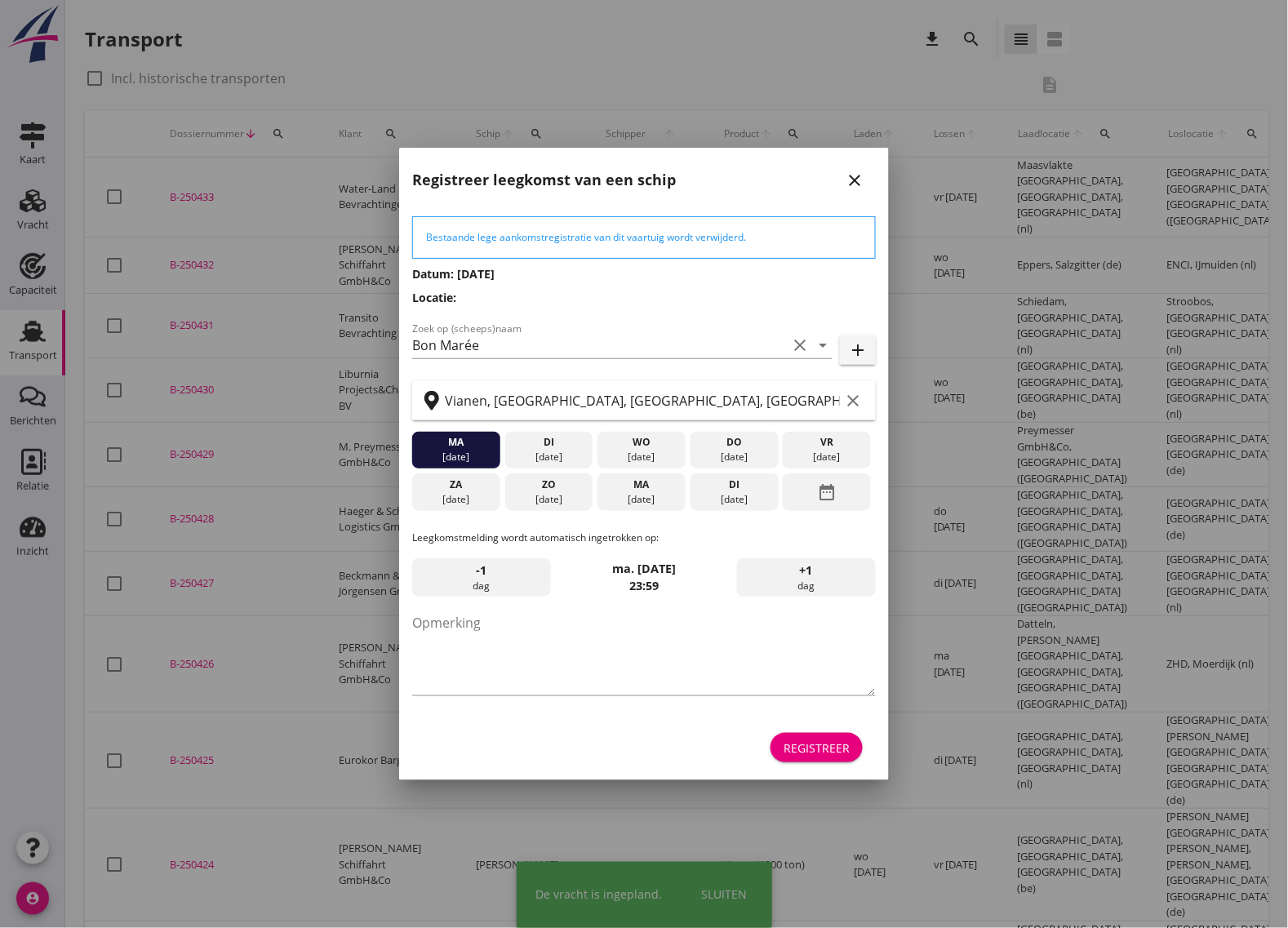
click at [811, 748] on div "Registreer" at bounding box center [817, 748] width 66 height 17
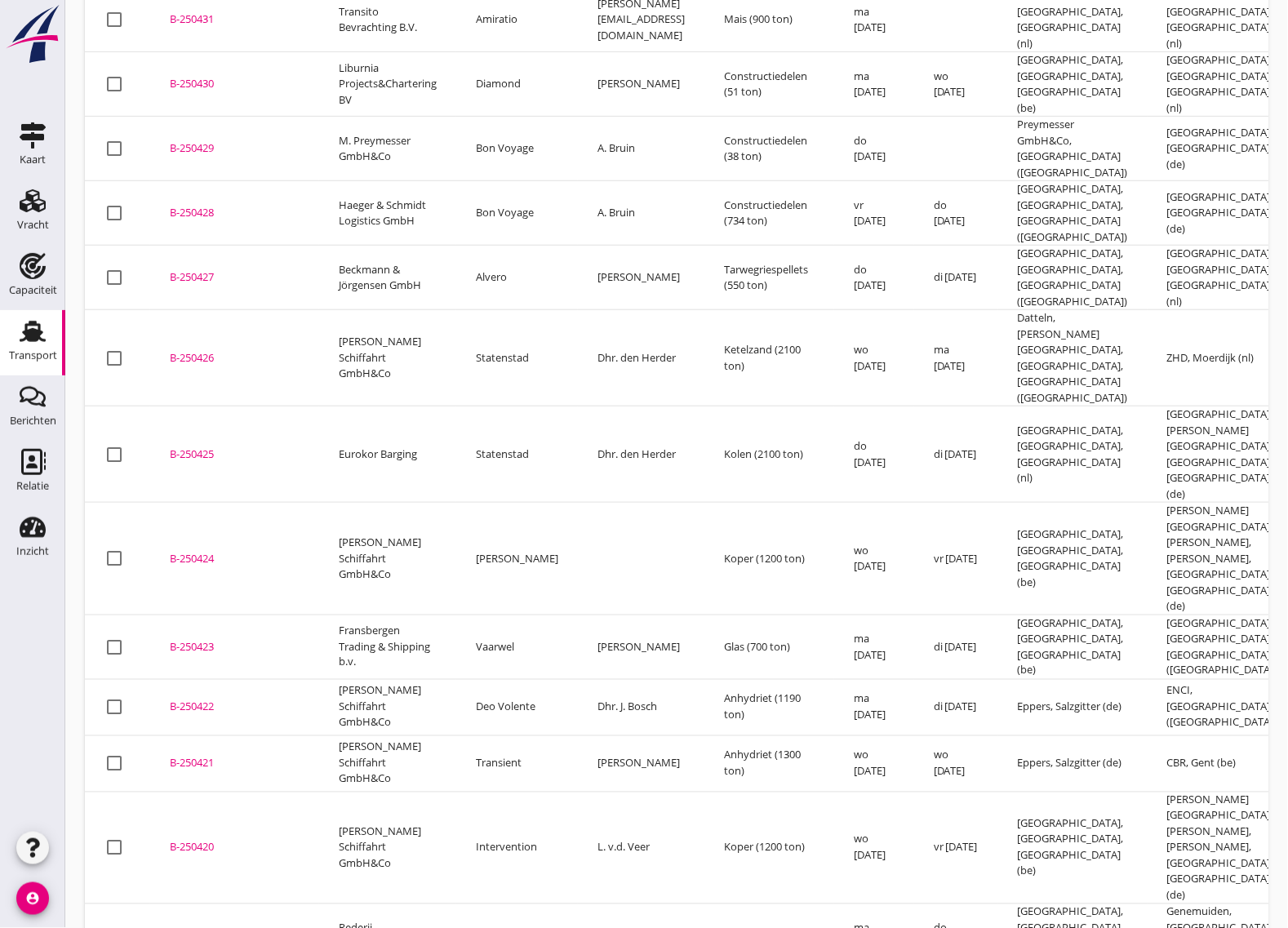
scroll to position [408, 0]
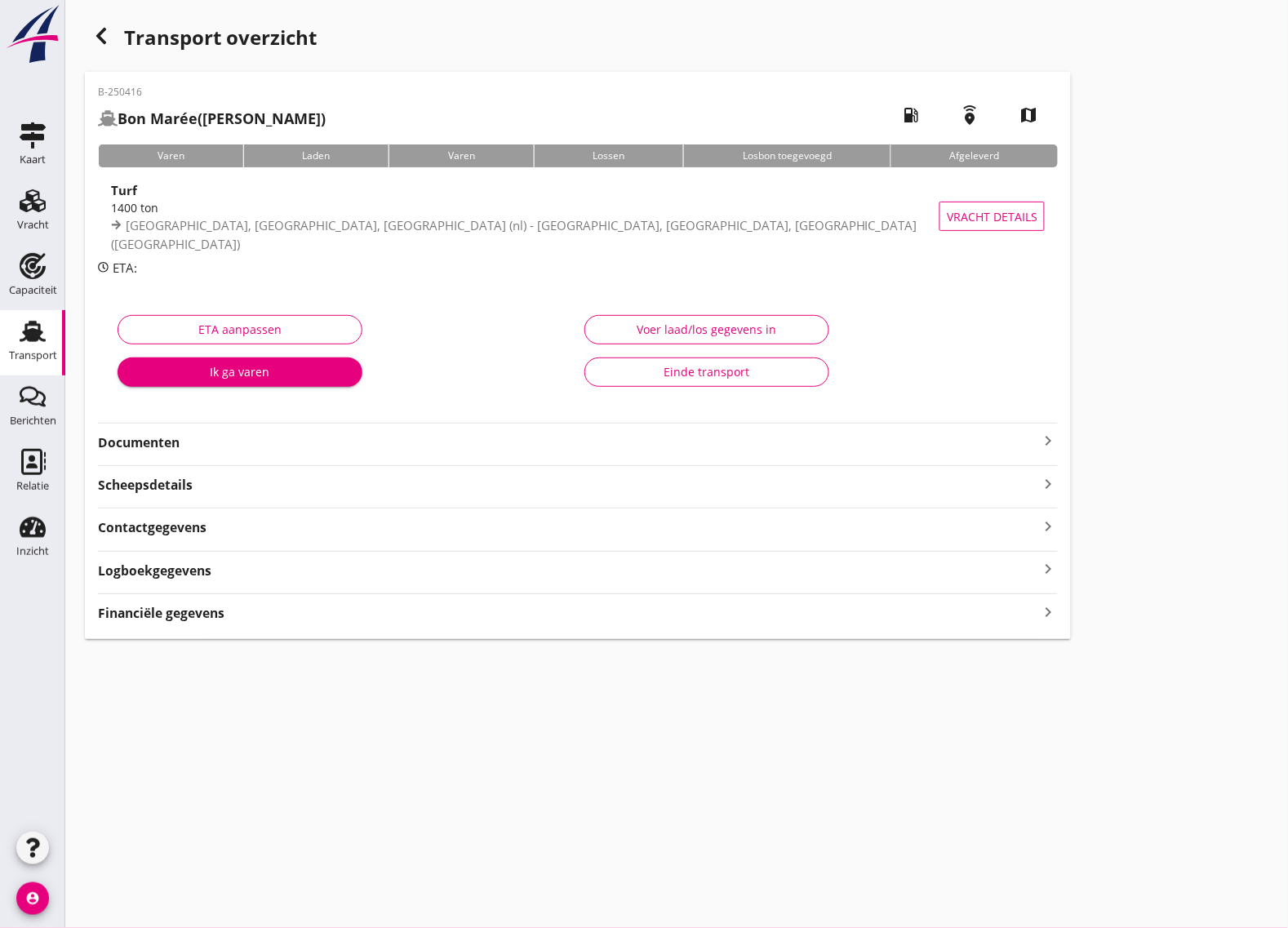
click at [419, 449] on strong "Documenten" at bounding box center [569, 443] width 941 height 19
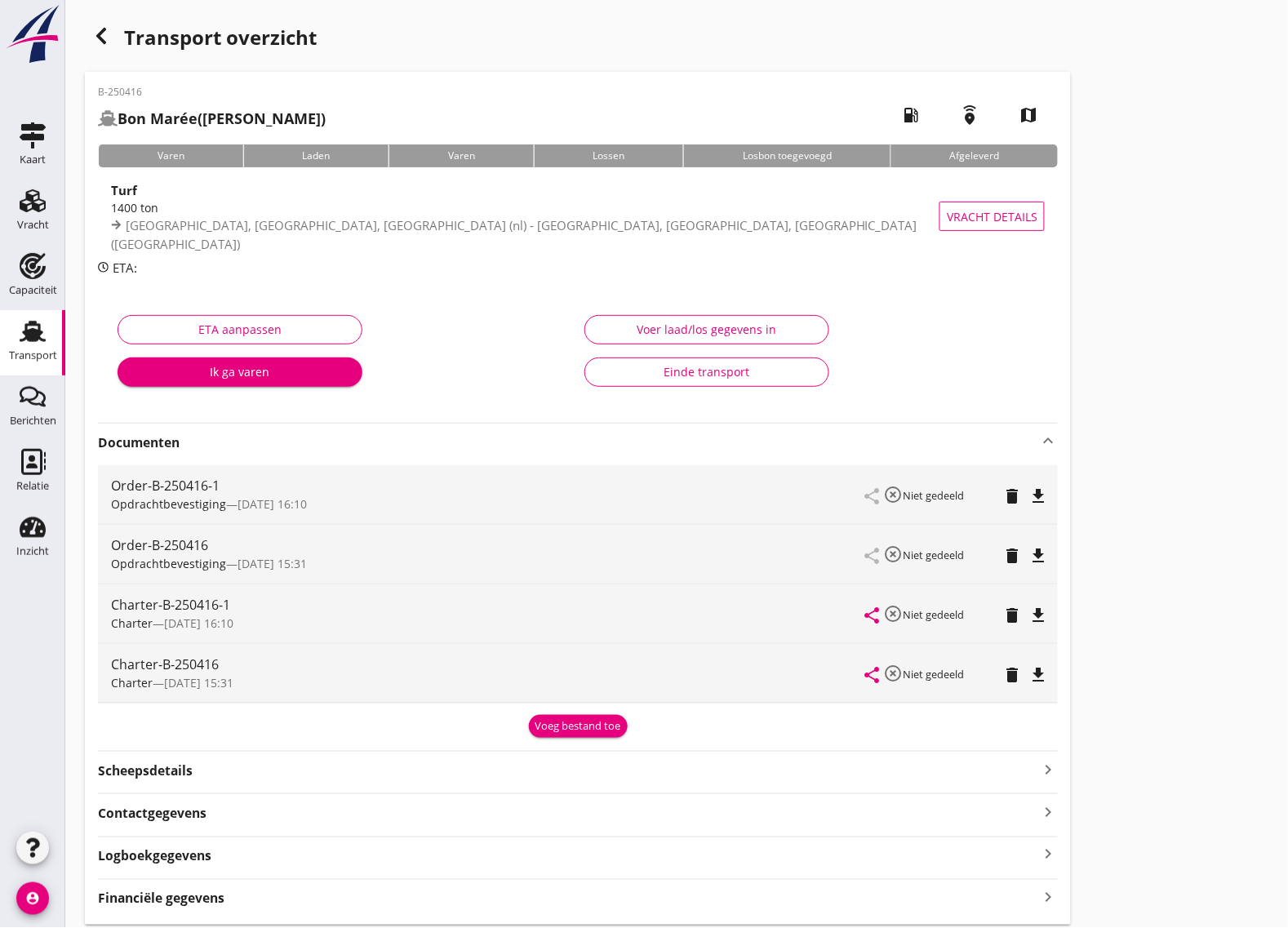
click at [1039, 613] on icon "file_download" at bounding box center [1038, 615] width 20 height 20
click at [95, 33] on icon "button" at bounding box center [101, 35] width 20 height 20
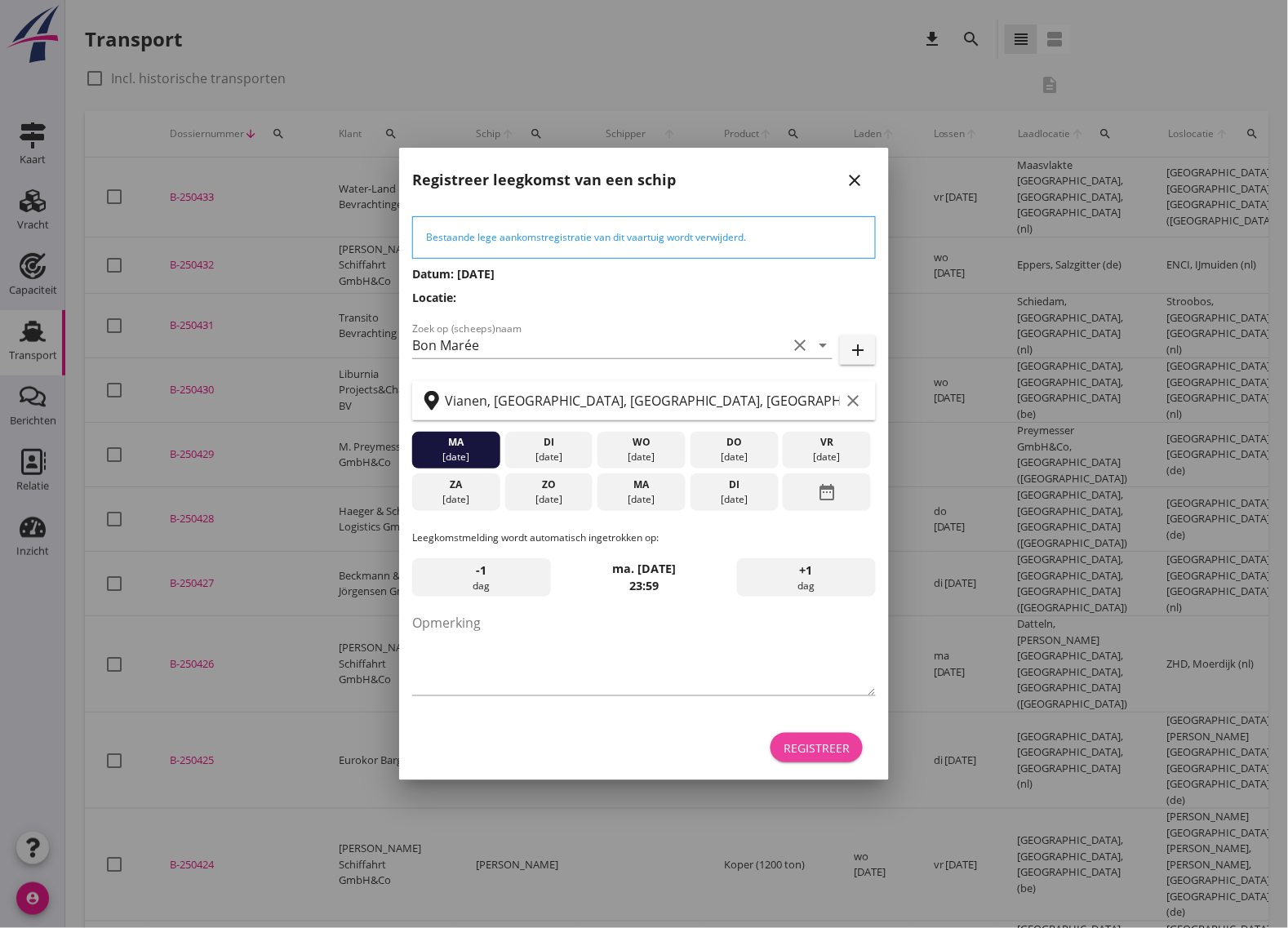
click at [818, 747] on div "Registreer" at bounding box center [817, 748] width 66 height 17
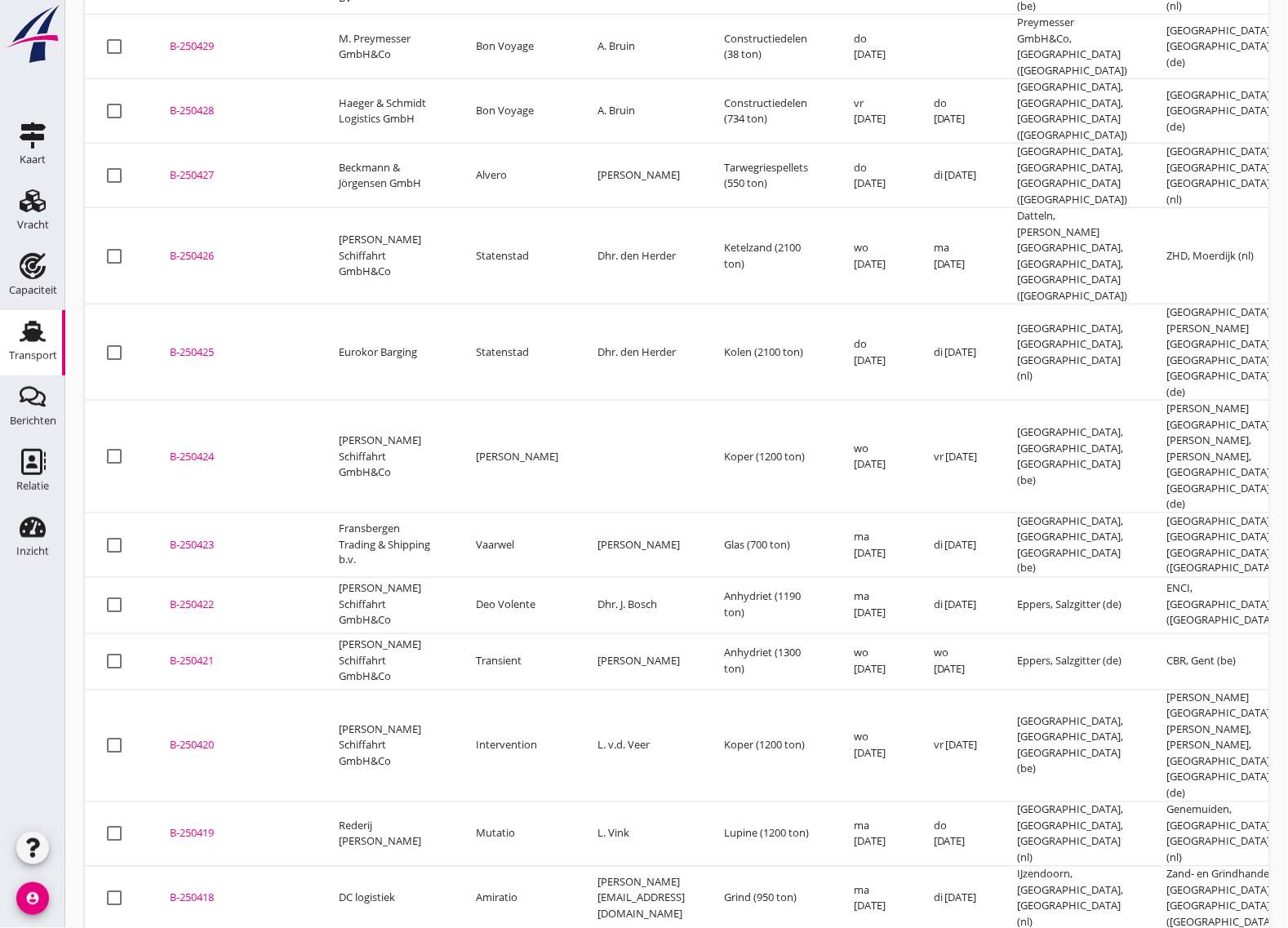
scroll to position [566, 0]
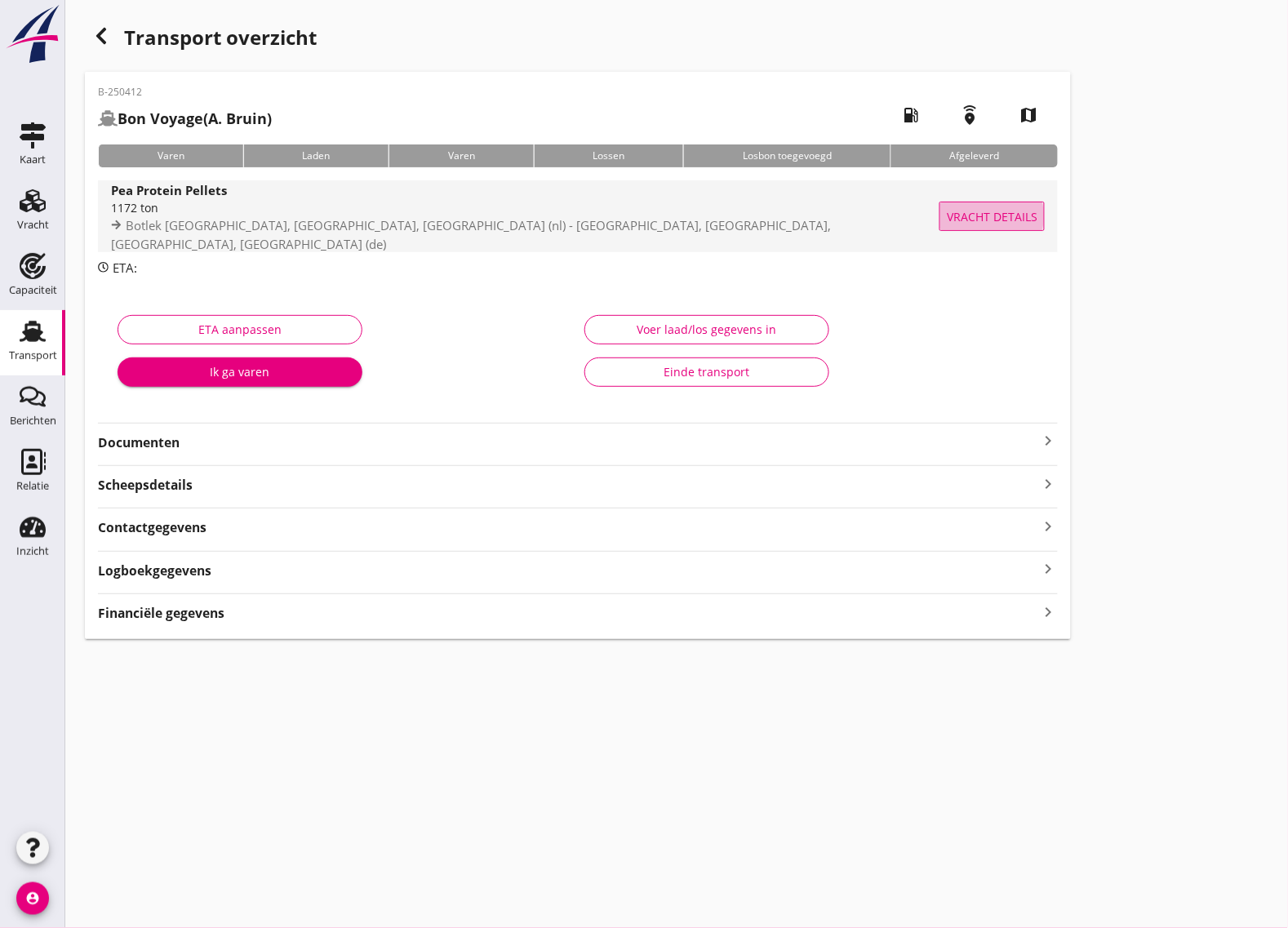
click at [985, 209] on span "Vracht details" at bounding box center [992, 217] width 91 height 17
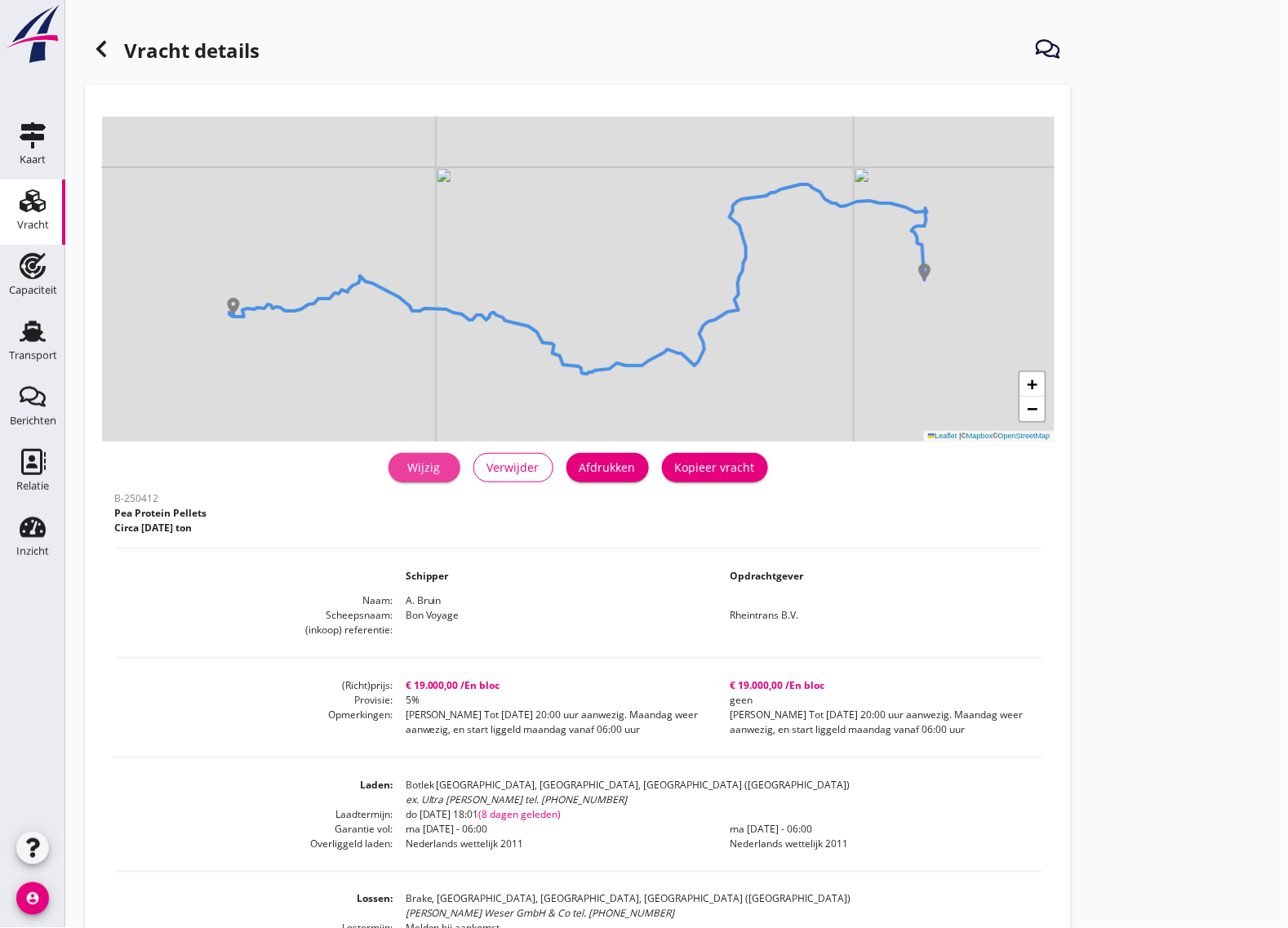
click at [439, 469] on div "Wijzig" at bounding box center [425, 467] width 46 height 17
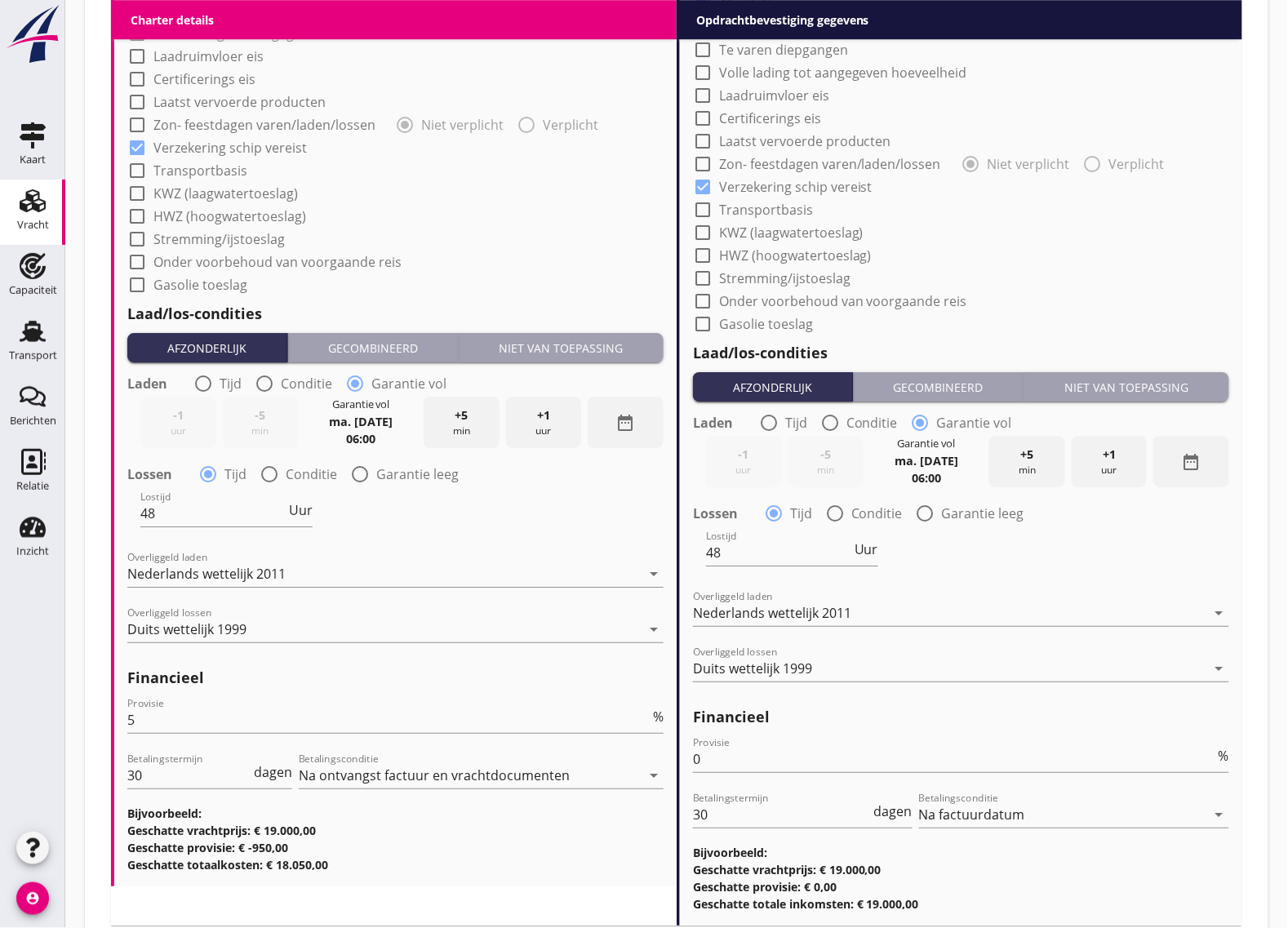
scroll to position [1433, 0]
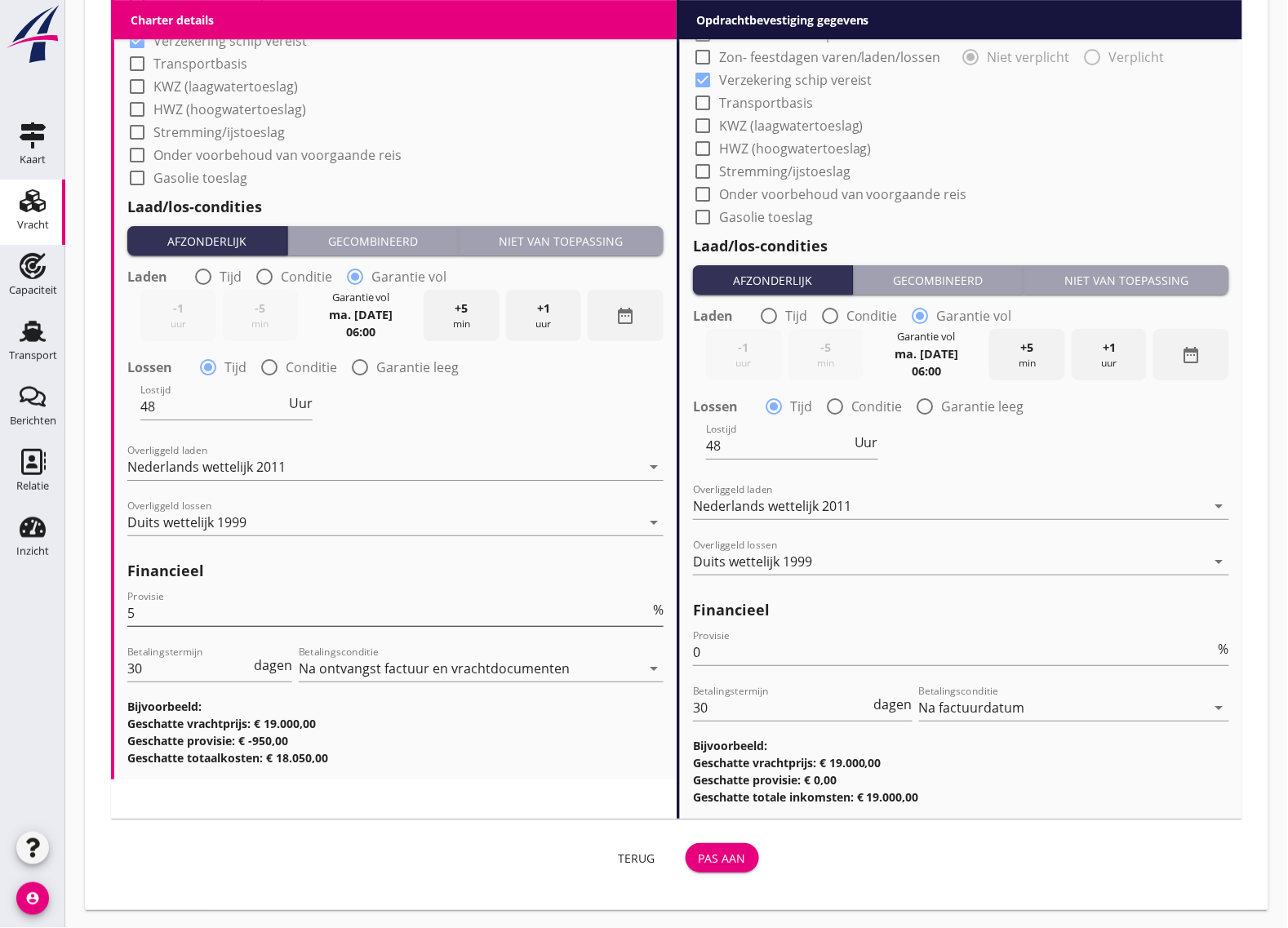
click at [164, 614] on input "5" at bounding box center [388, 612] width 523 height 26
click at [723, 857] on div "Pas aan" at bounding box center [723, 858] width 48 height 17
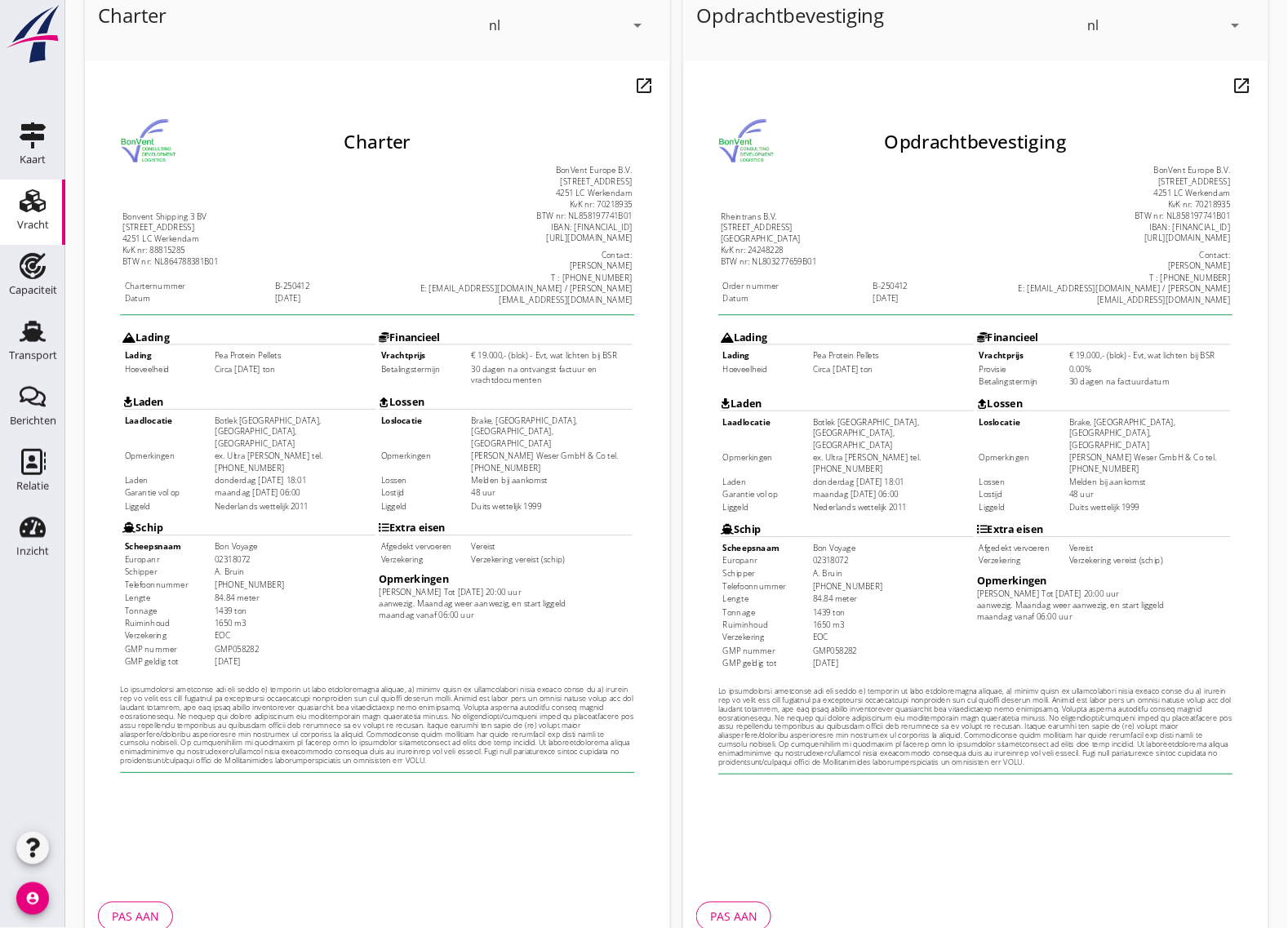
scroll to position [192, 0]
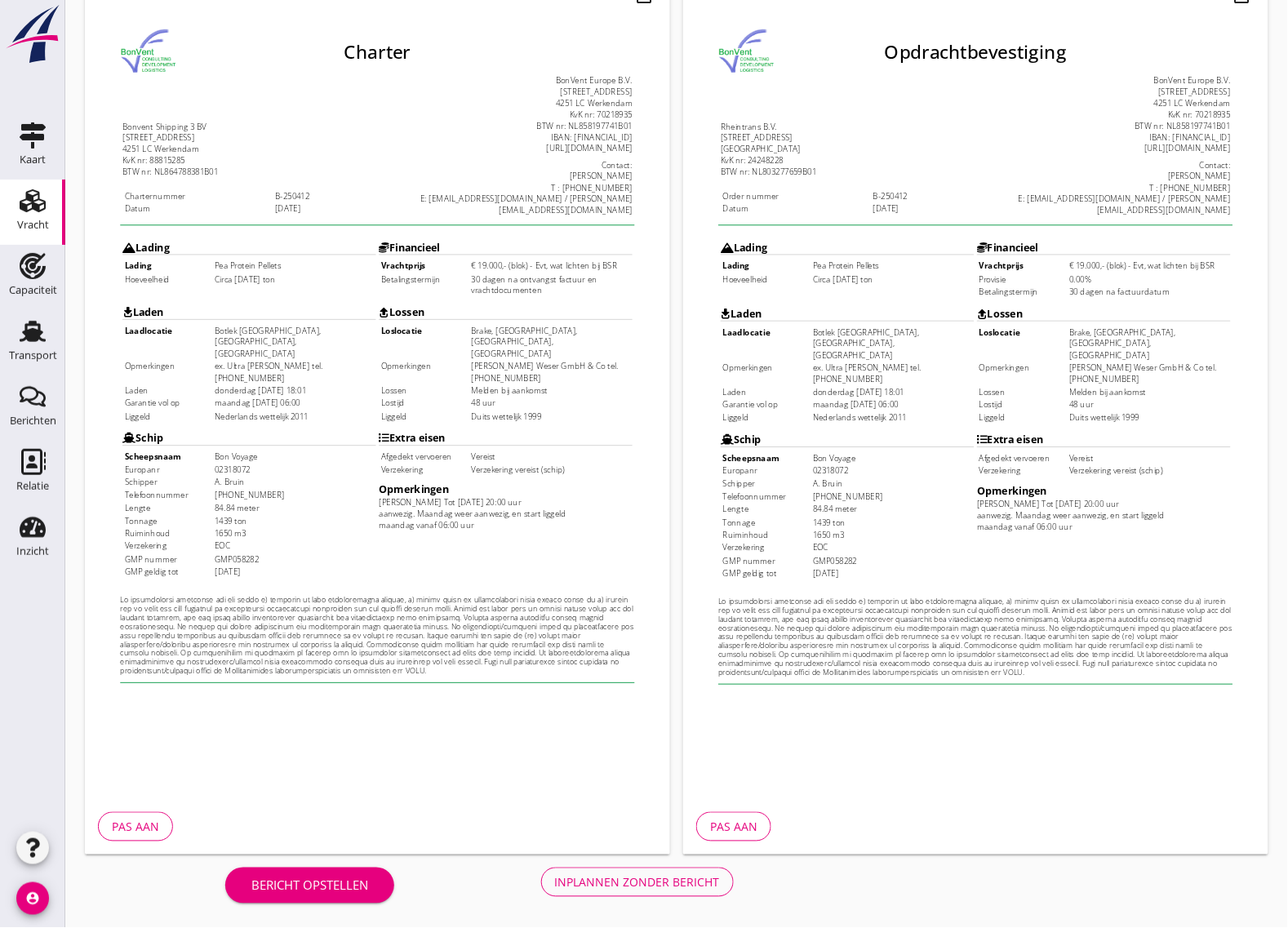
click at [621, 885] on div "Inplannen zonder bericht" at bounding box center [637, 882] width 165 height 17
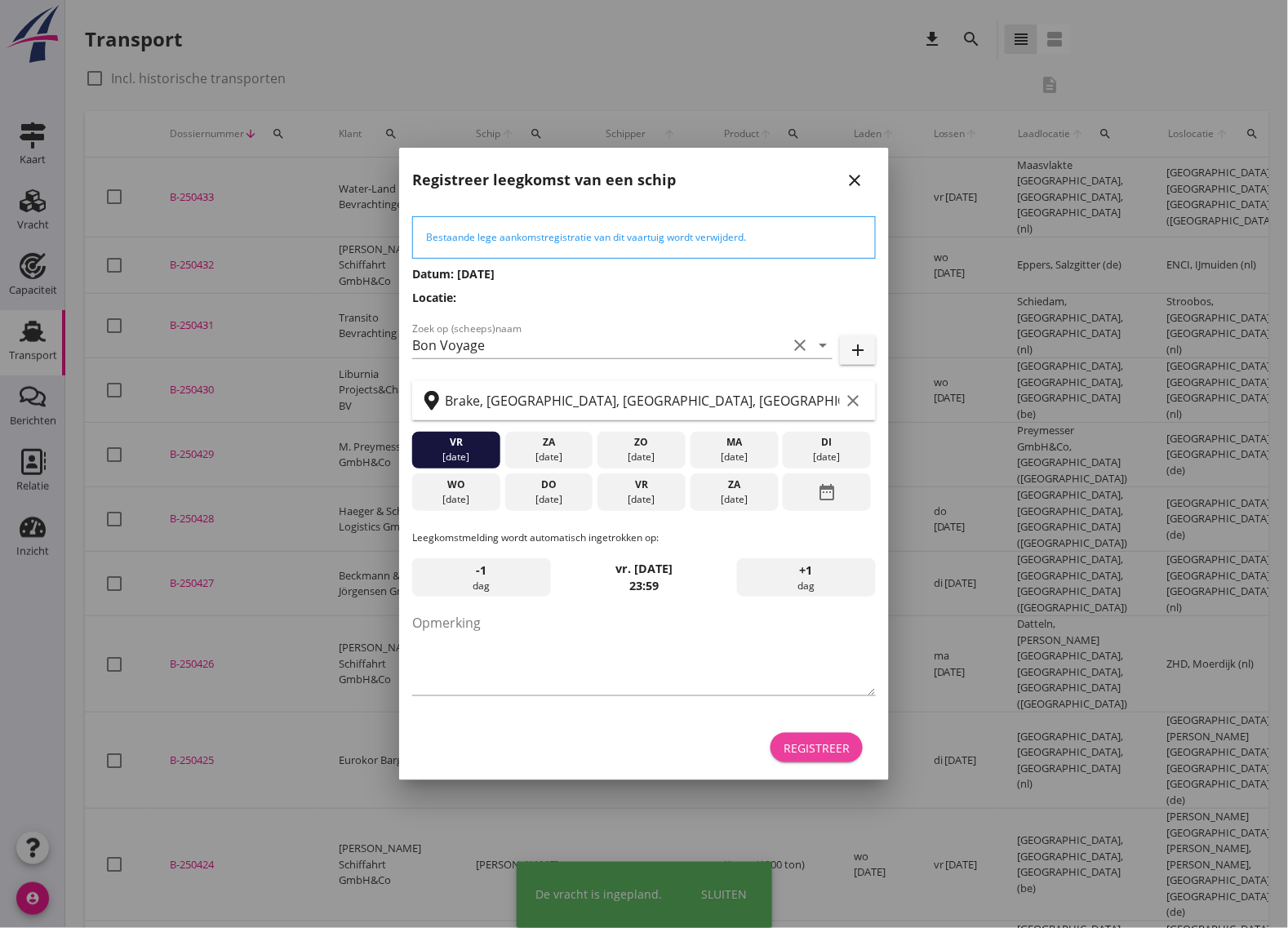
click at [800, 745] on div "Registreer" at bounding box center [817, 748] width 66 height 17
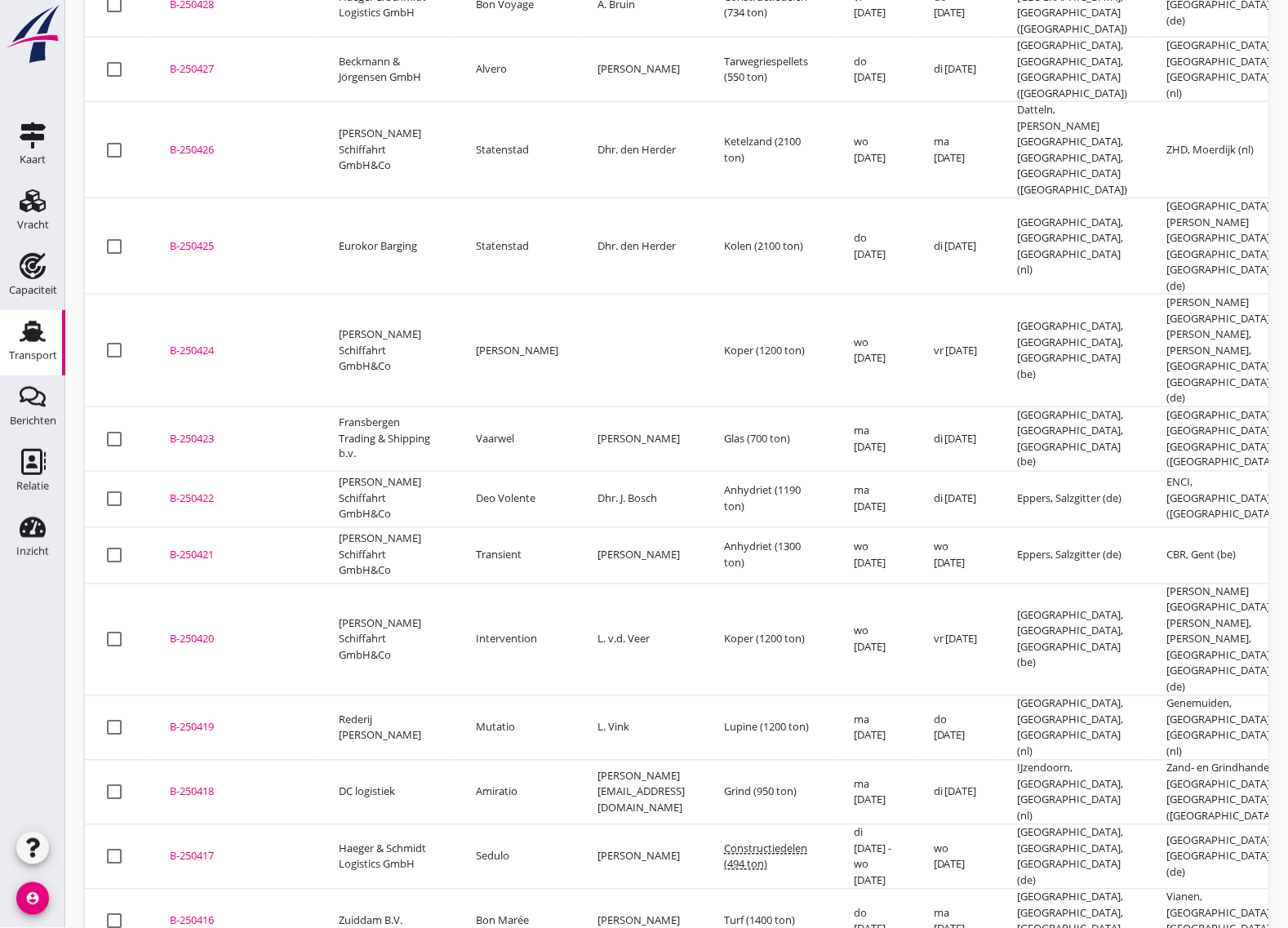
scroll to position [566, 0]
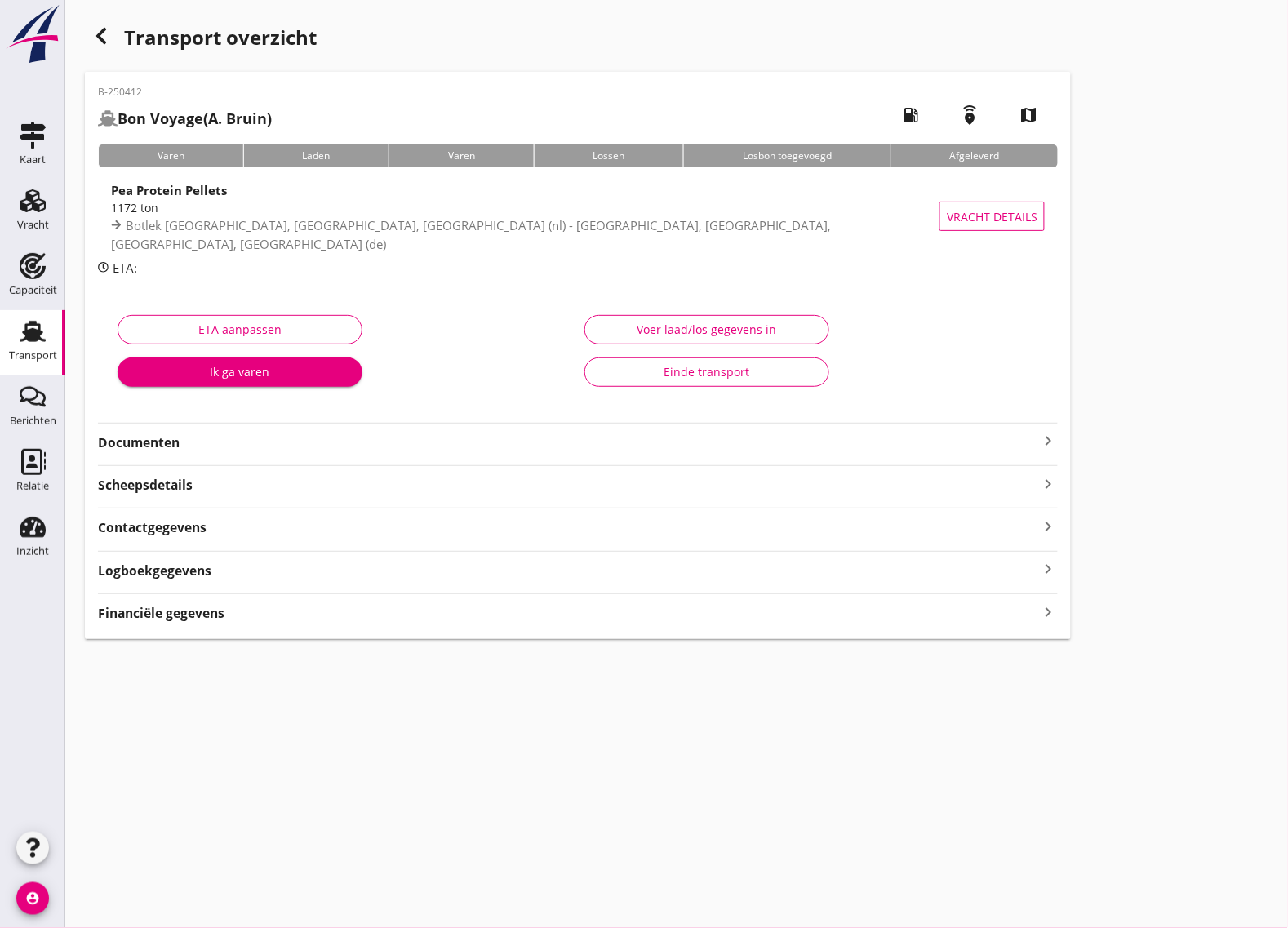
click at [156, 445] on strong "Documenten" at bounding box center [569, 443] width 941 height 19
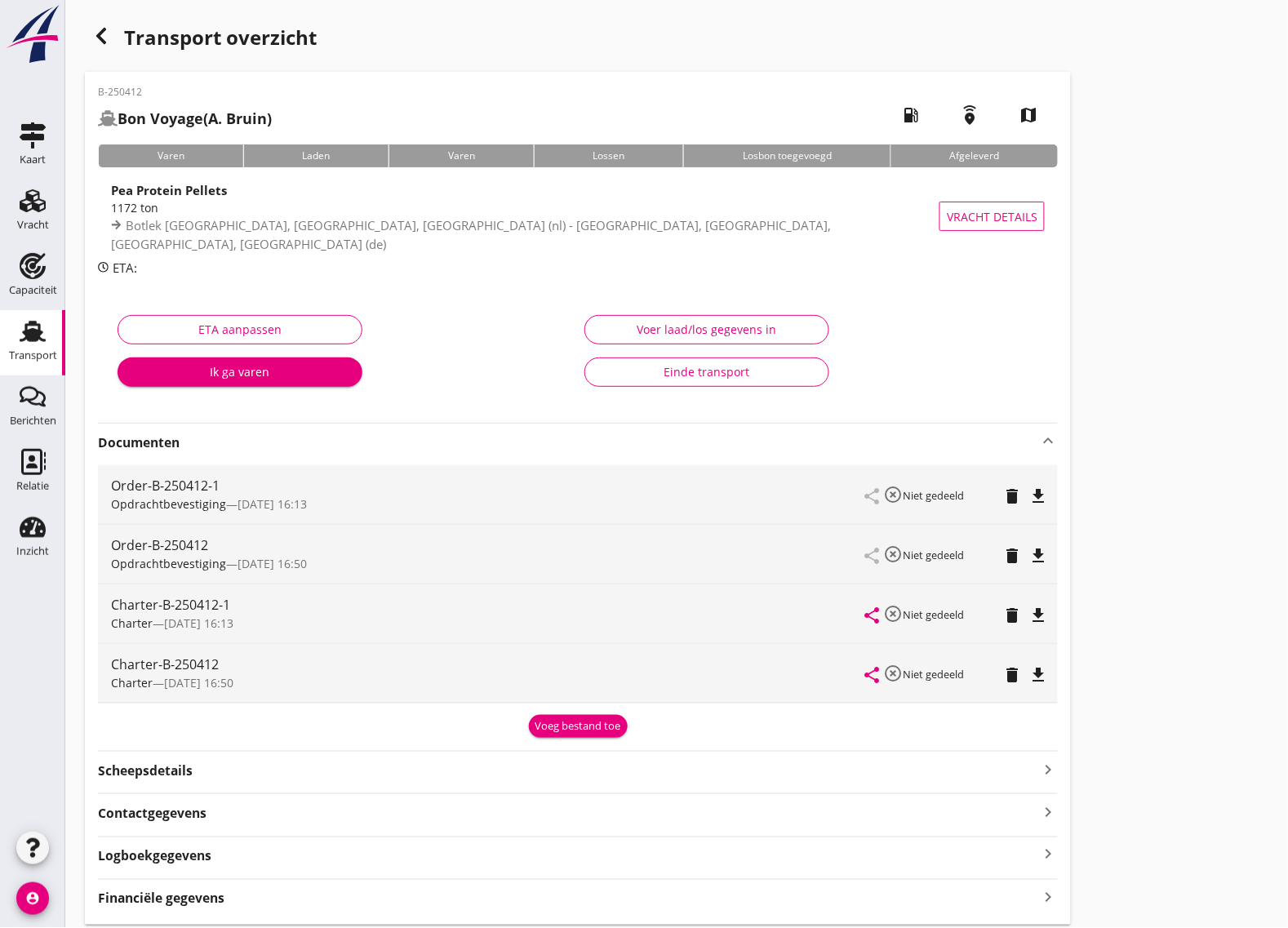
click at [1031, 612] on icon "file_download" at bounding box center [1038, 615] width 20 height 20
